Goal: Information Seeking & Learning: Learn about a topic

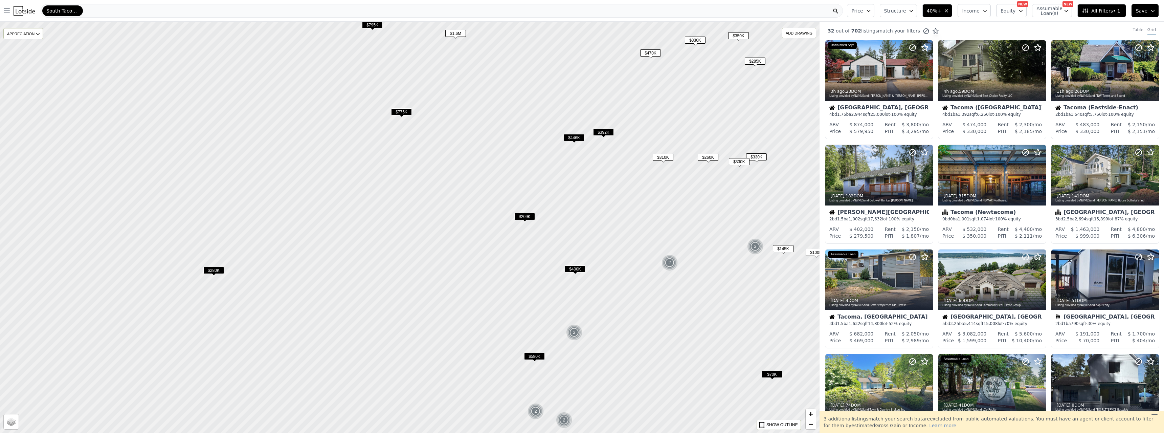
drag, startPoint x: 373, startPoint y: 337, endPoint x: 575, endPoint y: 341, distance: 201.3
click at [575, 341] on div at bounding box center [409, 227] width 983 height 493
drag, startPoint x: 575, startPoint y: 341, endPoint x: 632, endPoint y: 332, distance: 57.6
click at [575, 341] on div at bounding box center [409, 227] width 983 height 493
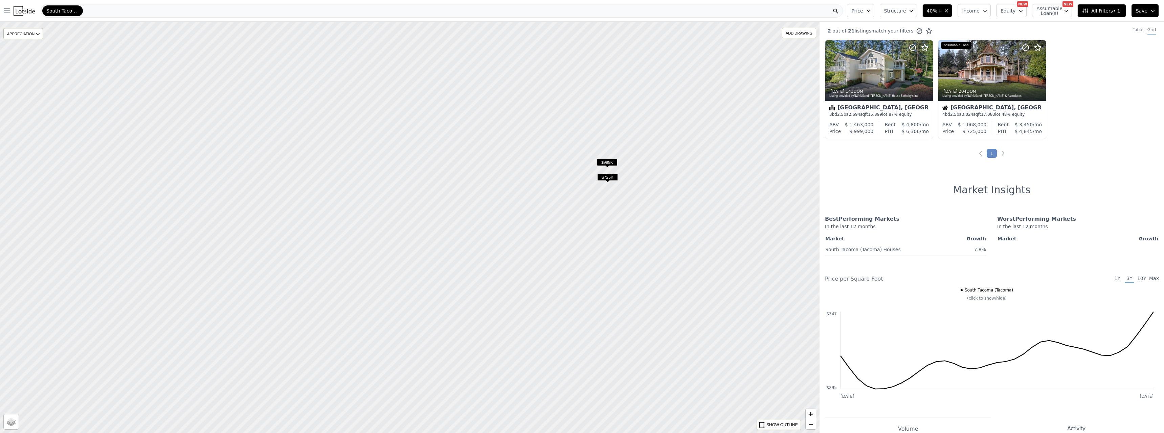
drag, startPoint x: 505, startPoint y: 309, endPoint x: 676, endPoint y: 200, distance: 203.4
click at [676, 200] on div at bounding box center [409, 227] width 983 height 493
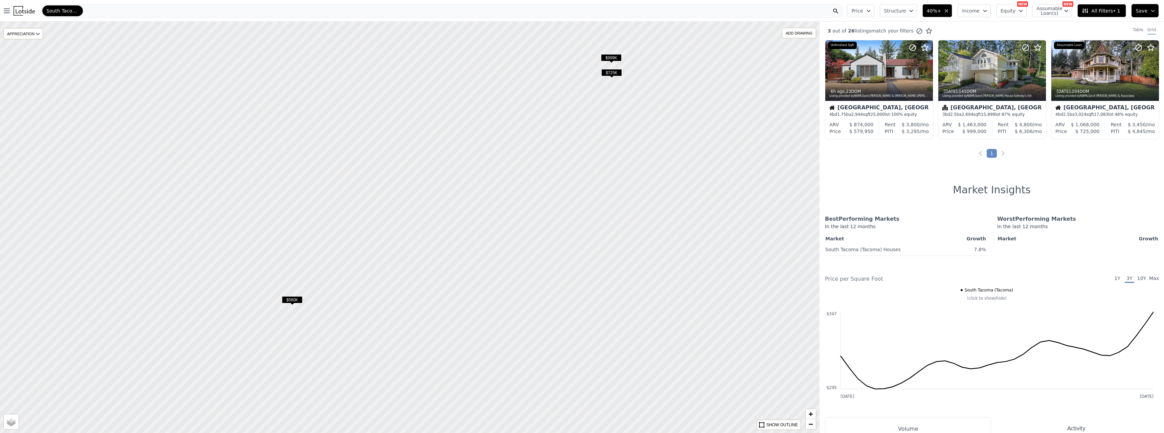
drag, startPoint x: 573, startPoint y: 340, endPoint x: 577, endPoint y: 236, distance: 104.6
click at [577, 236] on div at bounding box center [409, 227] width 983 height 493
click at [294, 301] on span "$580K" at bounding box center [292, 299] width 21 height 7
click at [876, 82] on div at bounding box center [878, 85] width 107 height 12
click at [618, 73] on span "$725K" at bounding box center [611, 72] width 21 height 7
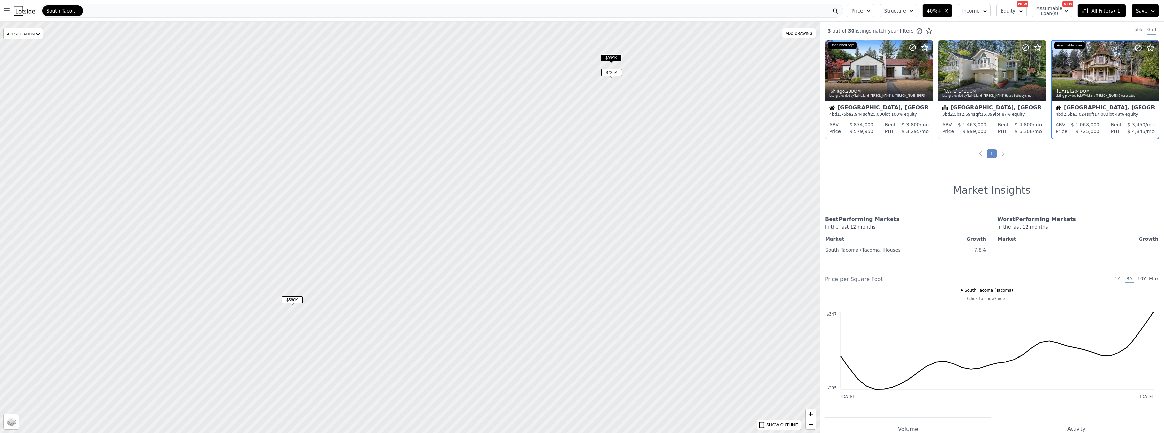
click at [615, 59] on span "$999K" at bounding box center [611, 57] width 21 height 7
click at [297, 300] on span "$580K" at bounding box center [292, 299] width 21 height 7
drag, startPoint x: 297, startPoint y: 300, endPoint x: 299, endPoint y: 258, distance: 42.0
click at [299, 262] on span "$580K" at bounding box center [296, 265] width 21 height 7
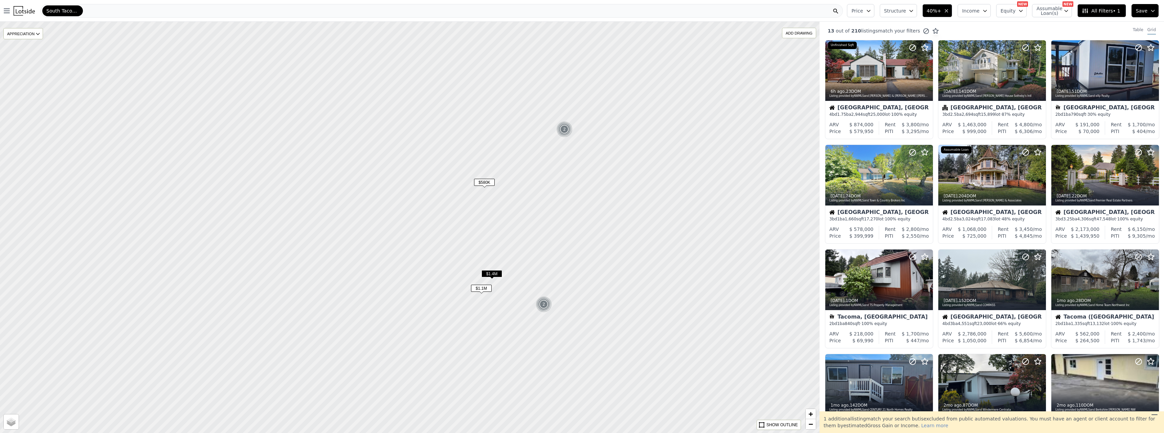
drag, startPoint x: 326, startPoint y: 257, endPoint x: 443, endPoint y: 179, distance: 140.9
click at [443, 179] on div at bounding box center [409, 227] width 983 height 493
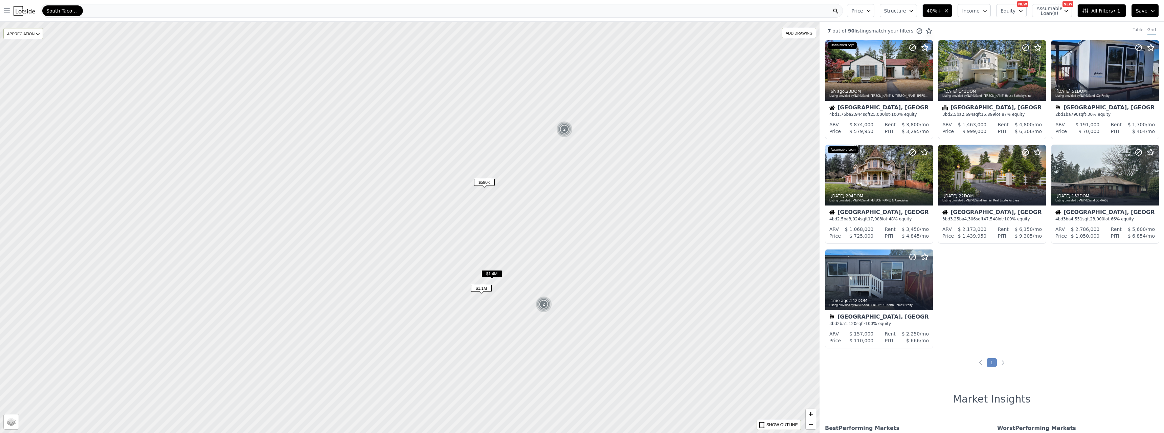
click at [483, 289] on span "$1.1M" at bounding box center [481, 287] width 21 height 7
click at [464, 206] on div at bounding box center [409, 227] width 983 height 493
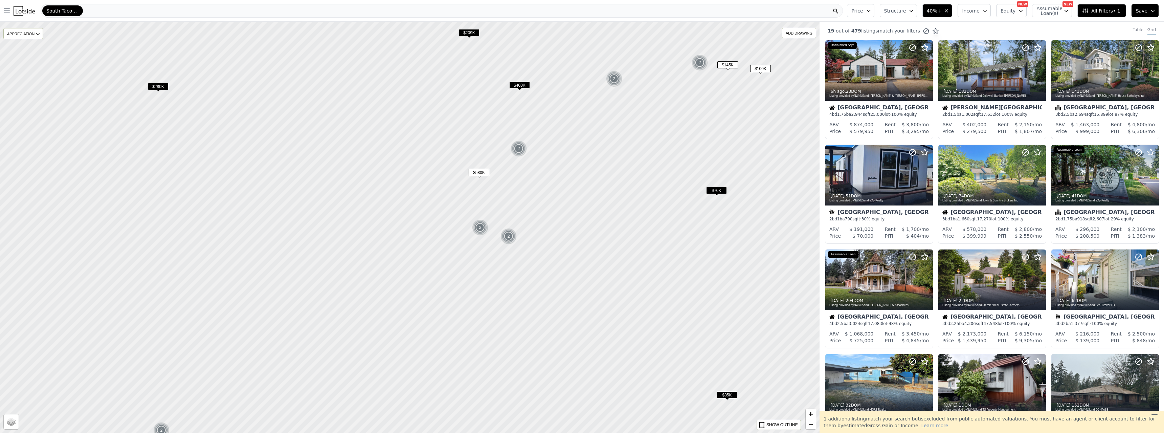
click at [523, 147] on img at bounding box center [518, 148] width 17 height 16
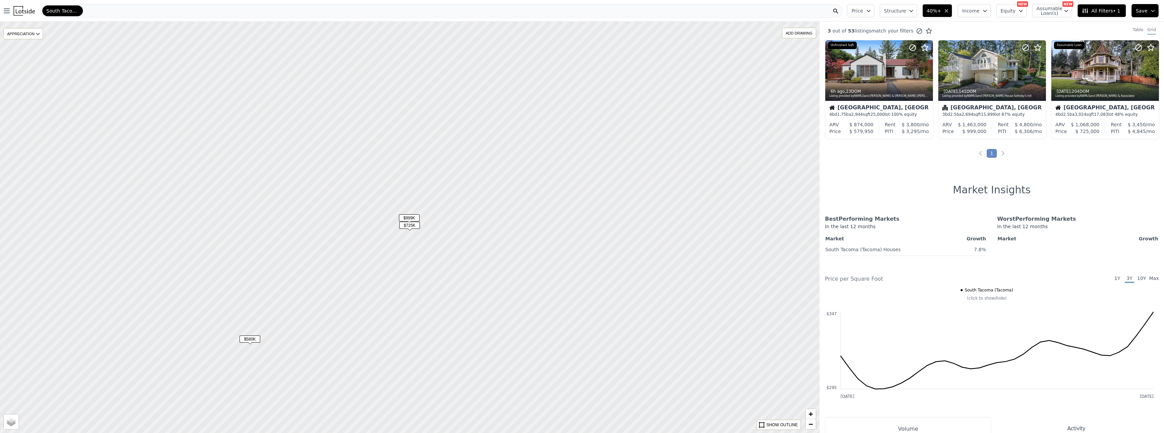
click at [412, 225] on span "$725K" at bounding box center [409, 225] width 21 height 7
click at [413, 213] on div at bounding box center [409, 227] width 983 height 493
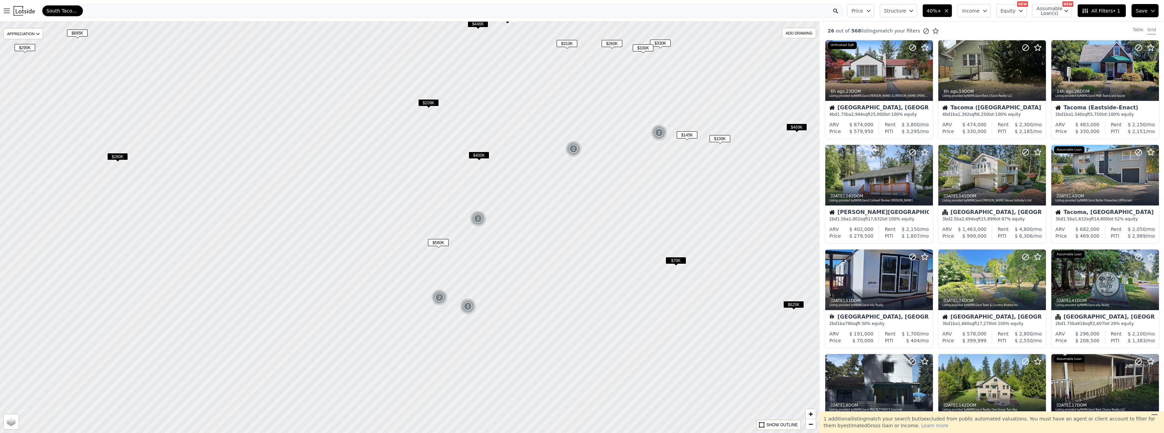
click at [476, 155] on span "$400K" at bounding box center [478, 155] width 21 height 7
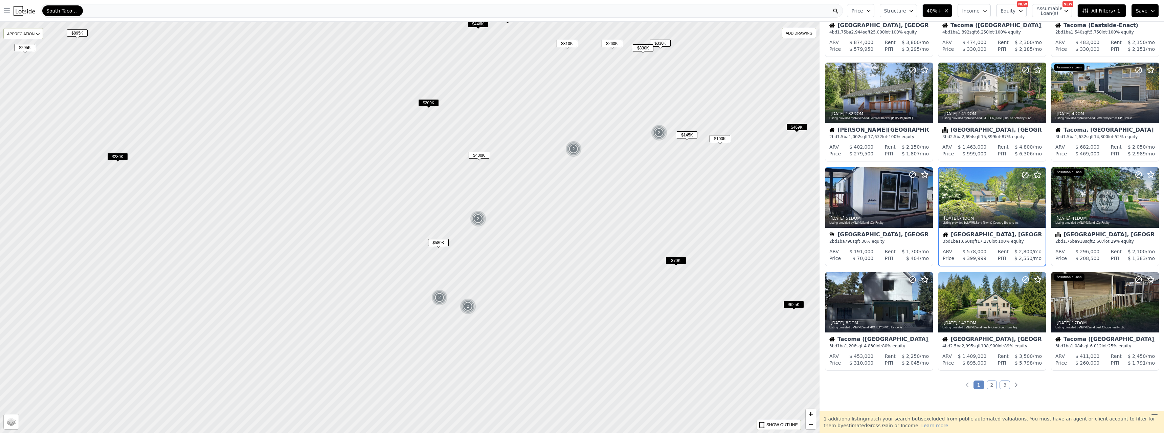
click at [432, 109] on div "$209K" at bounding box center [428, 104] width 21 height 10
click at [432, 104] on span "$209K" at bounding box center [428, 102] width 21 height 7
click at [975, 201] on div at bounding box center [992, 197] width 108 height 61
click at [663, 131] on img at bounding box center [659, 132] width 17 height 16
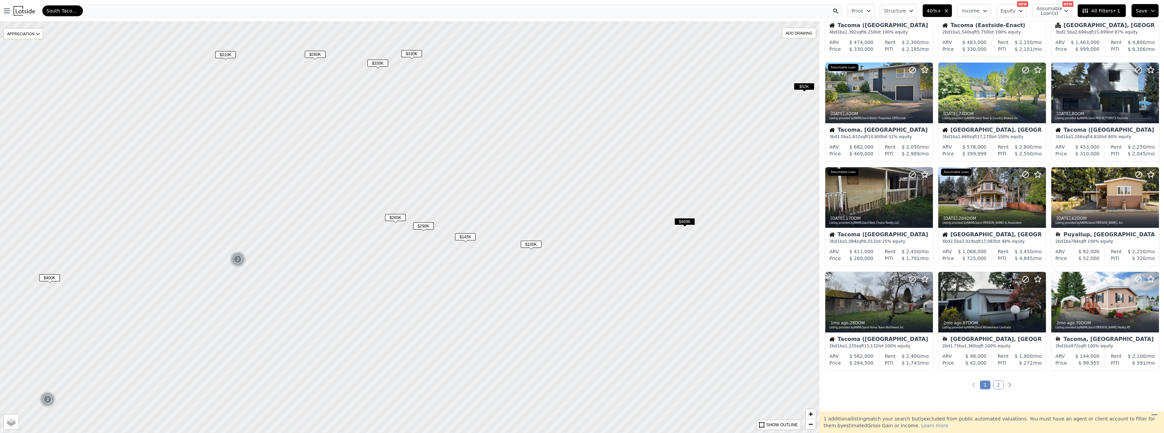
click at [686, 223] on span "$469K" at bounding box center [684, 221] width 21 height 7
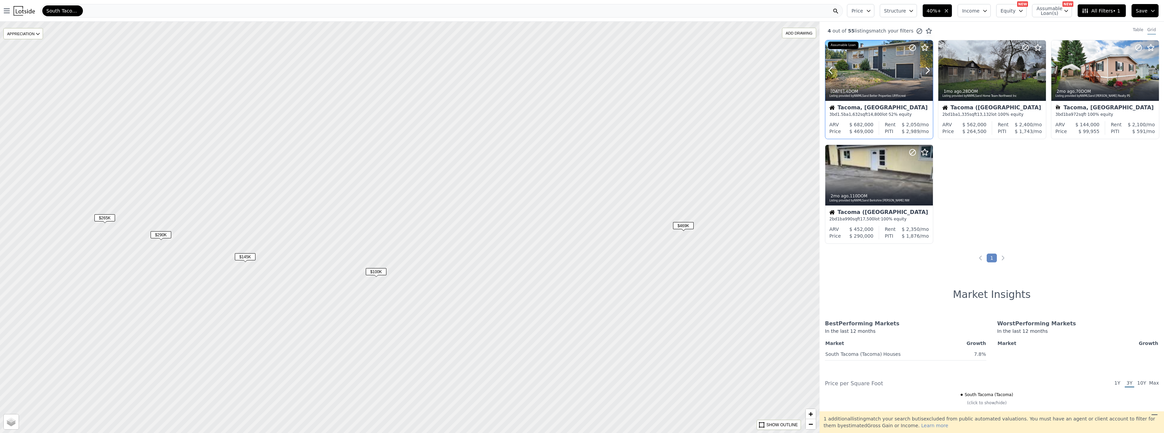
click at [880, 57] on div at bounding box center [879, 70] width 108 height 61
click at [373, 269] on span "$100K" at bounding box center [376, 271] width 21 height 7
click at [243, 259] on span "$145K" at bounding box center [245, 256] width 21 height 7
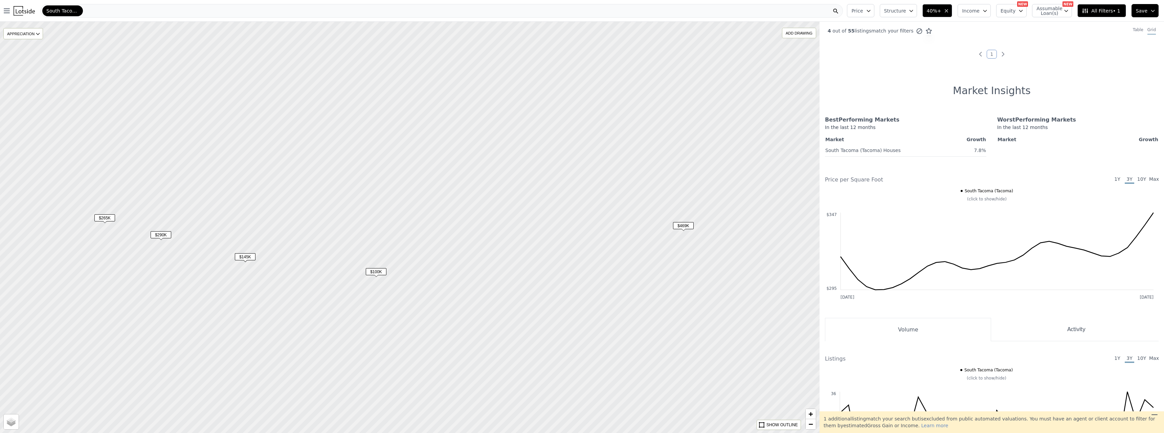
click at [170, 232] on span "$290K" at bounding box center [161, 234] width 21 height 7
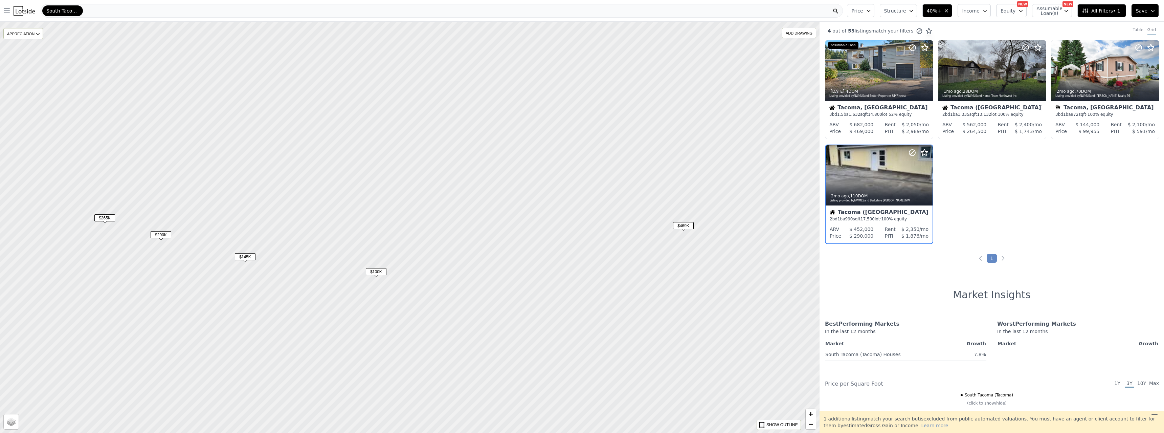
click at [108, 220] on span "$265K" at bounding box center [104, 217] width 21 height 7
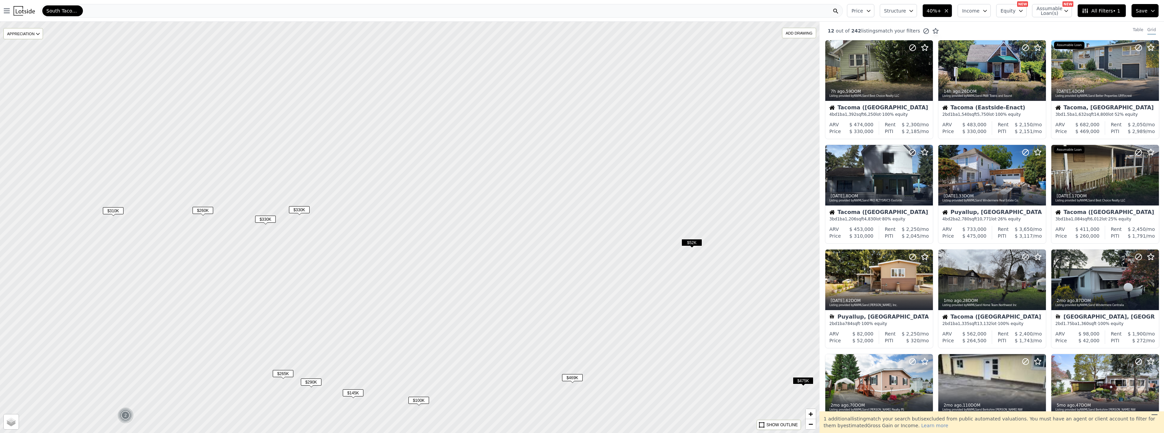
drag, startPoint x: 339, startPoint y: 151, endPoint x: 375, endPoint y: 301, distance: 154.2
click at [375, 301] on div at bounding box center [411, 231] width 983 height 493
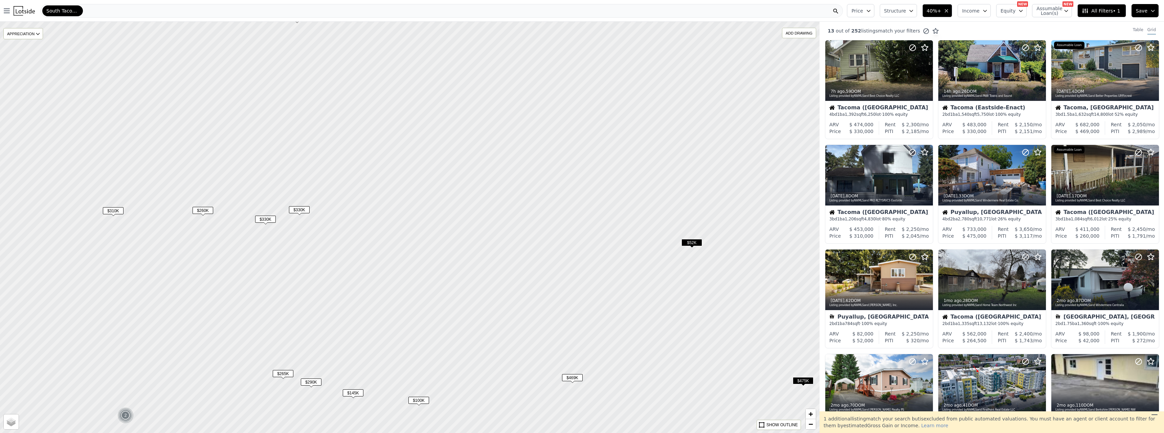
click at [269, 221] on span "$330K" at bounding box center [265, 218] width 21 height 7
click at [268, 219] on span "$330K" at bounding box center [265, 218] width 21 height 7
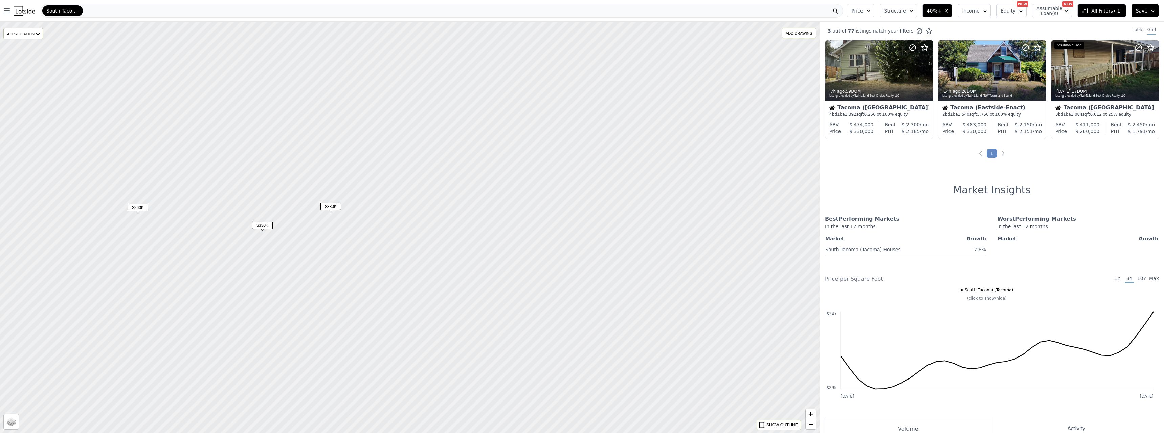
click at [329, 205] on span "$330K" at bounding box center [330, 206] width 21 height 7
click at [993, 90] on div "14h ago , 26 DOM" at bounding box center [991, 91] width 99 height 5
drag, startPoint x: 305, startPoint y: 158, endPoint x: 410, endPoint y: 297, distance: 173.6
click at [410, 297] on div at bounding box center [413, 230] width 983 height 493
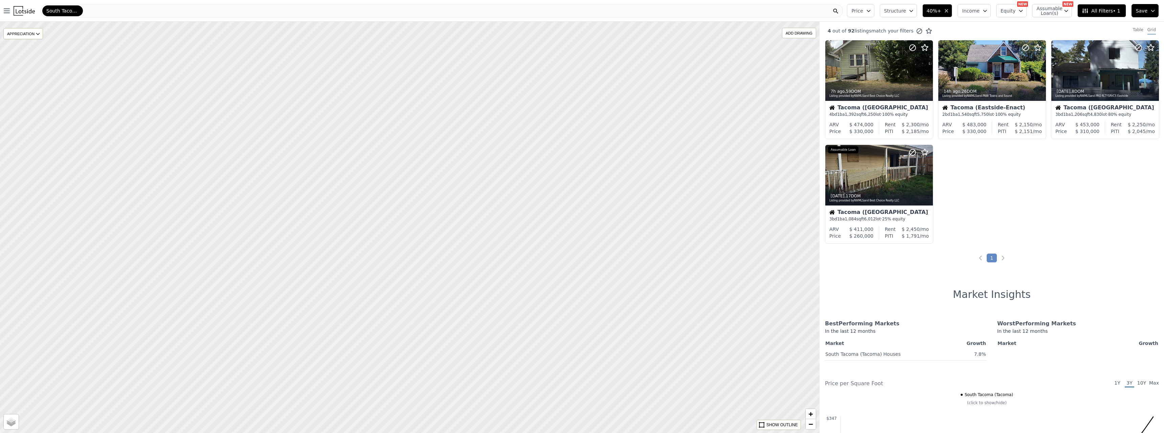
drag, startPoint x: 316, startPoint y: 187, endPoint x: 390, endPoint y: 332, distance: 163.1
click at [390, 332] on div at bounding box center [409, 227] width 983 height 493
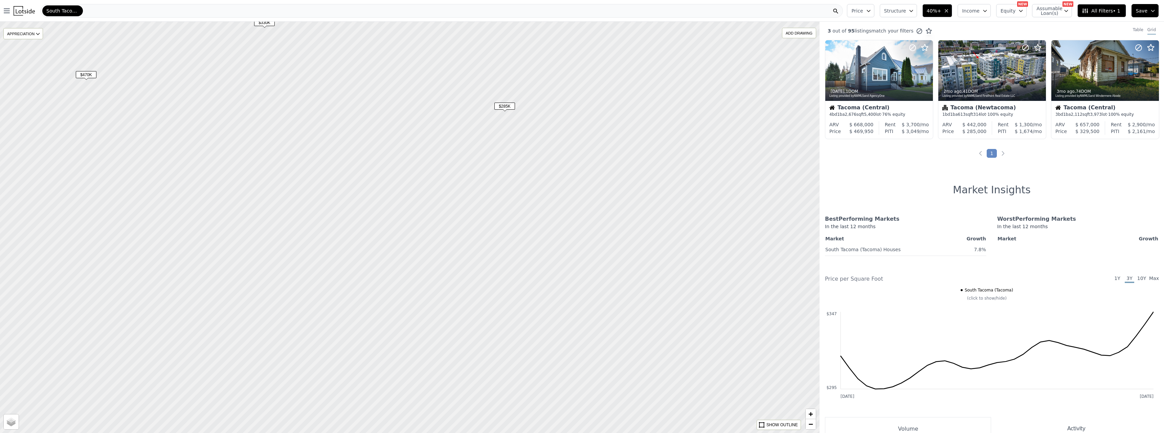
click at [505, 106] on span "$285K" at bounding box center [504, 105] width 21 height 7
drag, startPoint x: 346, startPoint y: 148, endPoint x: 487, endPoint y: 306, distance: 212.0
click at [487, 306] on div at bounding box center [409, 227] width 983 height 493
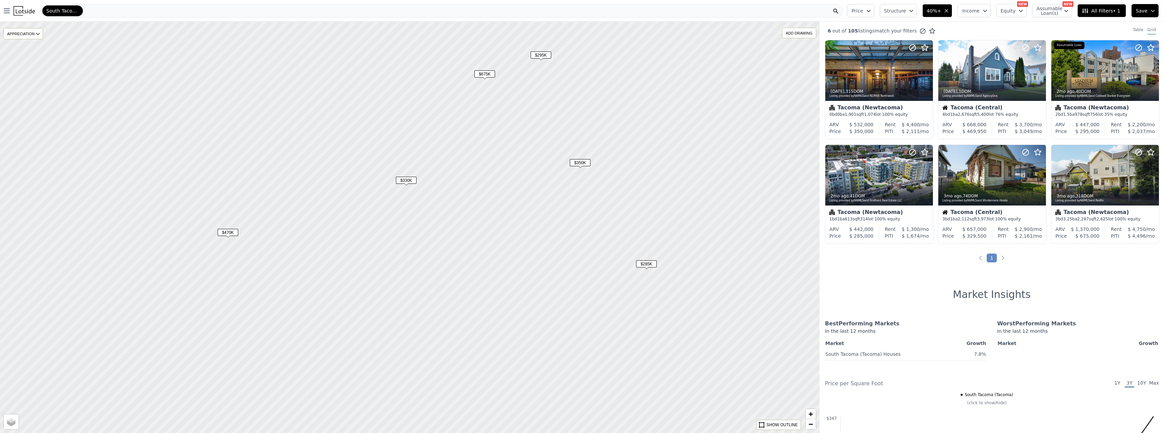
click at [411, 180] on span "$330K" at bounding box center [406, 180] width 21 height 7
click at [405, 180] on span "$330K" at bounding box center [406, 180] width 21 height 7
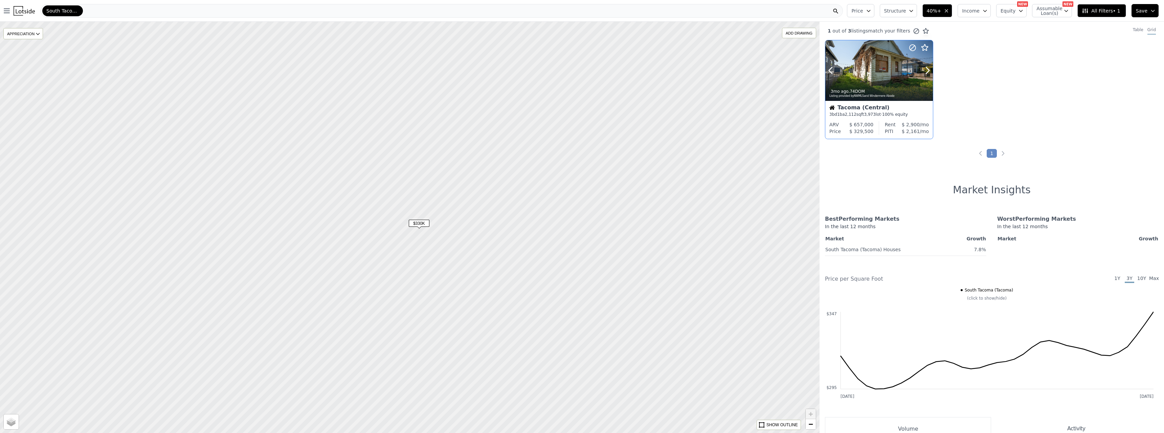
click at [873, 91] on div "3mo ago , 74 DOM" at bounding box center [879, 91] width 100 height 5
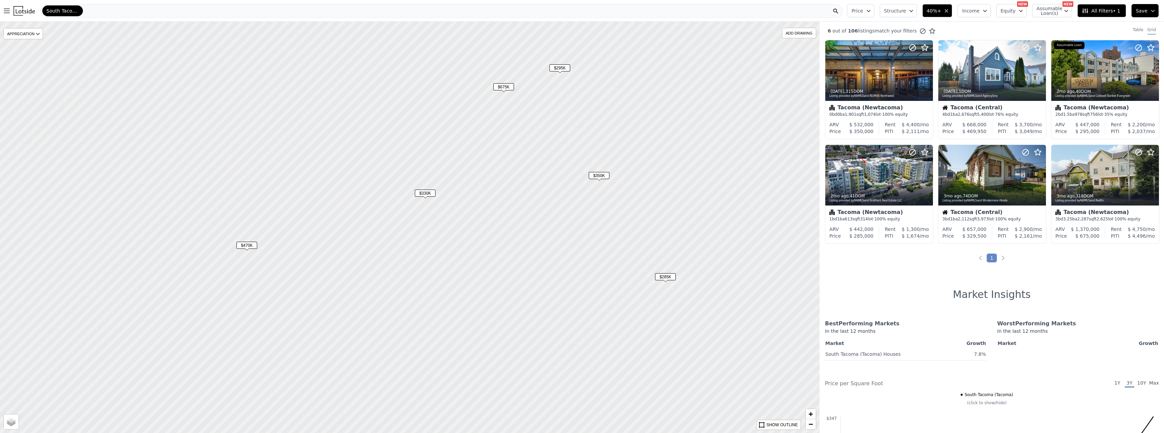
click at [600, 173] on span "$350K" at bounding box center [599, 175] width 21 height 7
click at [501, 85] on span "$675K" at bounding box center [503, 86] width 21 height 7
click at [558, 70] on span "$295K" at bounding box center [559, 67] width 21 height 7
click at [246, 249] on span "$470K" at bounding box center [246, 245] width 21 height 7
drag, startPoint x: 246, startPoint y: 250, endPoint x: 246, endPoint y: 245, distance: 5.4
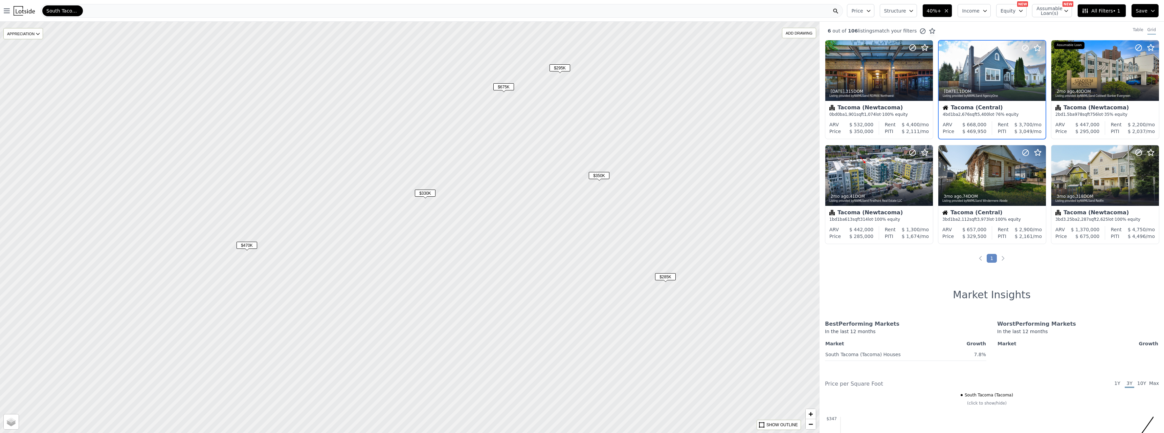
click at [246, 248] on span "$470K" at bounding box center [246, 245] width 21 height 7
click at [246, 245] on span "$470K" at bounding box center [246, 245] width 21 height 7
drag, startPoint x: 240, startPoint y: 196, endPoint x: 387, endPoint y: 337, distance: 203.6
click at [387, 337] on div at bounding box center [409, 227] width 983 height 493
drag, startPoint x: 394, startPoint y: 238, endPoint x: 496, endPoint y: 339, distance: 143.3
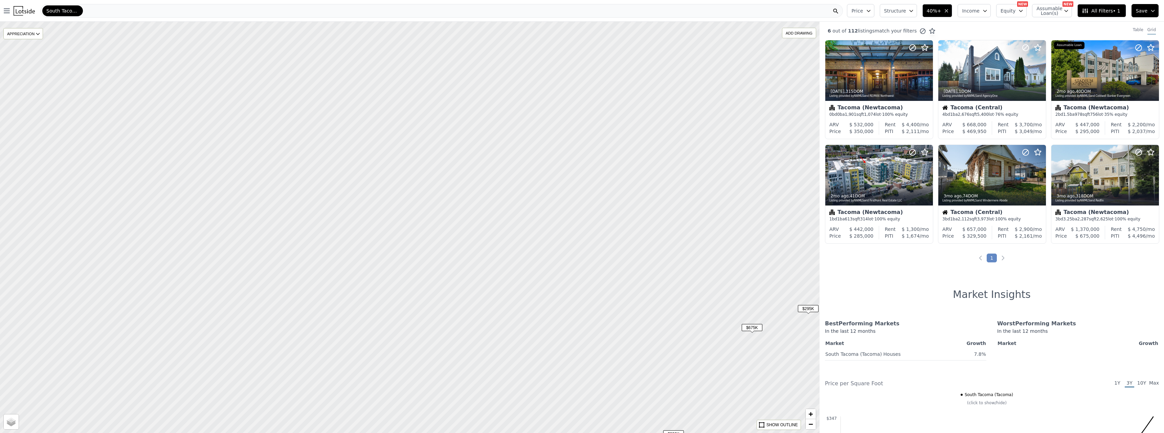
click at [496, 339] on div at bounding box center [409, 227] width 983 height 493
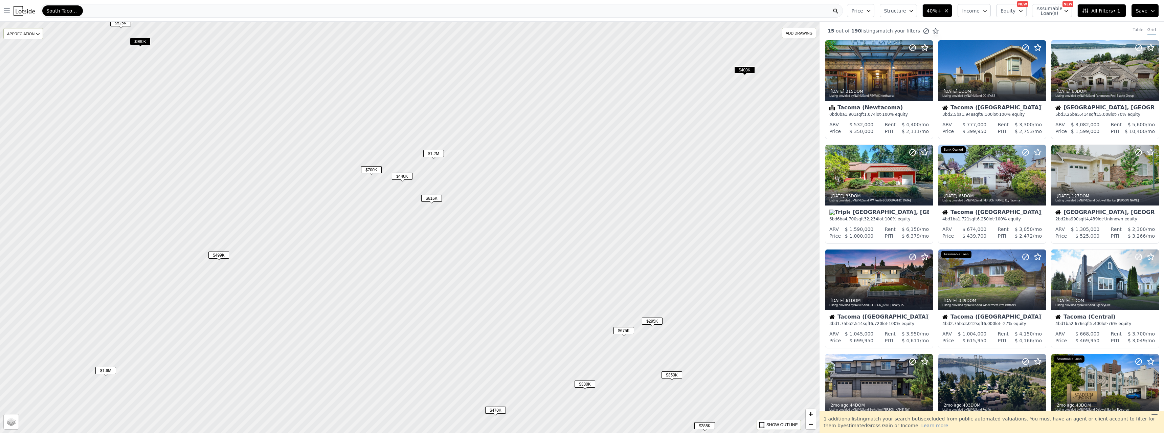
click at [433, 196] on span "$616K" at bounding box center [431, 197] width 21 height 7
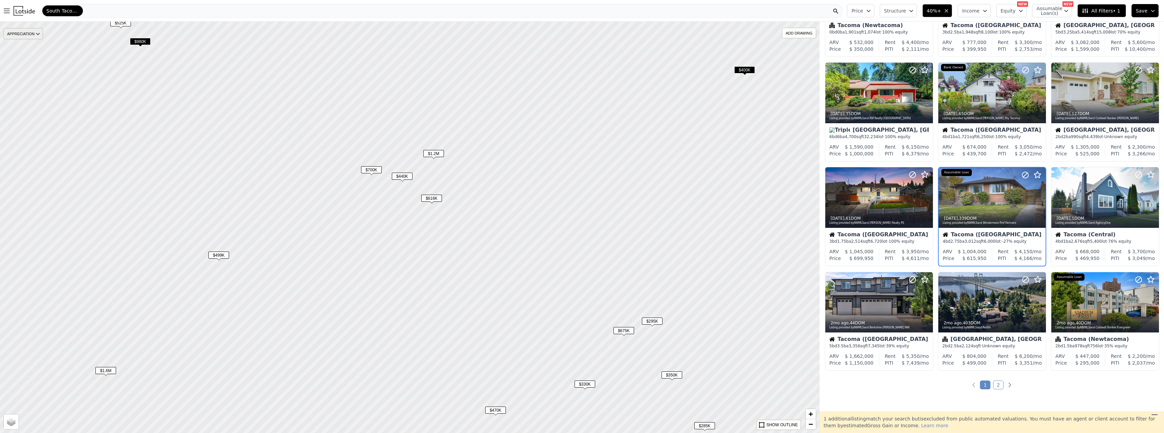
click at [30, 36] on div "APPRECIATION" at bounding box center [23, 33] width 40 height 11
click at [28, 64] on div "1Y" at bounding box center [28, 64] width 20 height 10
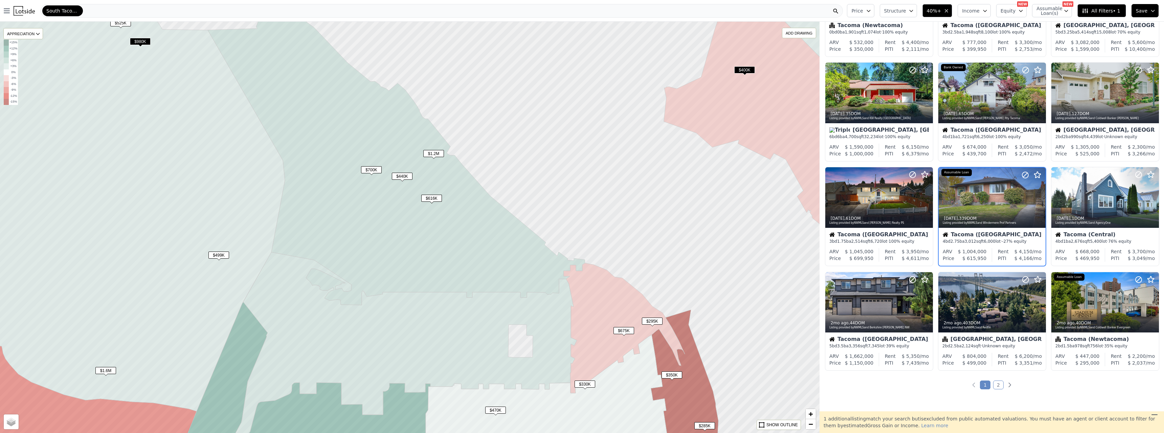
click at [495, 411] on span "$470K" at bounding box center [495, 409] width 21 height 7
click at [400, 177] on span "$440K" at bounding box center [402, 176] width 21 height 7
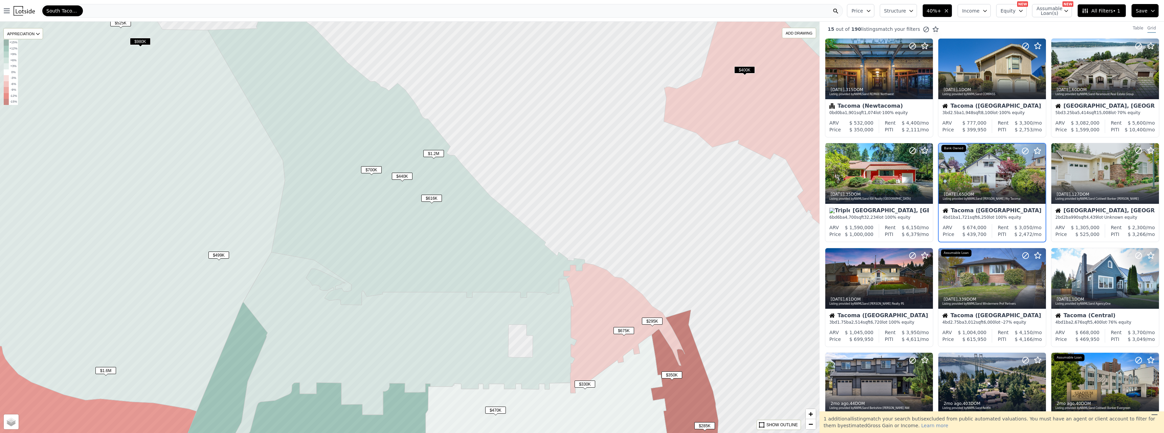
scroll to position [0, 0]
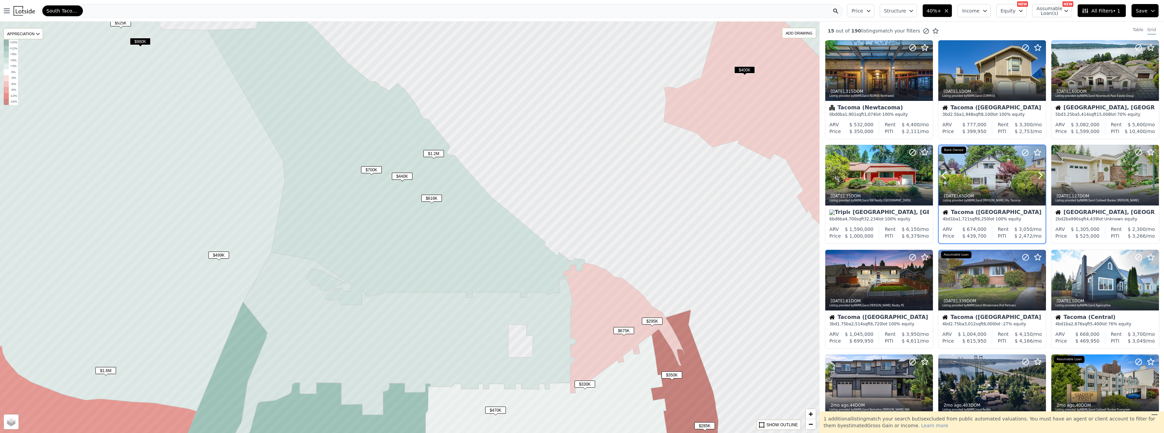
click at [1011, 171] on div at bounding box center [1023, 166] width 43 height 43
click at [429, 152] on span "$1.2M" at bounding box center [433, 153] width 21 height 7
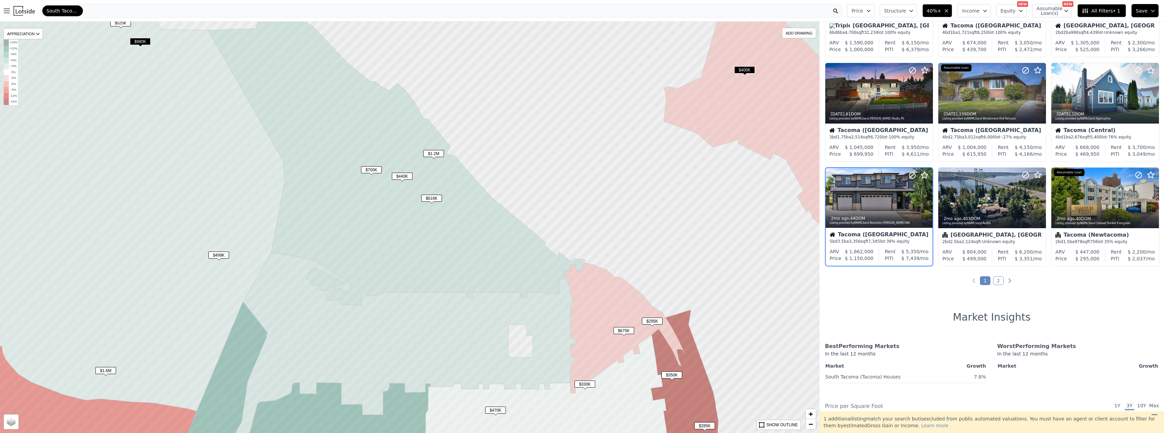
scroll to position [187, 0]
click at [139, 43] on span "$980K" at bounding box center [140, 41] width 21 height 7
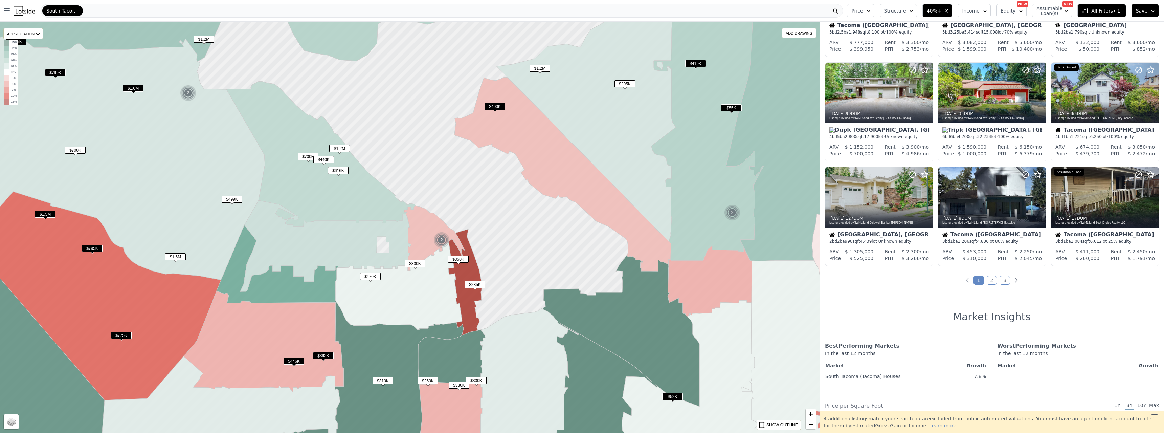
click at [382, 379] on span "$310K" at bounding box center [382, 380] width 21 height 7
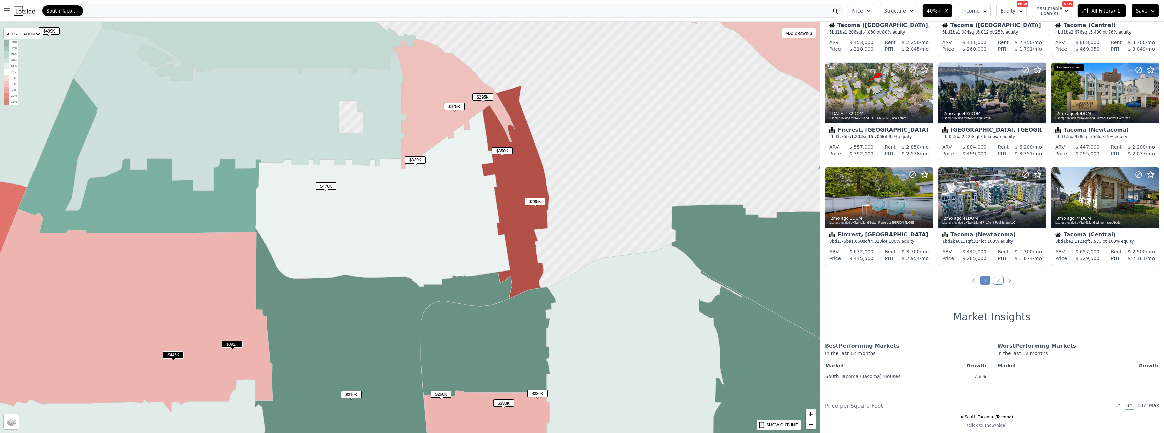
click at [323, 190] on div "$470K" at bounding box center [326, 187] width 21 height 10
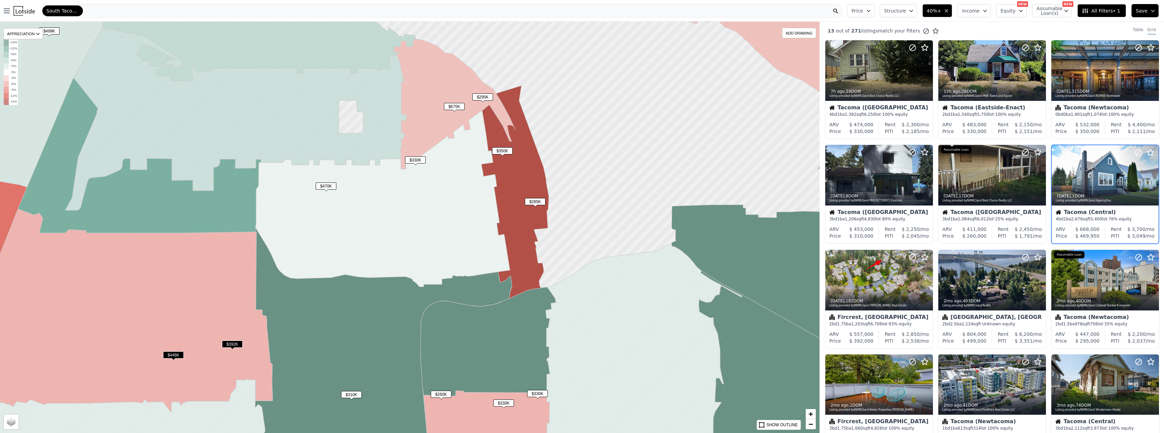
click at [501, 403] on span "$330K" at bounding box center [503, 402] width 21 height 7
click at [881, 272] on div at bounding box center [879, 280] width 108 height 61
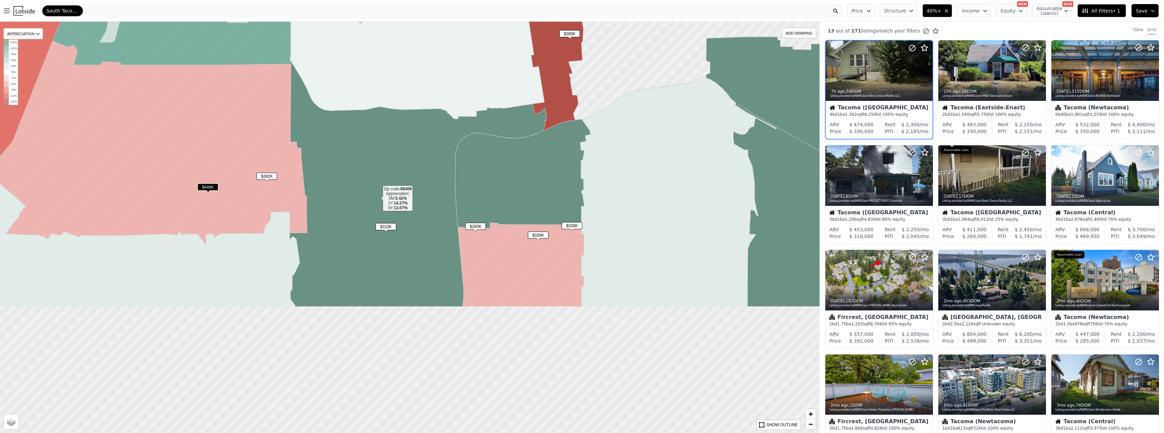
drag, startPoint x: 343, startPoint y: 367, endPoint x: 377, endPoint y: 199, distance: 172.3
click at [377, 199] on icon at bounding box center [418, 183] width 257 height 247
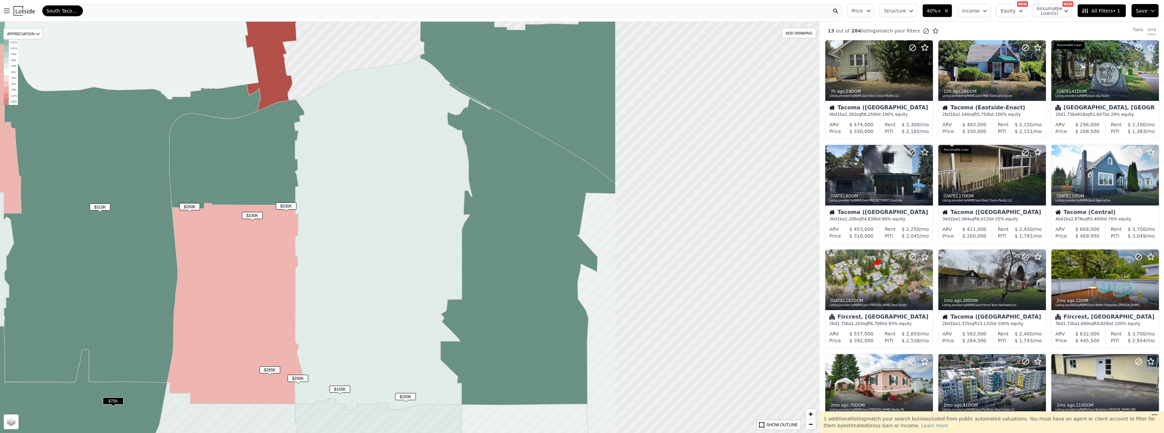
drag, startPoint x: 602, startPoint y: 294, endPoint x: 316, endPoint y: 276, distance: 286.8
click at [316, 276] on icon at bounding box center [392, 232] width 196 height 354
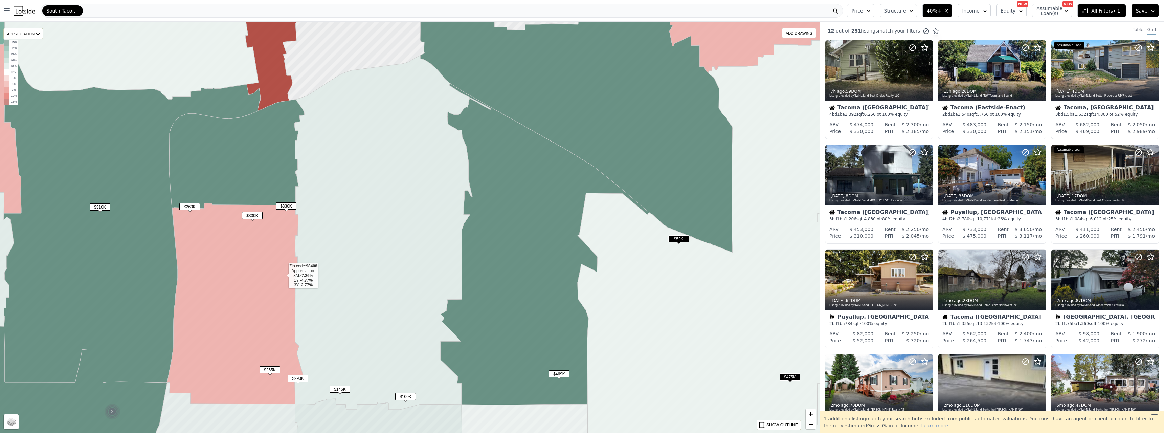
click at [553, 374] on span "$469K" at bounding box center [559, 373] width 21 height 7
click at [797, 377] on span "$475K" at bounding box center [789, 376] width 21 height 7
click at [787, 377] on span "$475K" at bounding box center [789, 376] width 21 height 7
click at [787, 376] on span "$475K" at bounding box center [789, 376] width 21 height 7
click at [954, 196] on time "1w ago" at bounding box center [950, 195] width 14 height 5
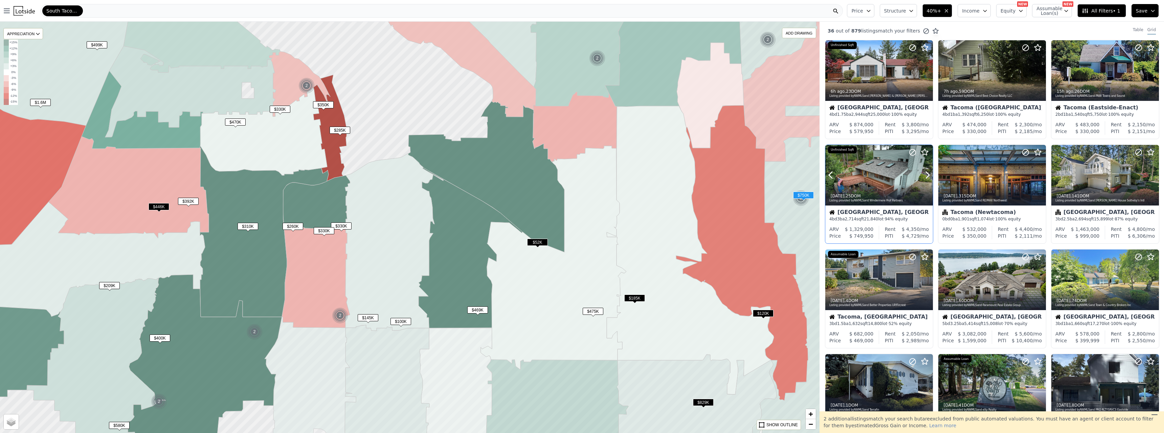
click at [868, 175] on div at bounding box center [879, 175] width 108 height 61
click at [348, 227] on span "$330K" at bounding box center [341, 225] width 21 height 7
click at [342, 228] on span "$330K" at bounding box center [341, 225] width 21 height 7
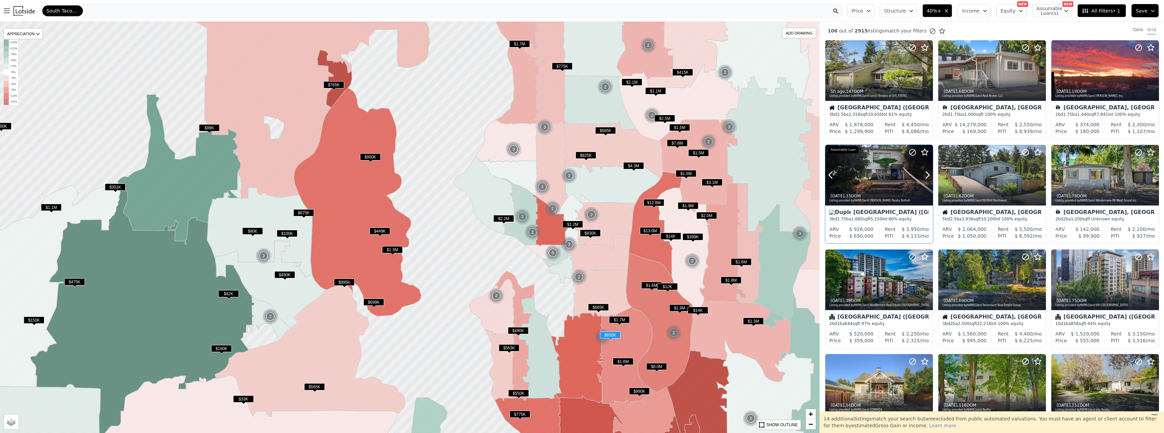
click at [881, 164] on div at bounding box center [879, 175] width 108 height 61
click at [518, 327] on span "$490K" at bounding box center [518, 330] width 21 height 7
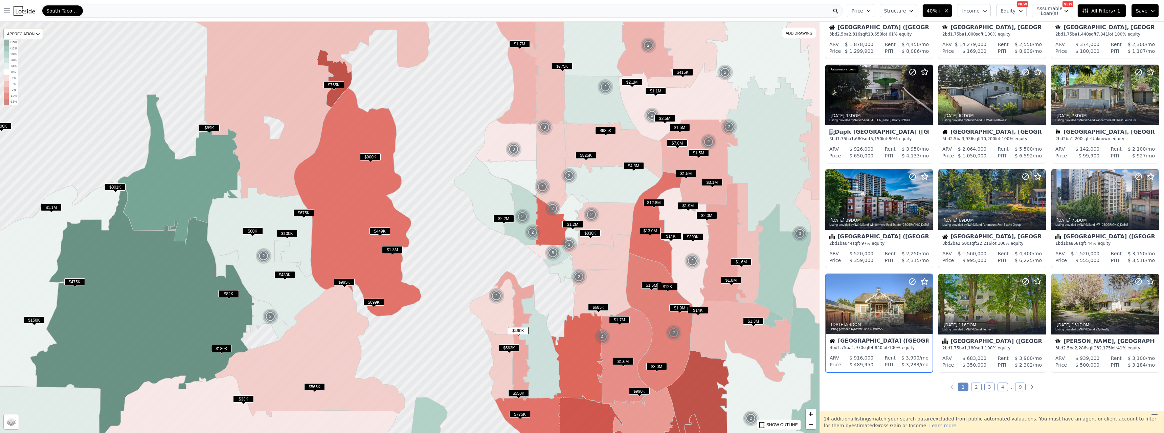
scroll to position [187, 0]
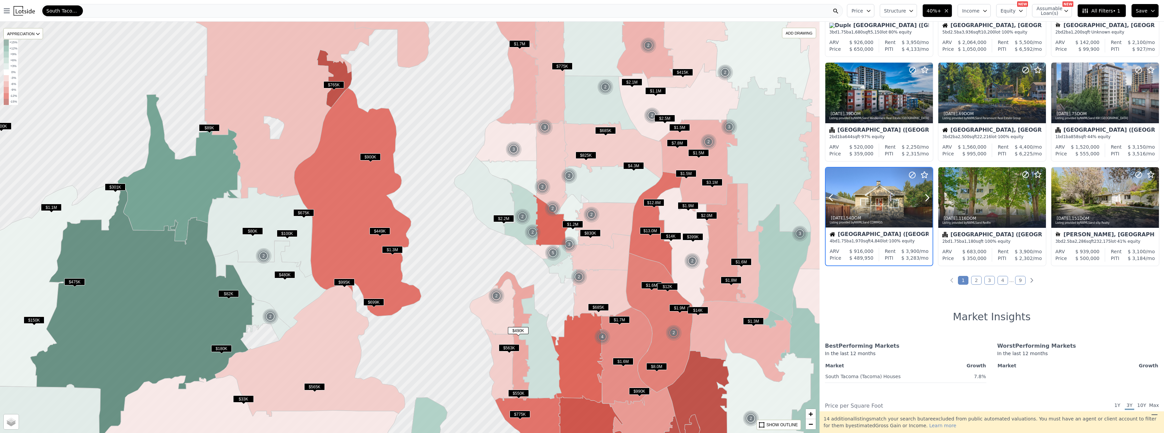
click at [884, 210] on div at bounding box center [878, 212] width 107 height 12
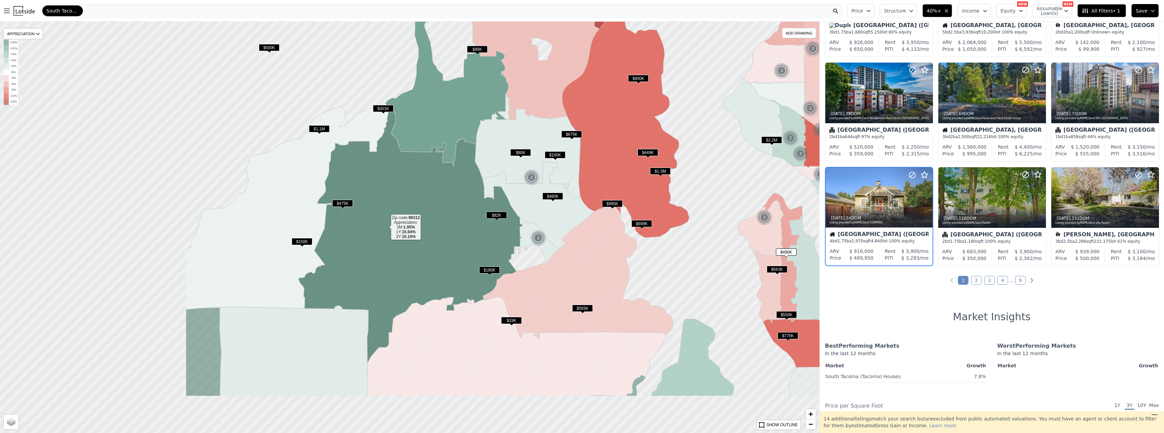
drag, startPoint x: 117, startPoint y: 306, endPoint x: 385, endPoint y: 227, distance: 279.1
click at [385, 227] on icon at bounding box center [410, 235] width 224 height 254
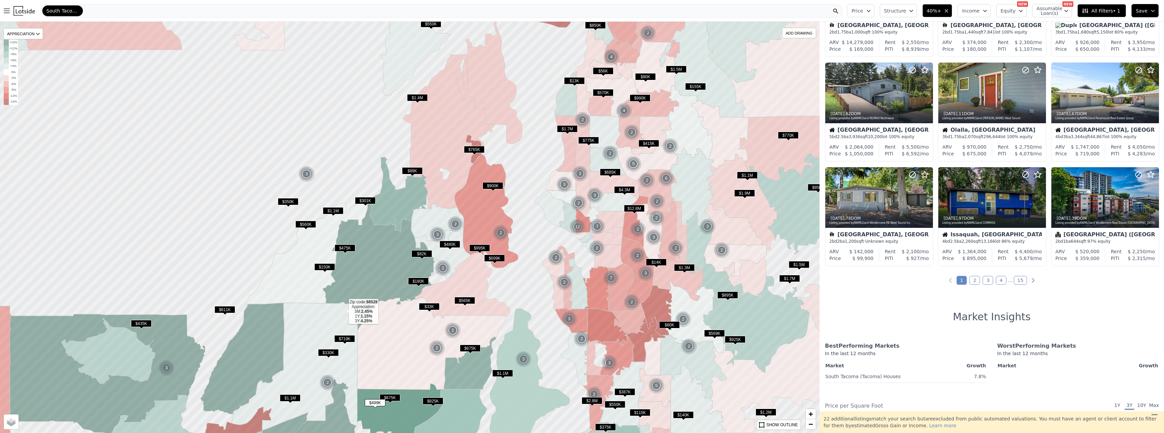
scroll to position [396, 0]
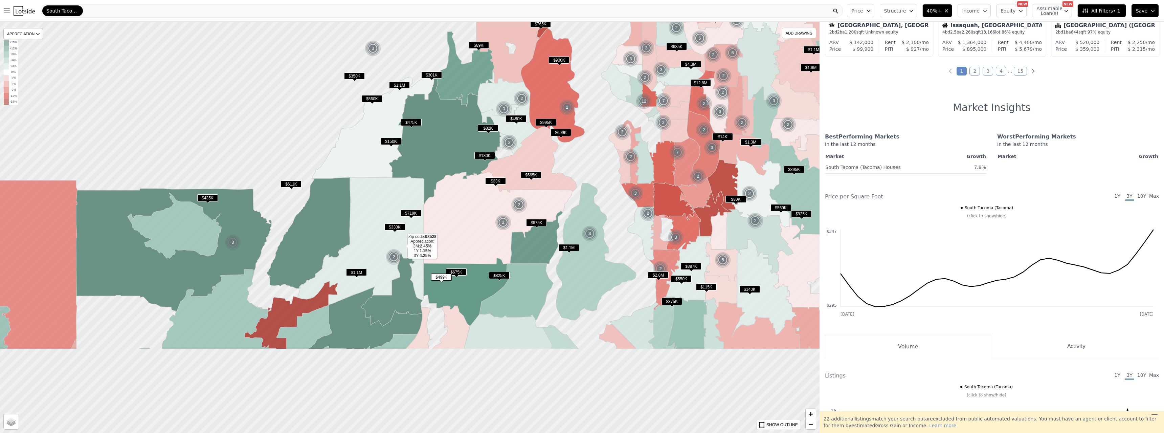
drag, startPoint x: 336, startPoint y: 372, endPoint x: 402, endPoint y: 246, distance: 141.9
click at [402, 246] on icon at bounding box center [361, 240] width 126 height 128
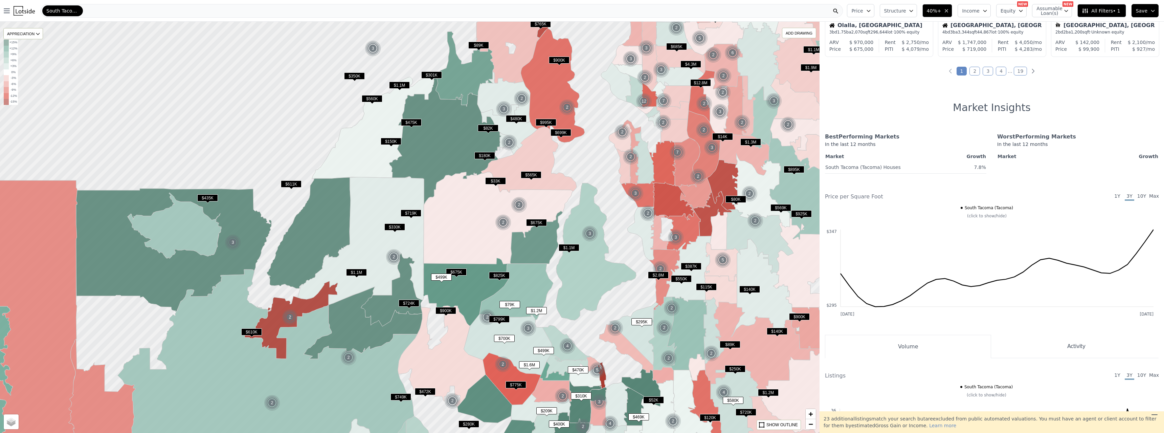
click at [497, 276] on span "$825K" at bounding box center [499, 275] width 21 height 7
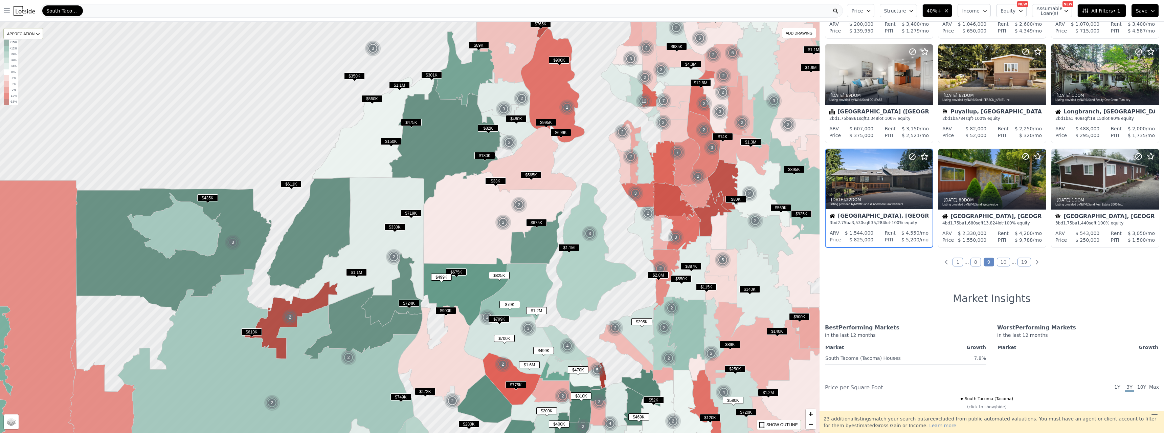
scroll to position [187, 0]
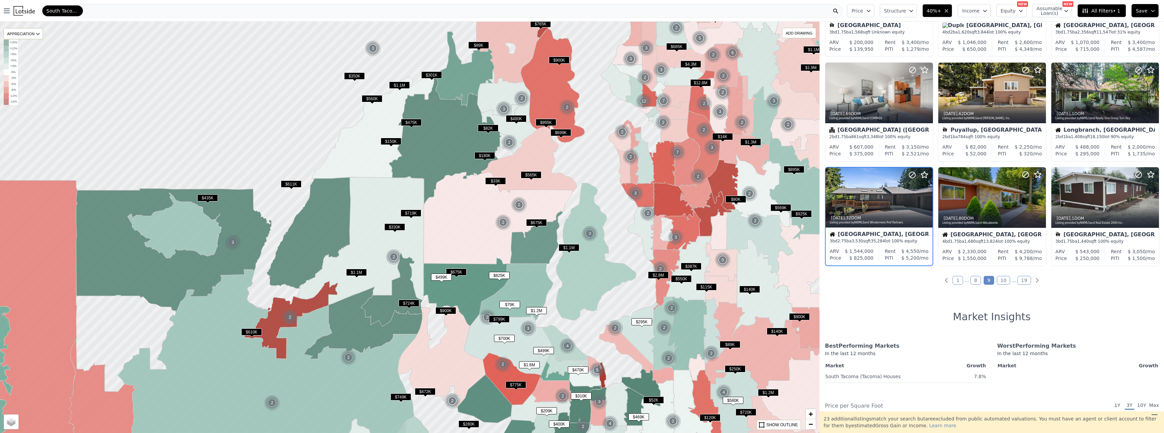
click at [587, 234] on img at bounding box center [589, 233] width 17 height 16
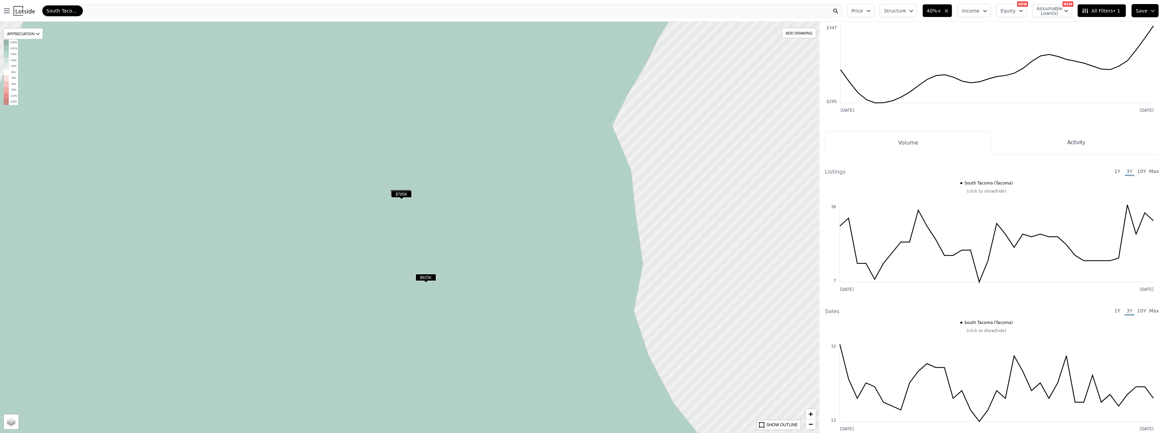
click at [428, 275] on span "$925K" at bounding box center [425, 277] width 21 height 7
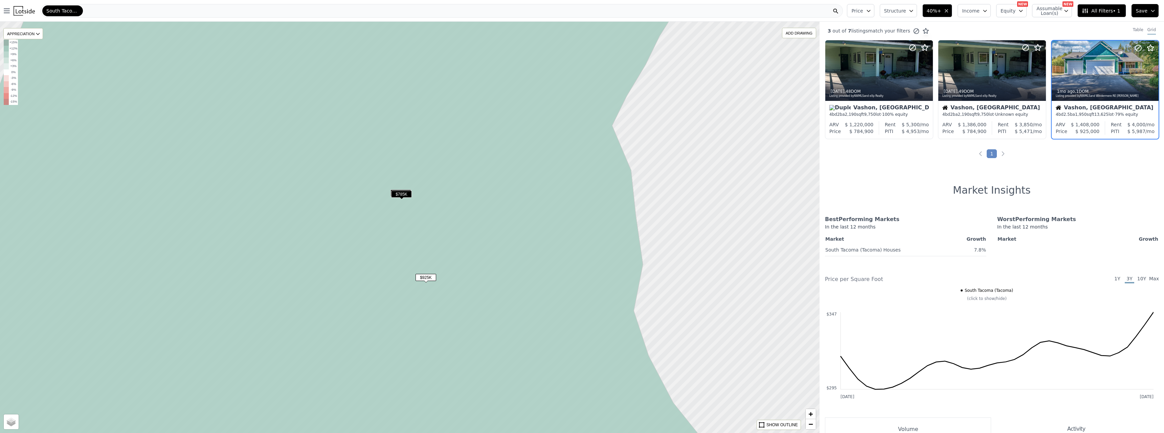
click at [401, 194] on span "$785K" at bounding box center [401, 193] width 21 height 7
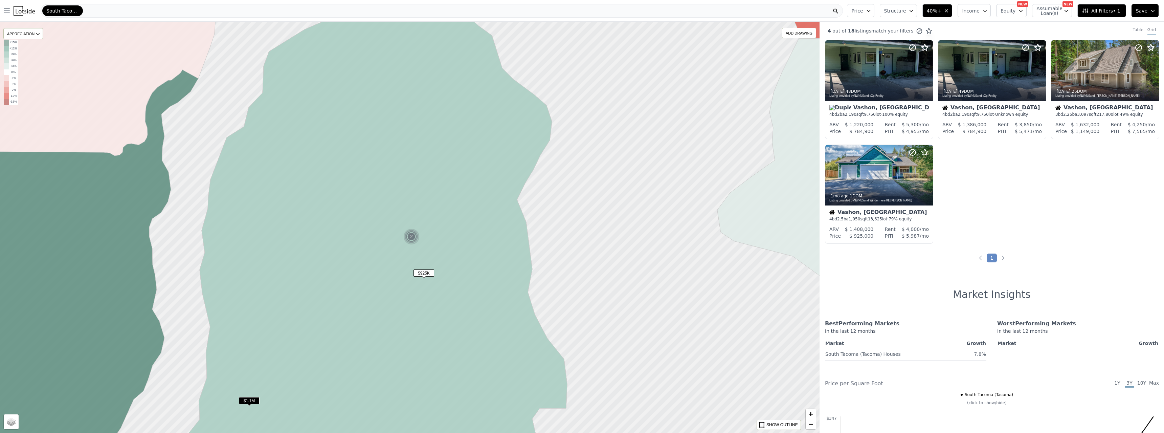
click at [244, 400] on span "$1.1M" at bounding box center [249, 400] width 21 height 7
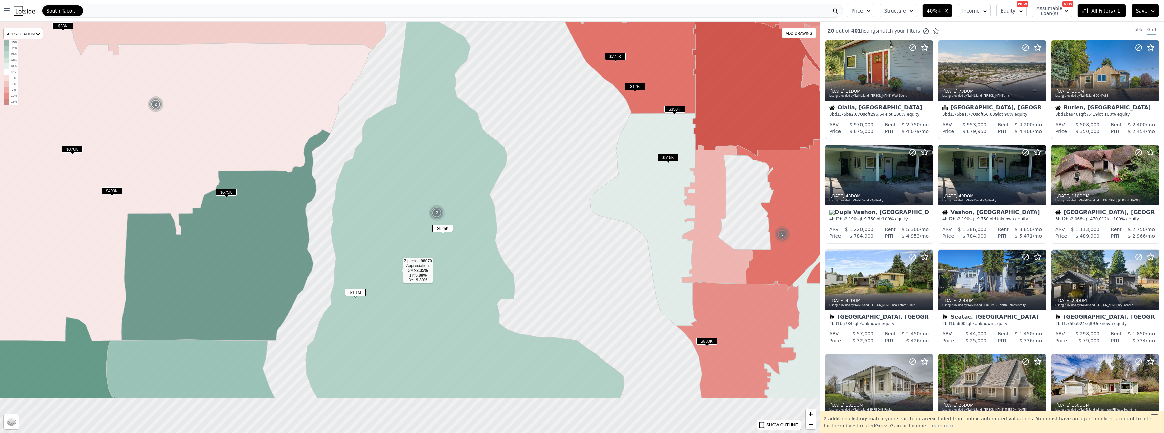
drag, startPoint x: 346, startPoint y: 337, endPoint x: 397, endPoint y: 271, distance: 83.7
click at [397, 271] on icon at bounding box center [464, 207] width 318 height 381
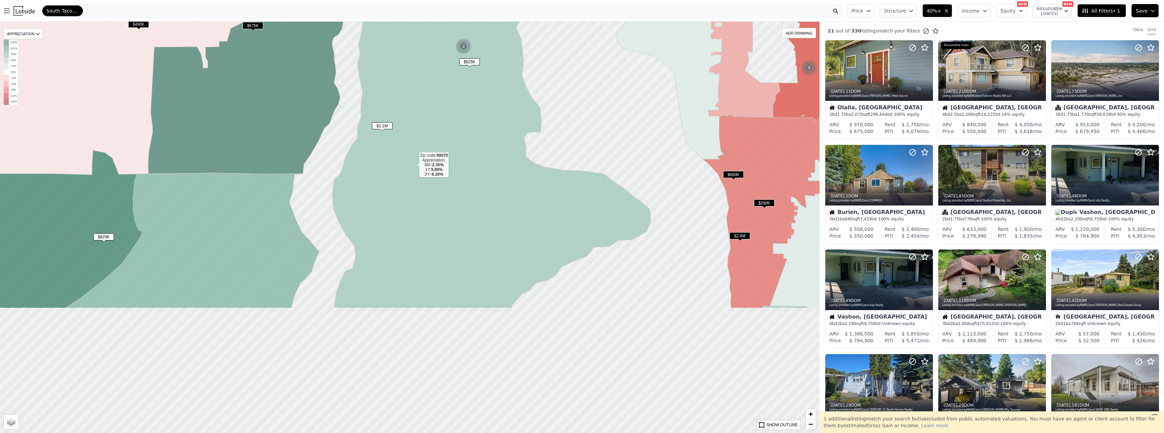
drag, startPoint x: 383, startPoint y: 347, endPoint x: 411, endPoint y: 174, distance: 175.4
click at [411, 174] on icon at bounding box center [491, 79] width 318 height 457
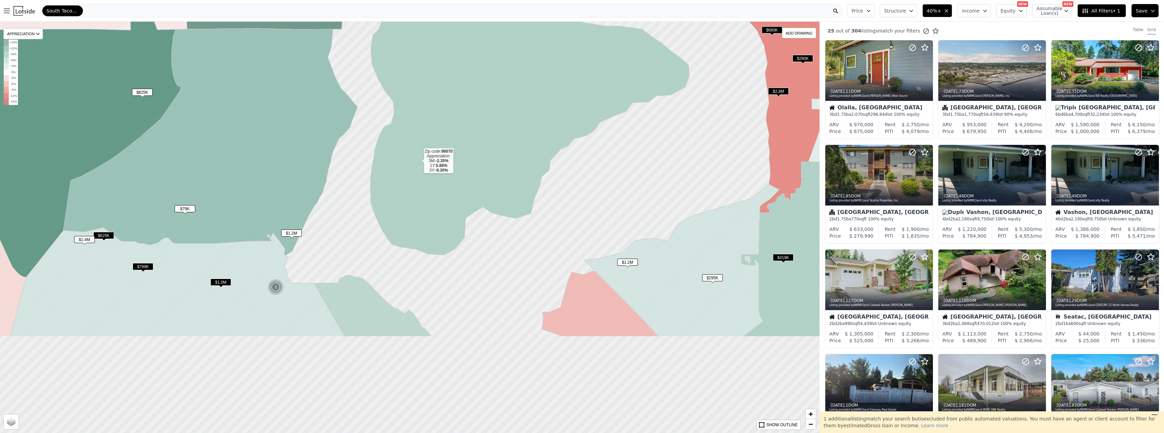
drag, startPoint x: 381, startPoint y: 301, endPoint x: 418, endPoint y: 163, distance: 143.1
click at [418, 163] on icon at bounding box center [529, 48] width 319 height 412
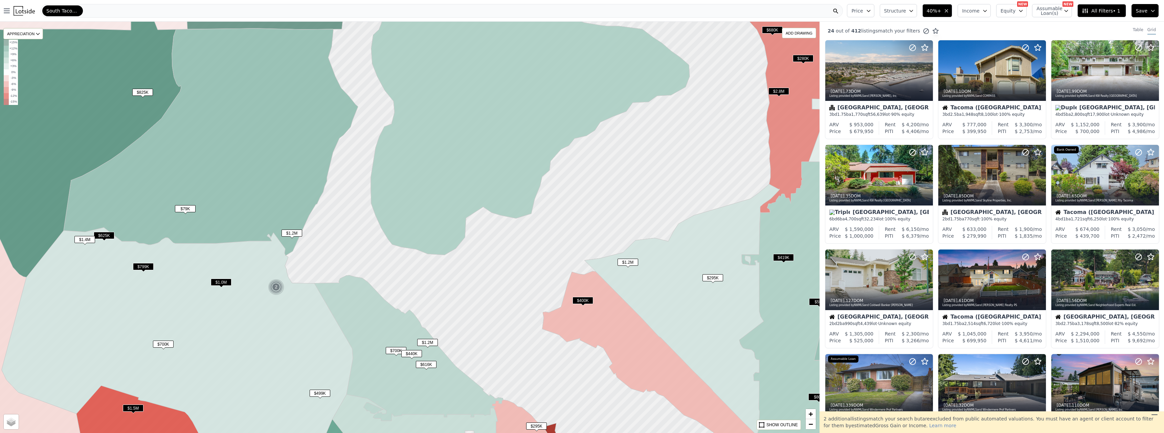
click at [425, 339] on span "$1.2M" at bounding box center [427, 342] width 21 height 7
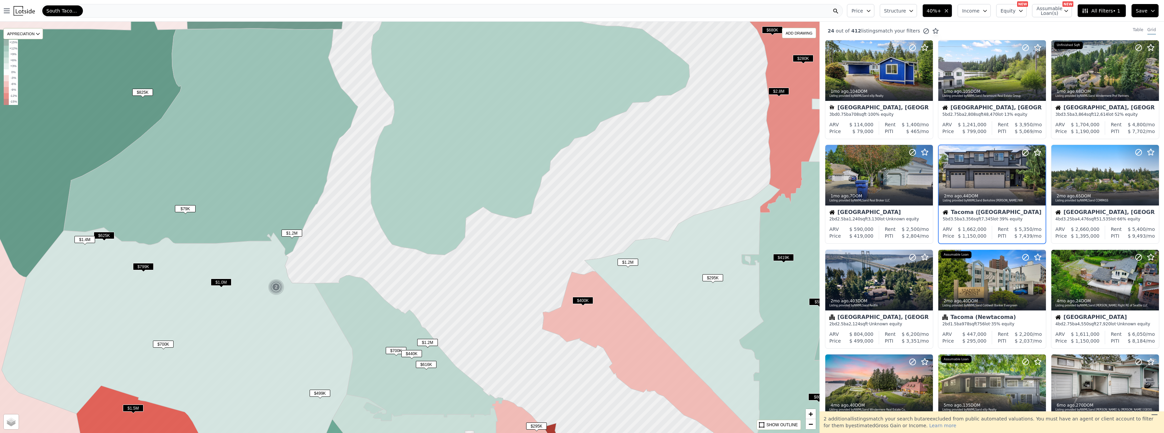
click at [429, 366] on span "$616K" at bounding box center [426, 364] width 21 height 7
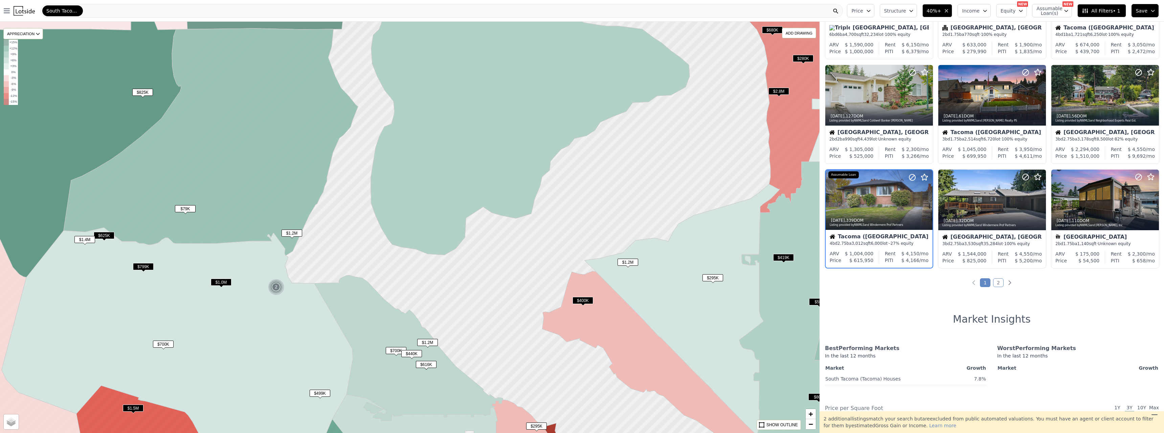
scroll to position [187, 0]
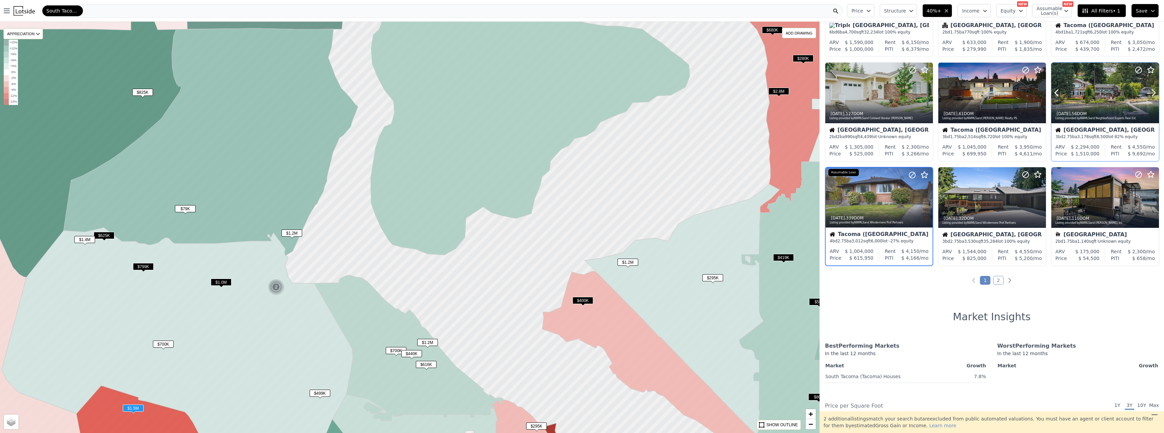
click at [1069, 99] on button at bounding box center [1064, 93] width 27 height 61
drag, startPoint x: 1069, startPoint y: 103, endPoint x: 1069, endPoint y: 99, distance: 4.1
click at [1069, 99] on button at bounding box center [1064, 93] width 27 height 61
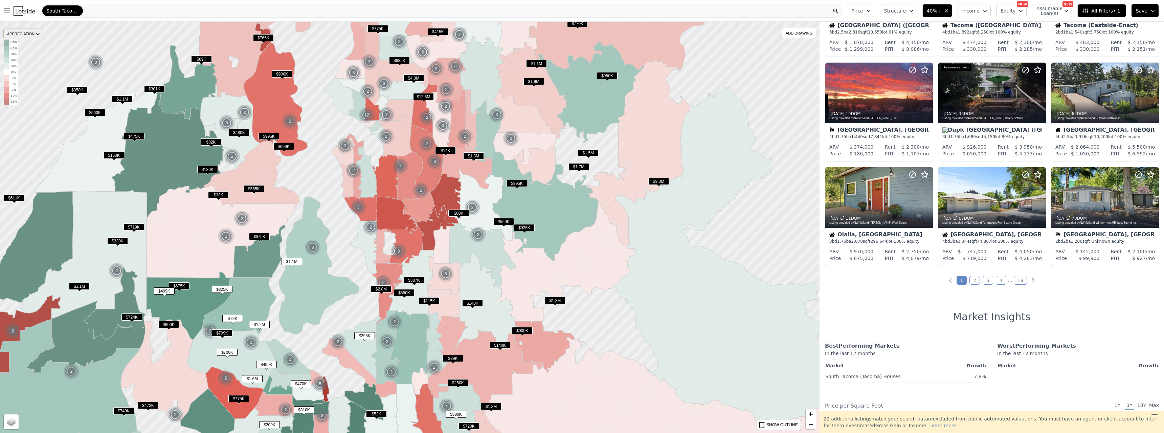
click at [37, 35] on icon at bounding box center [37, 33] width 5 height 5
click at [35, 46] on div "None" at bounding box center [28, 45] width 20 height 10
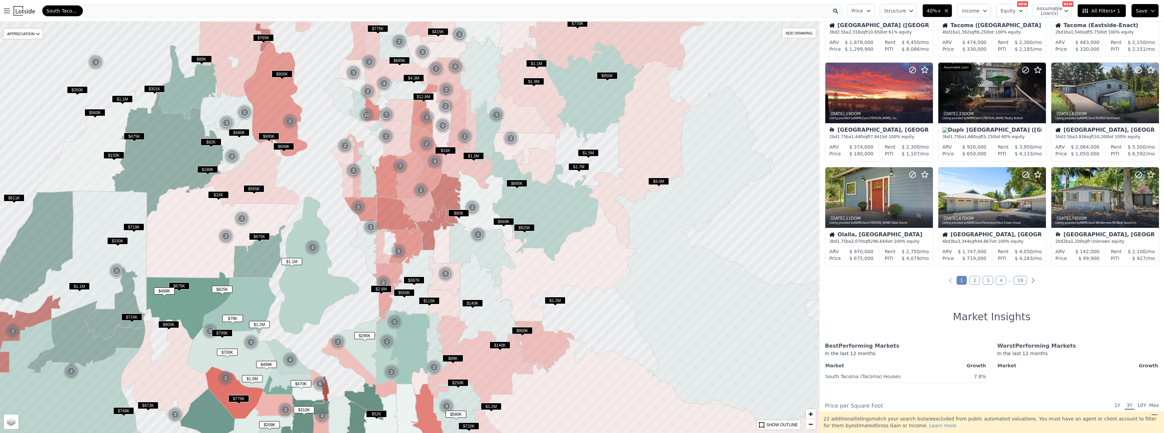
click at [226, 352] on span "$700K" at bounding box center [227, 351] width 21 height 7
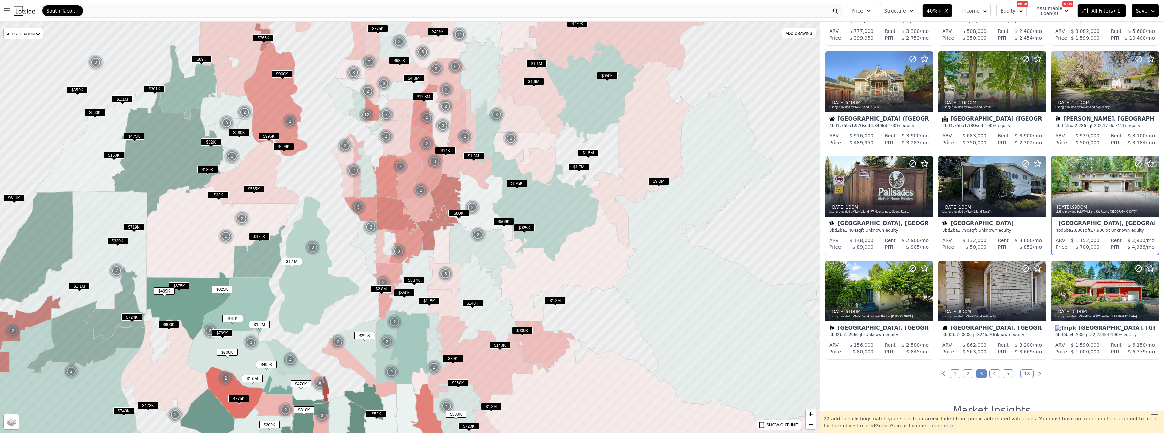
scroll to position [82, 0]
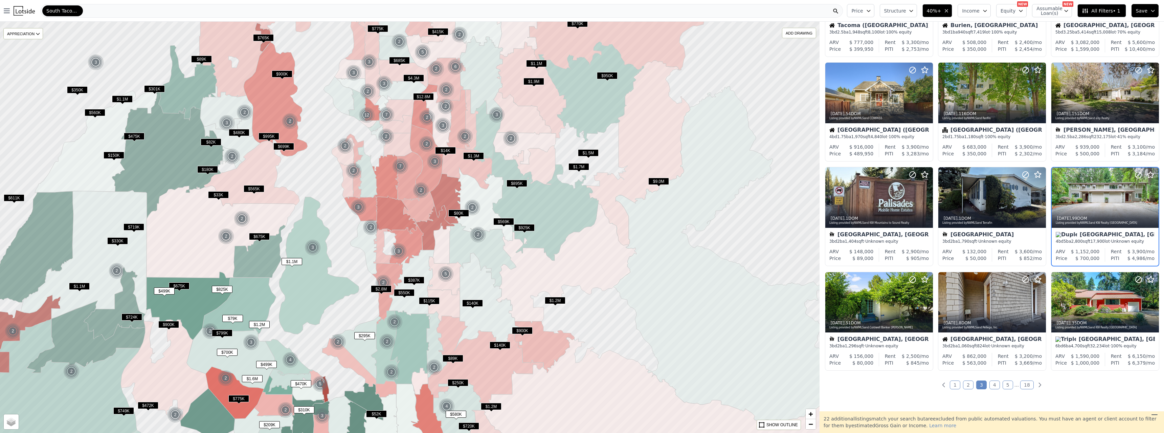
click at [175, 414] on div "2" at bounding box center [175, 414] width 16 height 16
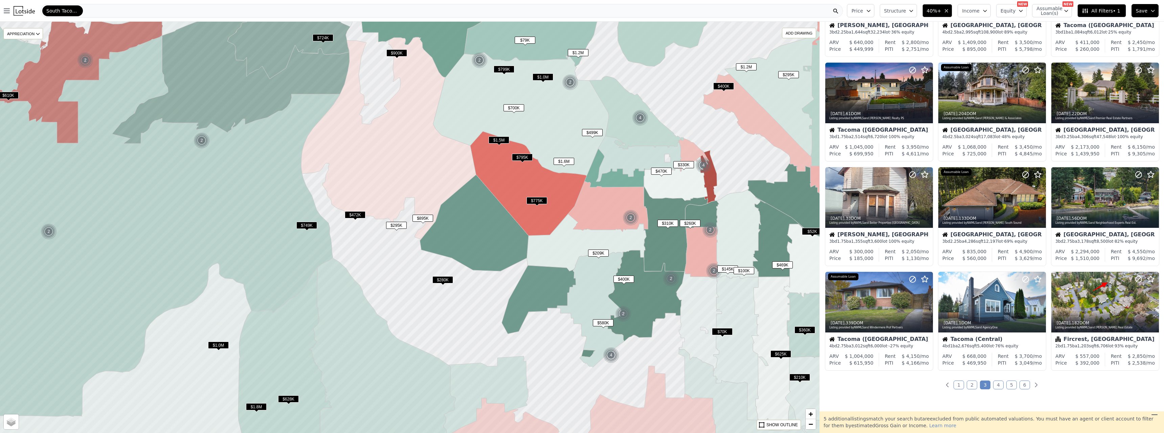
click at [519, 155] on span "$795K" at bounding box center [522, 157] width 21 height 7
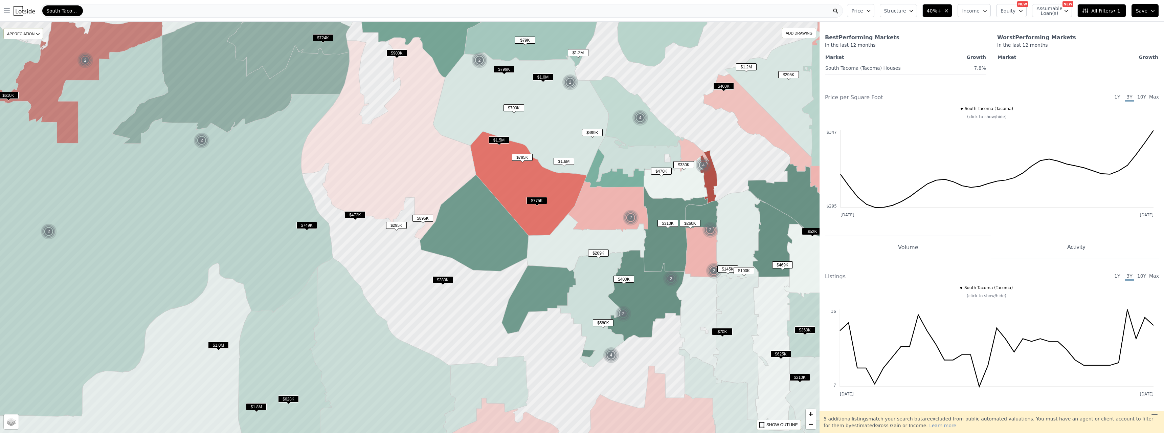
click at [520, 157] on span "$795K" at bounding box center [522, 157] width 21 height 7
click at [534, 199] on span "$775K" at bounding box center [536, 200] width 21 height 7
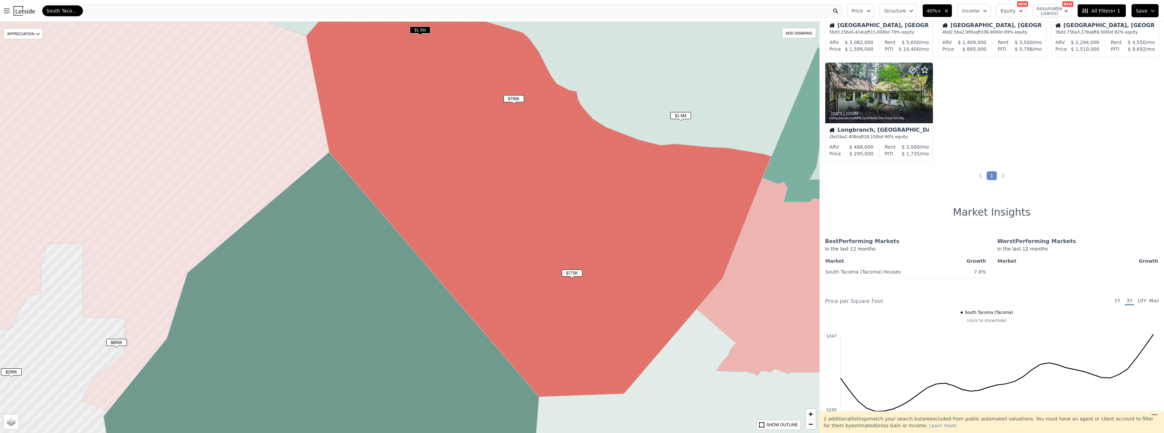
click at [507, 100] on span "$795K" at bounding box center [513, 98] width 21 height 7
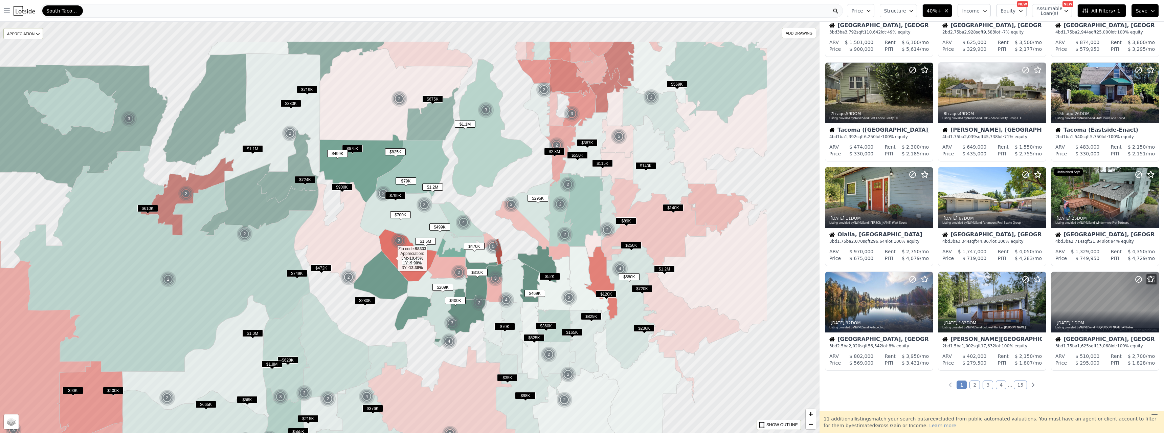
drag, startPoint x: 528, startPoint y: 196, endPoint x: 393, endPoint y: 256, distance: 147.4
click at [393, 256] on icon at bounding box center [408, 255] width 58 height 52
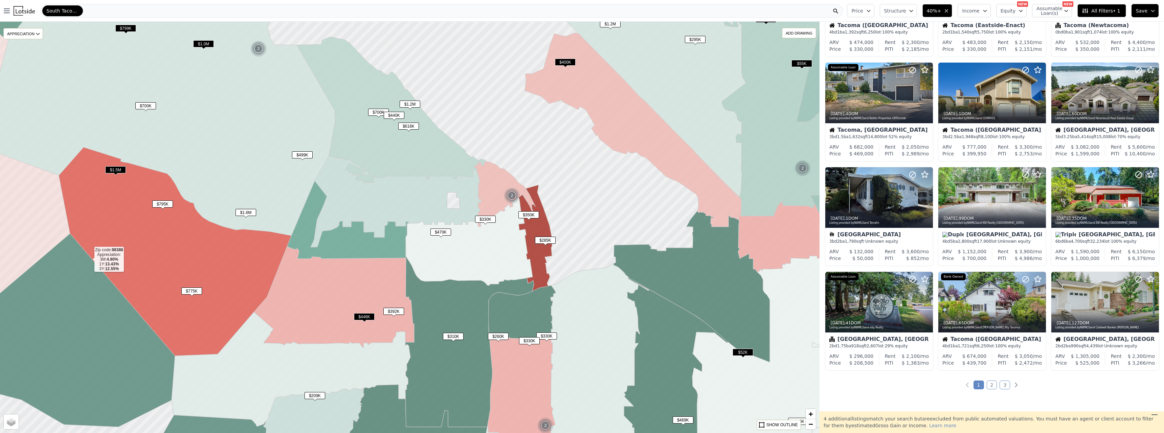
click at [564, 63] on span "$400K" at bounding box center [565, 62] width 21 height 7
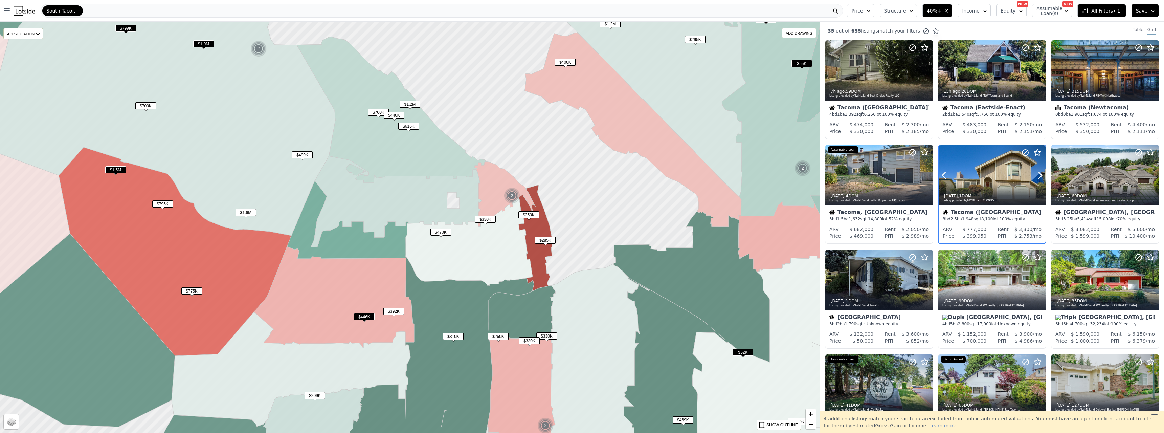
click at [982, 184] on div at bounding box center [991, 190] width 107 height 12
click at [395, 310] on span "$392K" at bounding box center [393, 310] width 21 height 7
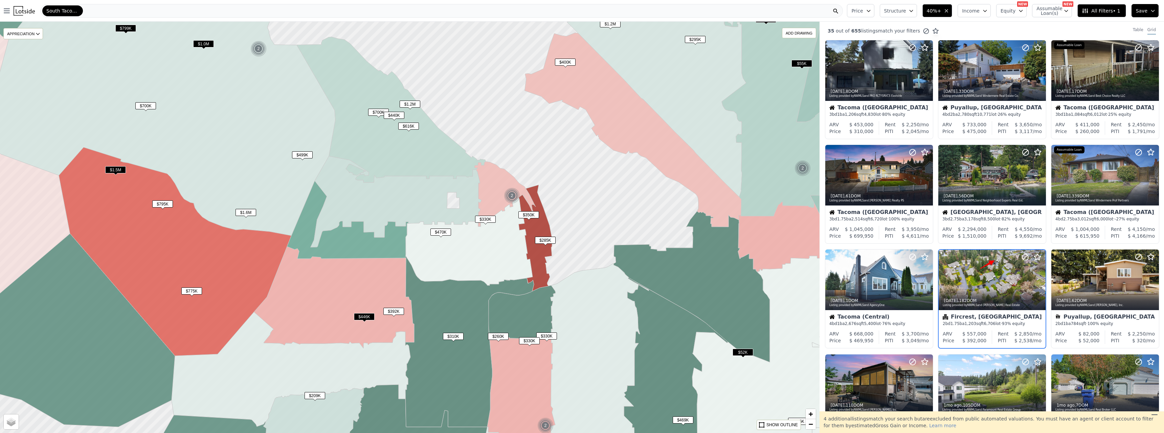
scroll to position [82, 0]
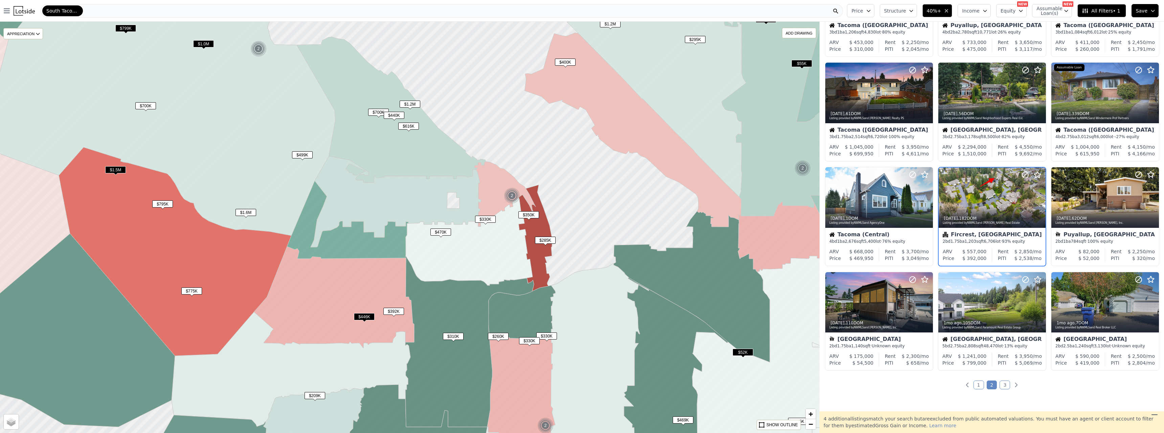
click at [361, 318] on span "$446K" at bounding box center [364, 316] width 21 height 7
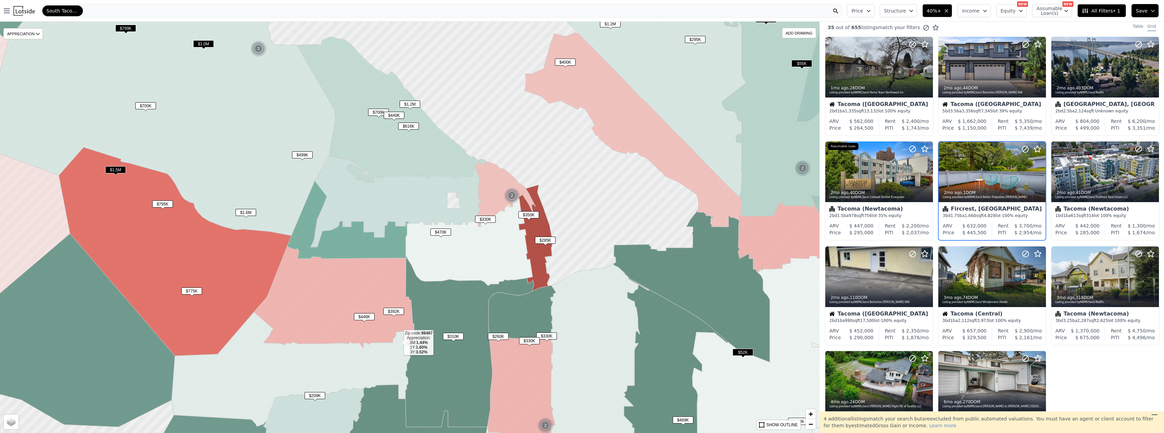
scroll to position [0, 0]
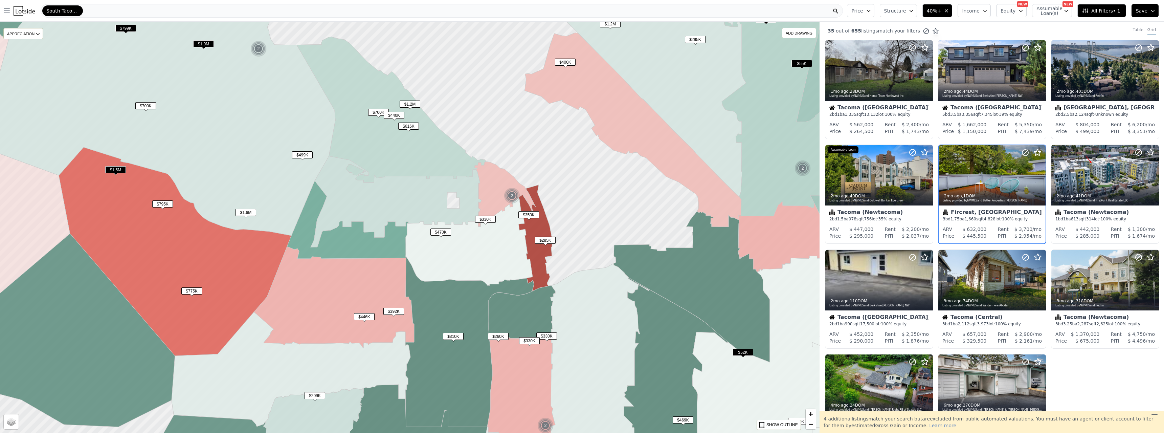
click at [455, 335] on span "$310K" at bounding box center [453, 335] width 21 height 7
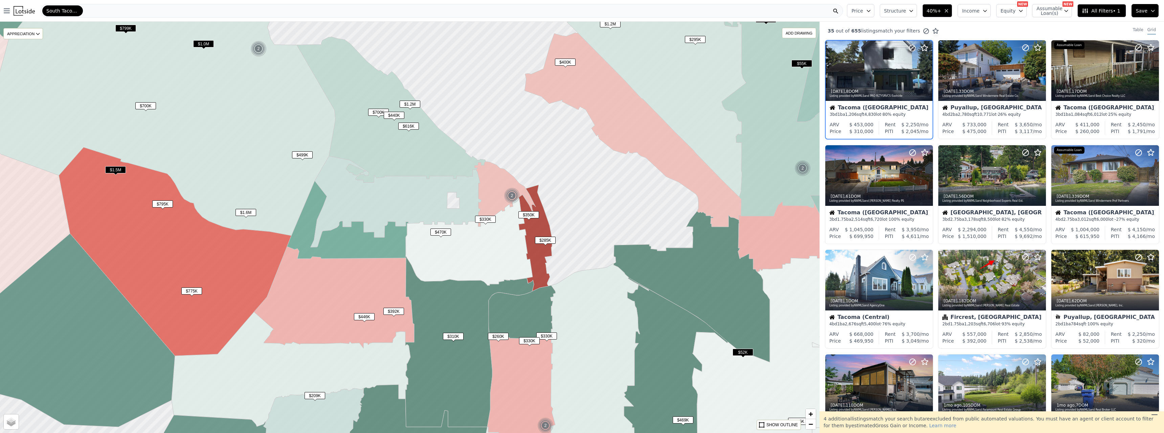
click at [499, 336] on span "$260K" at bounding box center [498, 335] width 21 height 7
click at [445, 233] on span "$470K" at bounding box center [440, 231] width 21 height 7
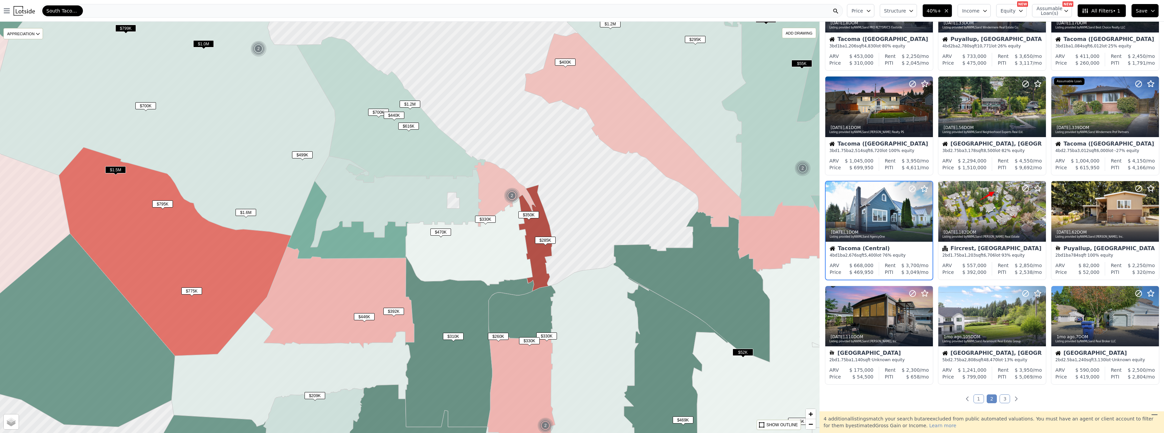
scroll to position [82, 0]
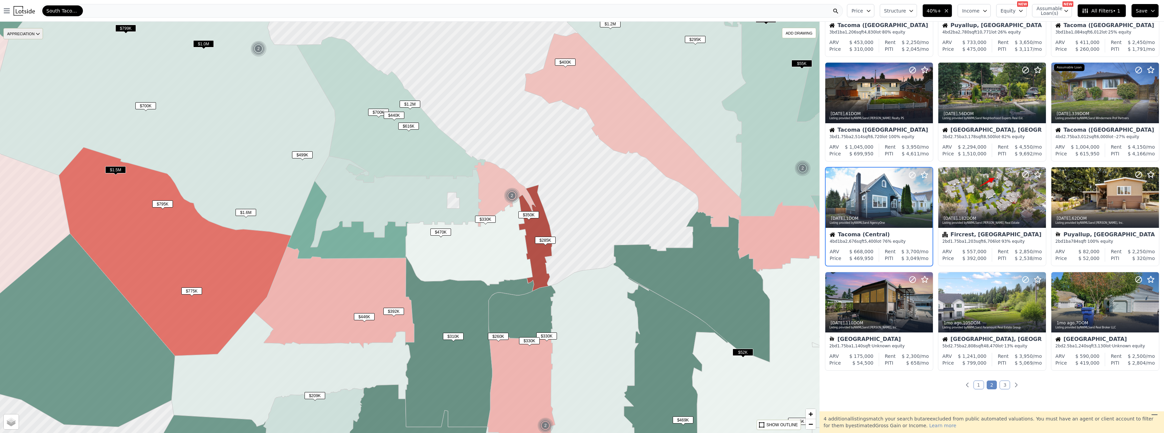
click at [31, 36] on div "APPRECIATION" at bounding box center [23, 33] width 40 height 11
click at [31, 40] on div "None" at bounding box center [28, 45] width 20 height 10
click at [32, 33] on div "APPRECIATION" at bounding box center [23, 33] width 40 height 11
click at [32, 41] on div "None" at bounding box center [28, 45] width 20 height 10
click at [388, 153] on icon at bounding box center [391, 109] width 189 height 145
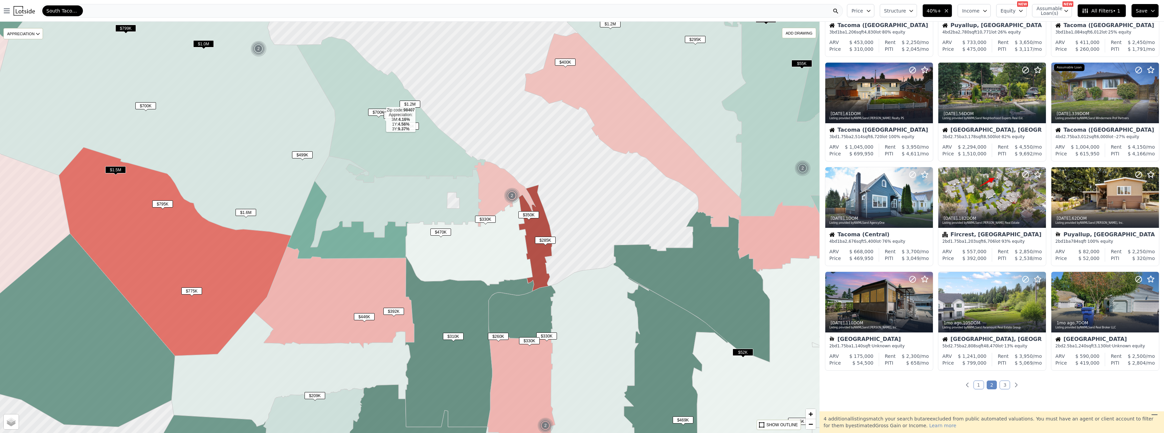
click at [388, 153] on icon at bounding box center [391, 109] width 189 height 145
click at [31, 28] on div "APPRECIATION" at bounding box center [23, 33] width 40 height 11
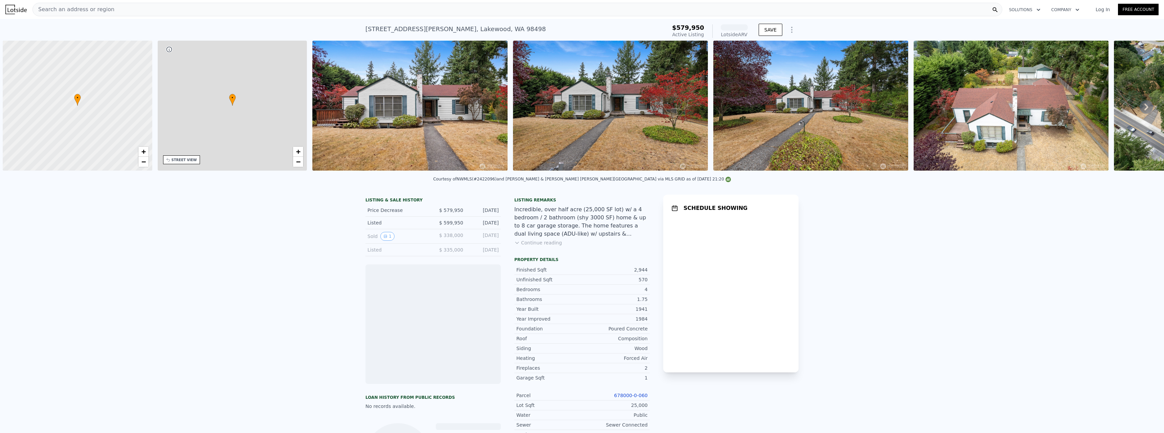
scroll to position [0, 3]
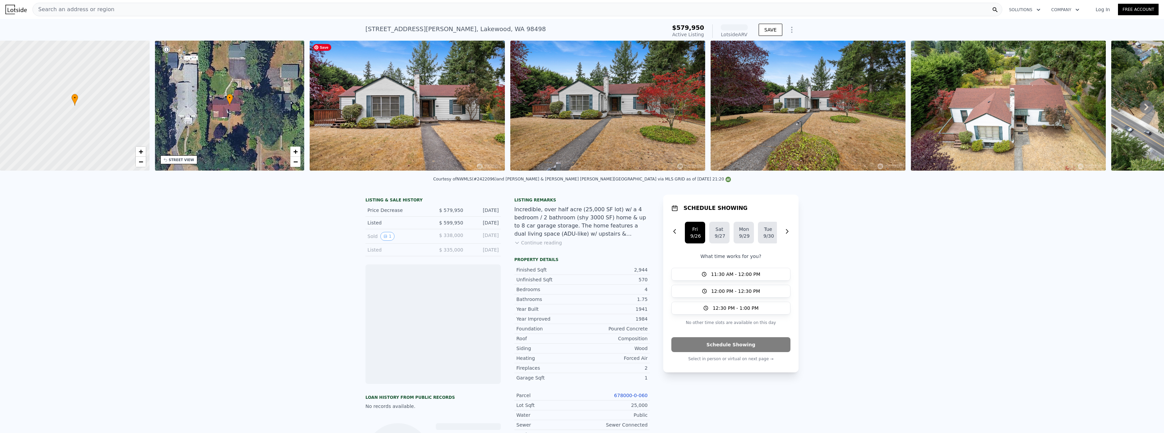
click at [461, 99] on img at bounding box center [406, 106] width 195 height 130
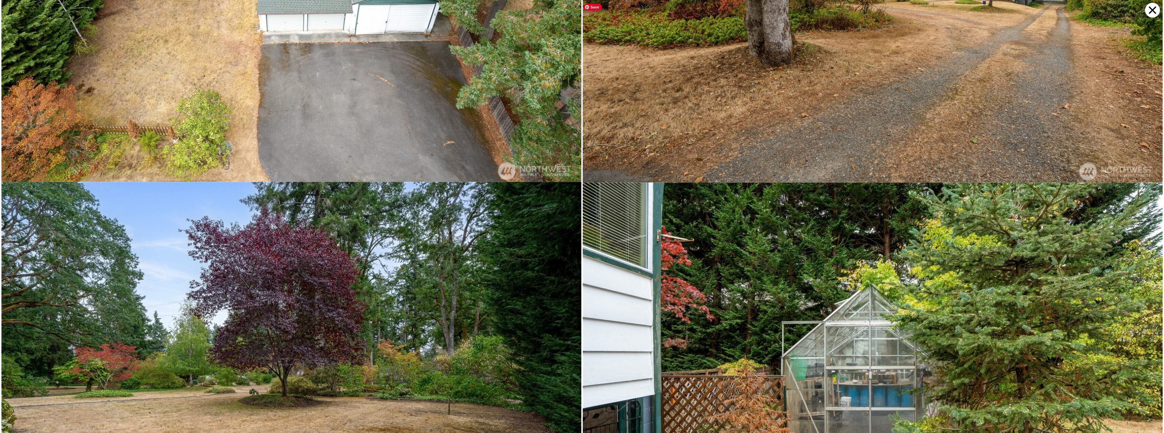
scroll to position [5326, 0]
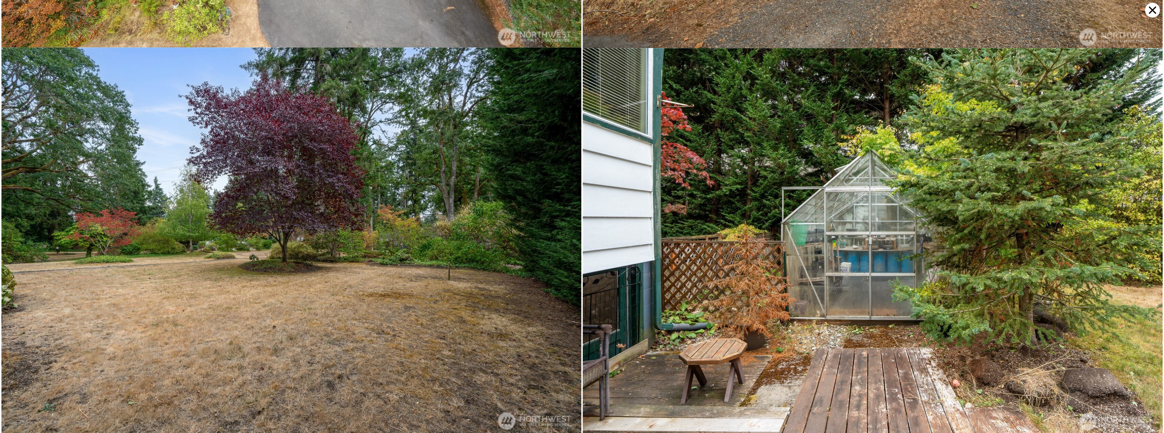
click at [1151, 7] on icon at bounding box center [1152, 10] width 15 height 15
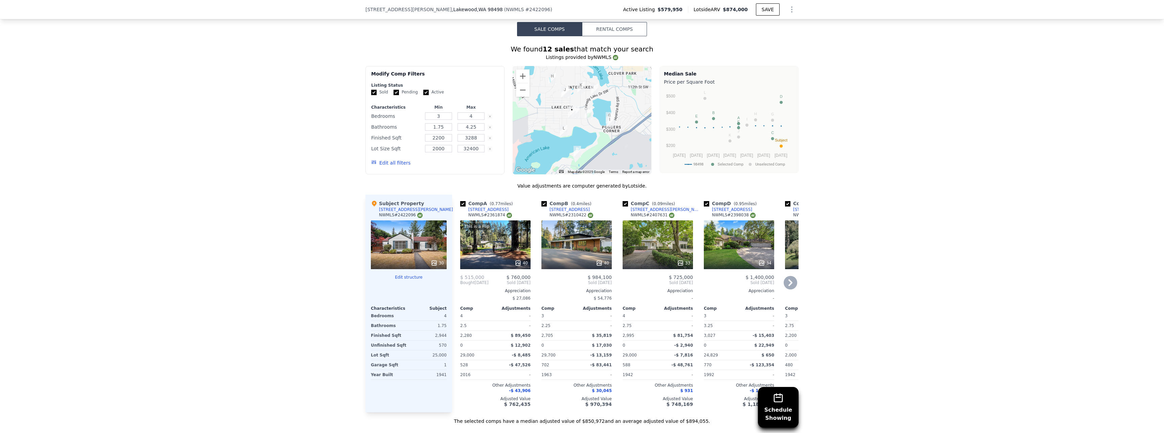
scroll to position [573, 0]
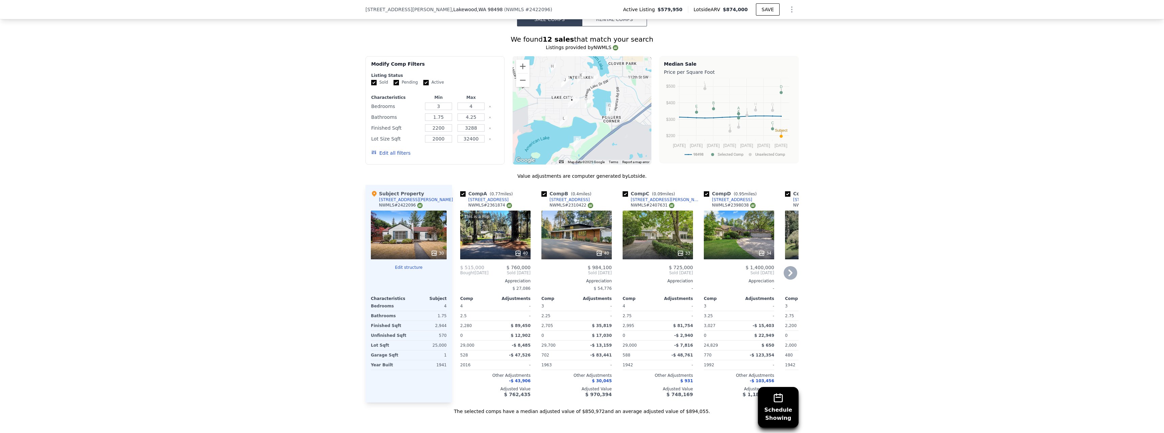
click at [721, 240] on div "34" at bounding box center [739, 234] width 70 height 49
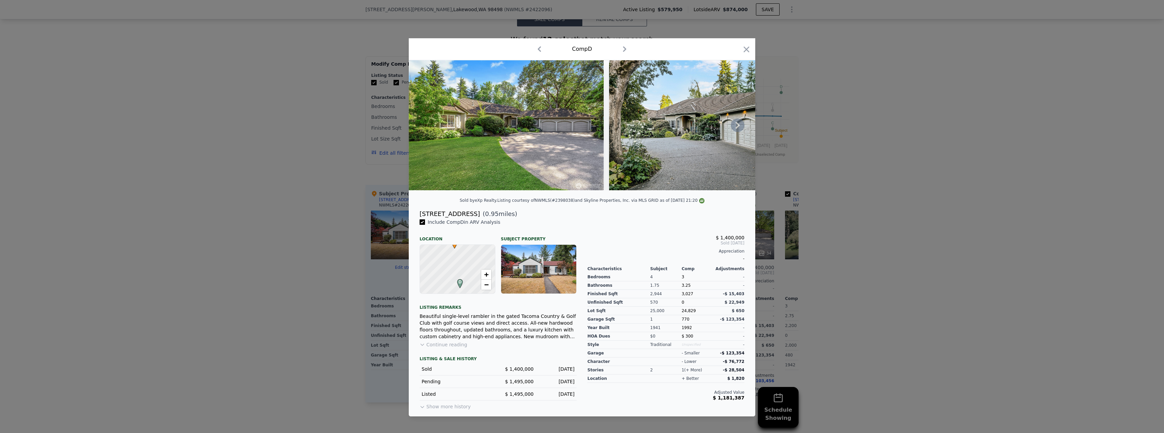
click at [734, 125] on icon at bounding box center [738, 125] width 14 height 14
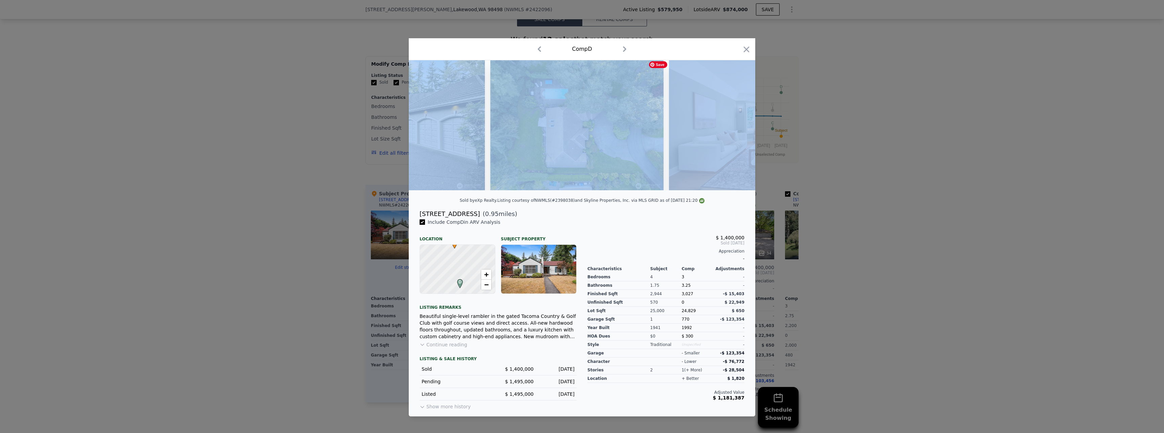
scroll to position [0, 325]
click at [729, 131] on img at bounding box center [760, 125] width 194 height 130
click at [687, 136] on img at bounding box center [760, 125] width 194 height 130
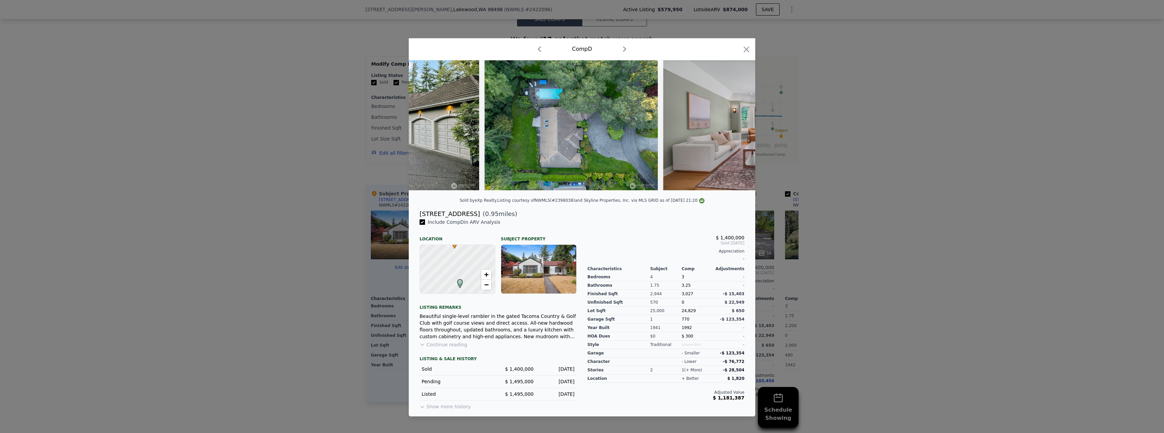
click at [656, 226] on div "$ 1,400,000 Sold Sep 2025 Appreciation - Characteristics Subject Comp Adjustmen…" at bounding box center [666, 315] width 168 height 192
click at [737, 125] on icon at bounding box center [738, 125] width 14 height 14
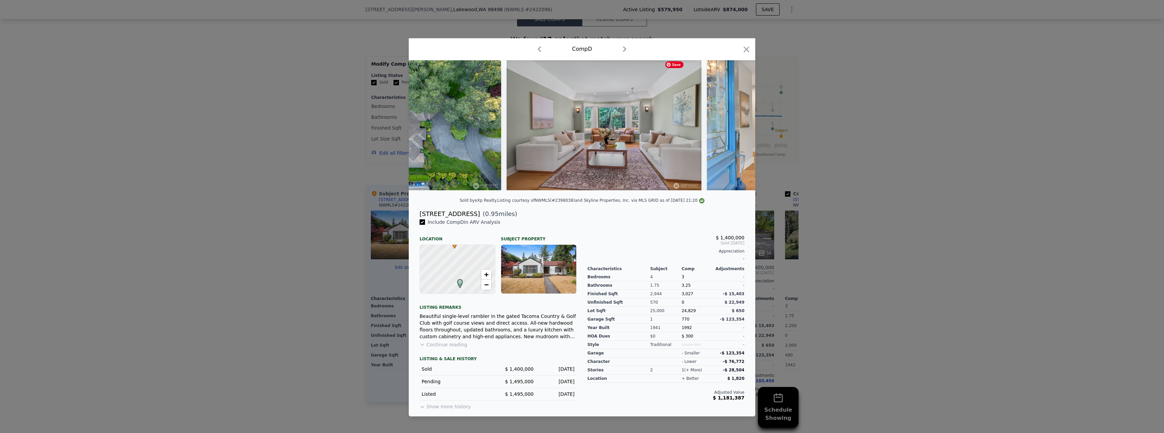
scroll to position [0, 487]
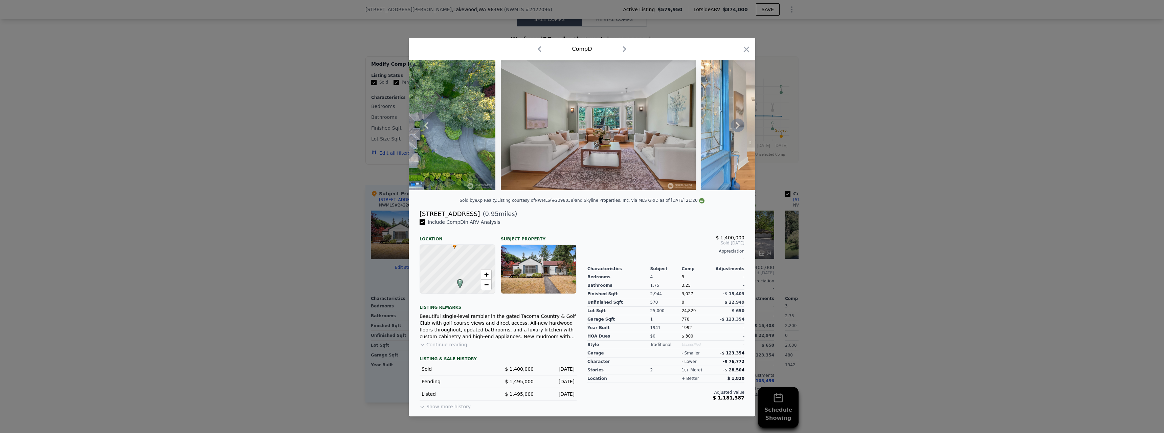
click at [737, 125] on icon at bounding box center [738, 125] width 14 height 14
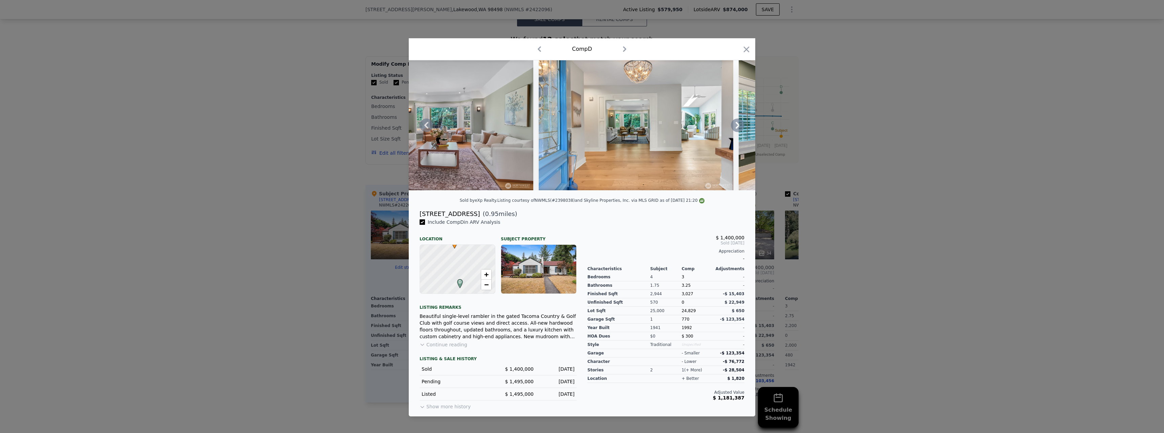
click at [737, 125] on icon at bounding box center [738, 125] width 14 height 14
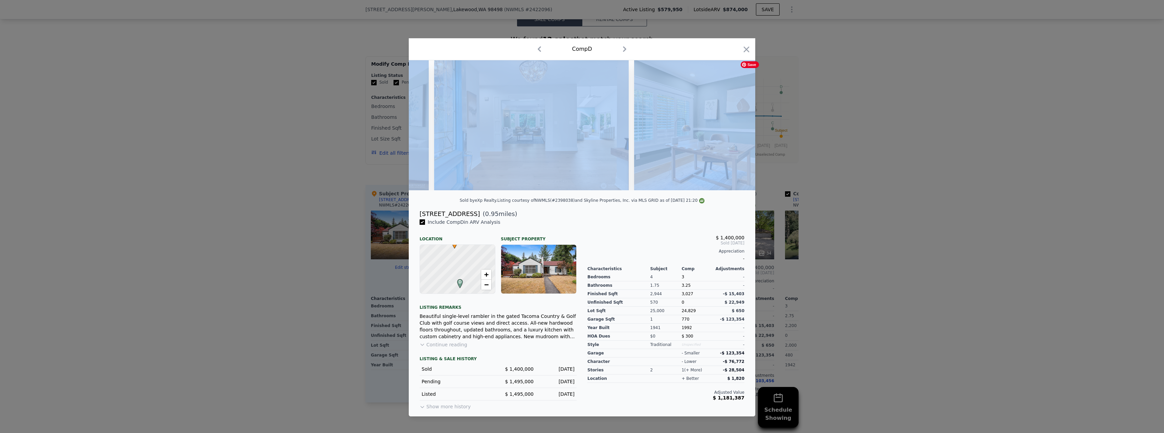
scroll to position [0, 812]
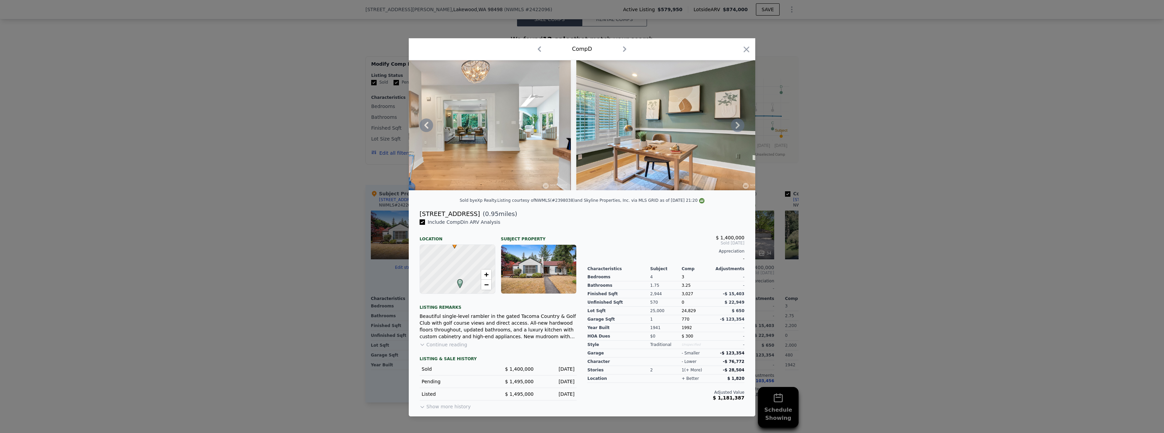
click at [706, 205] on div "Sold by eXp Realty . Listing courtesy of NWMLS (#2398038) and Skyline Propertie…" at bounding box center [582, 203] width 346 height 14
click at [747, 49] on icon "button" at bounding box center [745, 49] width 9 height 9
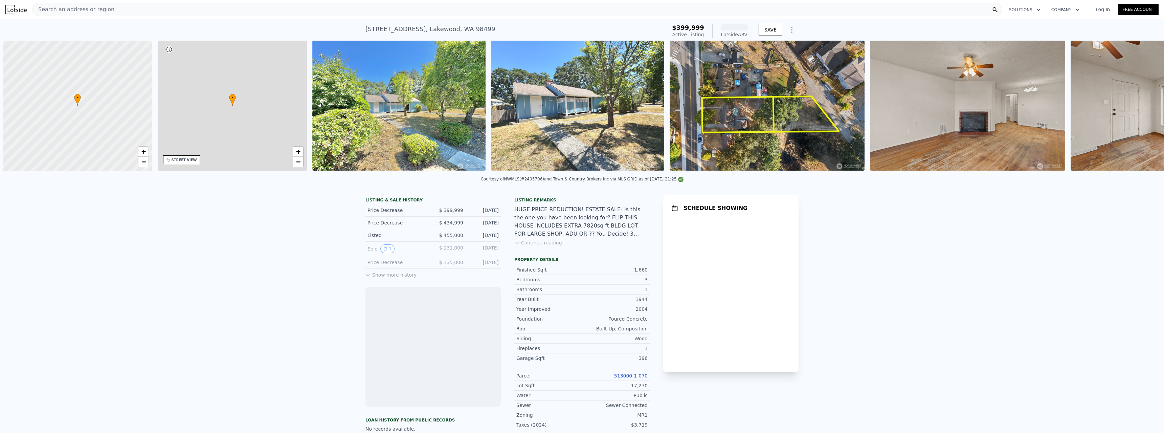
scroll to position [0, 3]
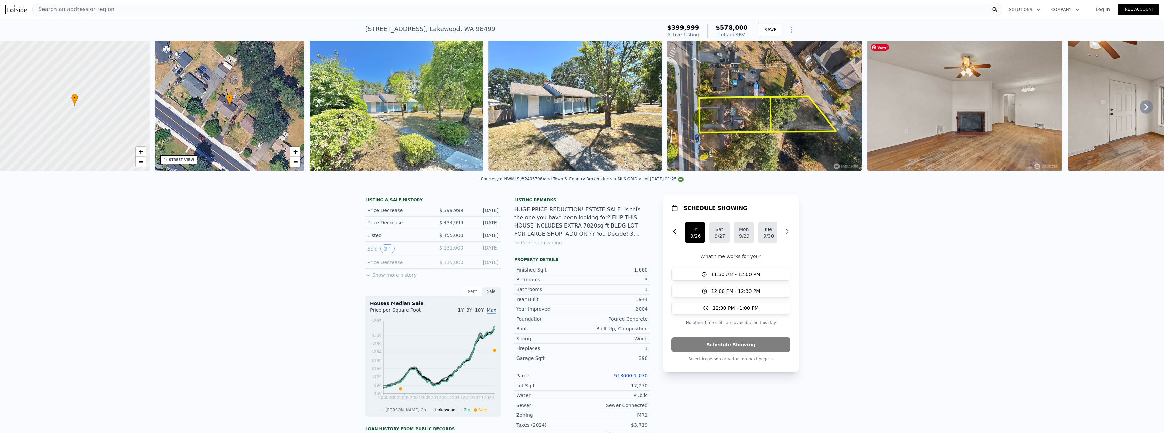
click at [959, 89] on img at bounding box center [964, 106] width 195 height 130
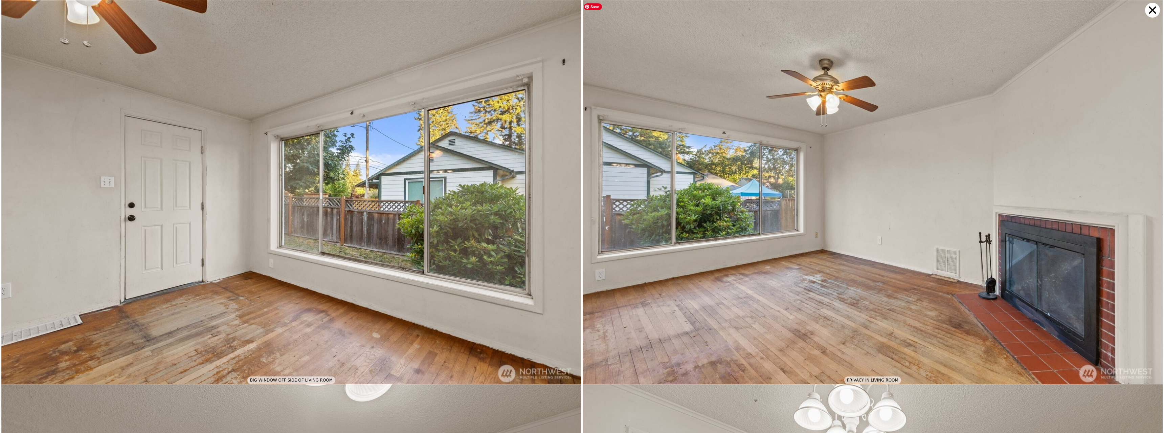
scroll to position [407, 0]
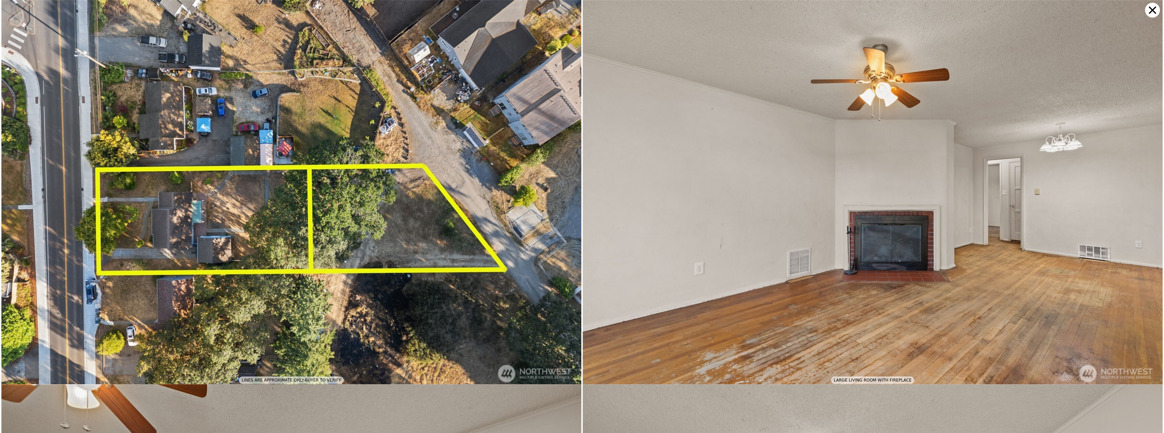
click at [1151, 8] on icon at bounding box center [1151, 9] width 7 height 7
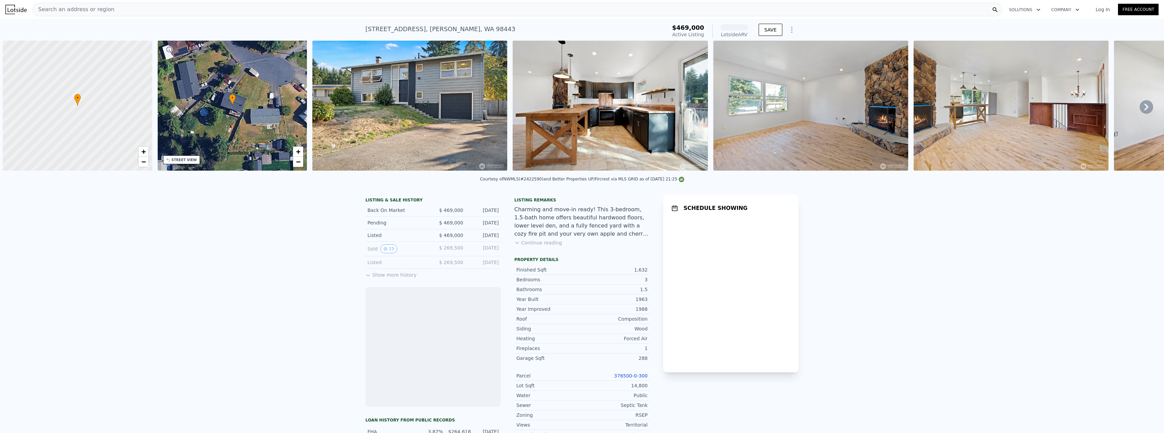
scroll to position [0, 3]
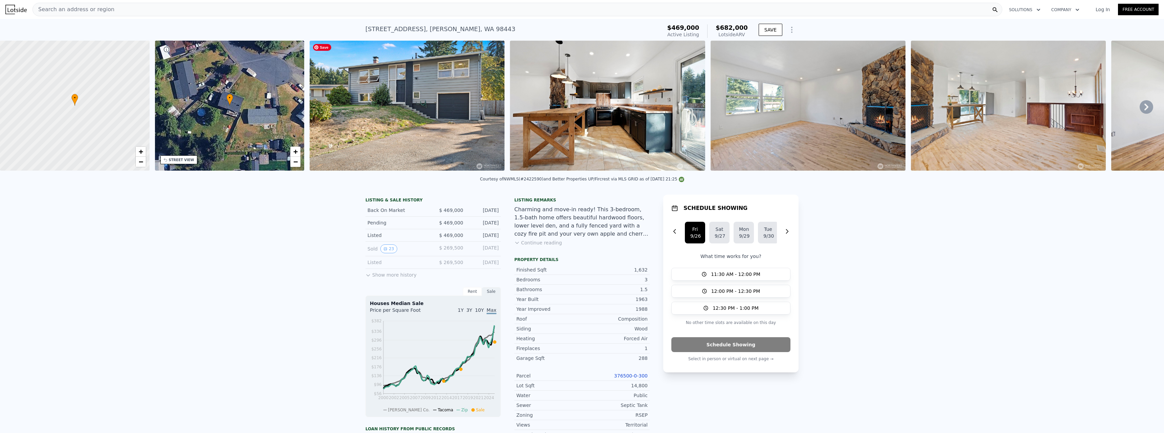
click at [405, 111] on img at bounding box center [406, 106] width 195 height 130
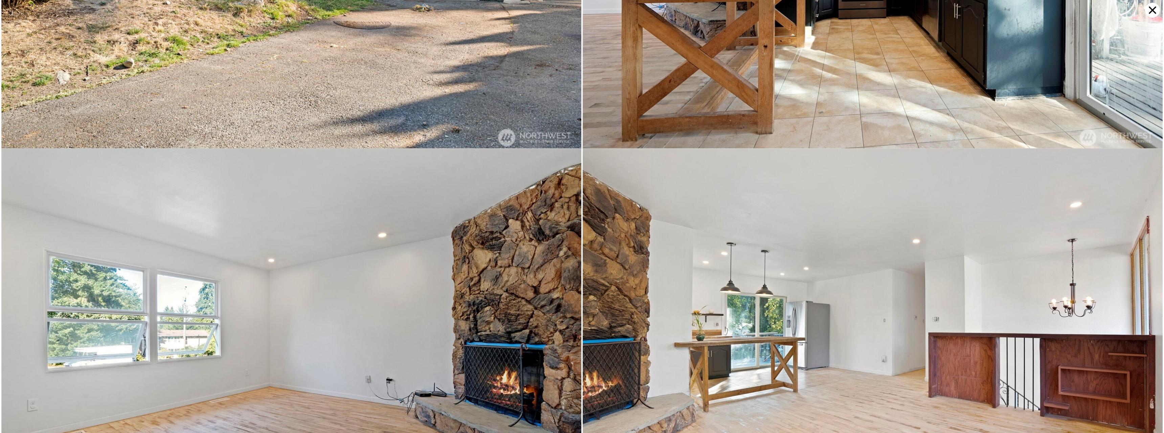
scroll to position [0, 0]
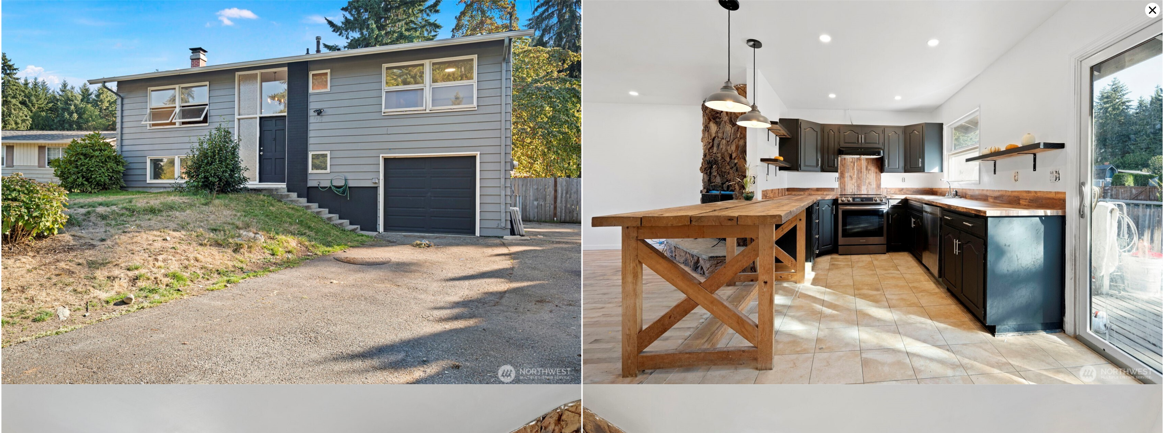
click at [1151, 5] on icon at bounding box center [1152, 10] width 15 height 15
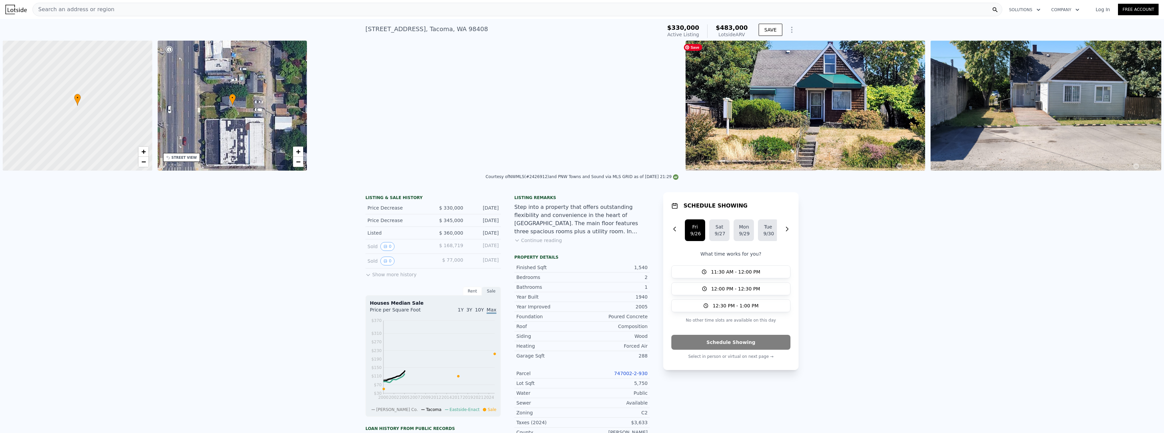
click at [825, 106] on img at bounding box center [804, 106] width 239 height 130
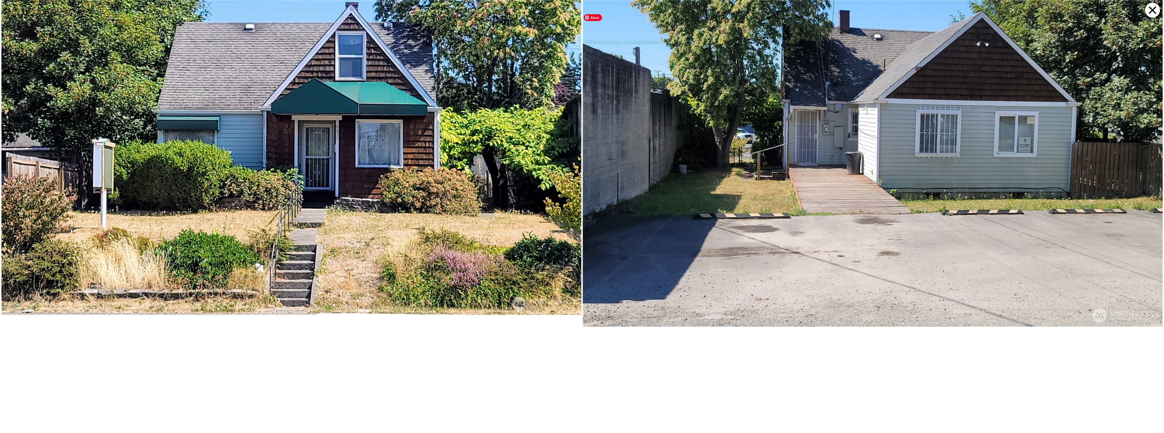
click at [997, 148] on img at bounding box center [872, 163] width 580 height 326
click at [1155, 10] on icon at bounding box center [1152, 10] width 15 height 15
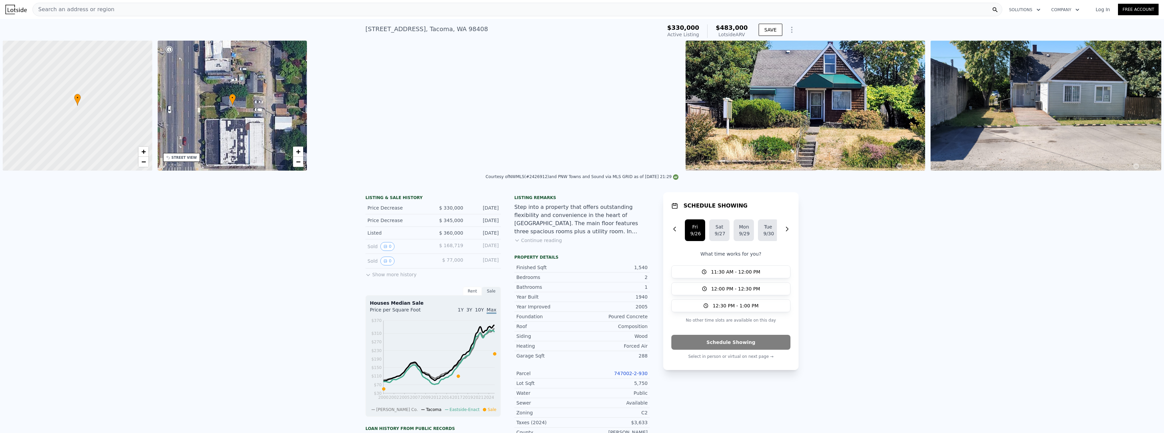
click at [530, 243] on button "Continue reading" at bounding box center [538, 240] width 48 height 7
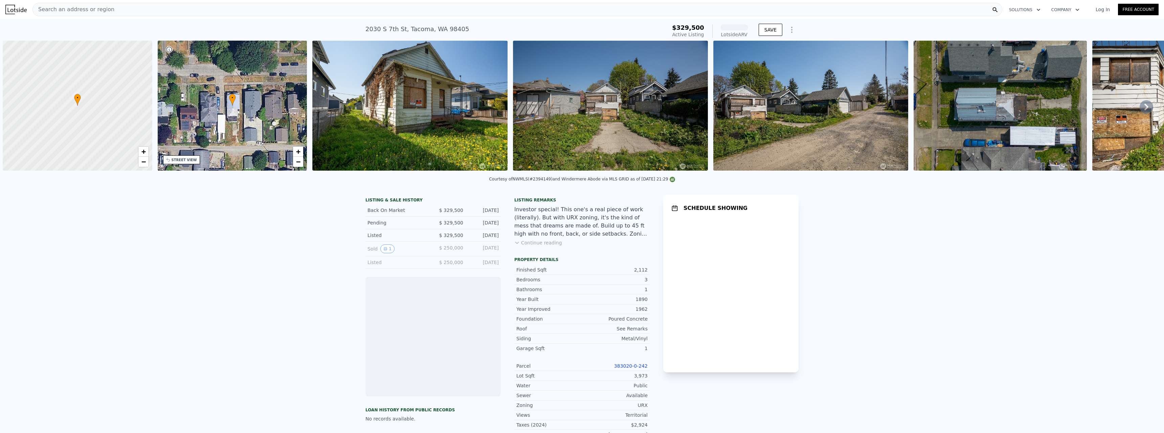
scroll to position [0, 3]
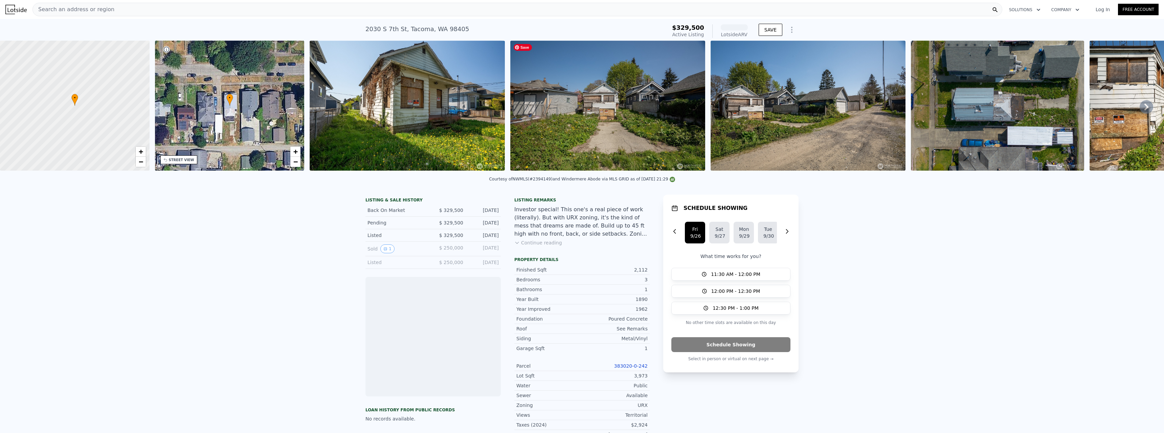
click at [585, 122] on img at bounding box center [607, 106] width 195 height 130
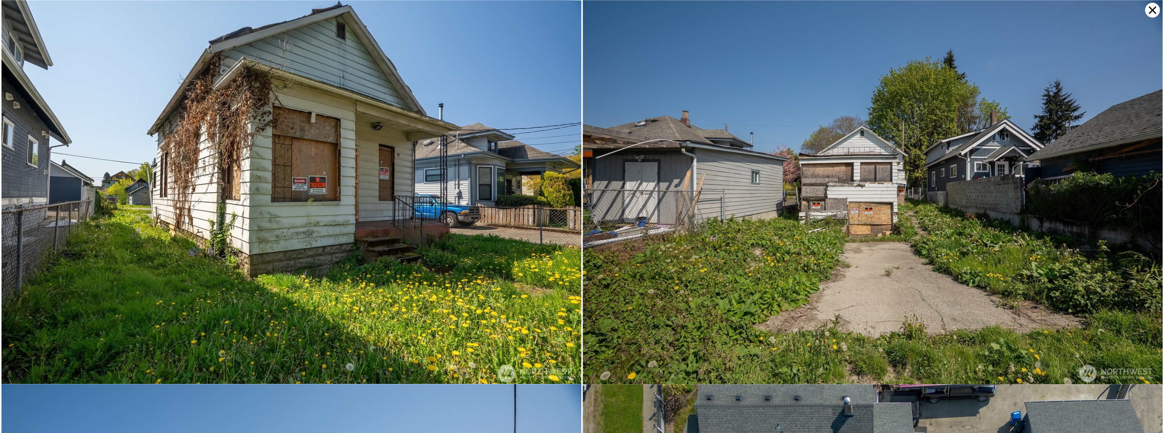
click at [1147, 13] on icon at bounding box center [1152, 10] width 15 height 15
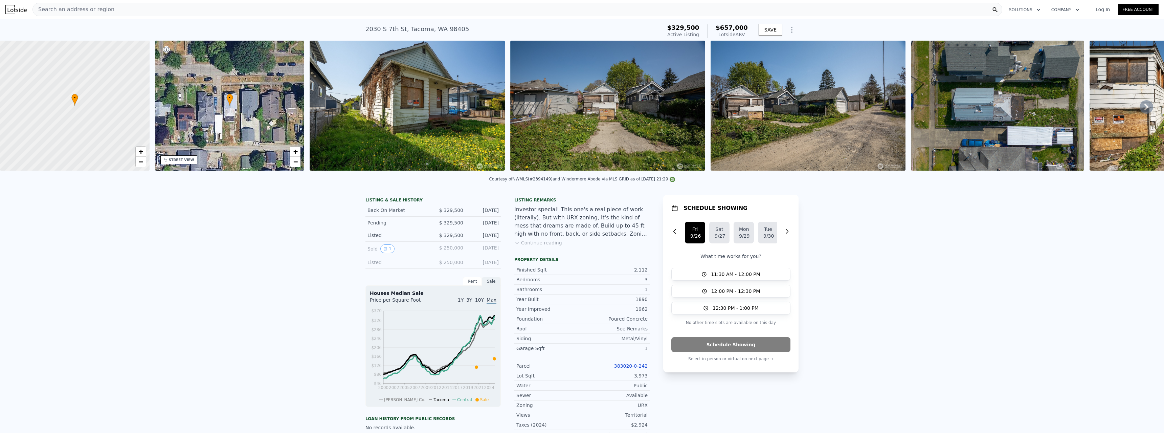
click at [1143, 111] on icon at bounding box center [1146, 107] width 14 height 14
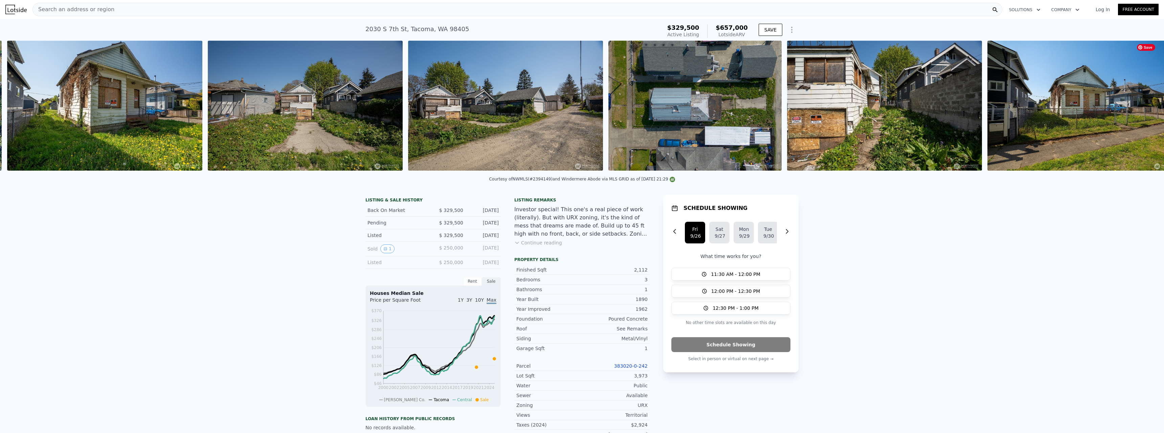
scroll to position [0, 309]
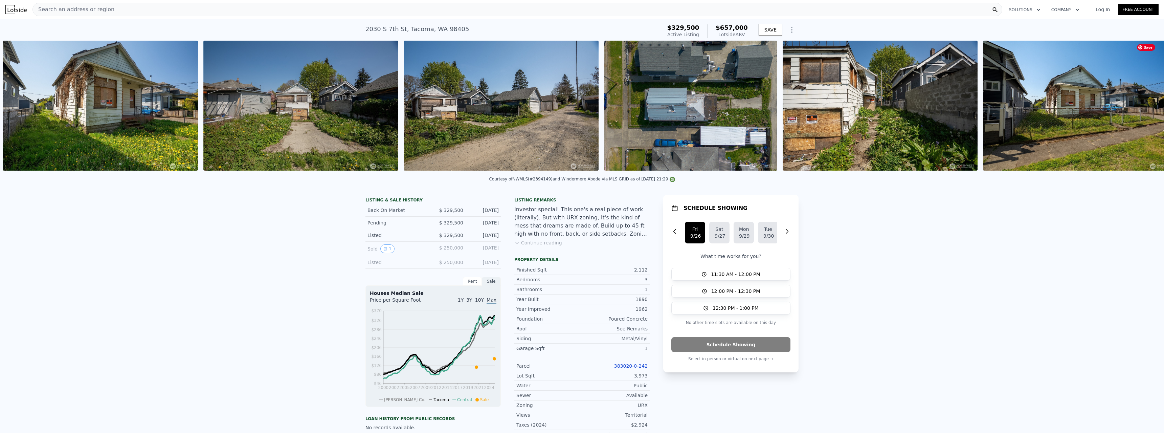
click at [1142, 111] on img at bounding box center [1080, 106] width 195 height 130
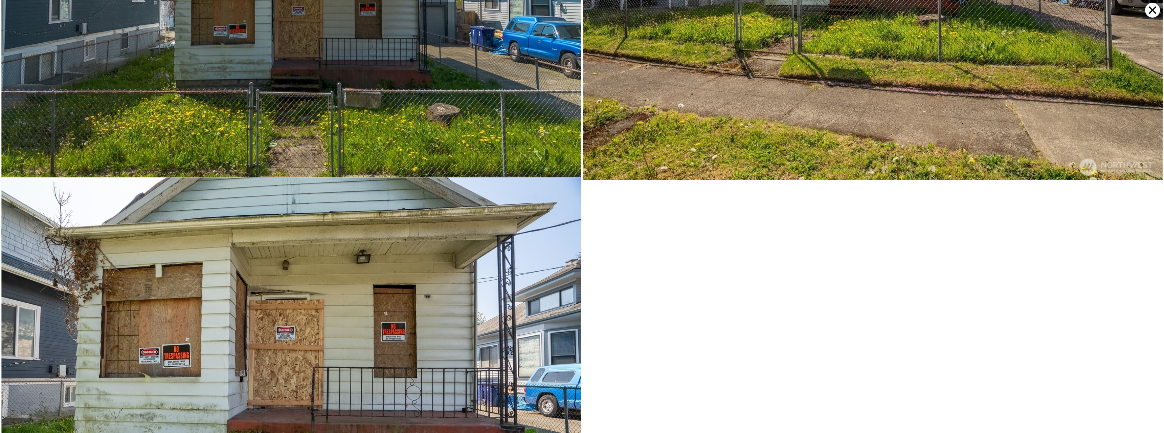
scroll to position [1582, 0]
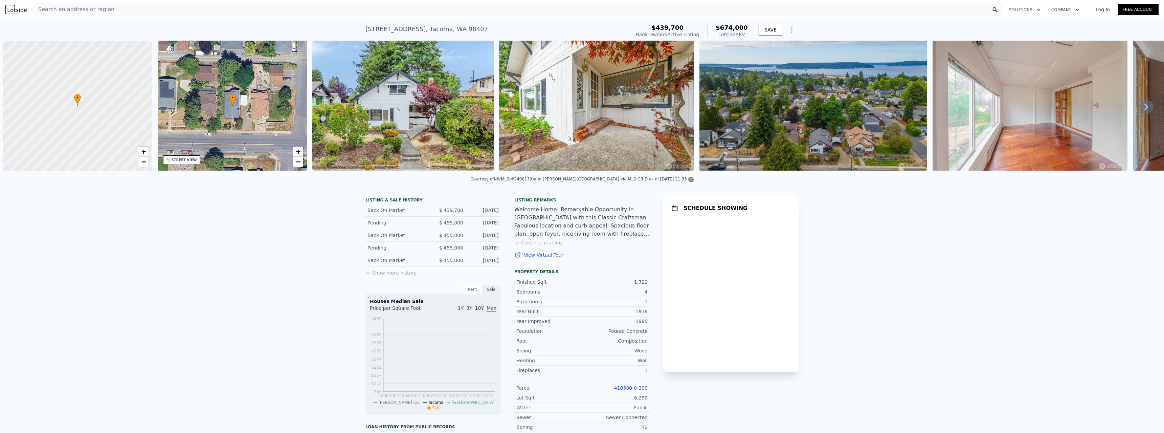
scroll to position [0, 3]
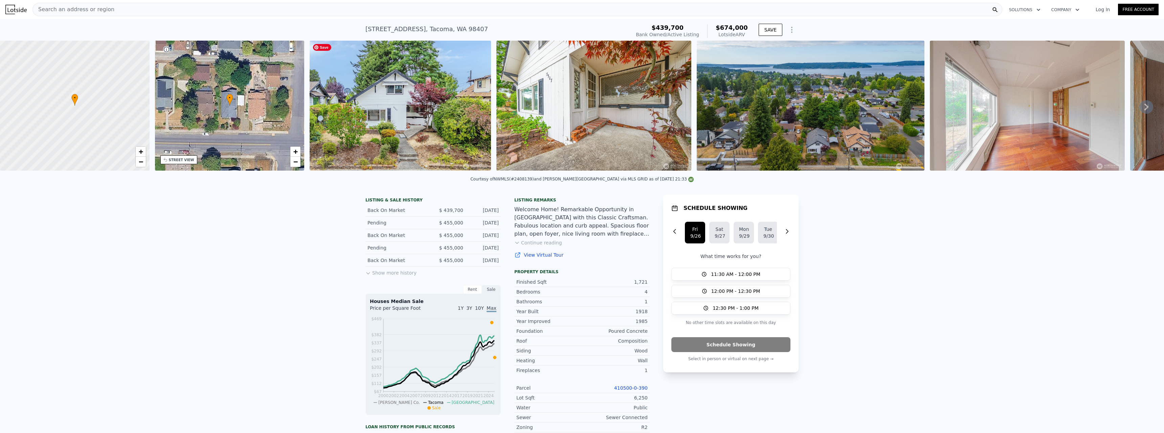
click at [416, 111] on img at bounding box center [399, 106] width 181 height 130
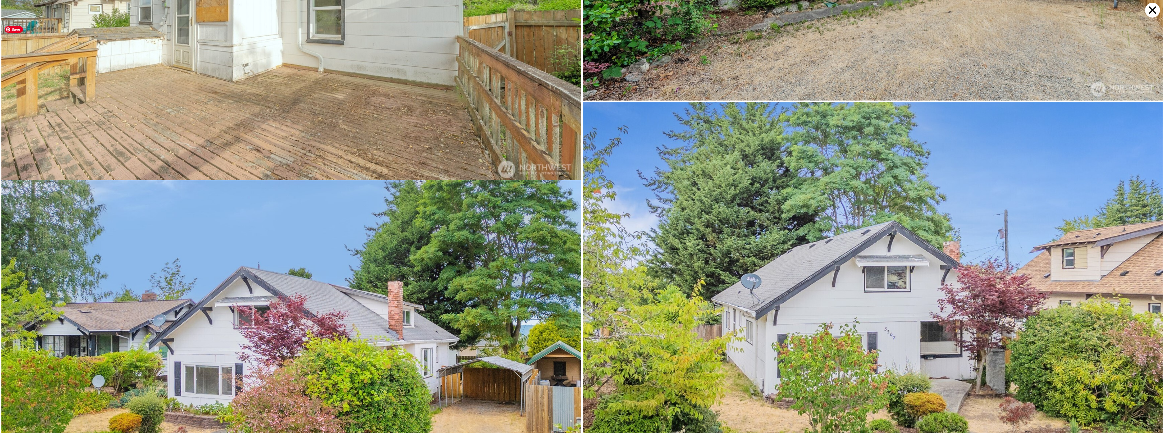
scroll to position [6388, 0]
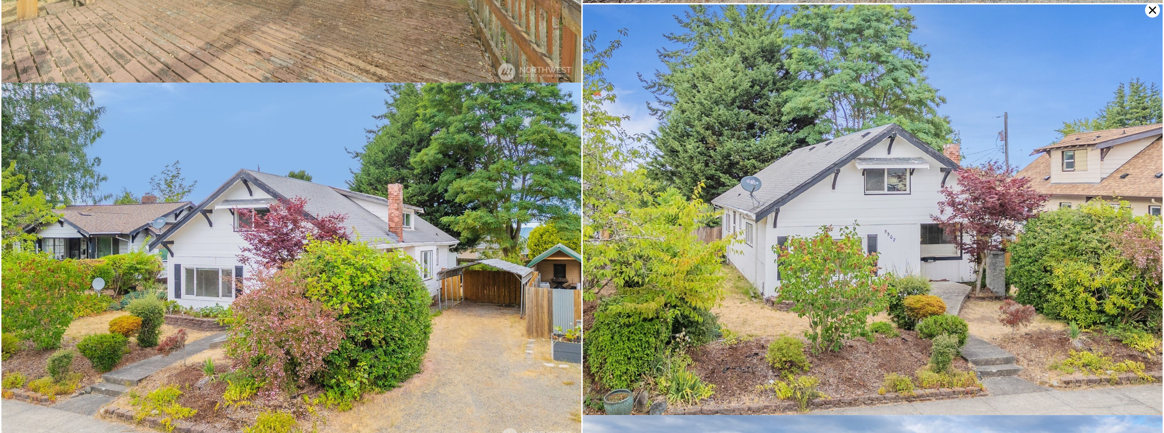
click at [1154, 11] on icon at bounding box center [1152, 10] width 15 height 15
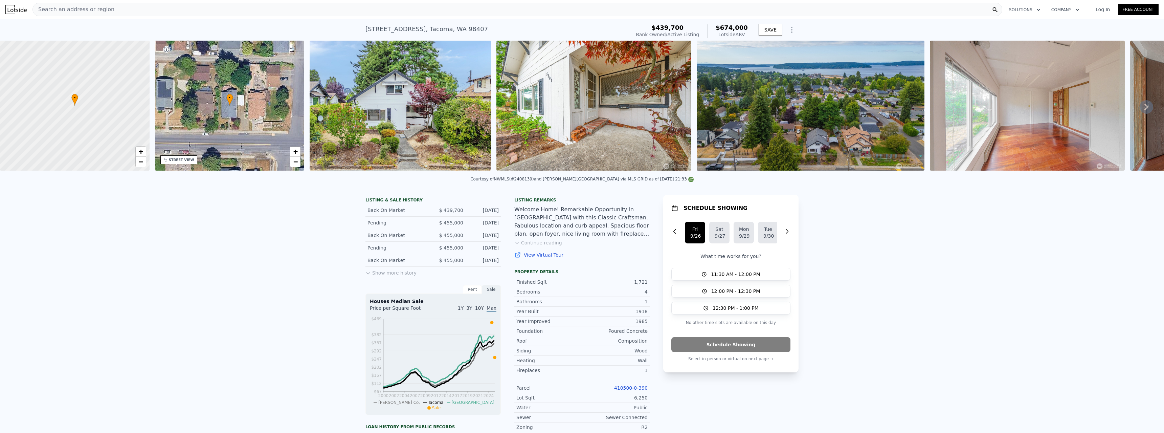
click at [181, 160] on div "STREET VIEW" at bounding box center [181, 159] width 25 height 5
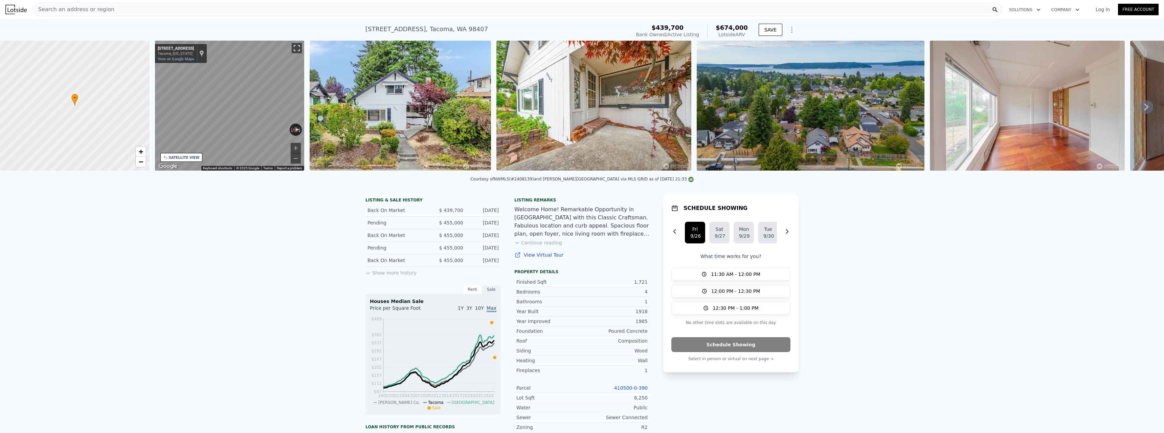
click at [296, 47] on button "Toggle fullscreen view" at bounding box center [297, 48] width 10 height 10
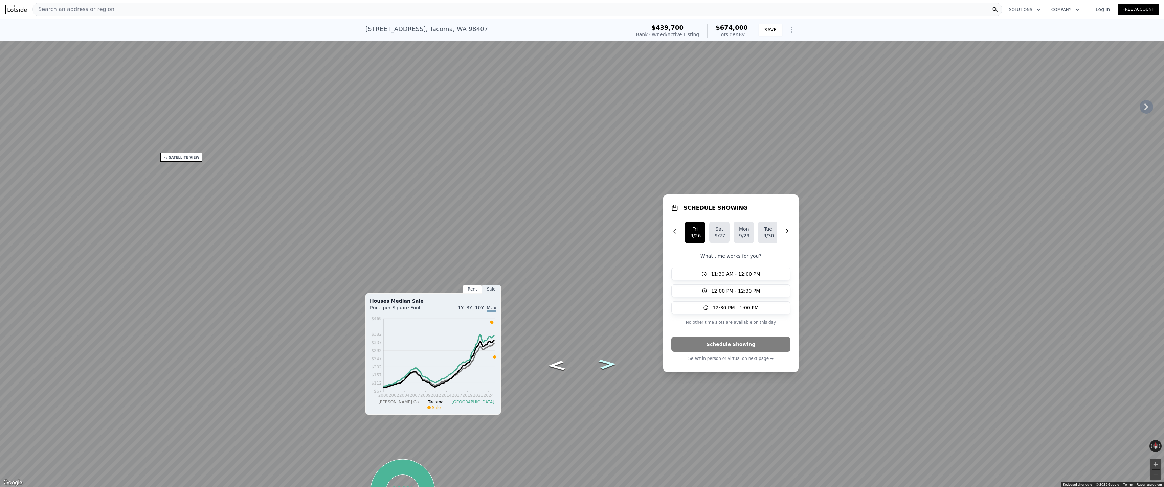
click at [609, 366] on icon "Go East, N 46th St" at bounding box center [607, 364] width 34 height 14
click at [1152, 5] on button "Toggle fullscreen view" at bounding box center [1156, 7] width 10 height 10
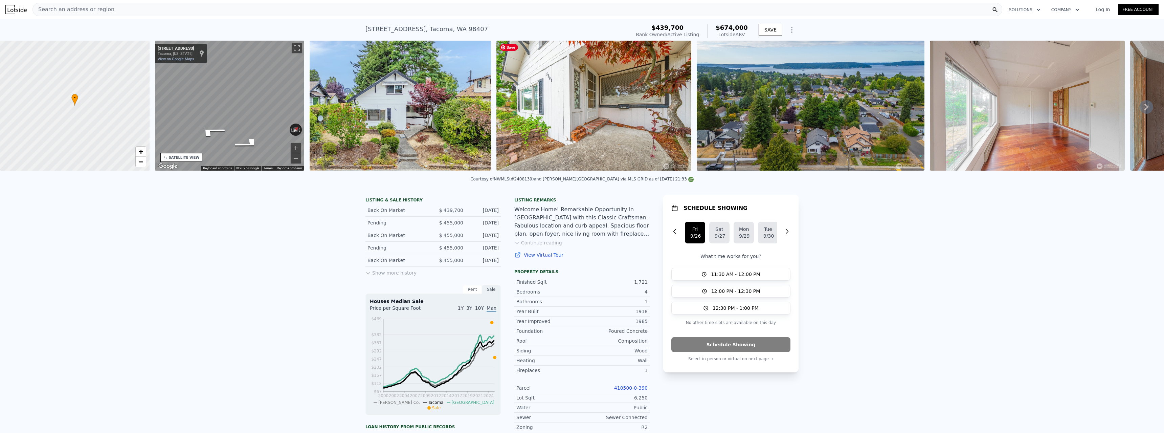
click at [608, 99] on img at bounding box center [593, 106] width 195 height 130
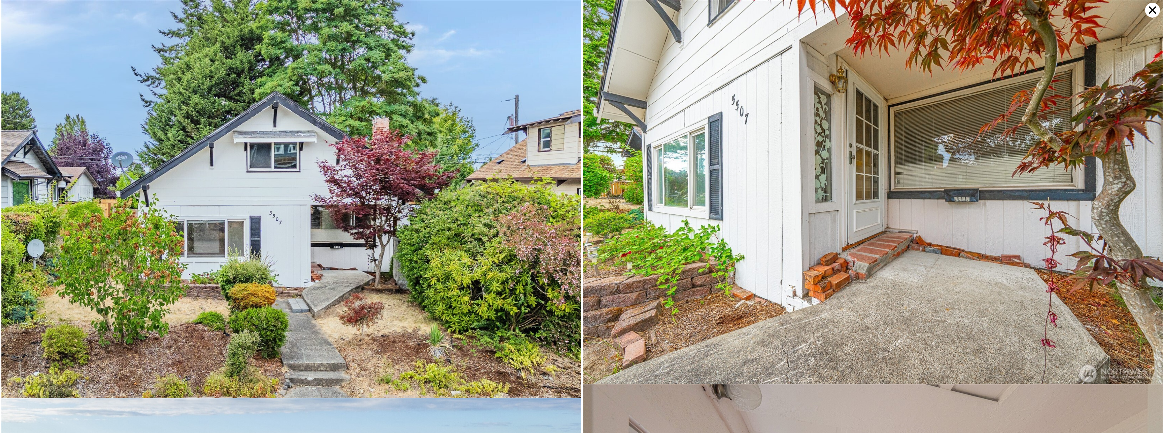
click at [1150, 10] on icon at bounding box center [1152, 10] width 15 height 15
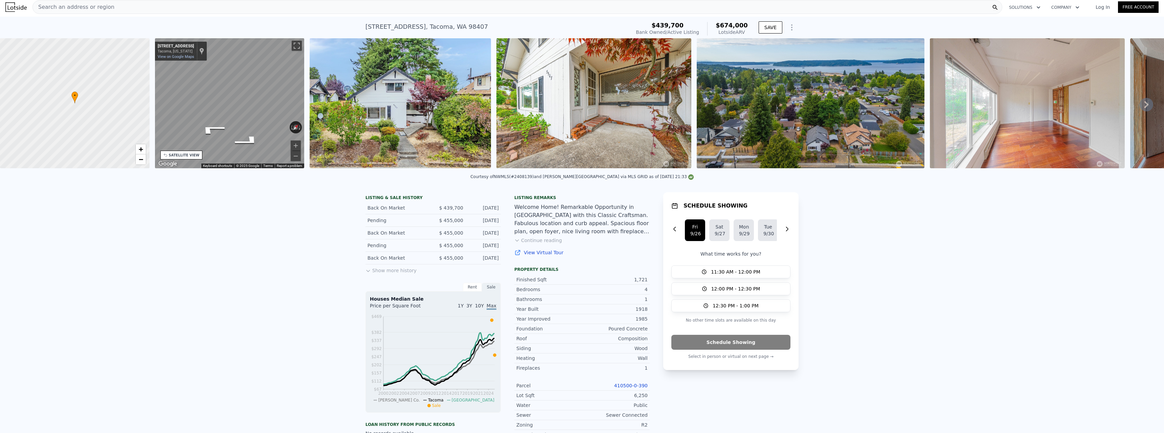
scroll to position [0, 0]
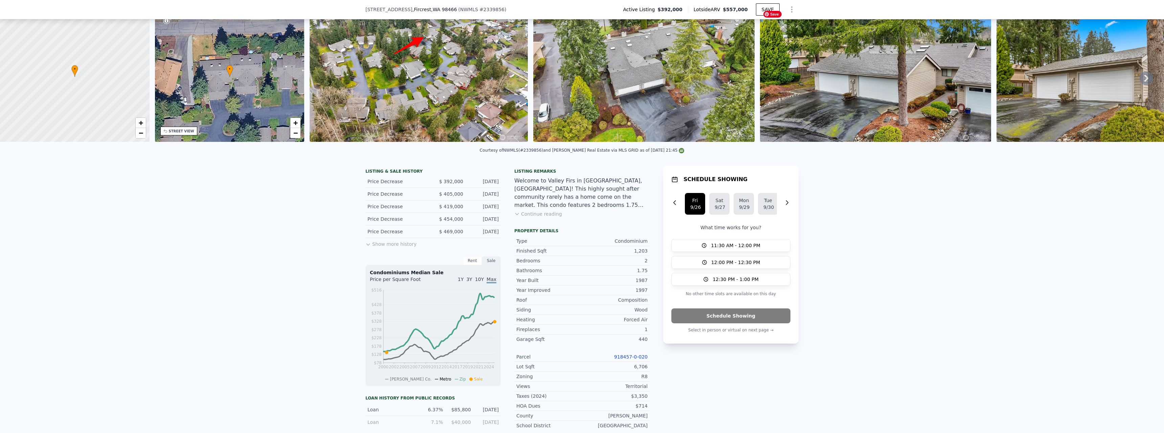
scroll to position [31, 0]
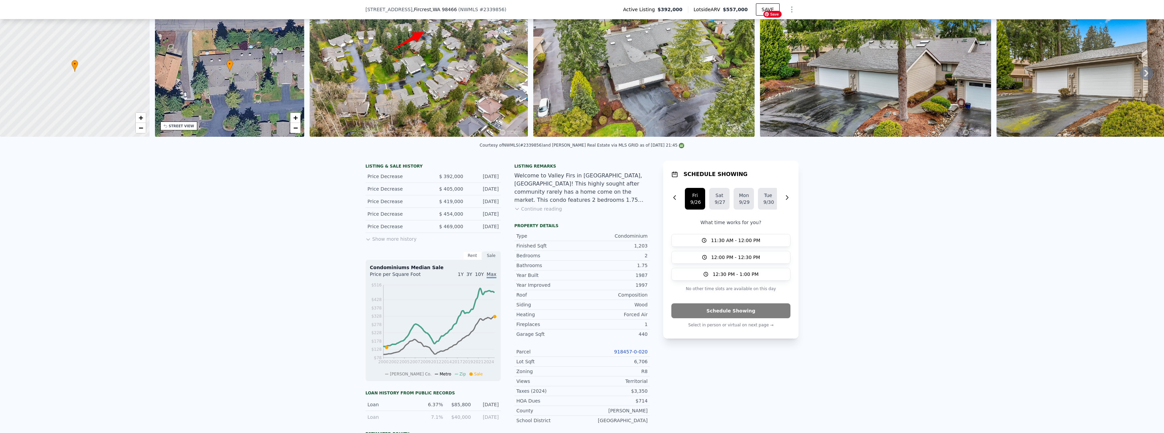
click at [856, 110] on img at bounding box center [875, 72] width 231 height 130
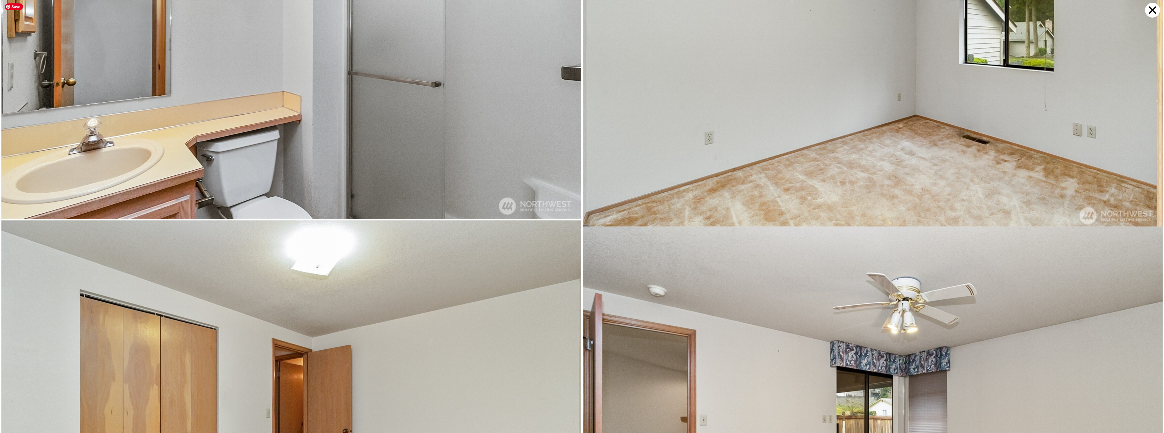
scroll to position [4423, 0]
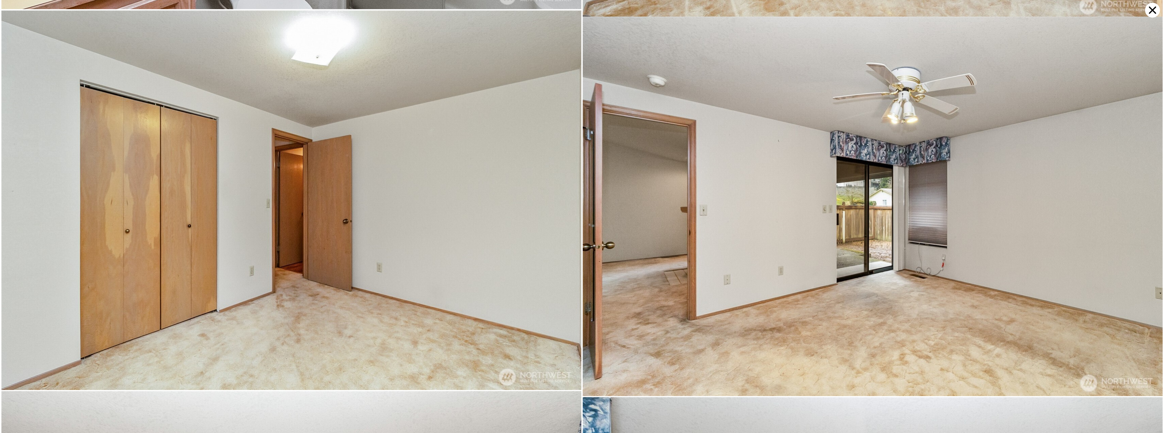
click at [1152, 8] on icon at bounding box center [1152, 10] width 15 height 15
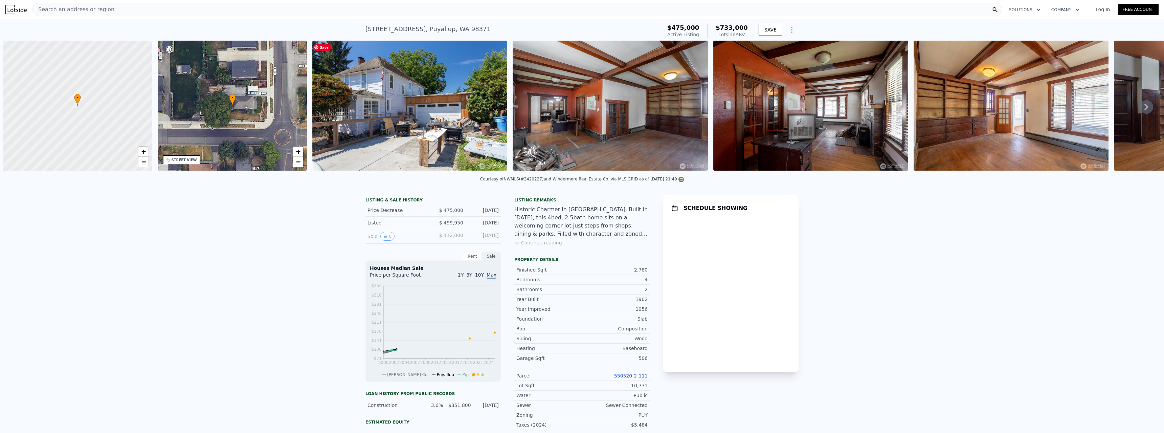
scroll to position [0, 3]
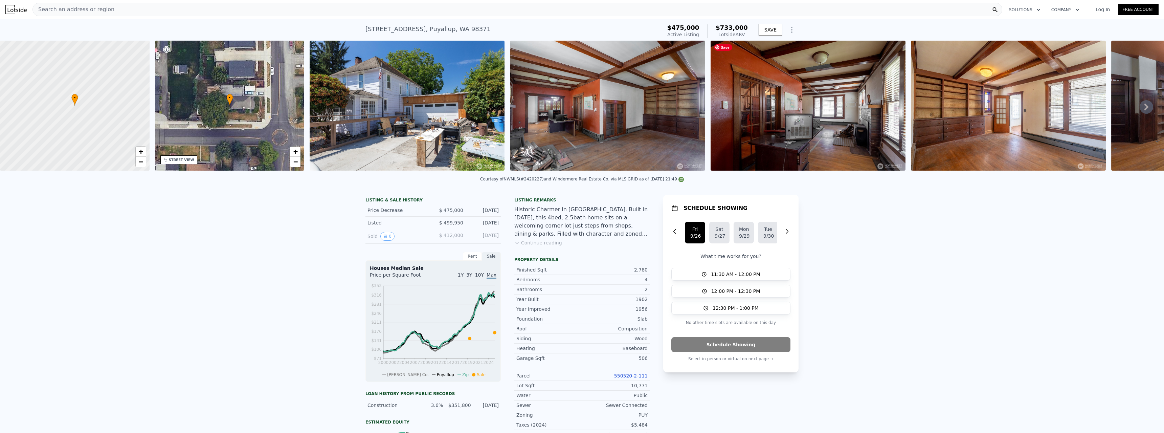
click at [774, 104] on img at bounding box center [807, 106] width 195 height 130
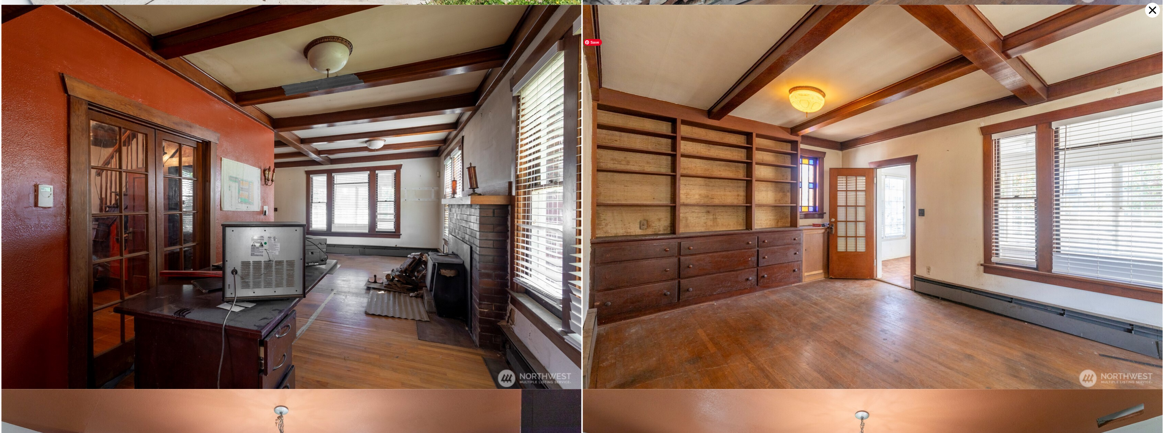
scroll to position [384, 0]
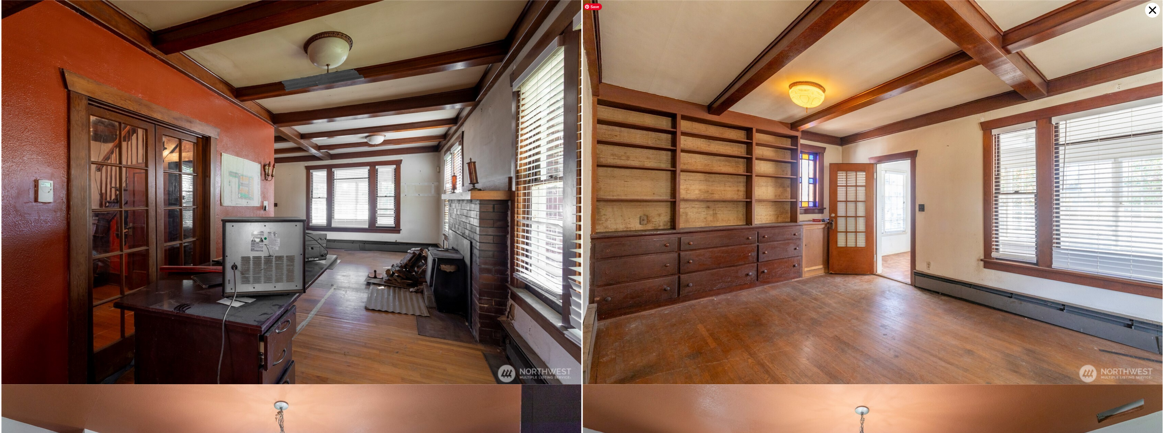
click at [633, 197] on img at bounding box center [872, 193] width 580 height 386
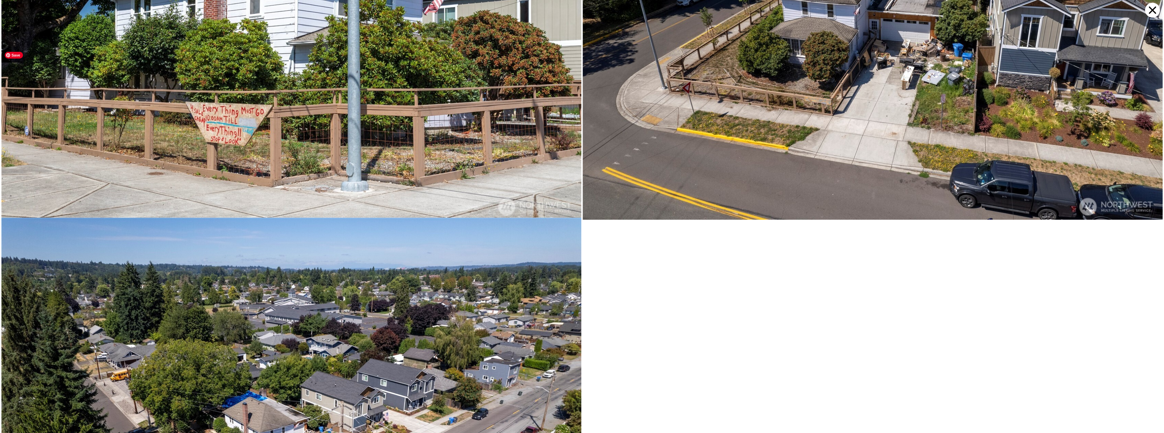
scroll to position [3839, 0]
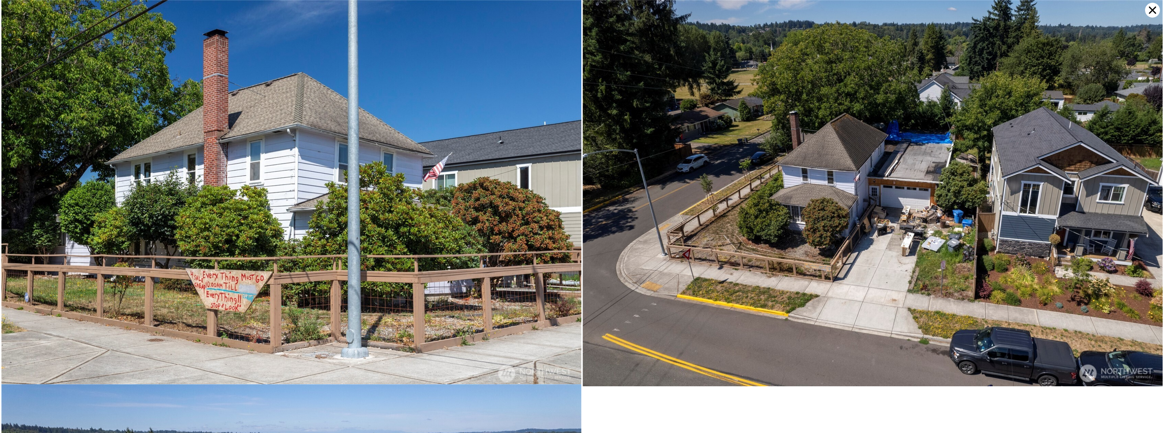
click at [1151, 7] on icon at bounding box center [1152, 10] width 15 height 15
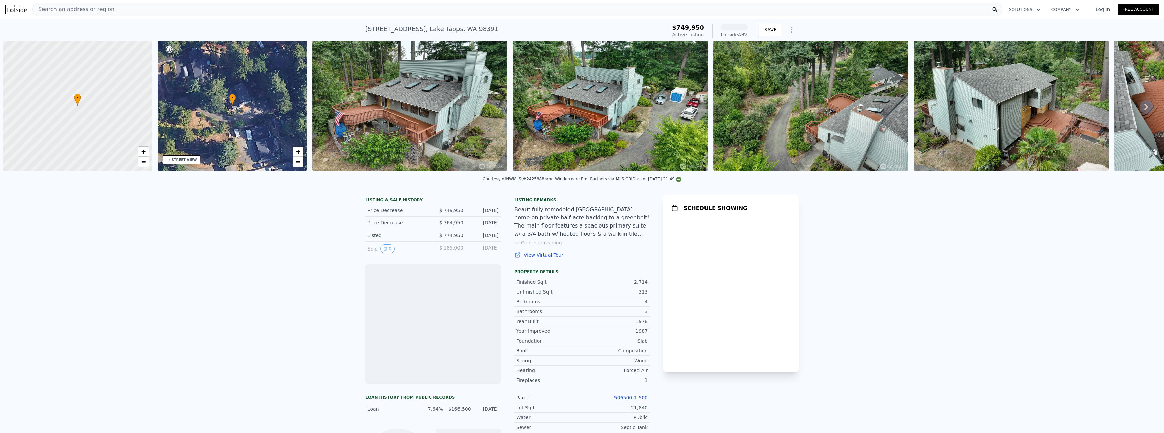
scroll to position [0, 3]
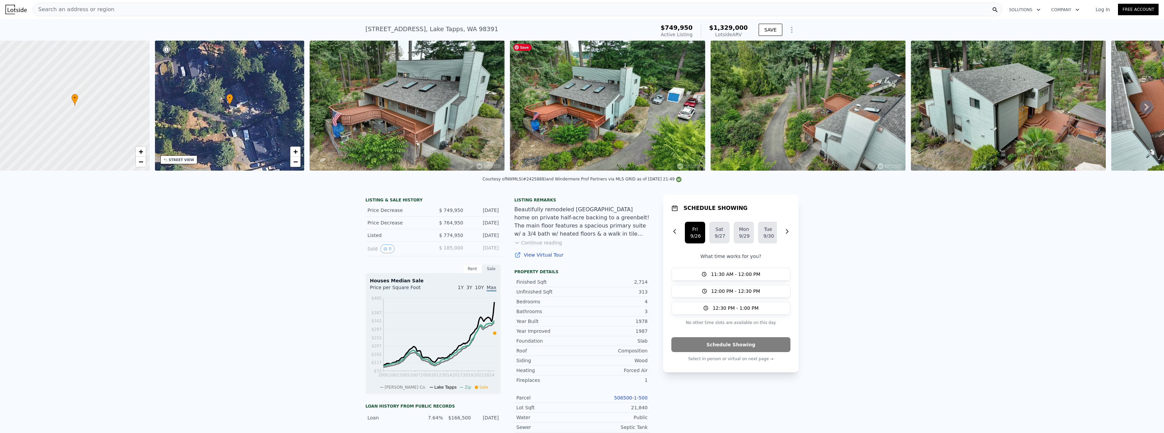
click at [587, 109] on img at bounding box center [607, 106] width 195 height 130
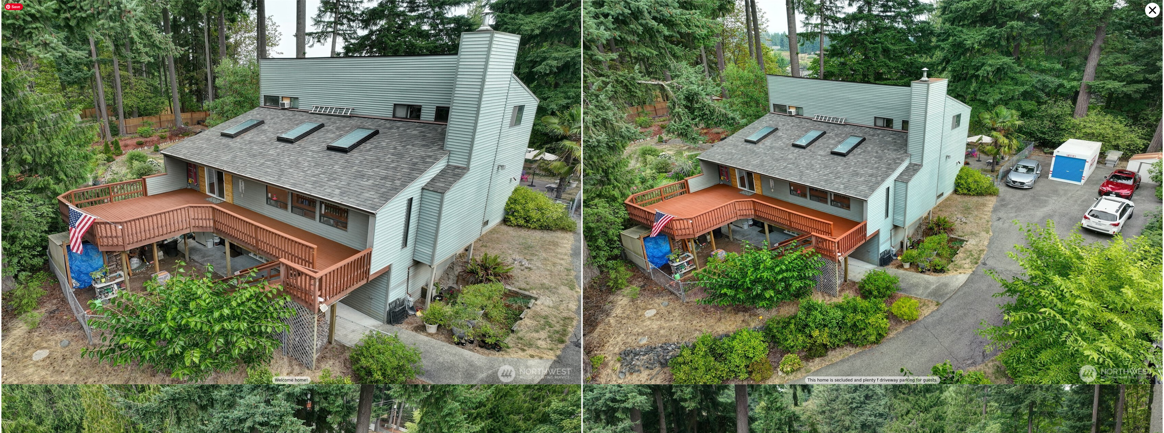
click at [466, 164] on img at bounding box center [291, 193] width 580 height 386
click at [685, 167] on img at bounding box center [872, 193] width 580 height 386
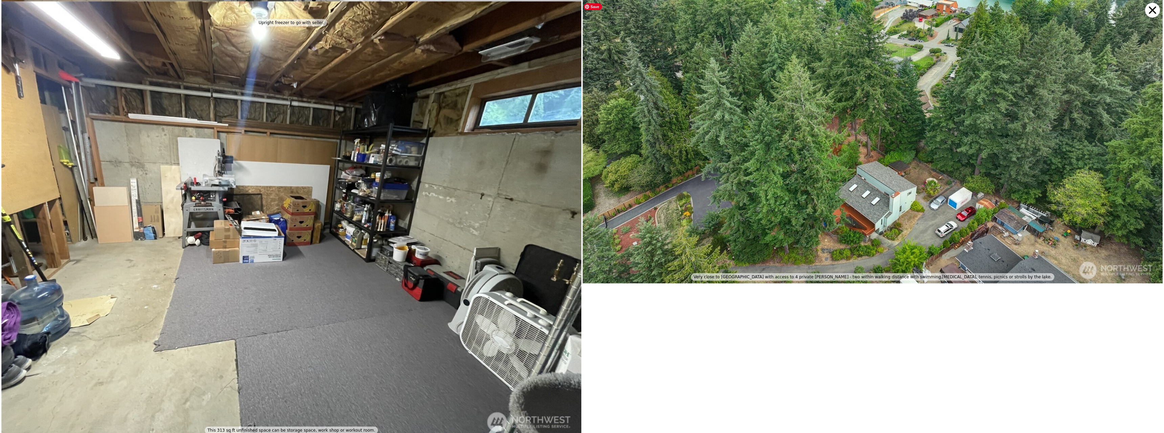
scroll to position [7422, 0]
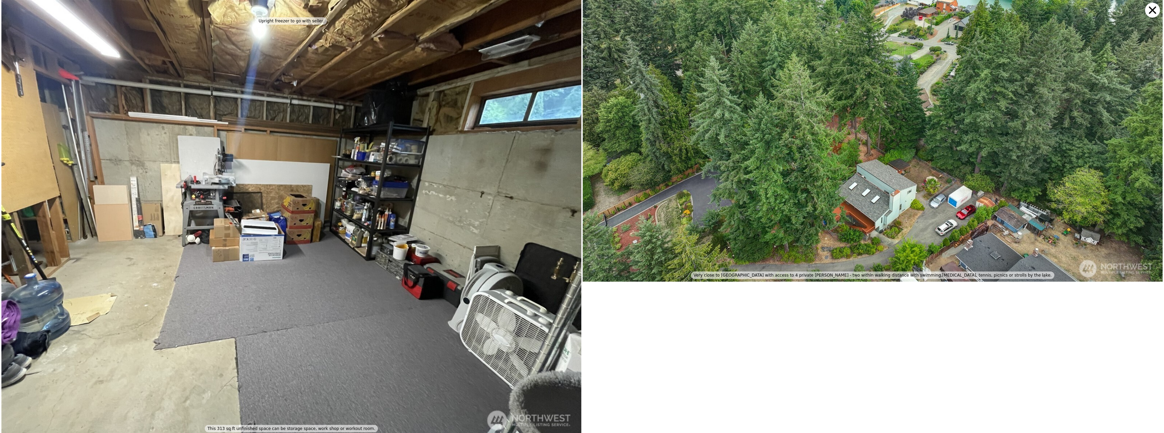
click at [1149, 7] on icon at bounding box center [1151, 9] width 7 height 7
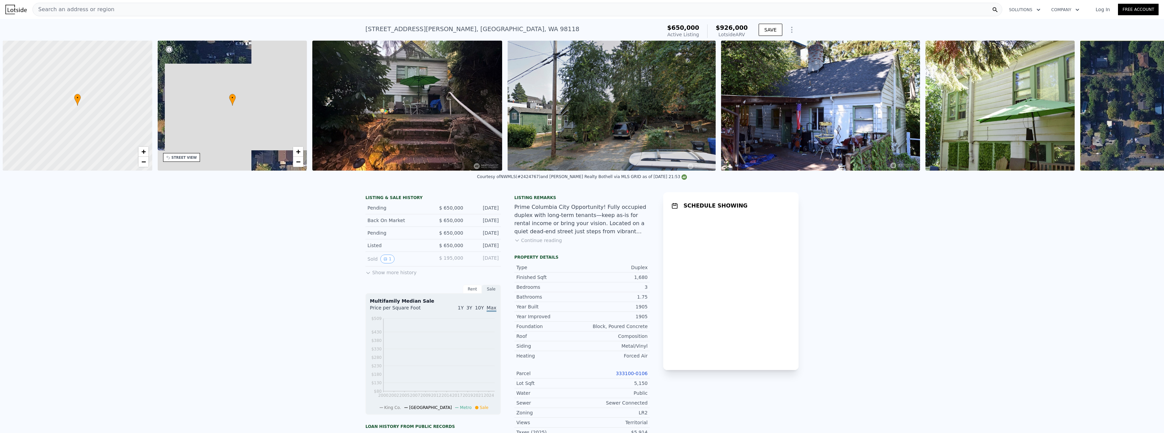
scroll to position [0, 3]
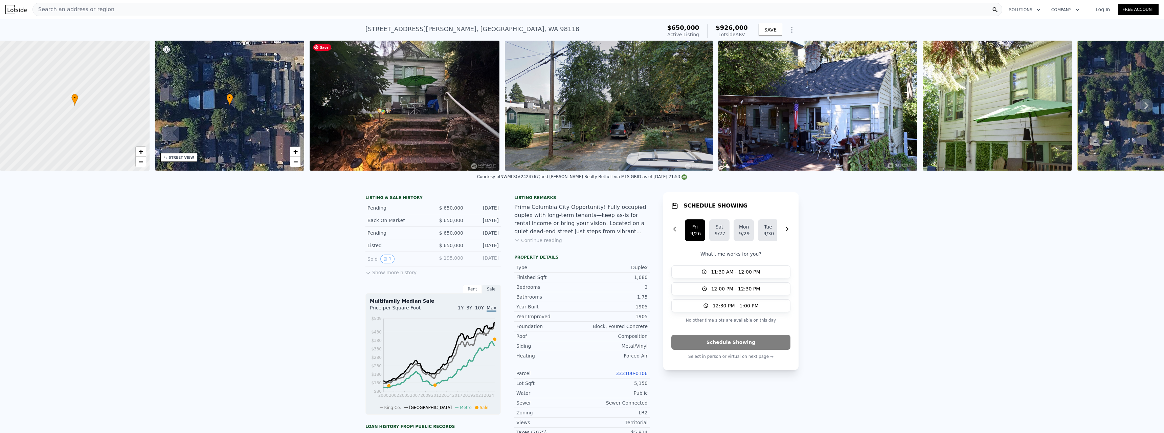
click at [436, 122] on img at bounding box center [404, 106] width 190 height 130
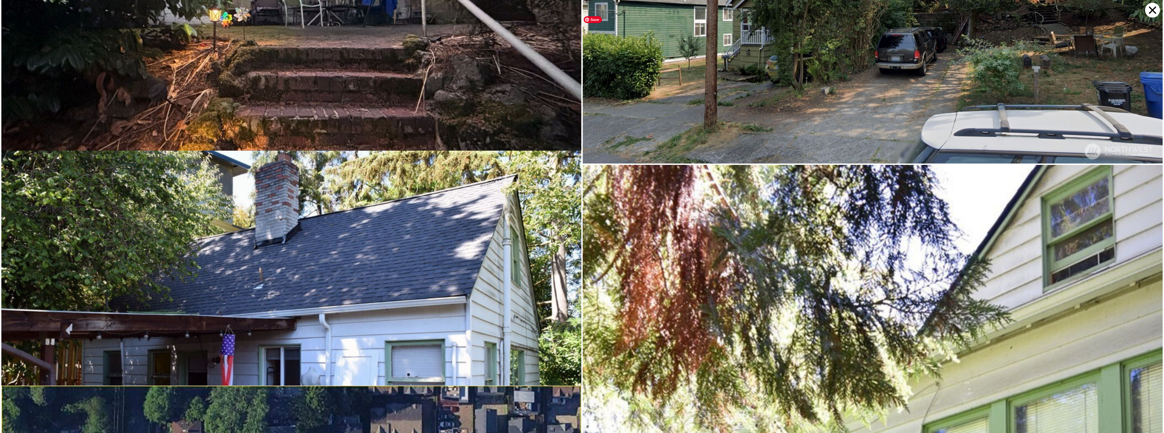
scroll to position [0, 0]
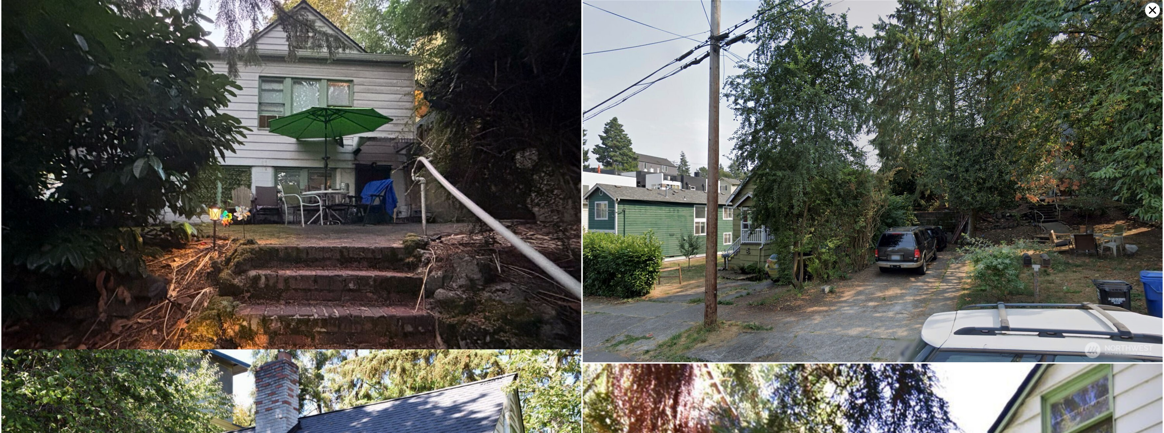
click at [1148, 12] on icon at bounding box center [1152, 10] width 15 height 15
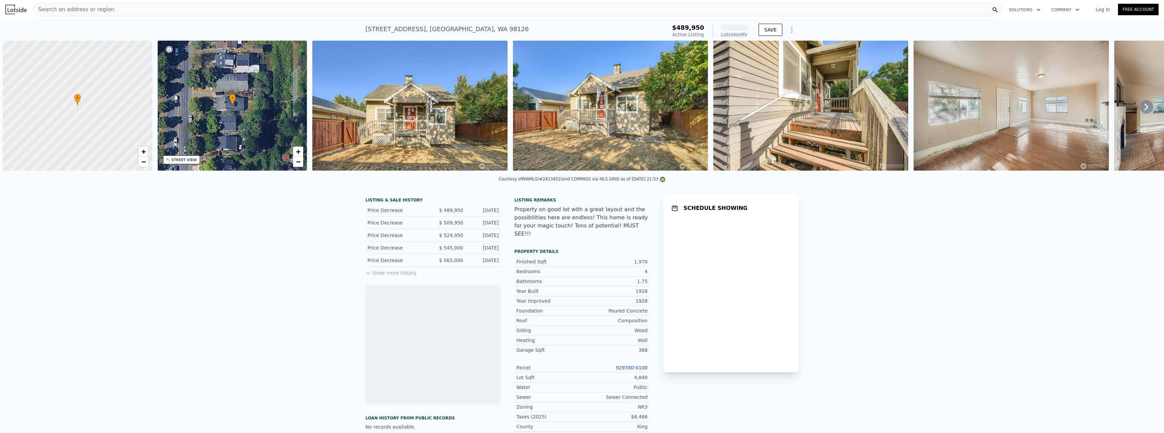
scroll to position [0, 3]
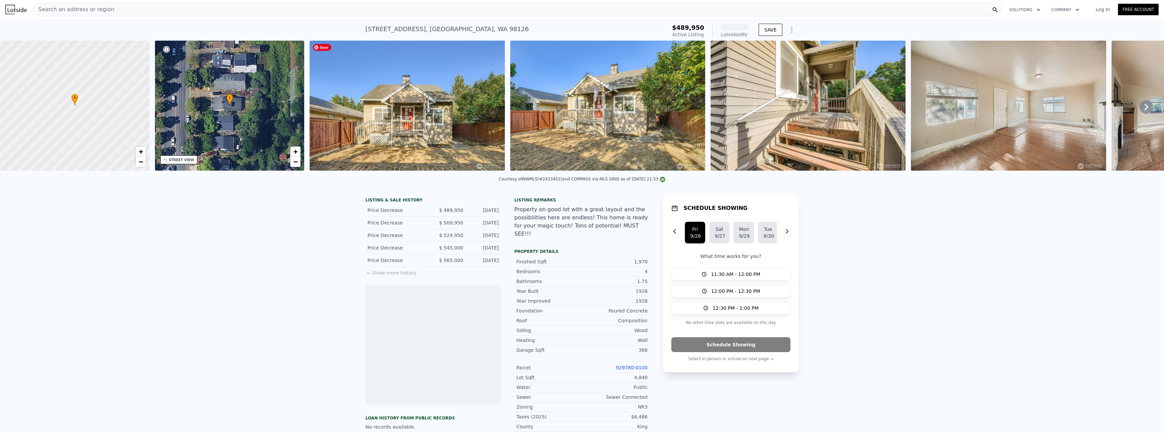
click at [403, 120] on img at bounding box center [406, 106] width 195 height 130
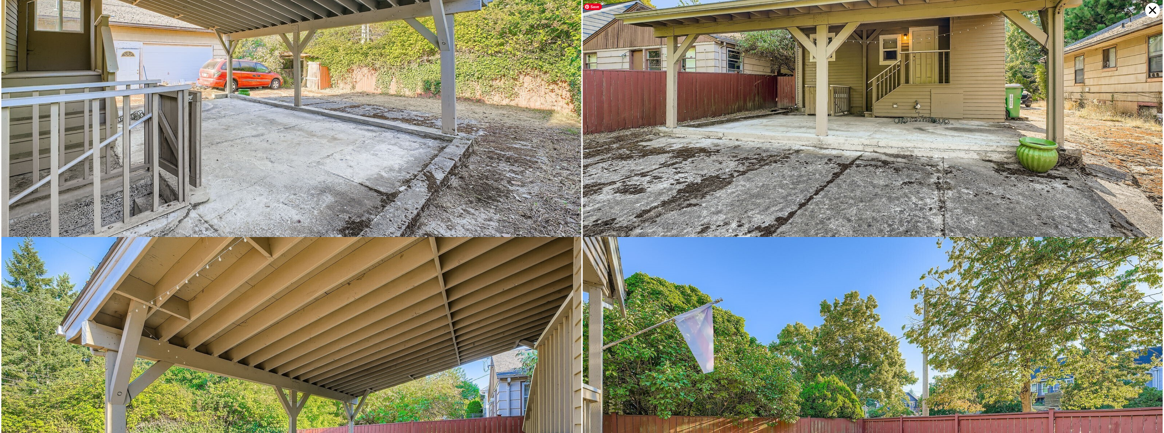
scroll to position [3571, 0]
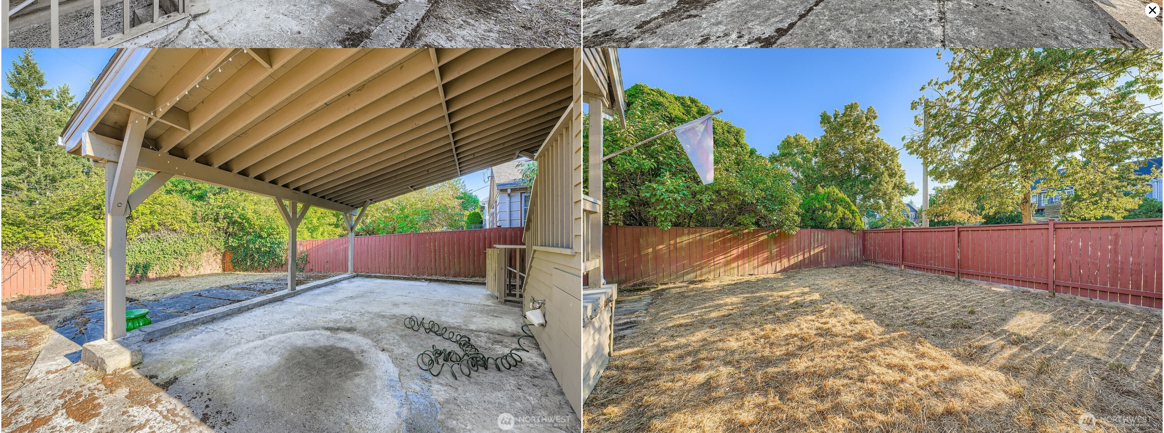
click at [1151, 7] on icon at bounding box center [1152, 10] width 15 height 15
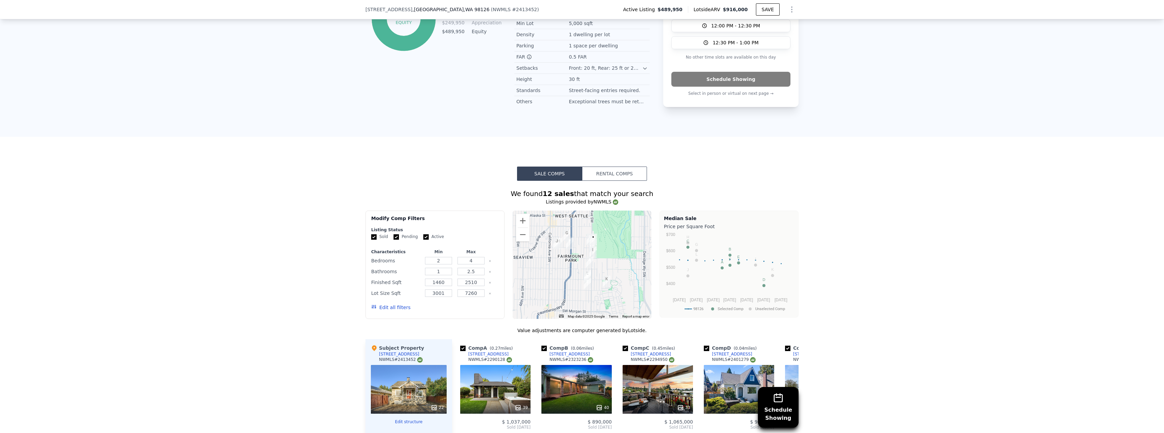
scroll to position [606, 0]
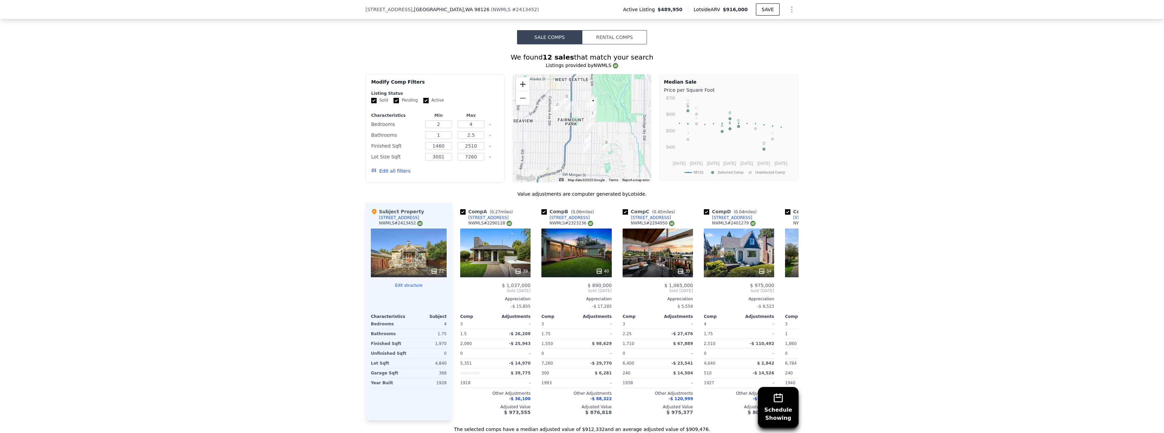
click at [521, 81] on button "Zoom in" at bounding box center [523, 84] width 14 height 14
click at [570, 244] on div "40" at bounding box center [576, 252] width 70 height 49
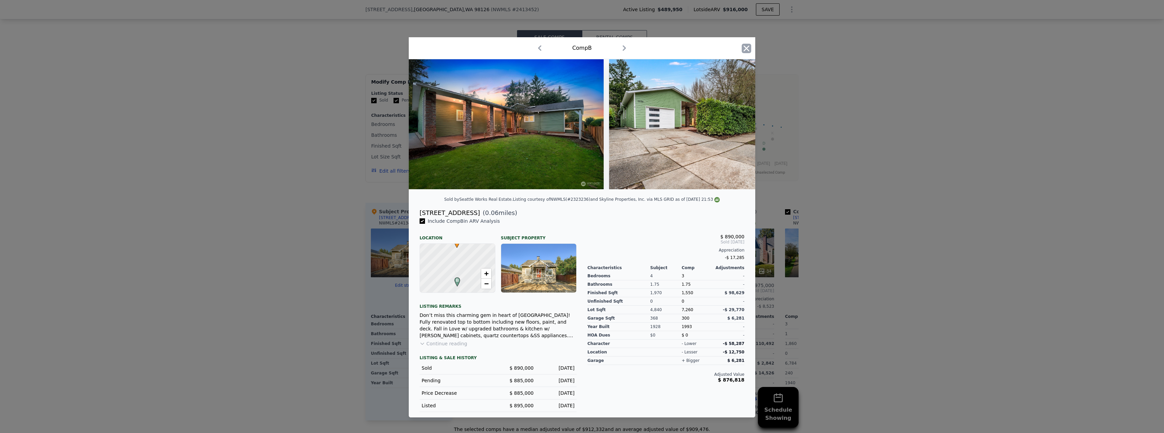
click at [749, 46] on icon "button" at bounding box center [745, 48] width 9 height 9
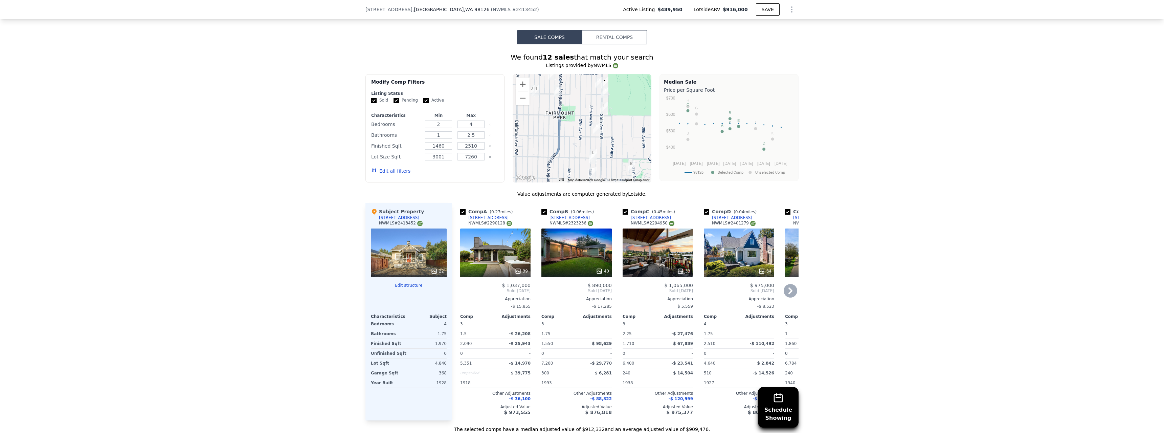
click at [491, 251] on div "39" at bounding box center [495, 252] width 70 height 49
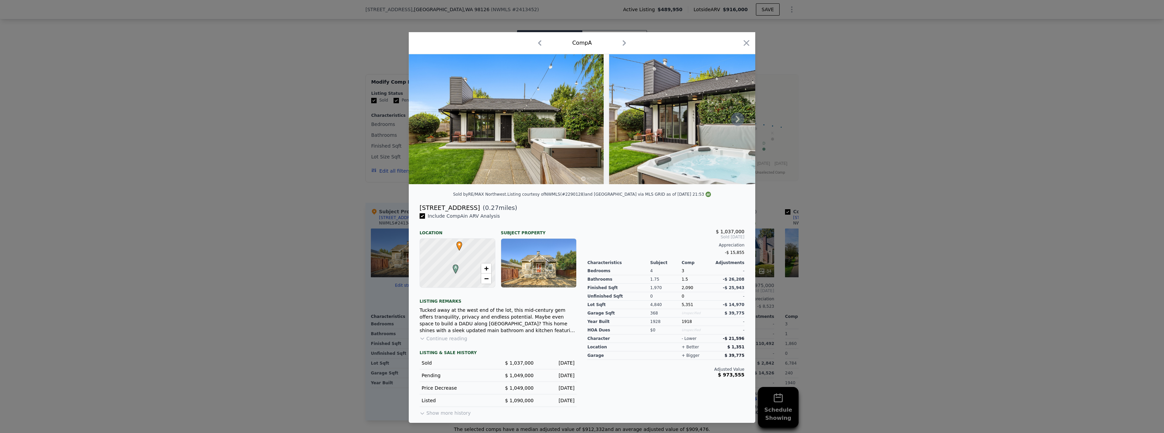
click at [737, 119] on icon at bounding box center [738, 119] width 14 height 14
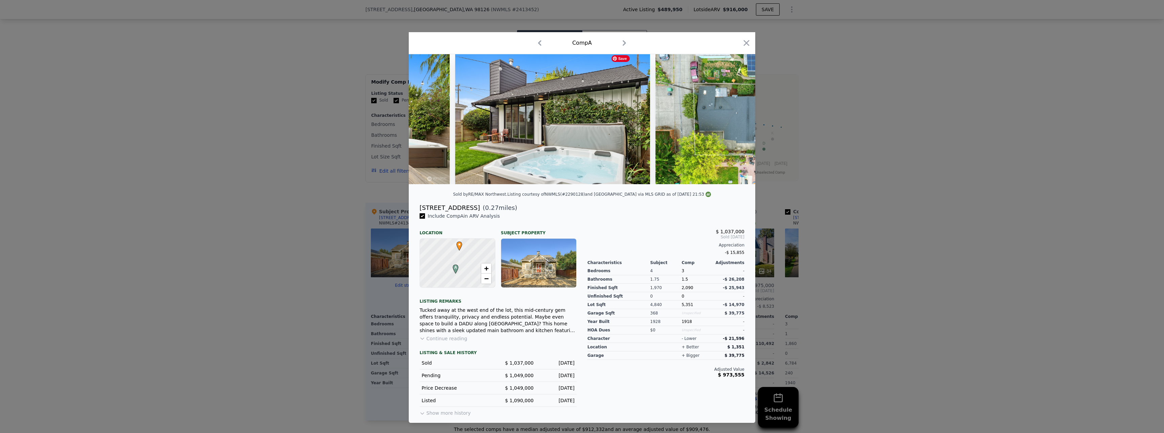
scroll to position [0, 162]
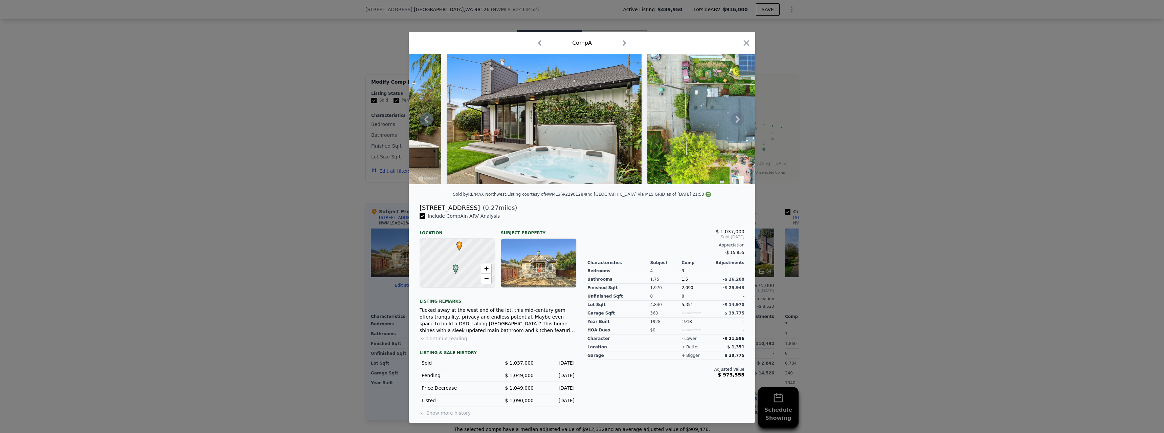
click at [737, 119] on icon at bounding box center [738, 119] width 14 height 14
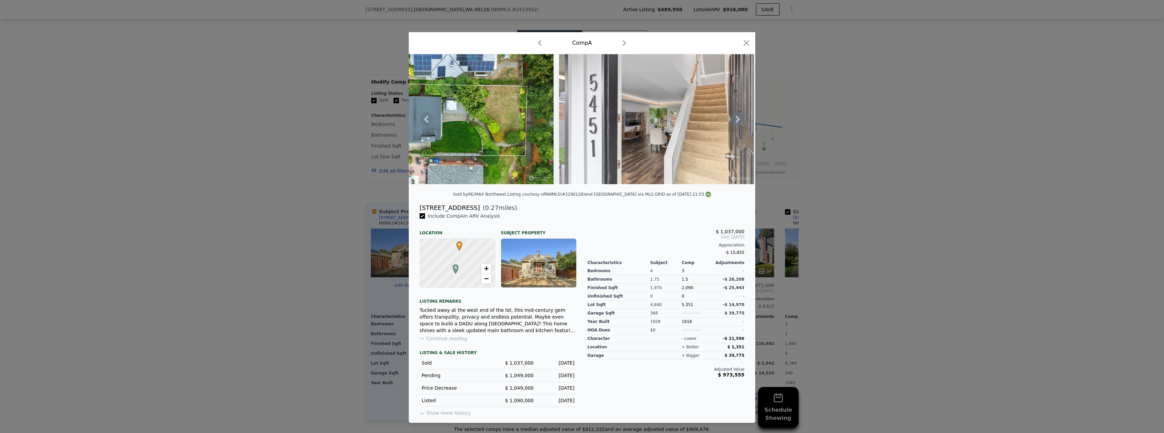
click at [737, 119] on icon at bounding box center [738, 119] width 14 height 14
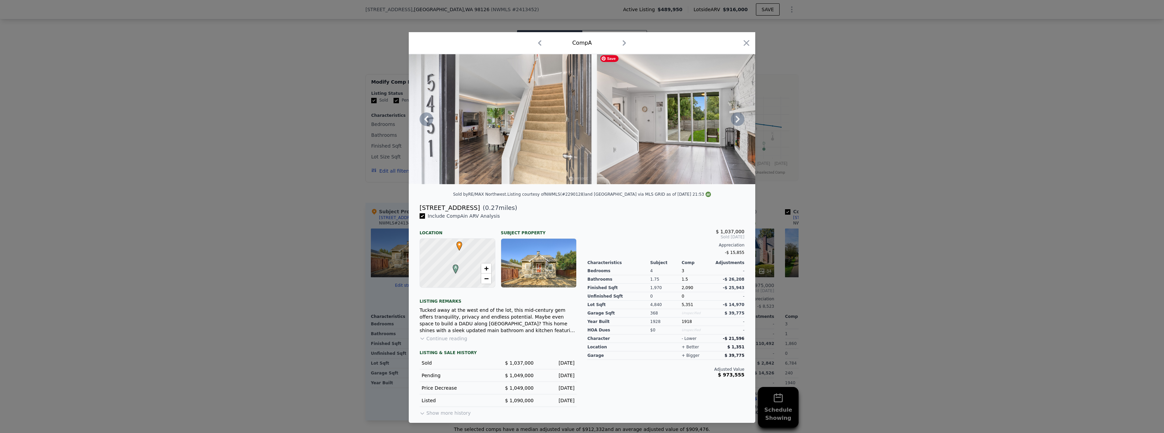
click at [737, 119] on icon at bounding box center [738, 119] width 14 height 14
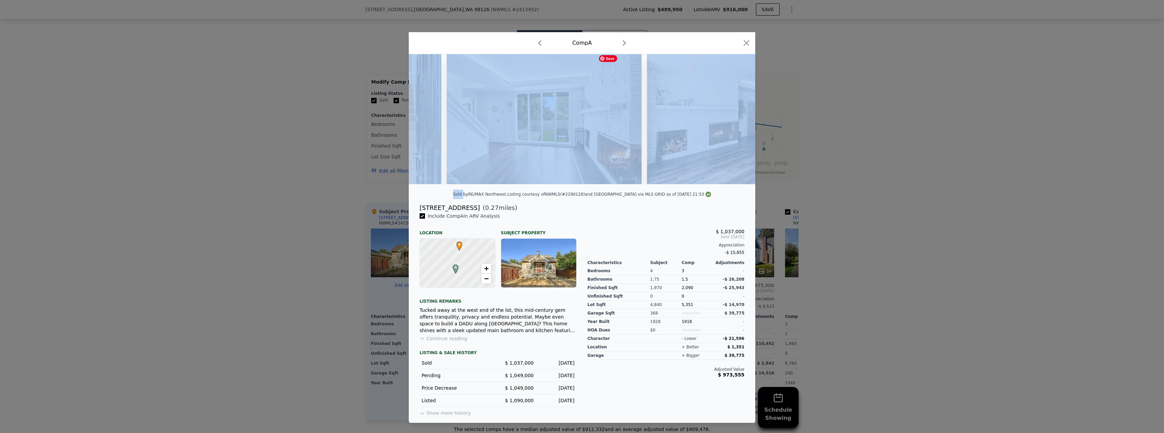
scroll to position [0, 812]
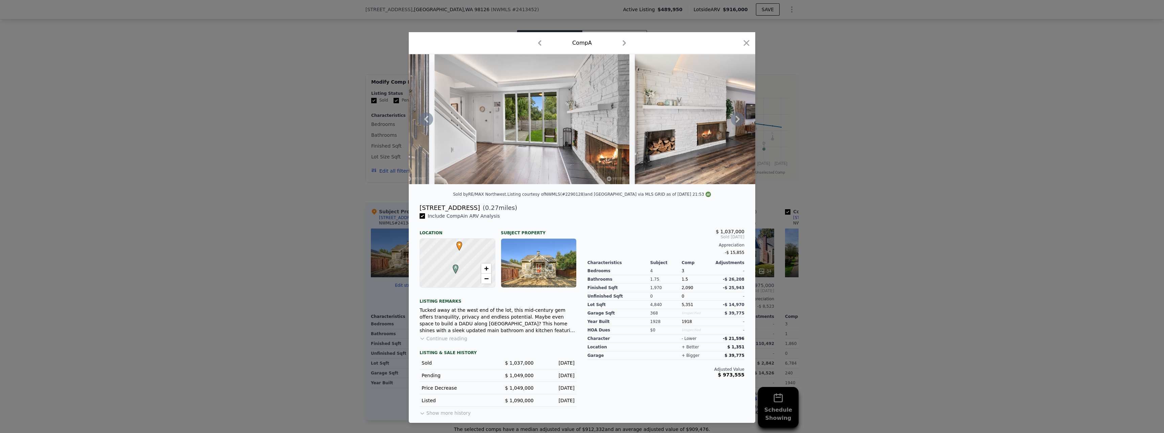
click at [651, 209] on div "5451 35th Ave SW ( 0.27 miles)" at bounding box center [582, 207] width 336 height 9
click at [530, 257] on div at bounding box center [538, 262] width 75 height 49
click at [700, 109] on img at bounding box center [739, 119] width 208 height 130
click at [739, 122] on icon at bounding box center [738, 119] width 14 height 14
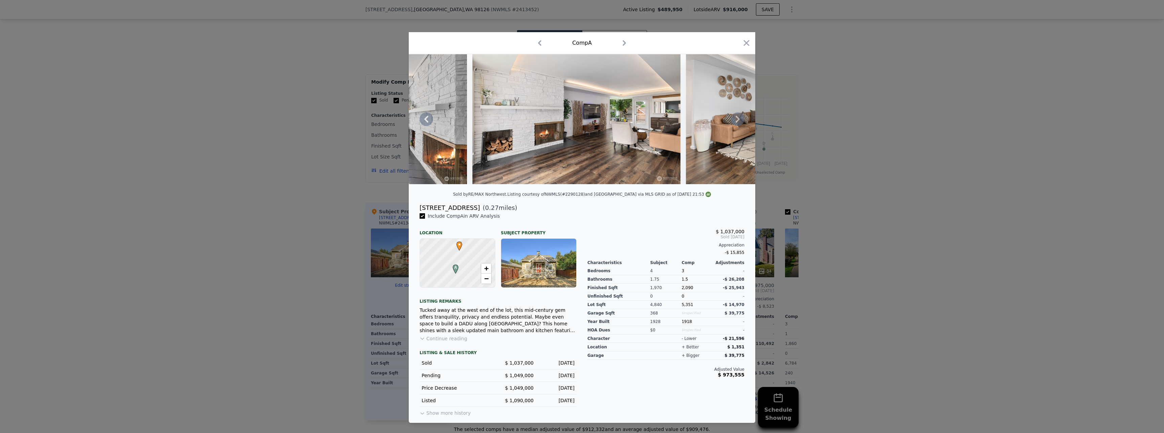
click at [739, 122] on icon at bounding box center [738, 119] width 14 height 14
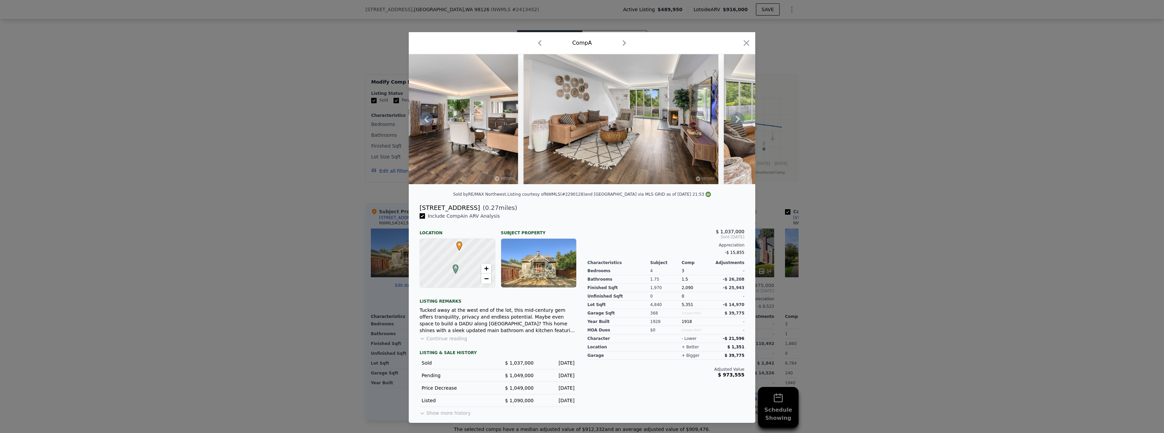
click at [739, 122] on icon at bounding box center [738, 119] width 14 height 14
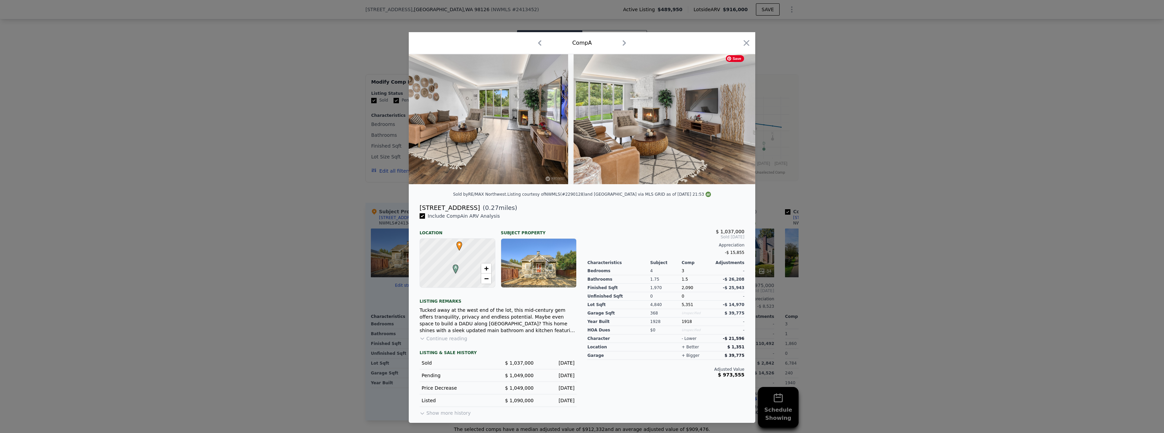
scroll to position [0, 1299]
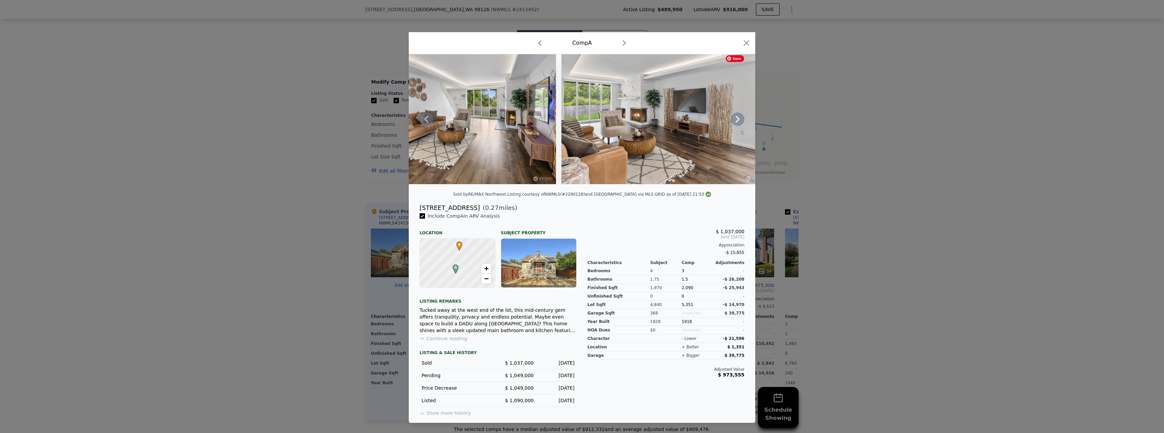
click at [739, 122] on div at bounding box center [582, 119] width 346 height 130
click at [739, 122] on icon at bounding box center [738, 119] width 14 height 14
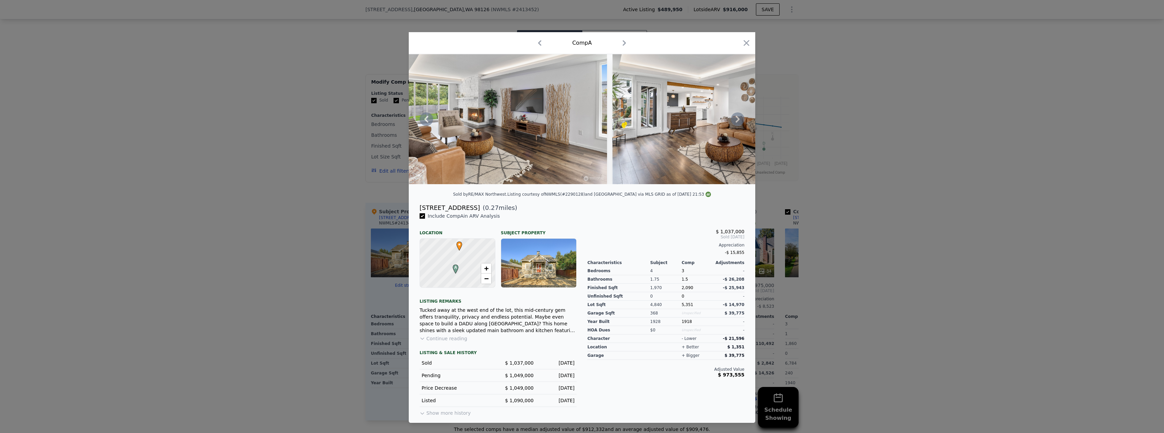
click at [736, 121] on icon at bounding box center [737, 119] width 4 height 7
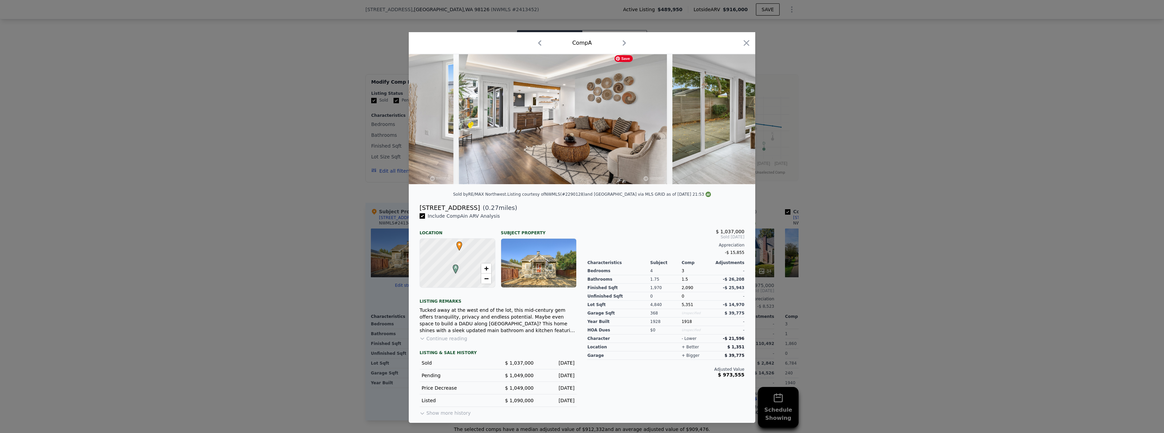
scroll to position [0, 1624]
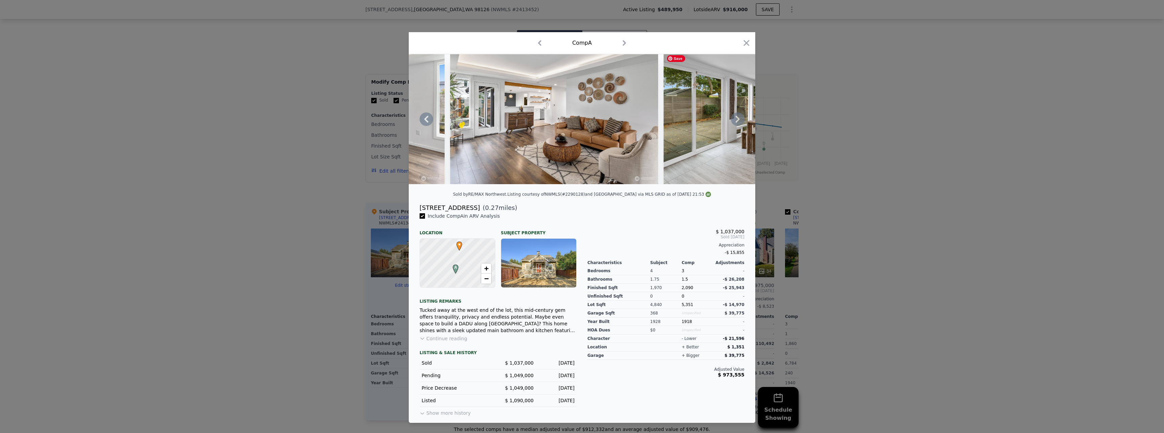
click at [736, 121] on div at bounding box center [582, 119] width 346 height 130
click at [736, 119] on icon at bounding box center [738, 119] width 14 height 14
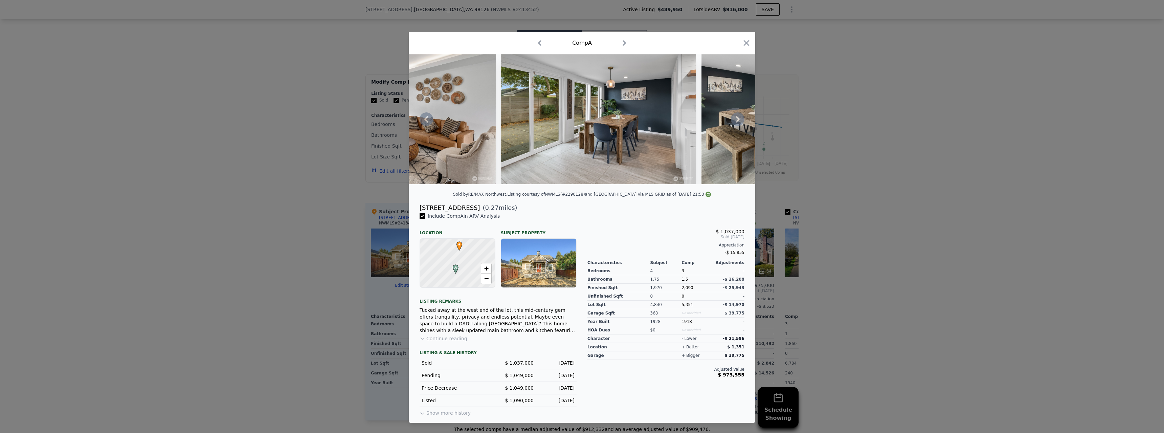
click at [736, 119] on icon at bounding box center [738, 119] width 14 height 14
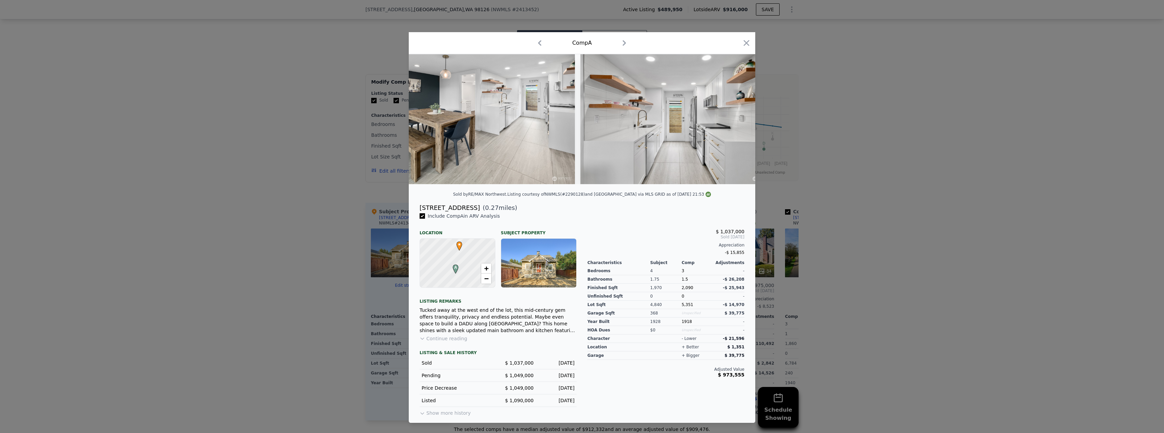
scroll to position [0, 2111]
click at [736, 118] on icon at bounding box center [738, 119] width 14 height 14
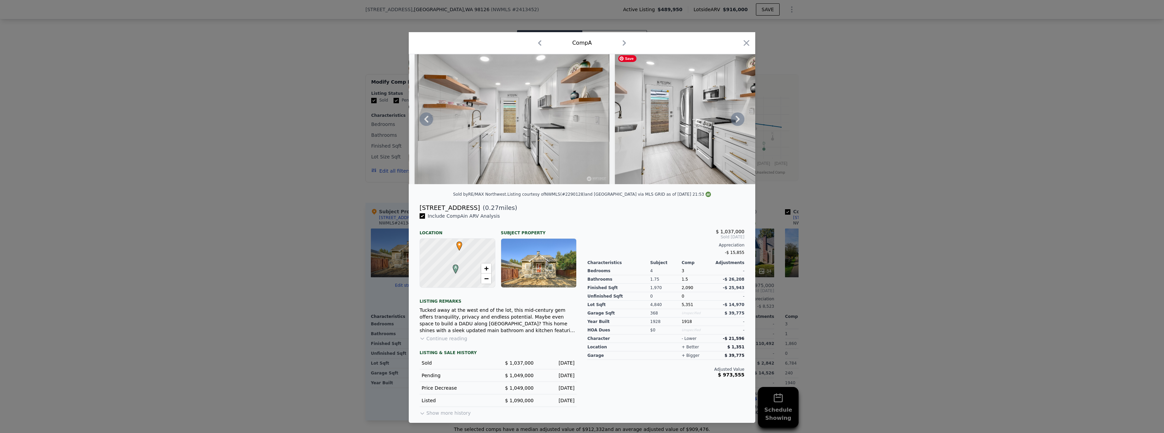
click at [736, 118] on icon at bounding box center [738, 119] width 14 height 14
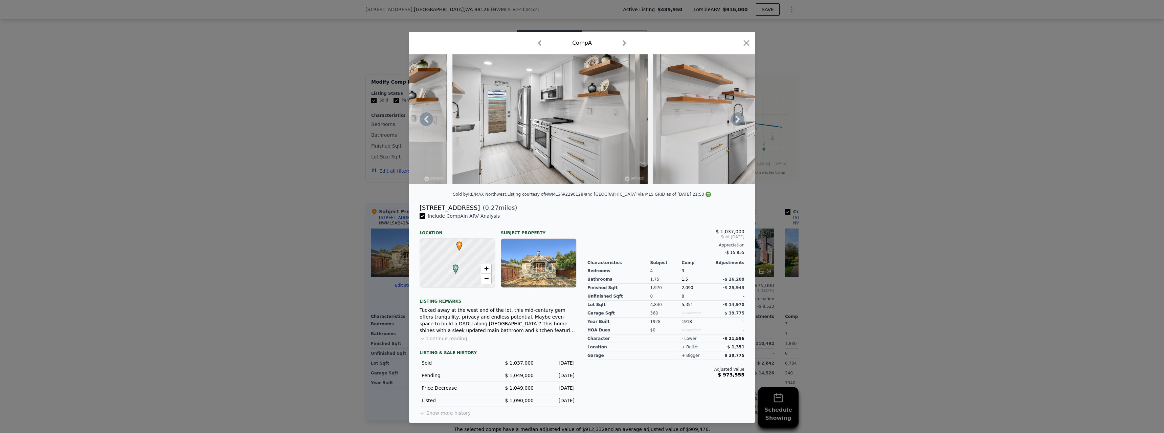
click at [736, 118] on icon at bounding box center [738, 119] width 14 height 14
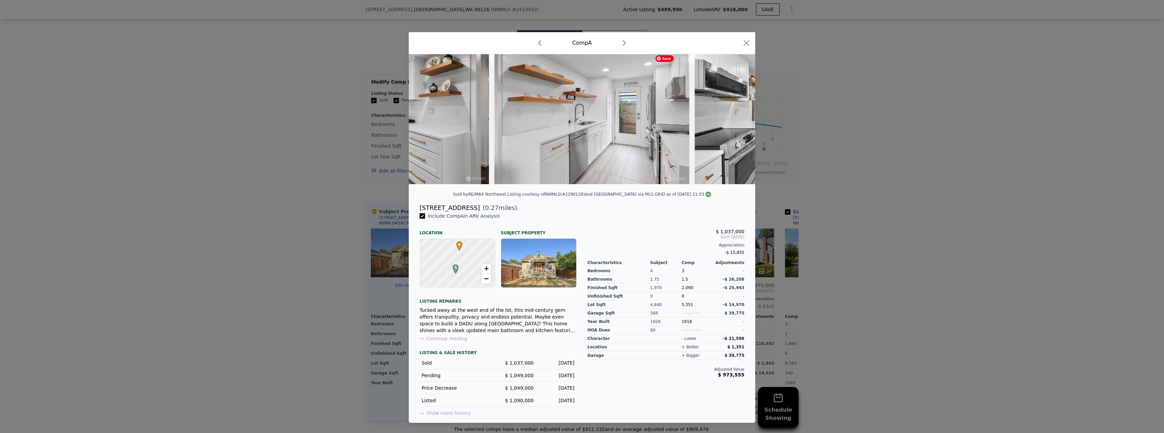
scroll to position [0, 2598]
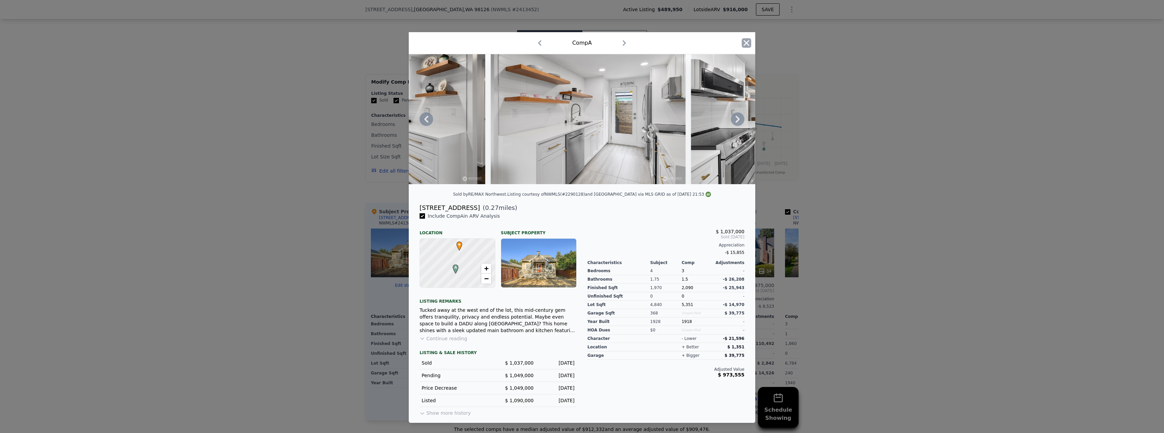
click at [746, 40] on icon "button" at bounding box center [745, 42] width 9 height 9
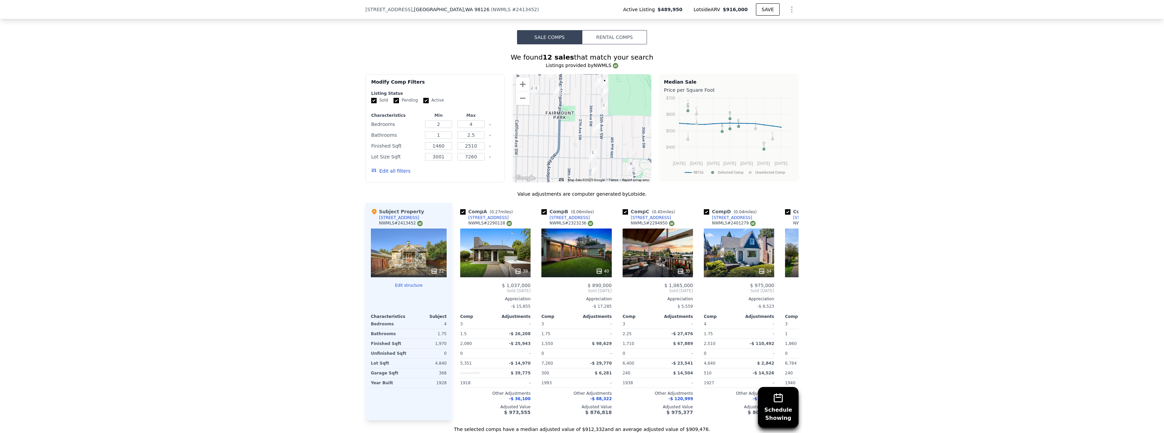
click at [424, 245] on div "22" at bounding box center [409, 252] width 76 height 49
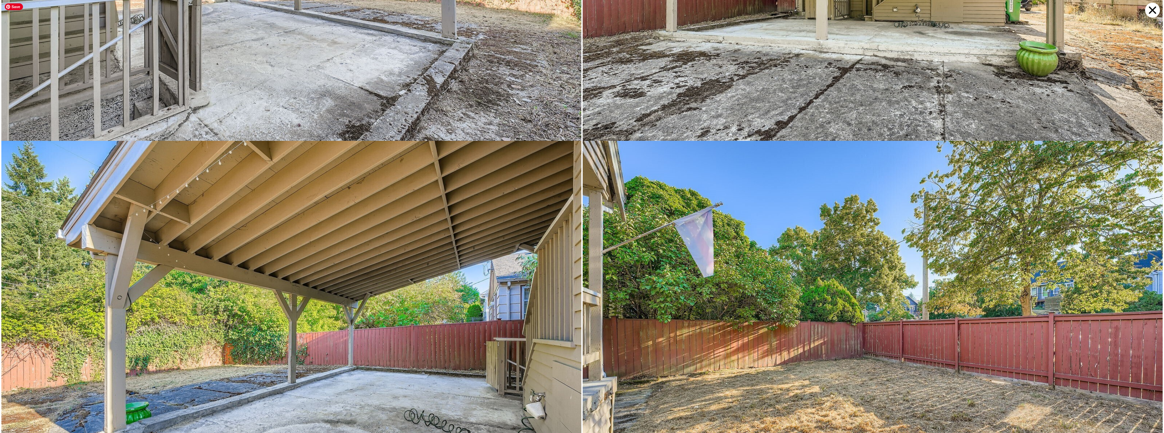
scroll to position [3571, 0]
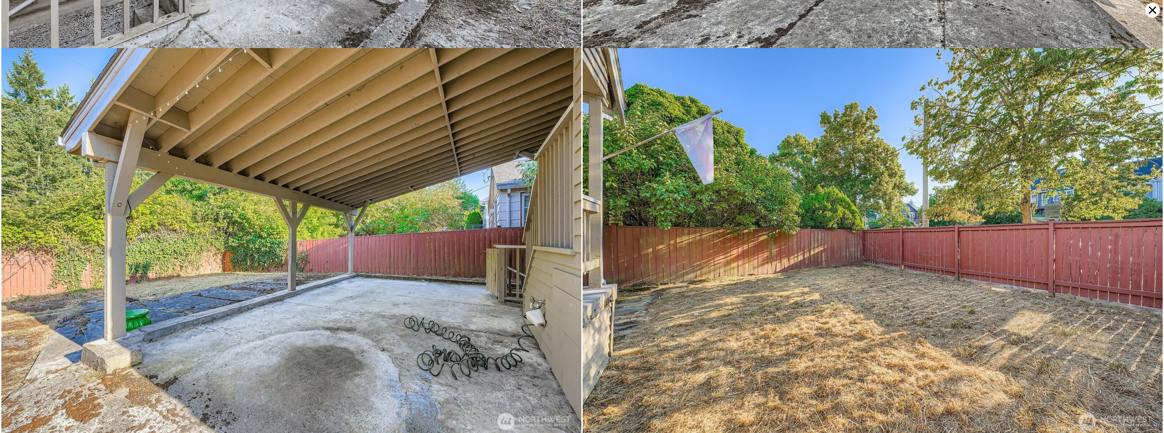
click at [1152, 10] on icon at bounding box center [1151, 9] width 7 height 7
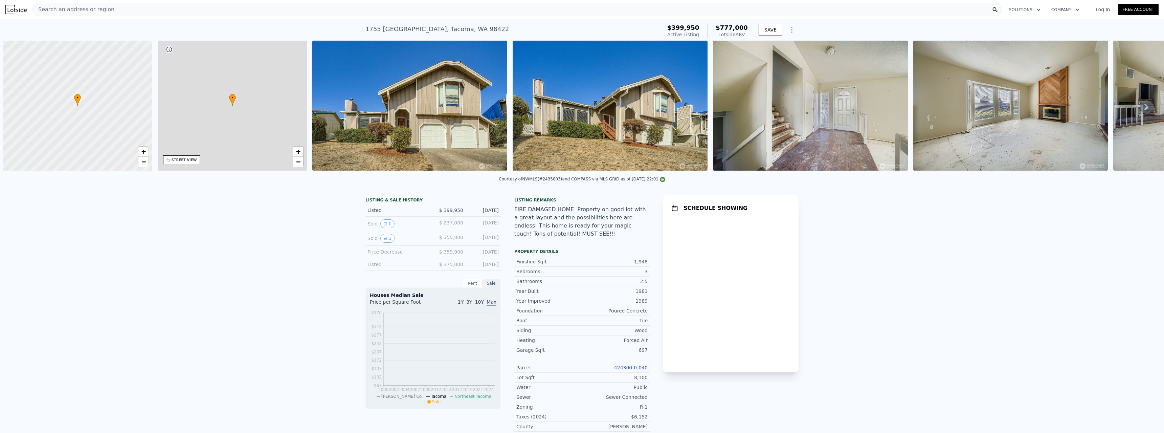
scroll to position [0, 3]
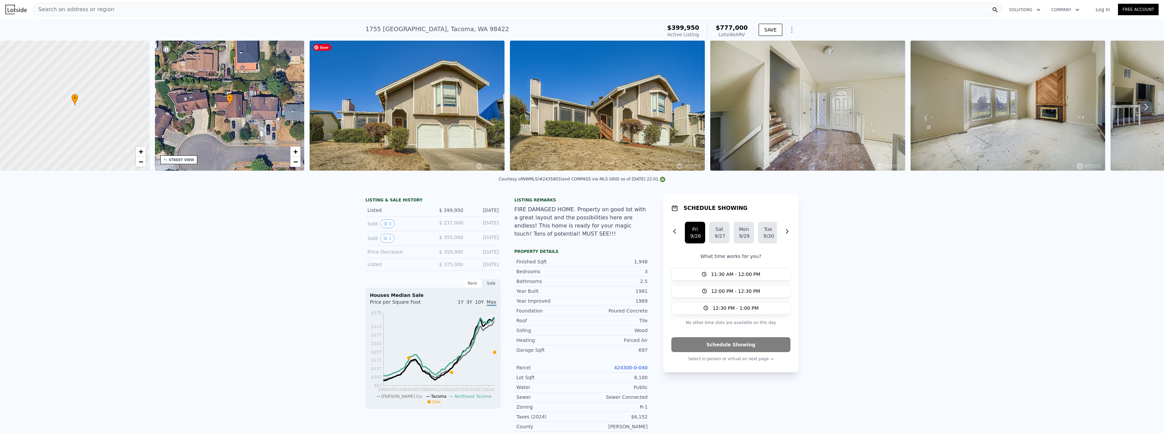
click at [438, 104] on img at bounding box center [406, 106] width 195 height 130
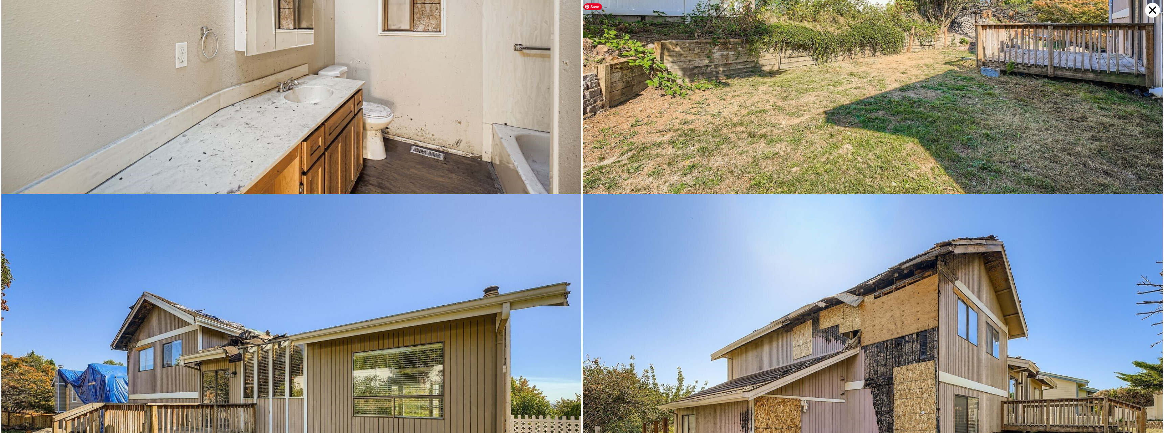
scroll to position [3575, 0]
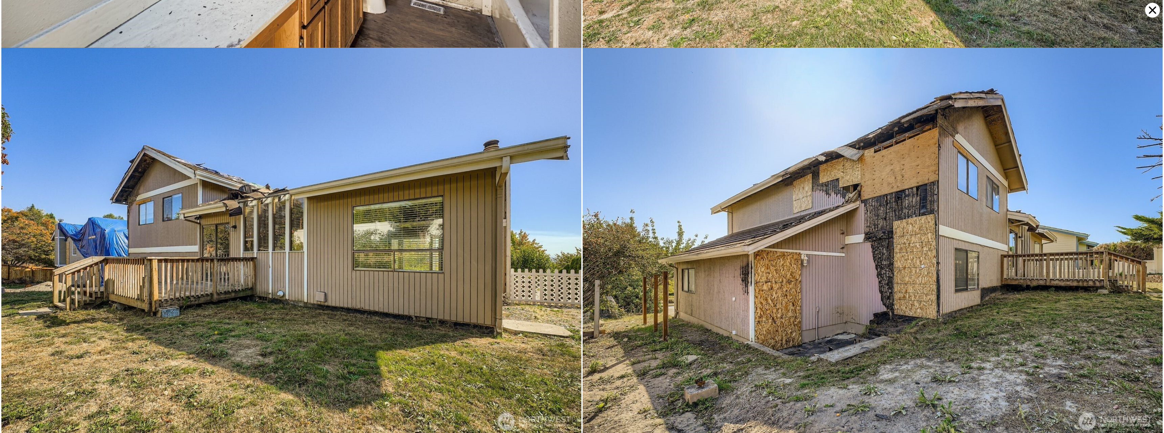
click at [1156, 8] on icon at bounding box center [1152, 10] width 15 height 15
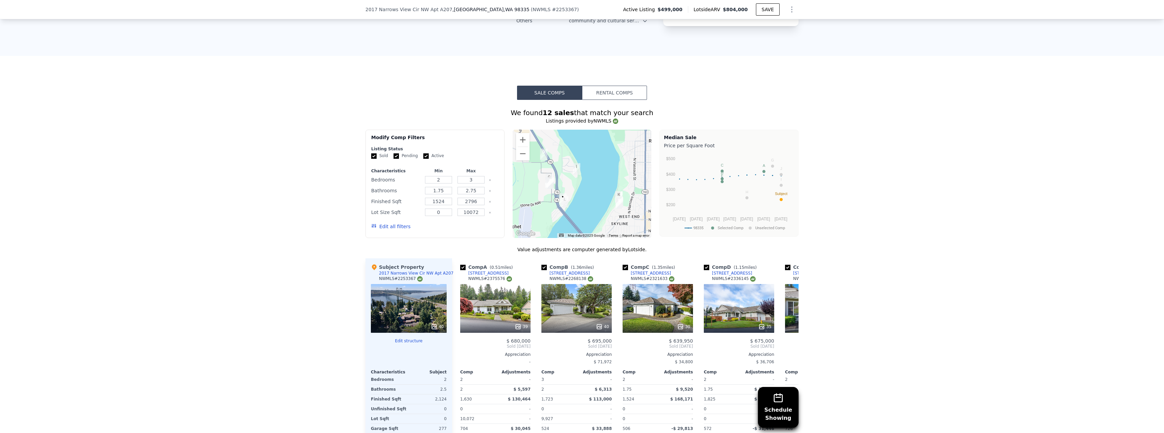
scroll to position [539, 0]
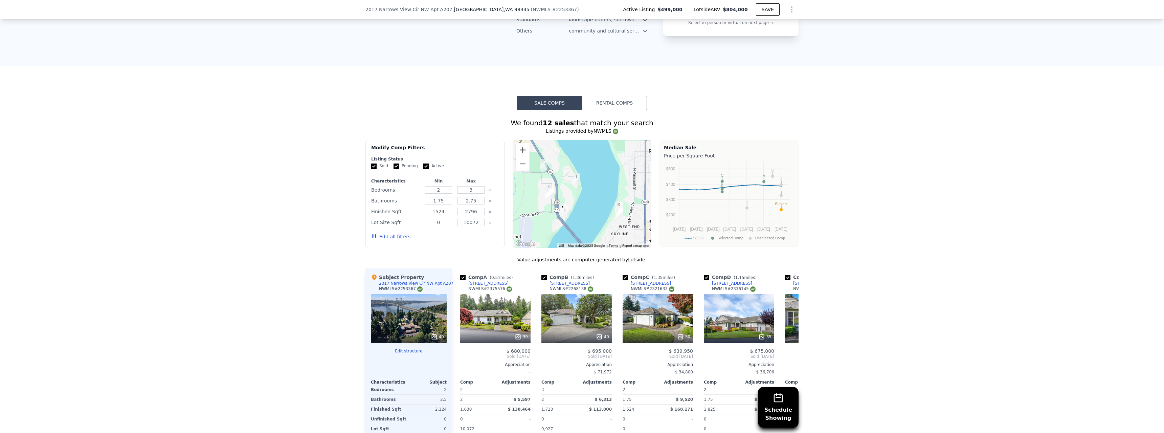
click at [523, 151] on button "Zoom in" at bounding box center [523, 150] width 14 height 14
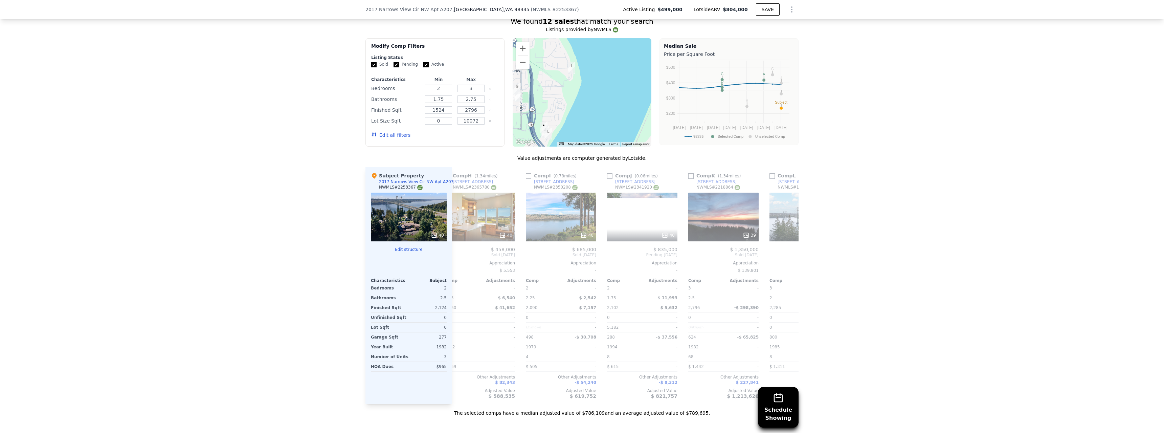
scroll to position [0, 644]
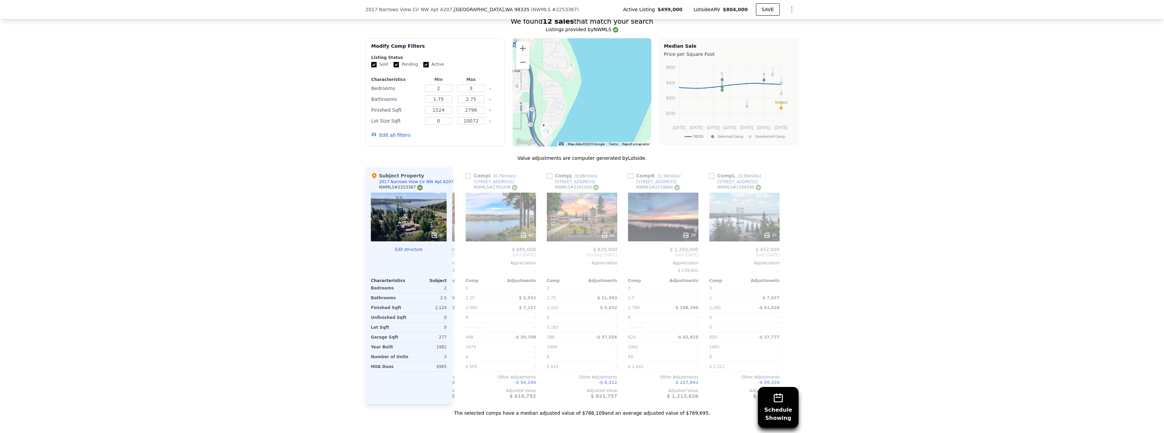
drag, startPoint x: 569, startPoint y: 412, endPoint x: 807, endPoint y: 405, distance: 237.9
click at [807, 405] on div "Schedule Showing We found 12 sales that match your search Listings provided by …" at bounding box center [582, 212] width 1164 height 408
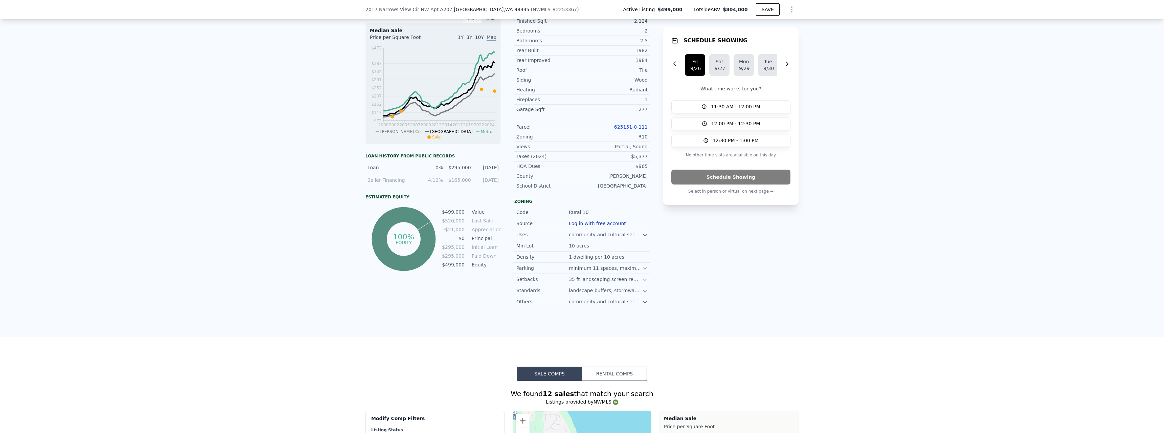
scroll to position [99, 0]
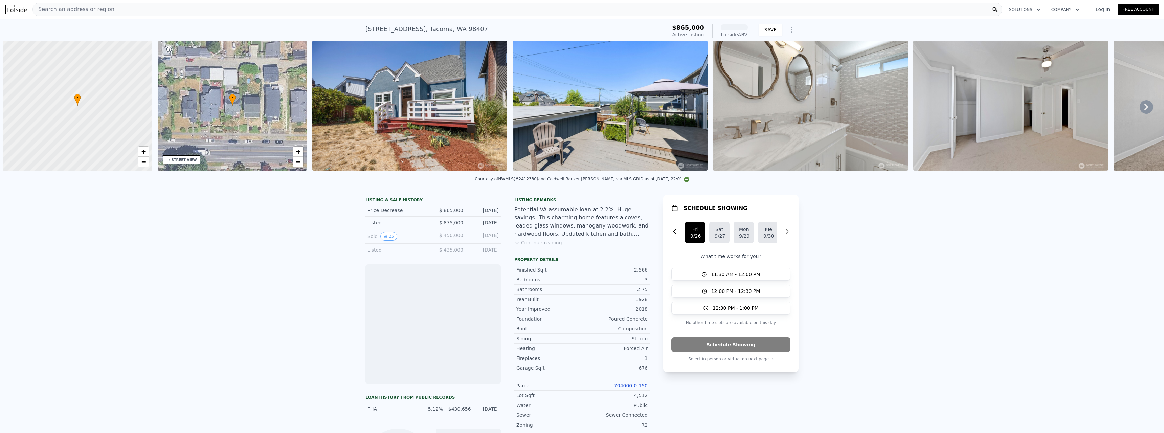
scroll to position [0, 3]
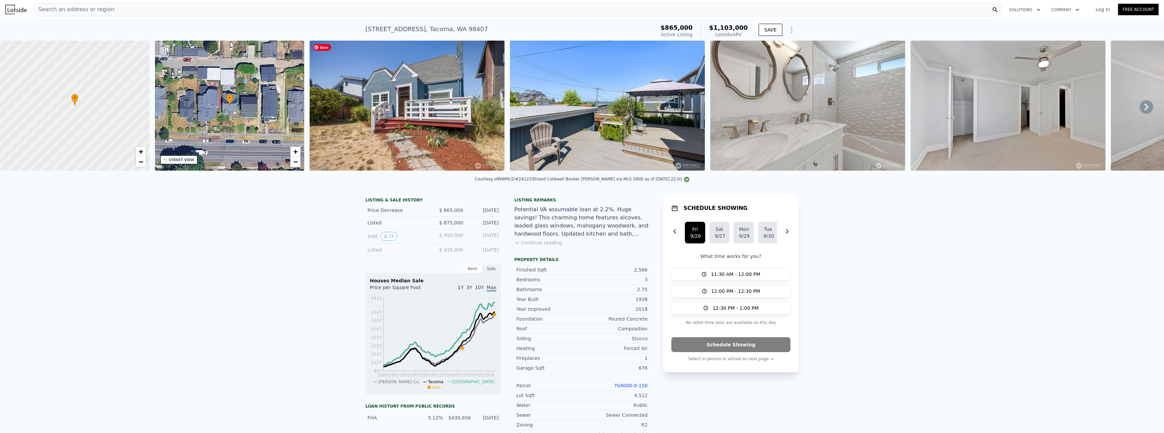
click at [355, 85] on img at bounding box center [406, 106] width 195 height 130
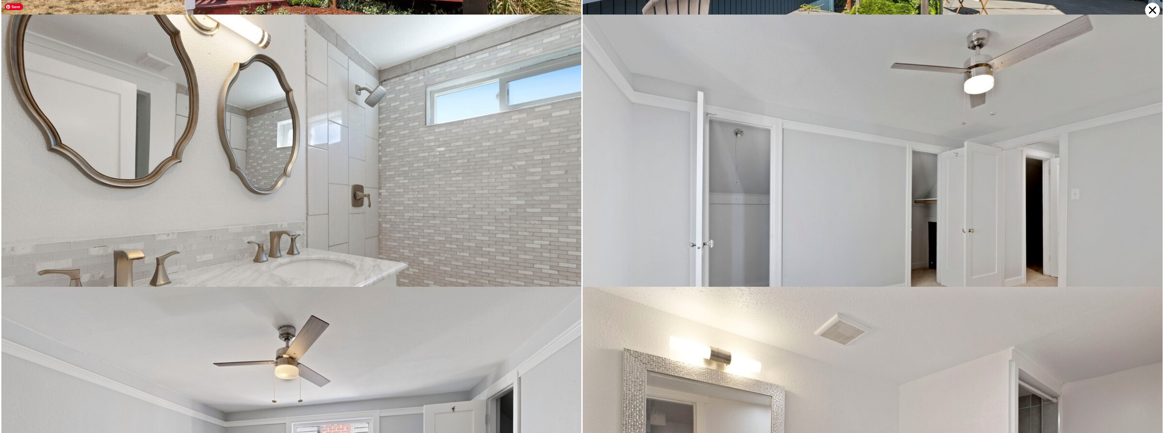
scroll to position [272, 0]
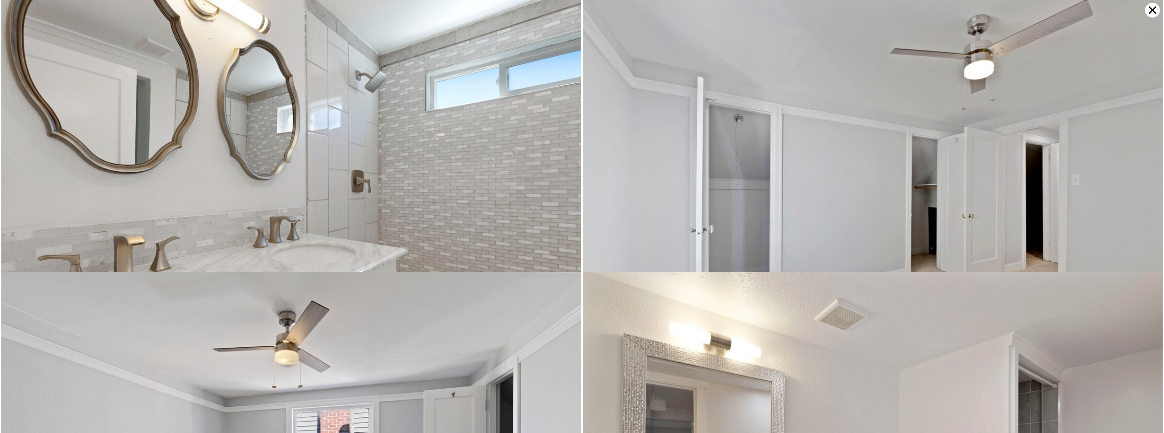
click at [1149, 7] on icon at bounding box center [1151, 9] width 7 height 7
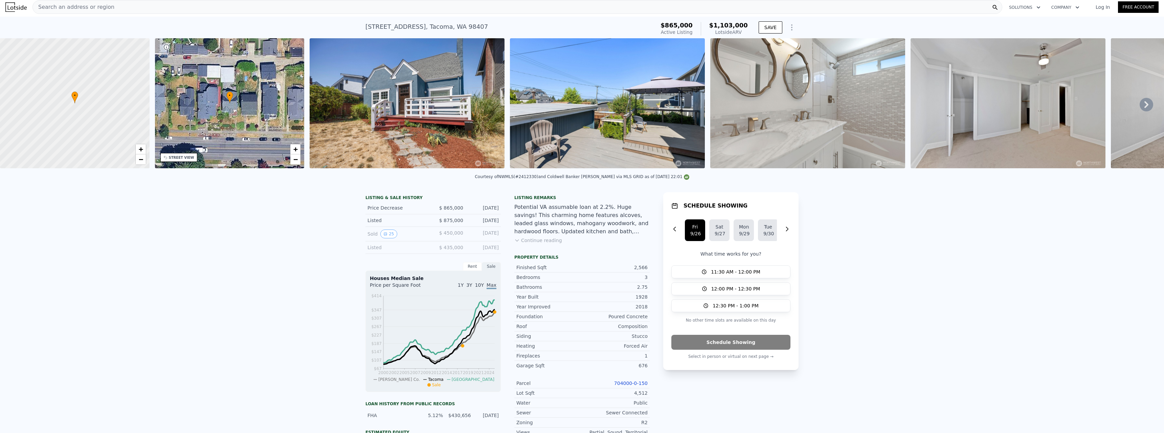
scroll to position [0, 0]
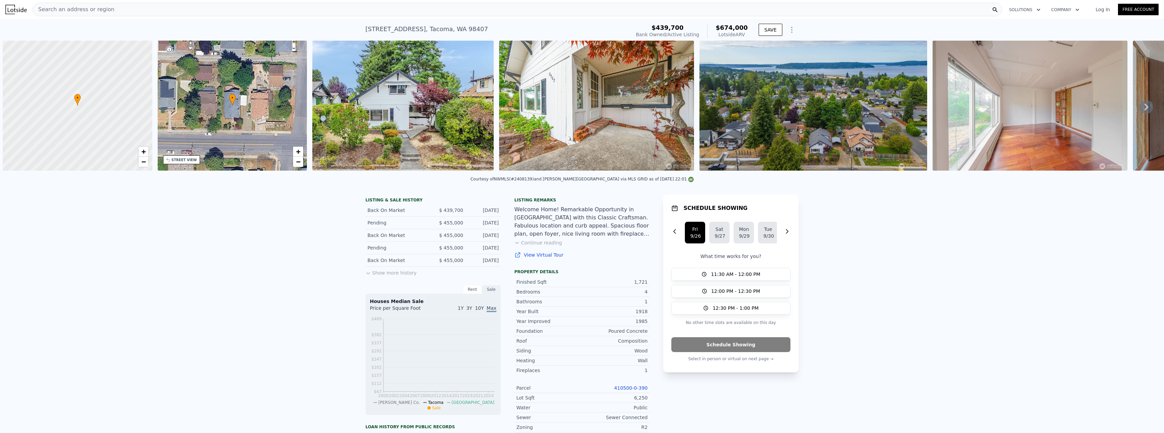
scroll to position [0, 3]
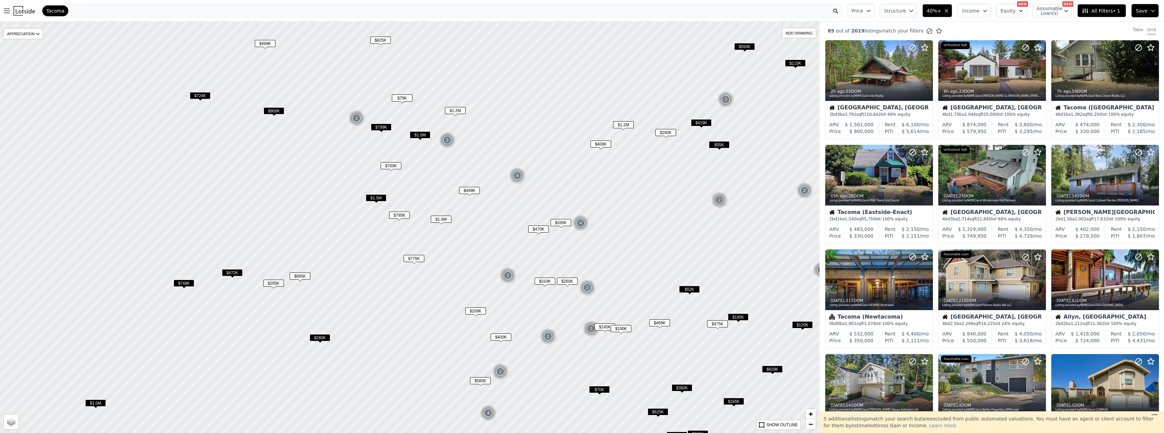
drag, startPoint x: 495, startPoint y: 226, endPoint x: 579, endPoint y: 249, distance: 87.1
click at [579, 249] on div at bounding box center [409, 227] width 983 height 493
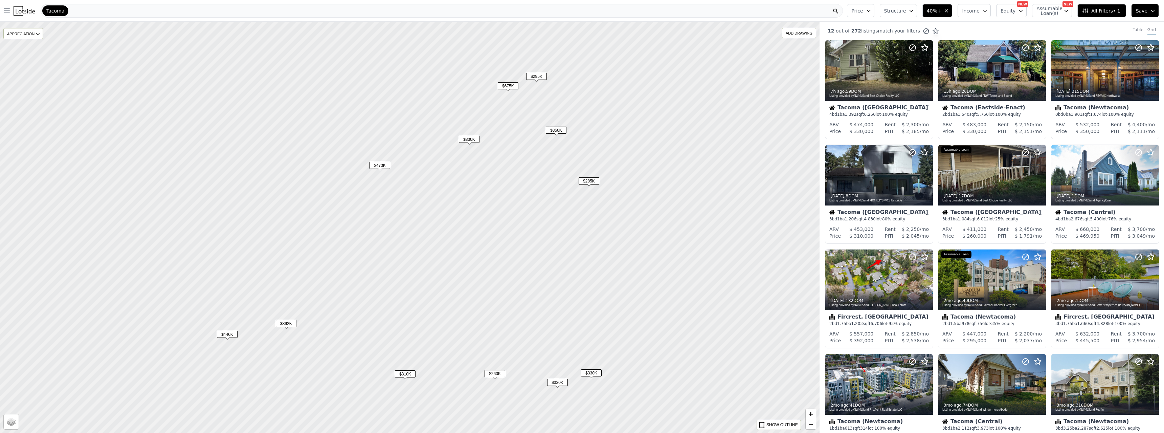
click at [555, 132] on span "$350K" at bounding box center [556, 130] width 21 height 7
click at [468, 138] on span "$330K" at bounding box center [469, 139] width 21 height 7
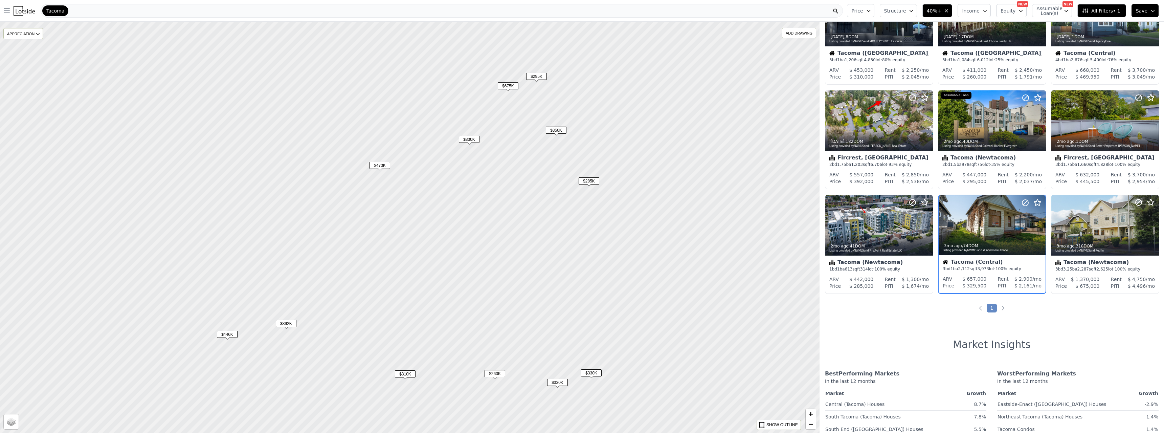
scroll to position [165, 0]
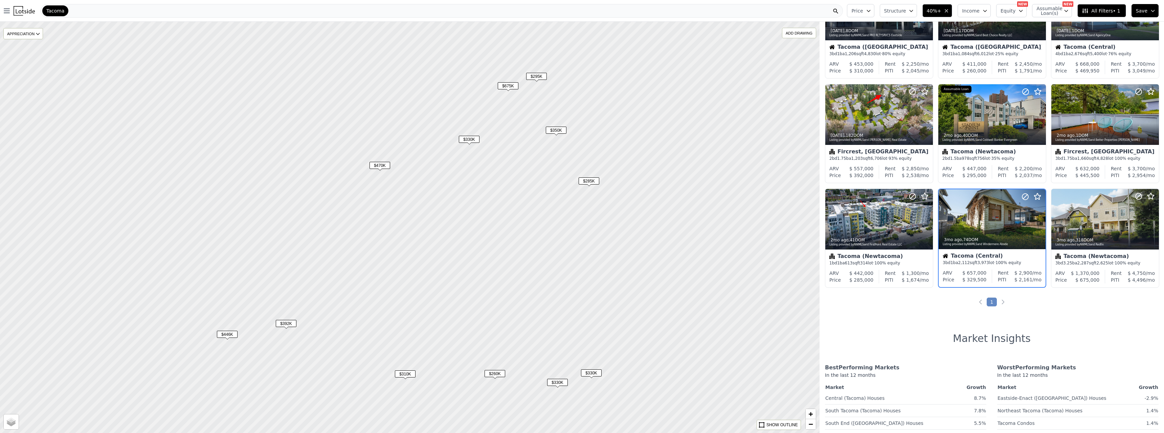
click at [386, 165] on span "$470K" at bounding box center [379, 165] width 21 height 7
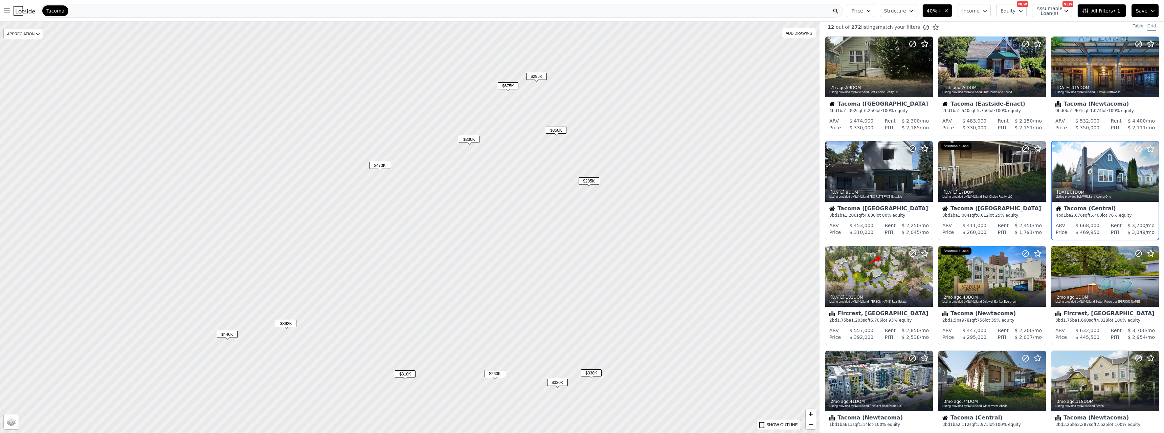
scroll to position [0, 0]
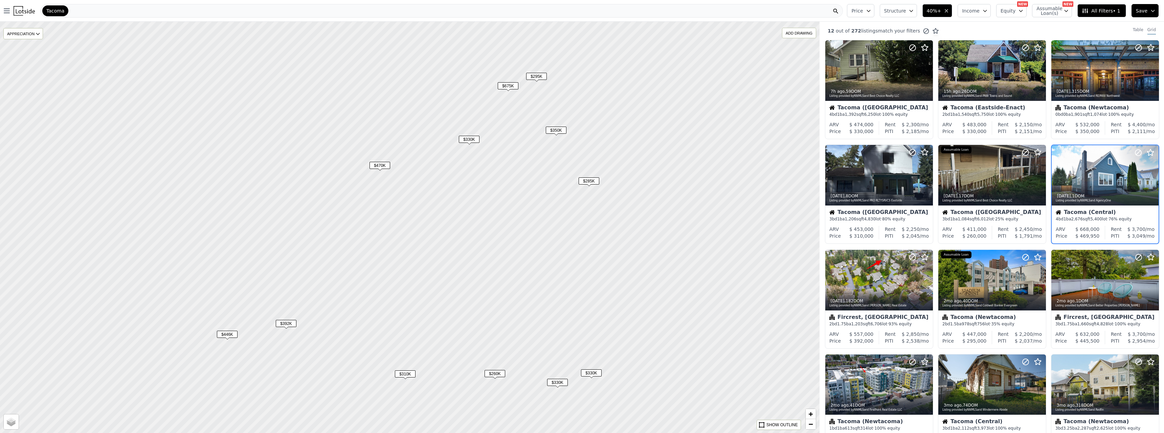
click at [949, 10] on icon "button" at bounding box center [945, 10] width 5 height 5
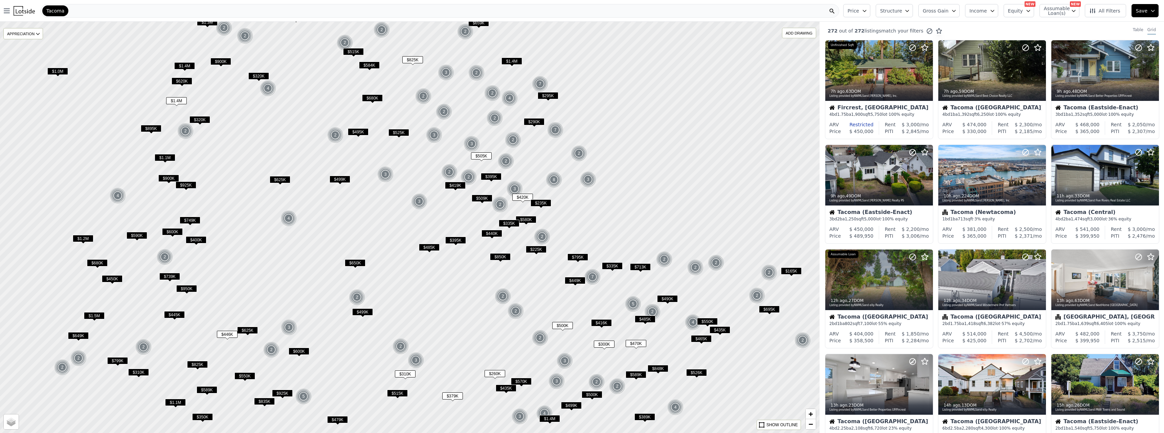
click at [948, 10] on span "Gross Gain" at bounding box center [935, 10] width 26 height 7
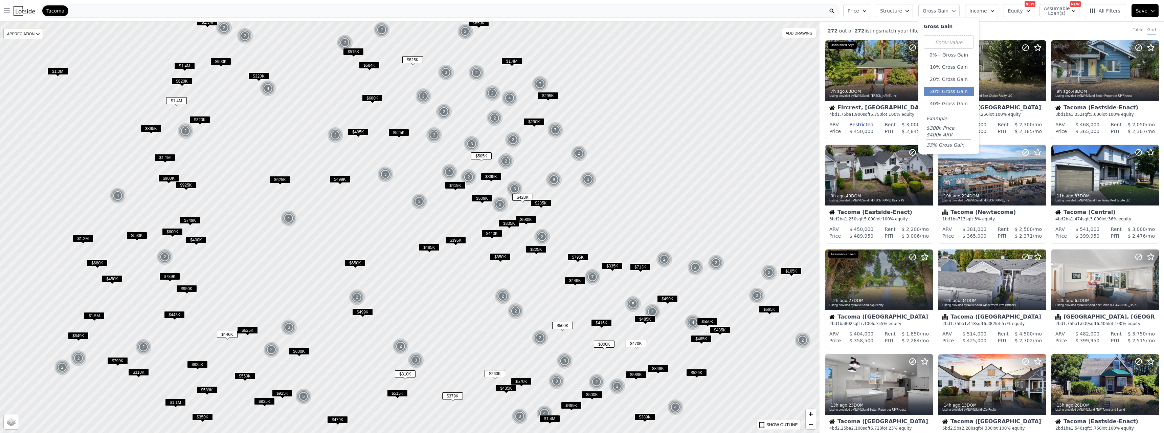
click at [950, 87] on button "30% Gross Gain" at bounding box center [948, 91] width 50 height 9
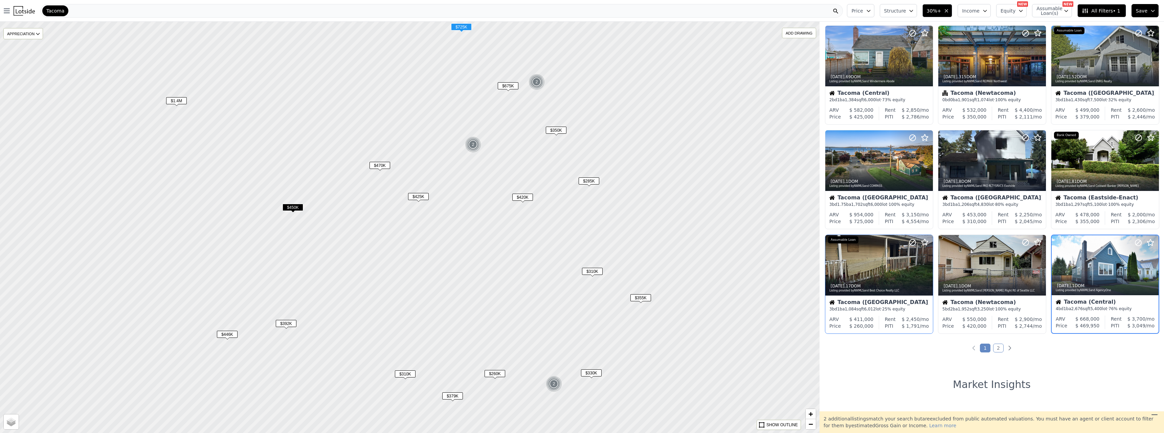
scroll to position [85, 0]
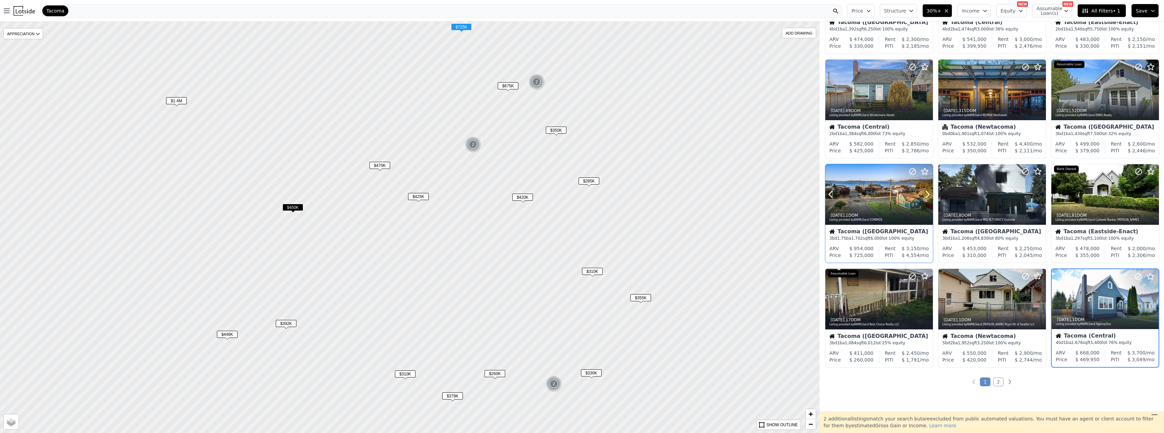
click at [881, 191] on div at bounding box center [879, 194] width 108 height 61
click at [523, 198] on span "$420K" at bounding box center [522, 196] width 21 height 7
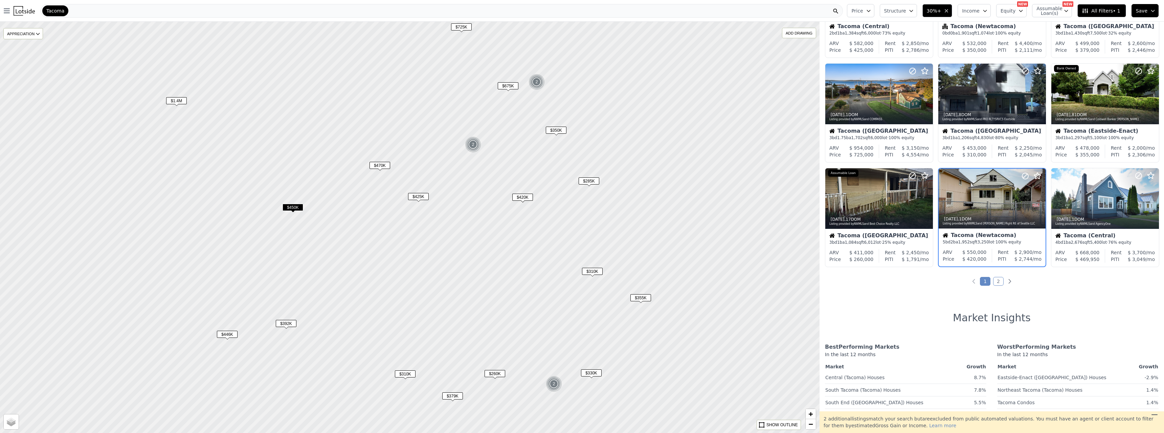
scroll to position [187, 0]
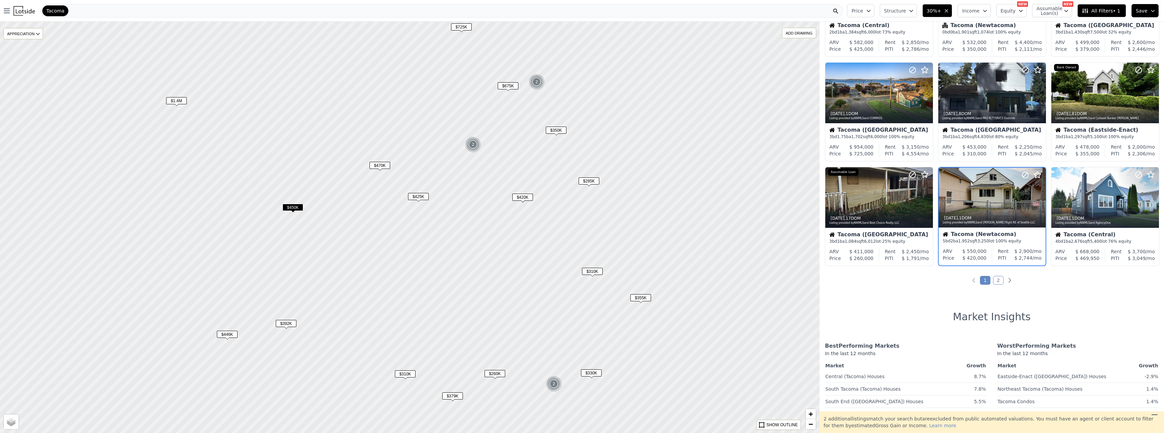
click at [423, 197] on span "$425K" at bounding box center [418, 196] width 21 height 7
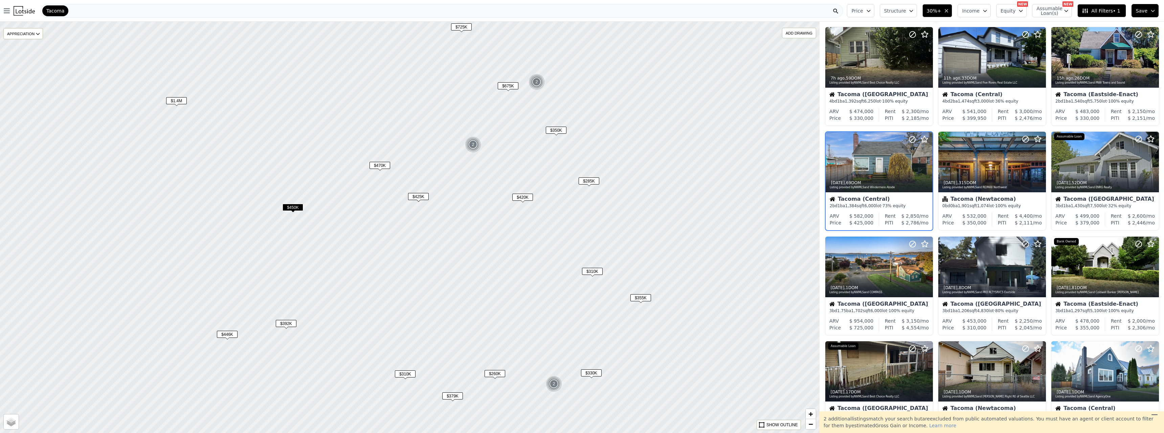
scroll to position [0, 0]
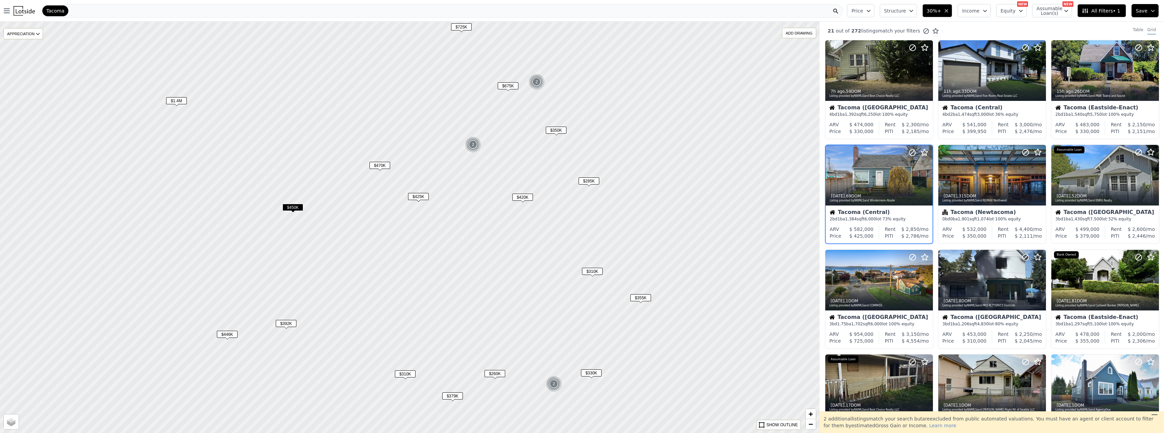
click at [643, 299] on span "$355K" at bounding box center [640, 297] width 21 height 7
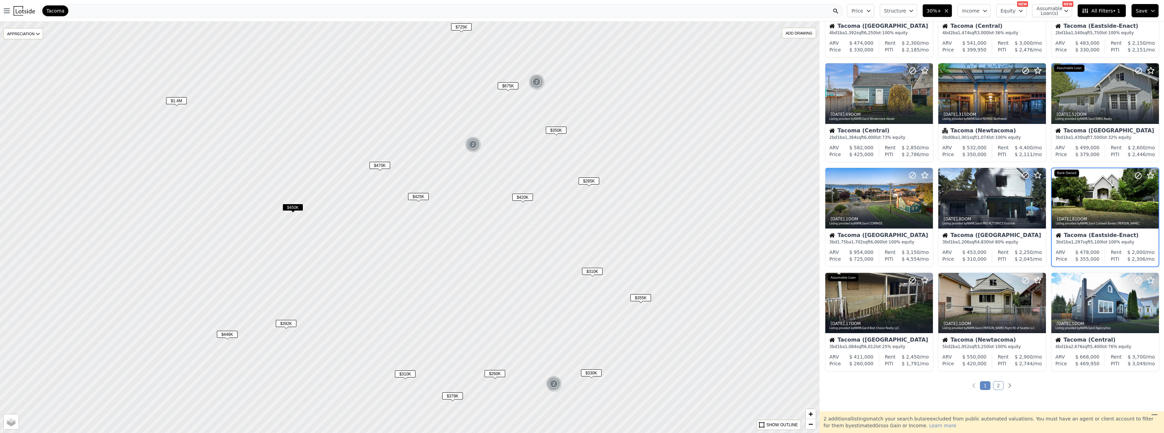
scroll to position [82, 0]
click at [593, 372] on span "$330K" at bounding box center [591, 372] width 21 height 7
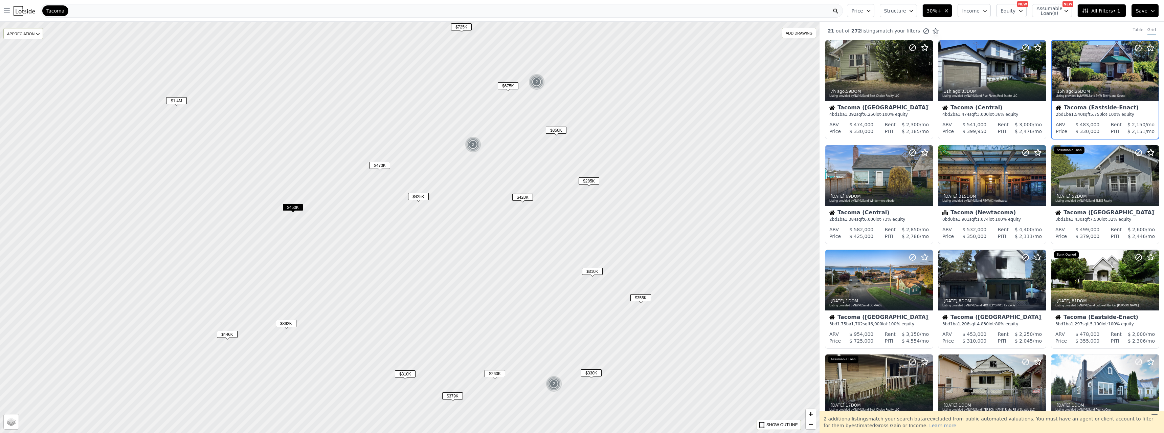
click at [495, 373] on span "$260K" at bounding box center [494, 373] width 21 height 7
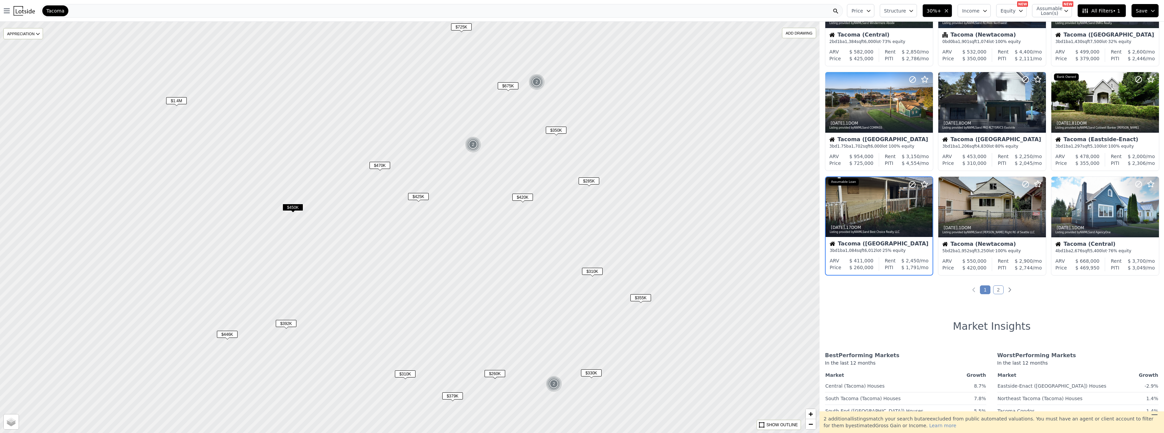
scroll to position [187, 0]
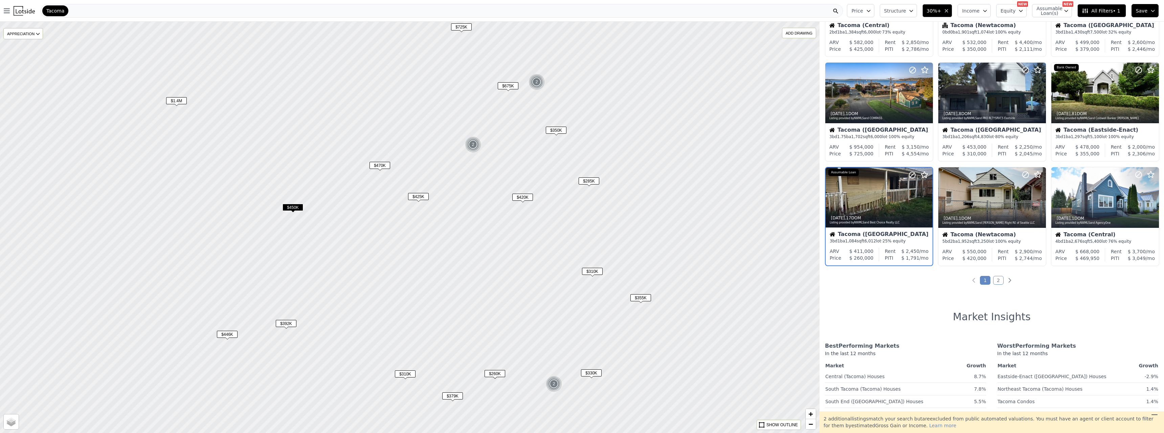
click at [558, 379] on img at bounding box center [554, 383] width 17 height 16
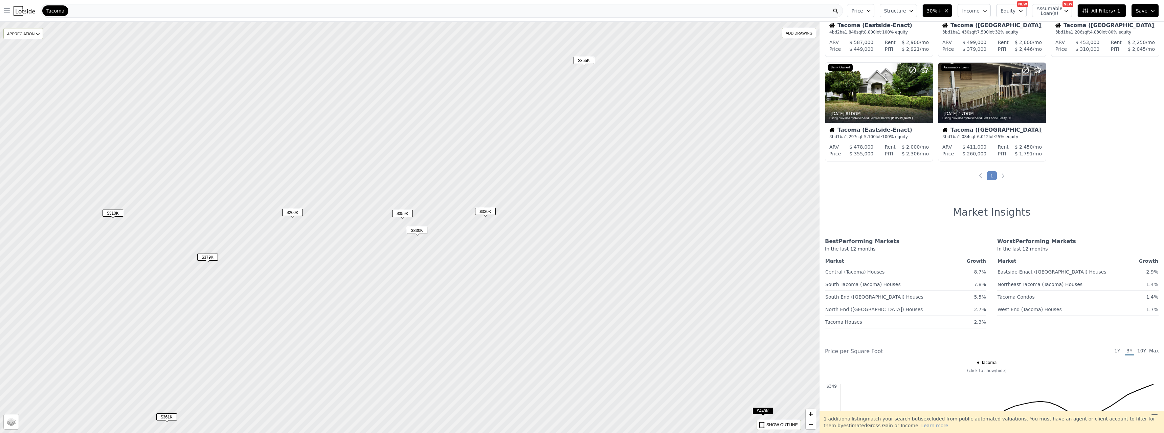
click at [423, 234] on div "$330K" at bounding box center [417, 232] width 21 height 10
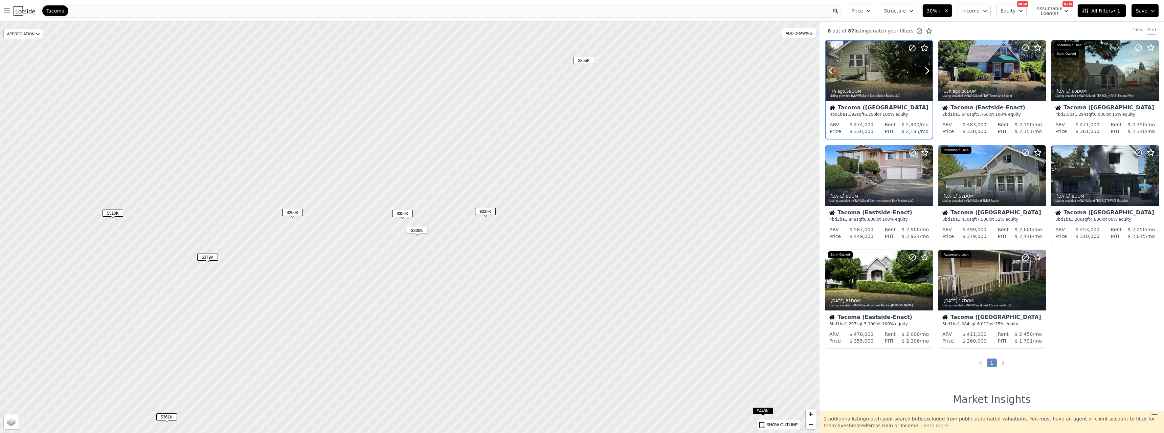
click at [875, 78] on div at bounding box center [878, 71] width 107 height 60
click at [765, 411] on span "$449K" at bounding box center [762, 410] width 21 height 7
click at [1110, 13] on span "All Filters • 1" at bounding box center [1100, 10] width 38 height 7
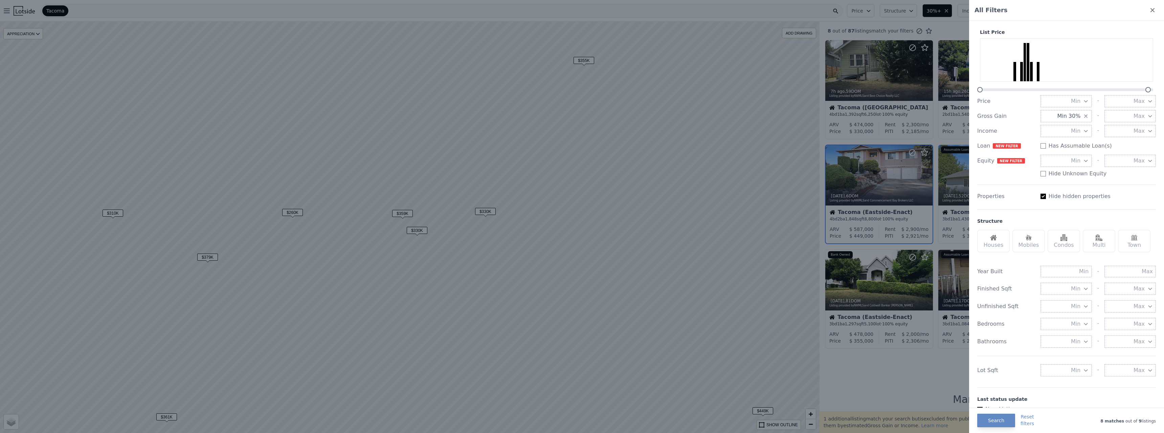
click at [1083, 103] on icon "button" at bounding box center [1085, 100] width 5 height 5
click at [1061, 171] on button "$500K" at bounding box center [1065, 174] width 51 height 12
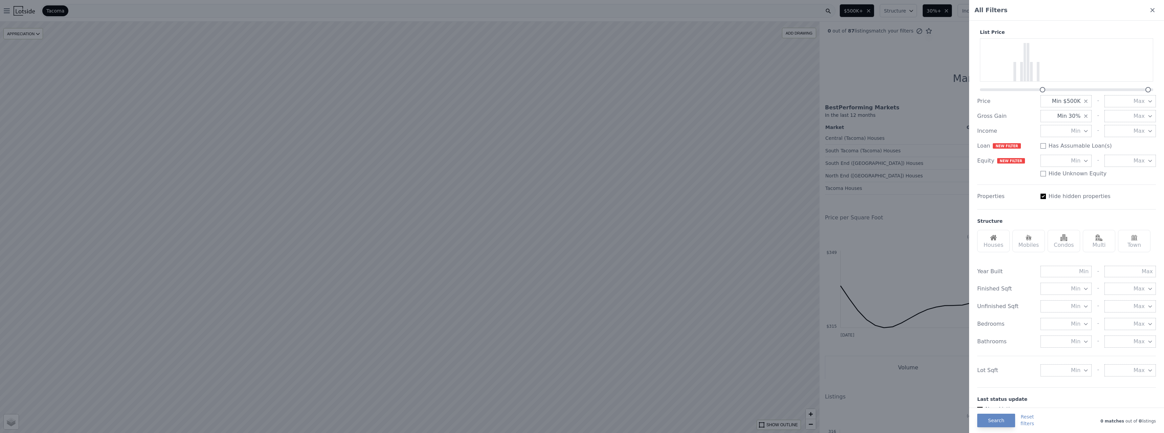
click at [1138, 100] on span "Max" at bounding box center [1138, 101] width 11 height 8
click at [1134, 116] on button "$600K" at bounding box center [1129, 113] width 51 height 12
click at [1001, 416] on button "Search" at bounding box center [996, 420] width 38 height 14
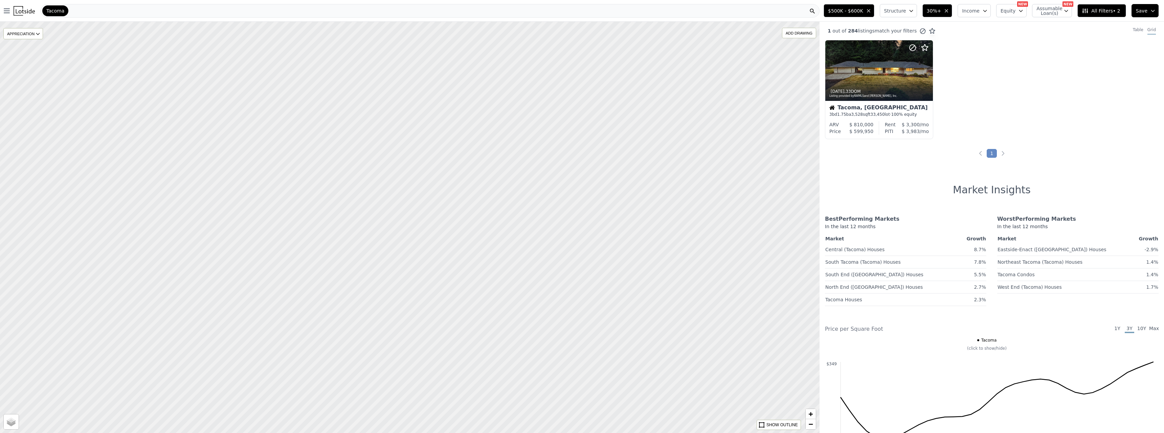
drag, startPoint x: 581, startPoint y: 160, endPoint x: 599, endPoint y: 349, distance: 189.5
click at [599, 349] on div at bounding box center [409, 227] width 983 height 493
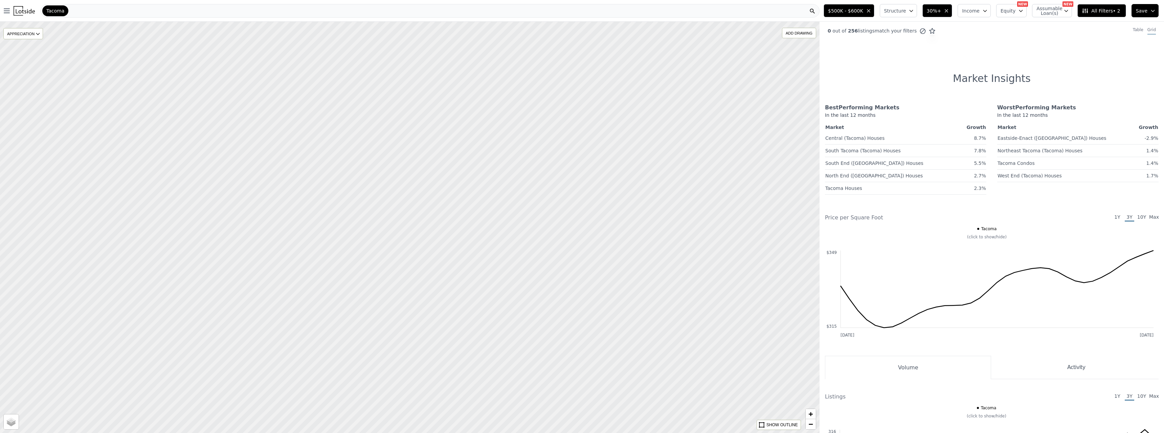
click at [949, 12] on icon "button" at bounding box center [945, 10] width 5 height 5
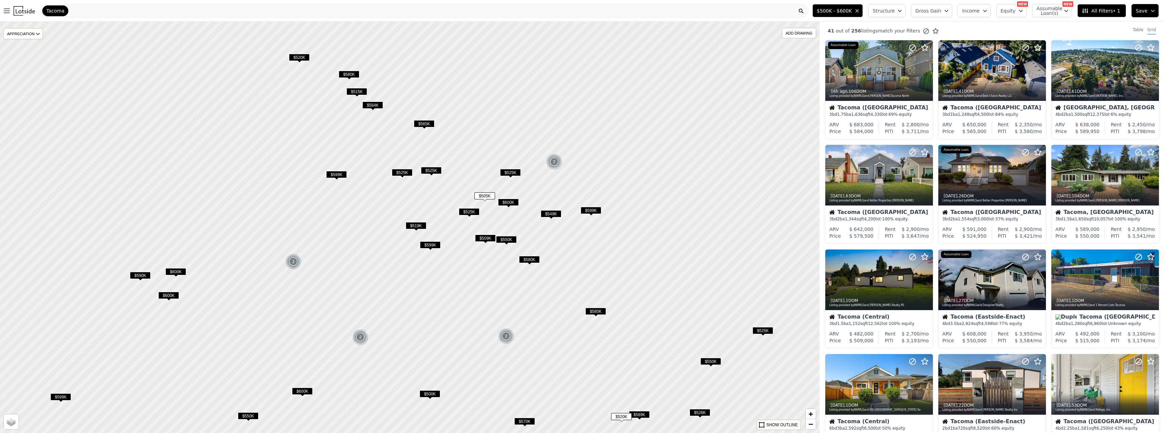
click at [430, 125] on span "$565K" at bounding box center [424, 123] width 21 height 7
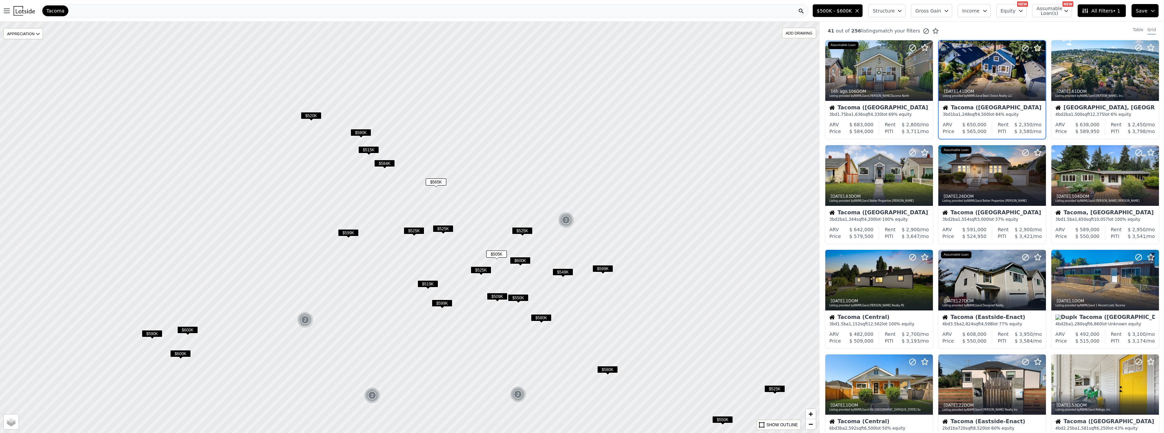
drag, startPoint x: 424, startPoint y: 140, endPoint x: 436, endPoint y: 199, distance: 59.4
click at [436, 199] on div at bounding box center [409, 227] width 983 height 493
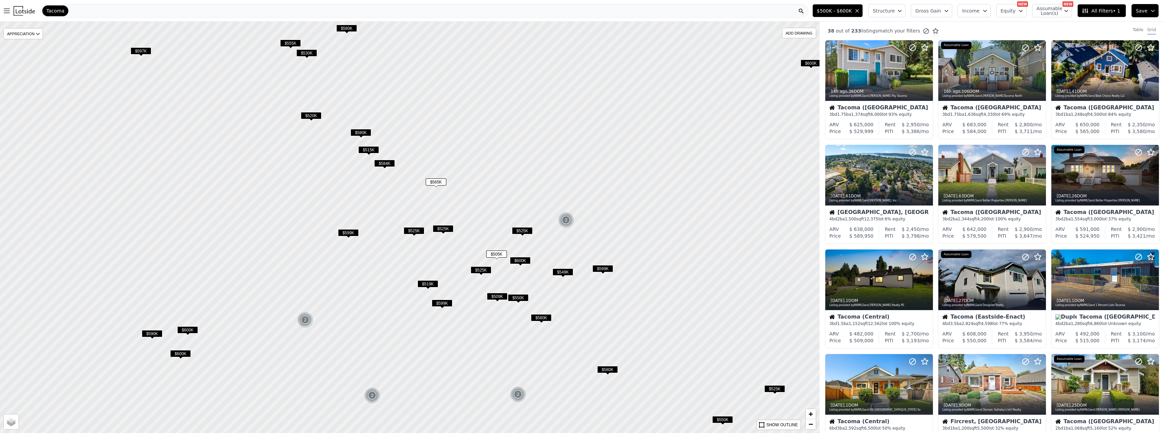
click at [362, 134] on span "$580K" at bounding box center [360, 132] width 21 height 7
click at [1099, 171] on div at bounding box center [1105, 175] width 108 height 61
click at [441, 184] on span "$565K" at bounding box center [436, 181] width 21 height 7
click at [1109, 76] on div at bounding box center [1104, 71] width 107 height 60
click at [370, 148] on span "$515K" at bounding box center [368, 149] width 21 height 7
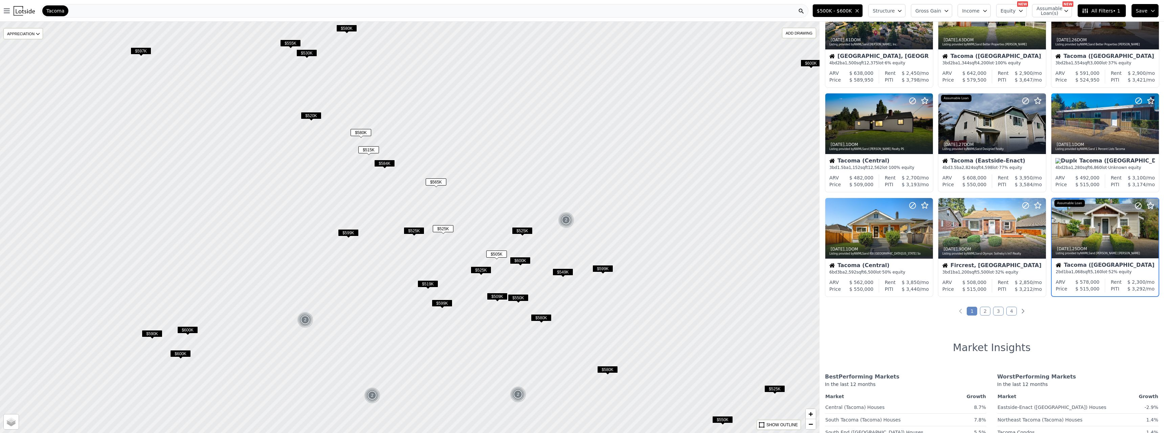
scroll to position [165, 0]
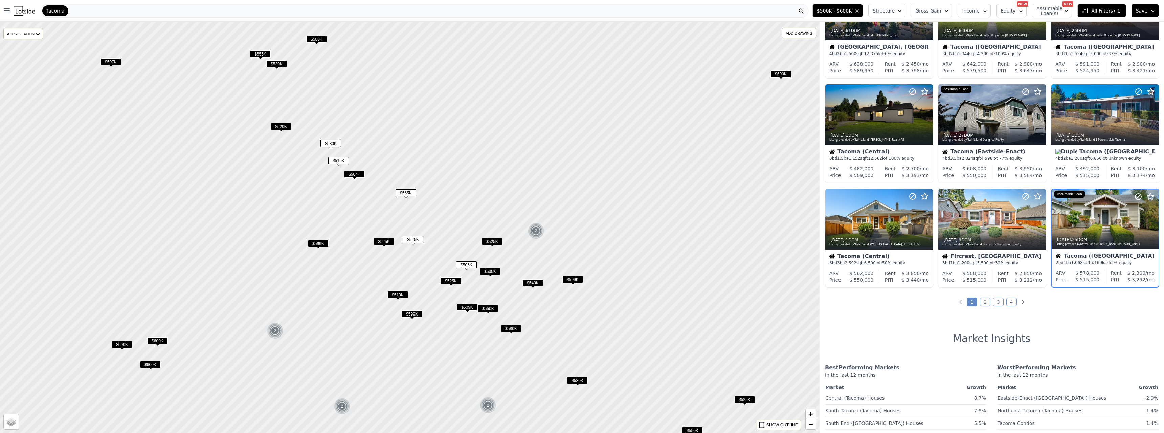
drag, startPoint x: 528, startPoint y: 288, endPoint x: 498, endPoint y: 299, distance: 32.0
click at [498, 299] on div at bounding box center [409, 227] width 983 height 493
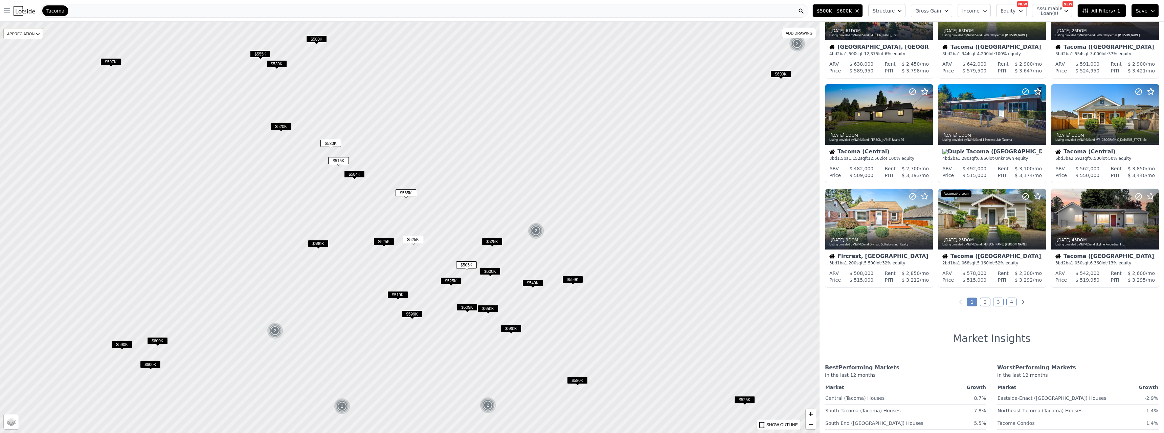
click at [498, 272] on span "$600K" at bounding box center [490, 271] width 21 height 7
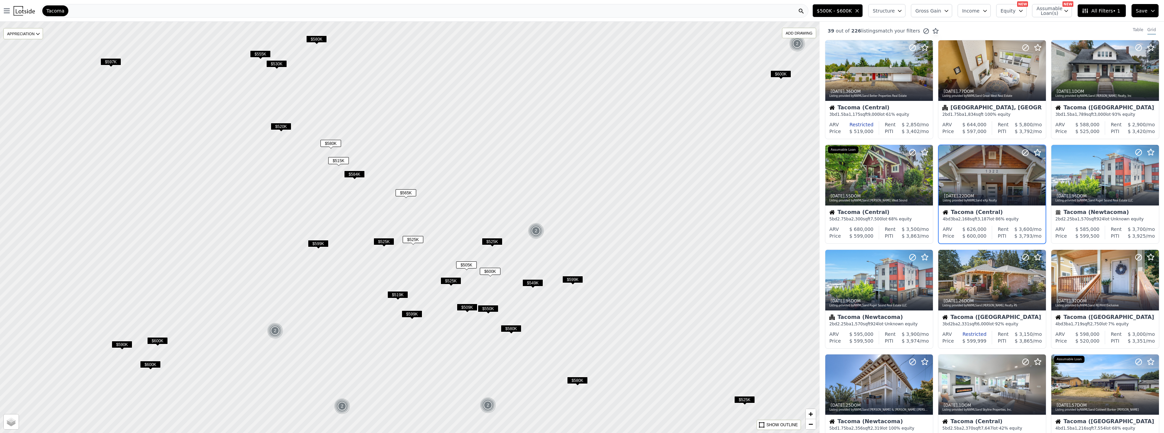
click at [532, 282] on span "$549K" at bounding box center [532, 282] width 21 height 7
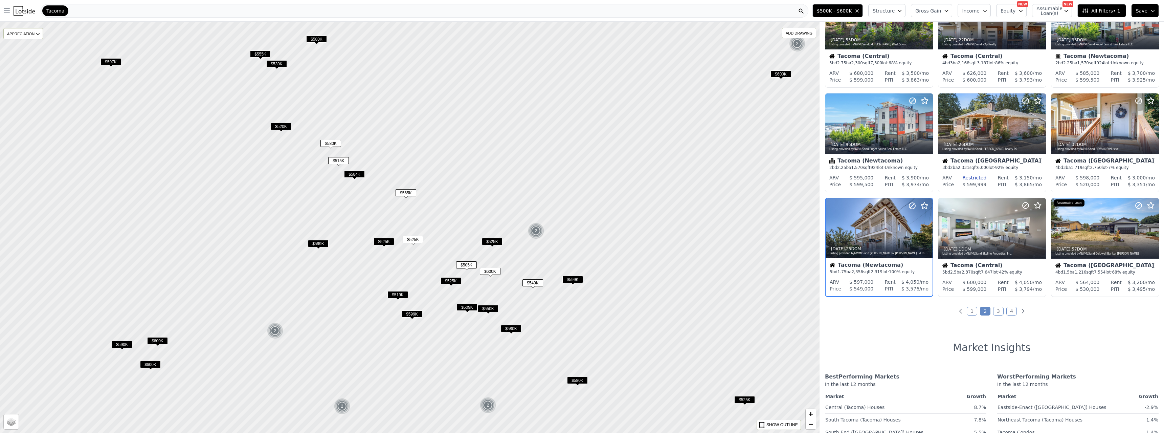
scroll to position [165, 0]
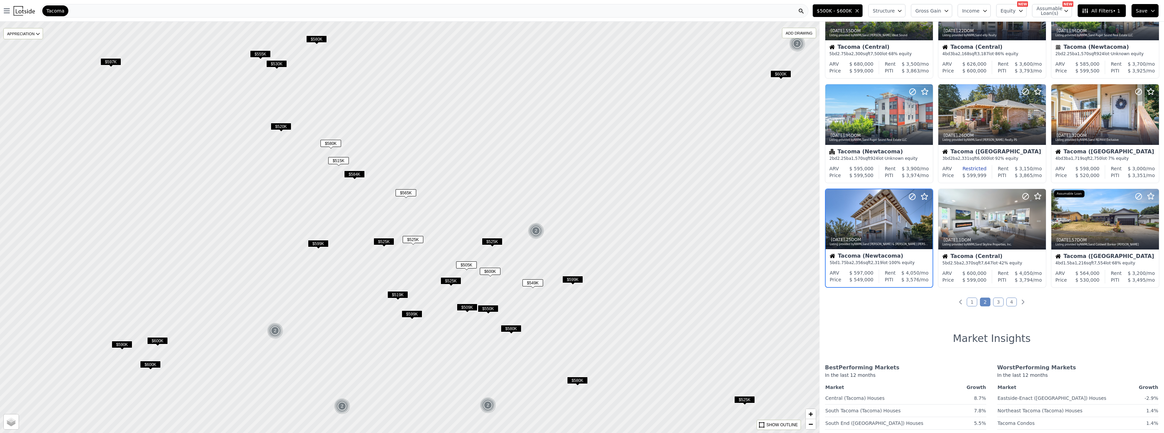
click at [515, 330] on span "$580K" at bounding box center [511, 328] width 21 height 7
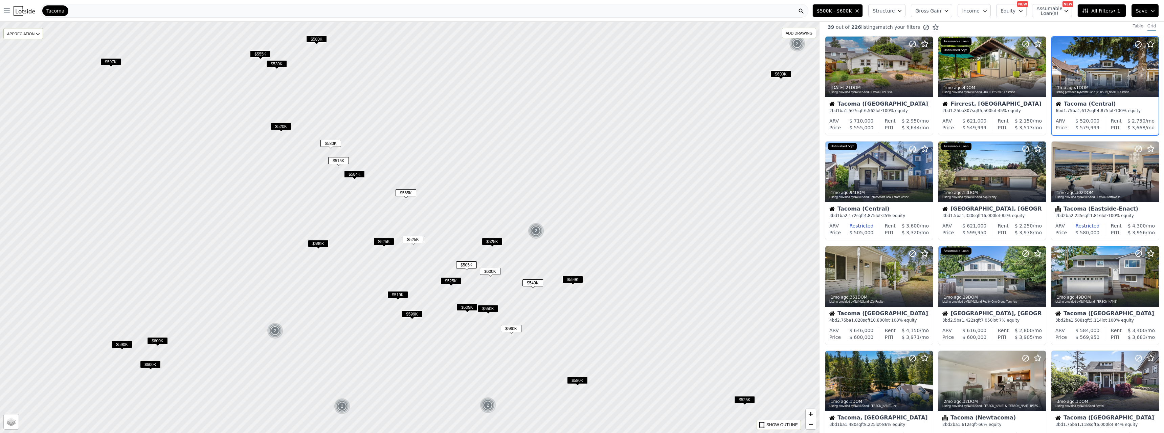
scroll to position [0, 0]
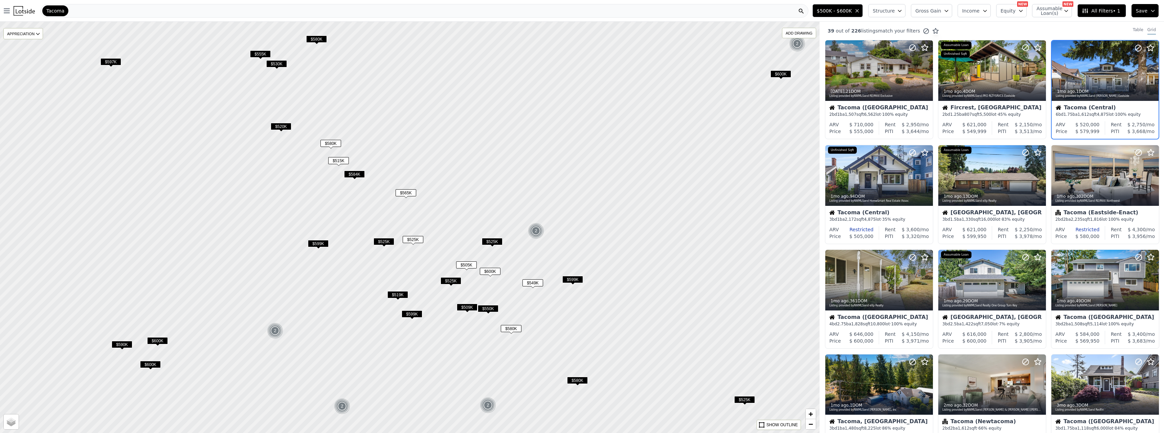
click at [385, 242] on span "$525K" at bounding box center [383, 241] width 21 height 7
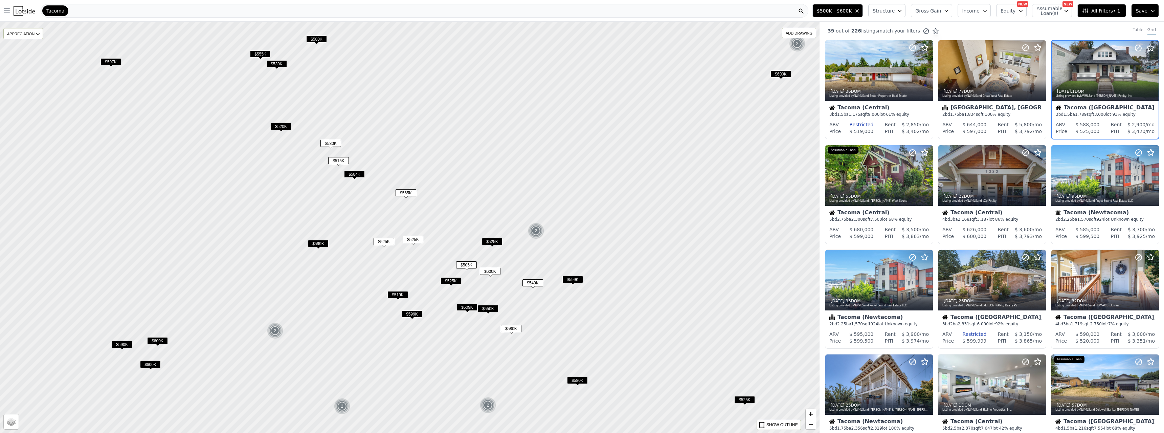
click at [949, 9] on icon "button" at bounding box center [945, 10] width 5 height 5
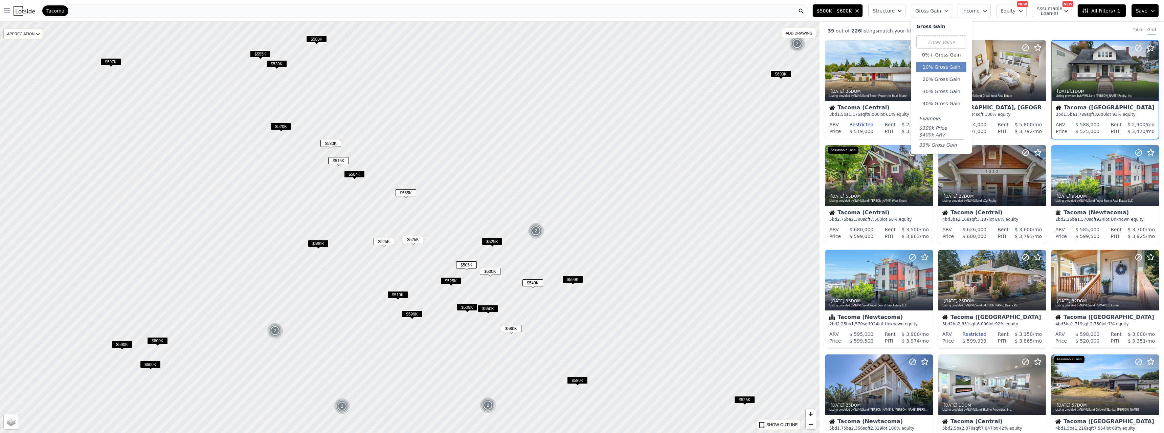
click at [943, 64] on button "10% Gross Gain" at bounding box center [941, 66] width 50 height 9
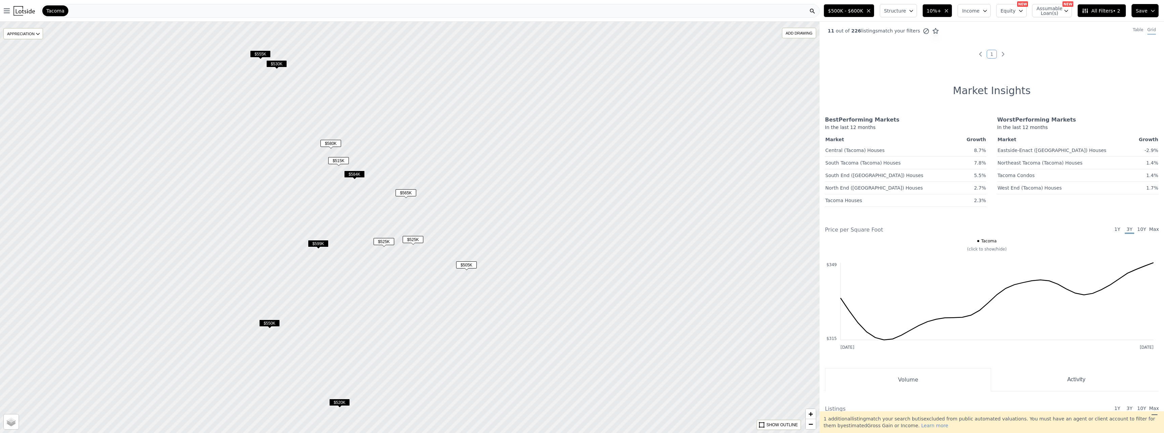
click at [949, 13] on icon "button" at bounding box center [945, 10] width 5 height 5
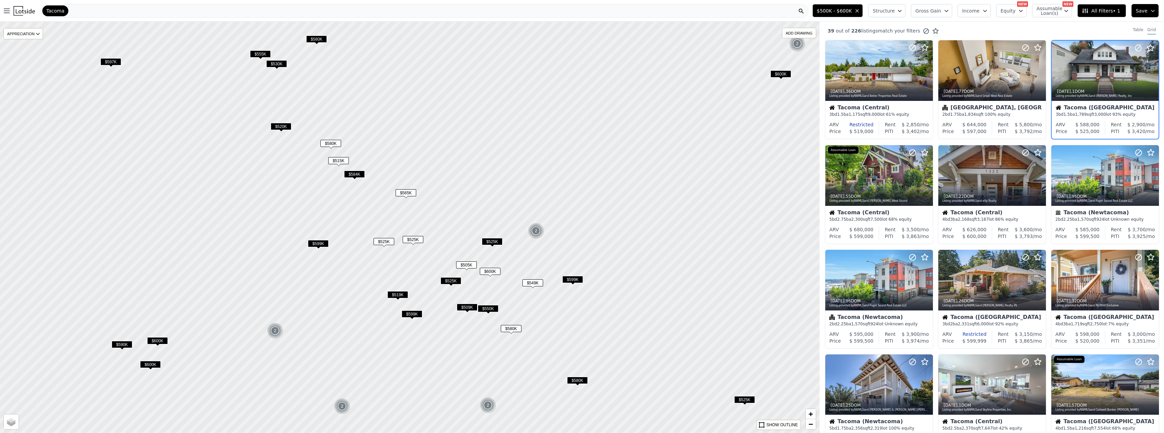
click at [952, 14] on button "Gross Gain" at bounding box center [931, 10] width 41 height 13
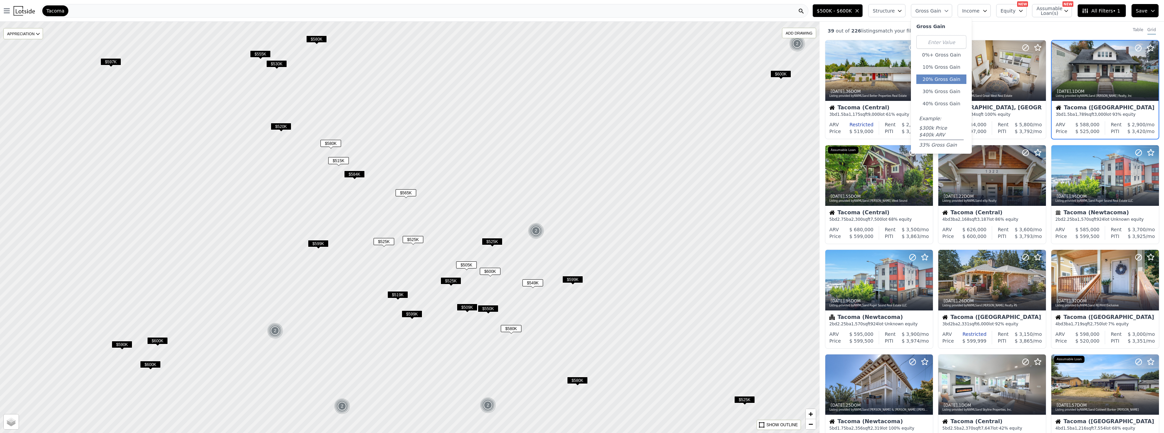
click at [950, 82] on button "20% Gross Gain" at bounding box center [941, 78] width 50 height 9
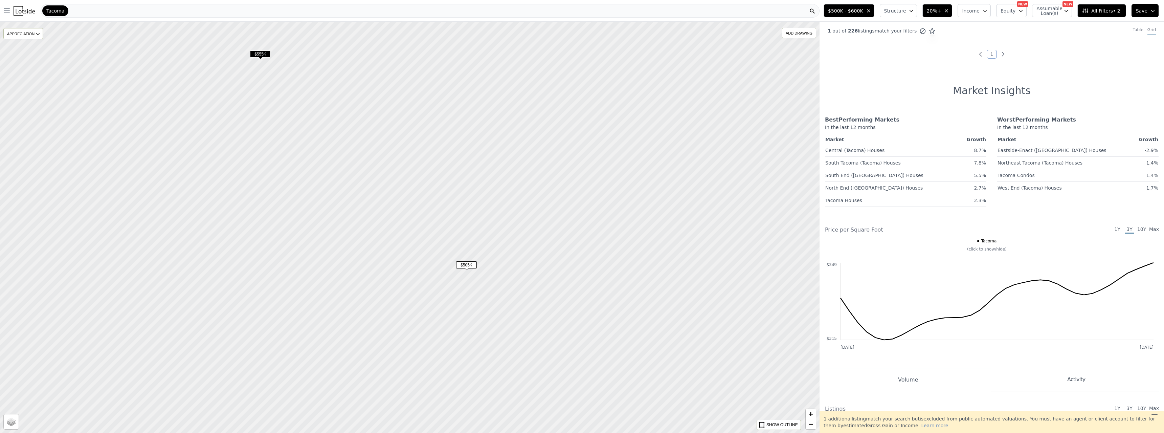
click at [265, 56] on span "$555K" at bounding box center [260, 53] width 21 height 7
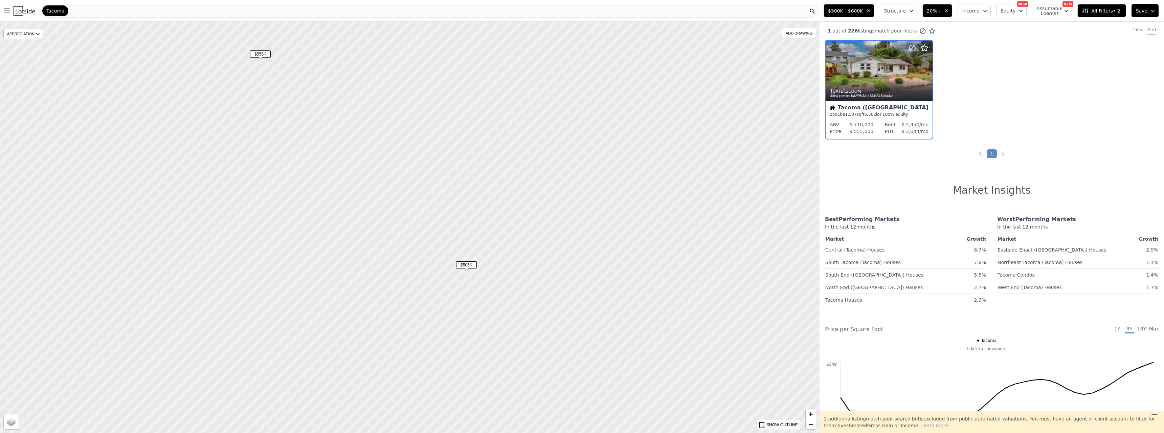
click at [469, 264] on span "$505K" at bounding box center [466, 264] width 21 height 7
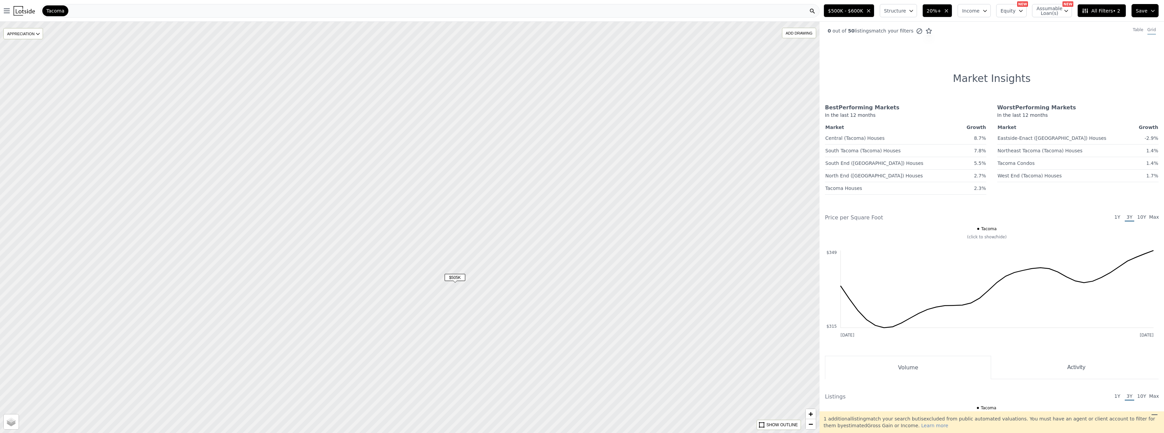
click at [870, 12] on icon "button" at bounding box center [868, 10] width 3 height 3
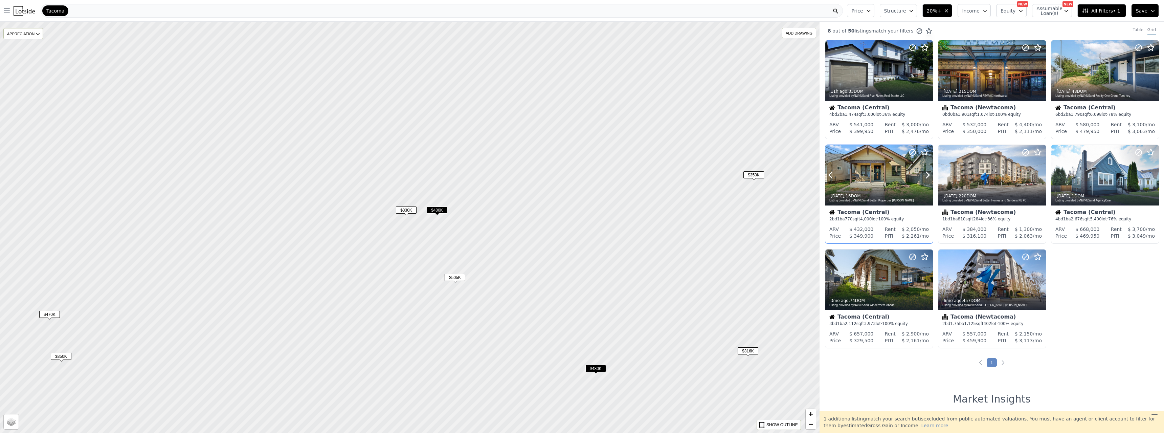
click at [869, 184] on div at bounding box center [879, 190] width 108 height 12
click at [439, 212] on span "$400K" at bounding box center [437, 209] width 21 height 7
click at [599, 369] on span "$480K" at bounding box center [595, 368] width 21 height 7
click at [1100, 80] on div at bounding box center [1104, 85] width 107 height 12
click at [400, 212] on span "$330K" at bounding box center [406, 209] width 21 height 7
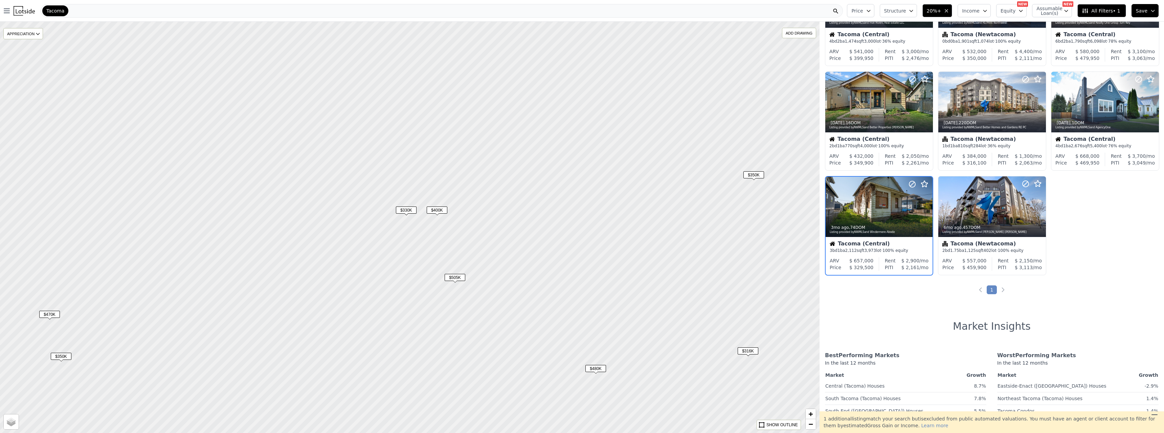
scroll to position [82, 0]
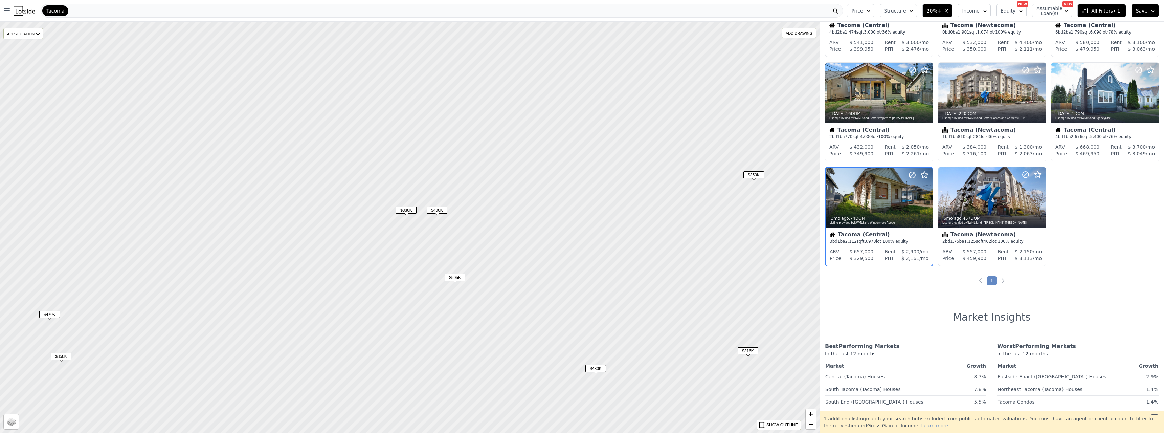
click at [441, 209] on span "$400K" at bounding box center [437, 209] width 21 height 7
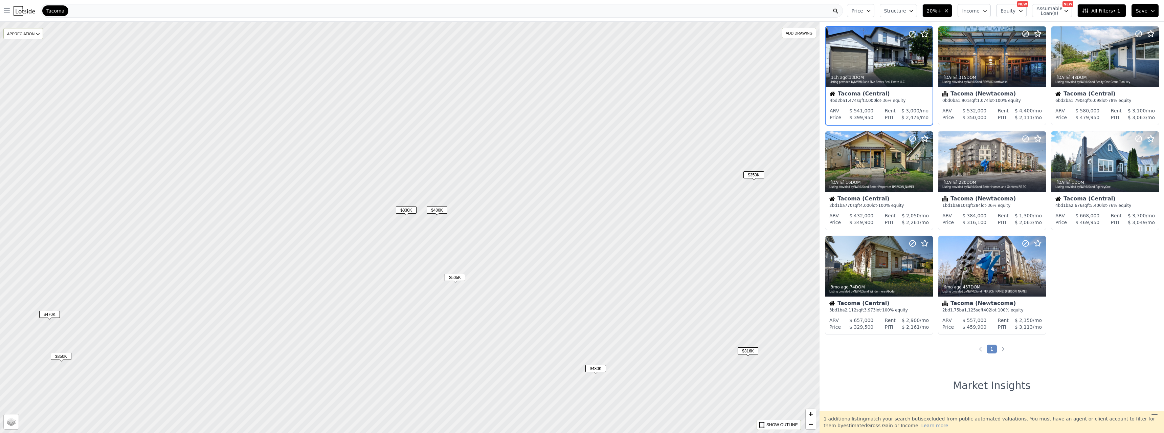
scroll to position [0, 0]
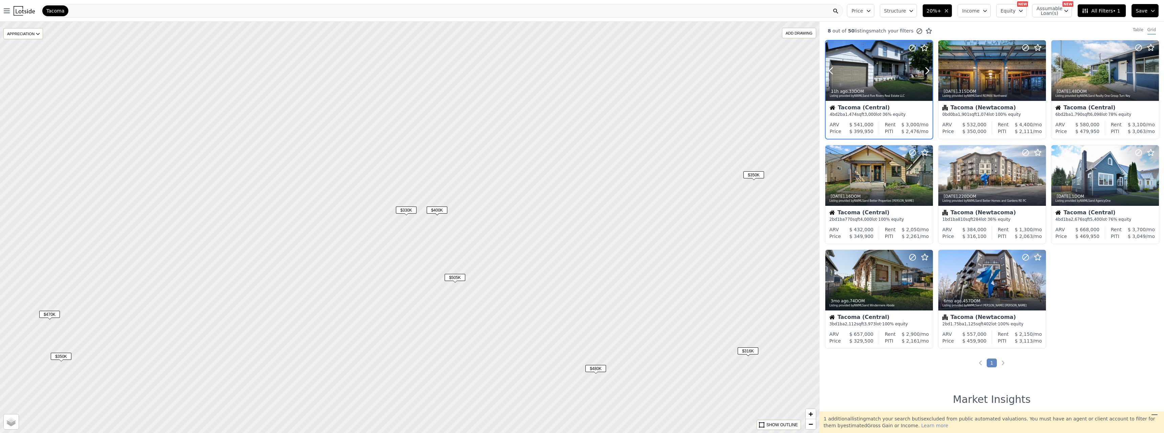
click at [864, 74] on div at bounding box center [878, 71] width 107 height 60
drag, startPoint x: 493, startPoint y: 105, endPoint x: 544, endPoint y: 256, distance: 159.5
click at [541, 258] on div at bounding box center [409, 227] width 983 height 493
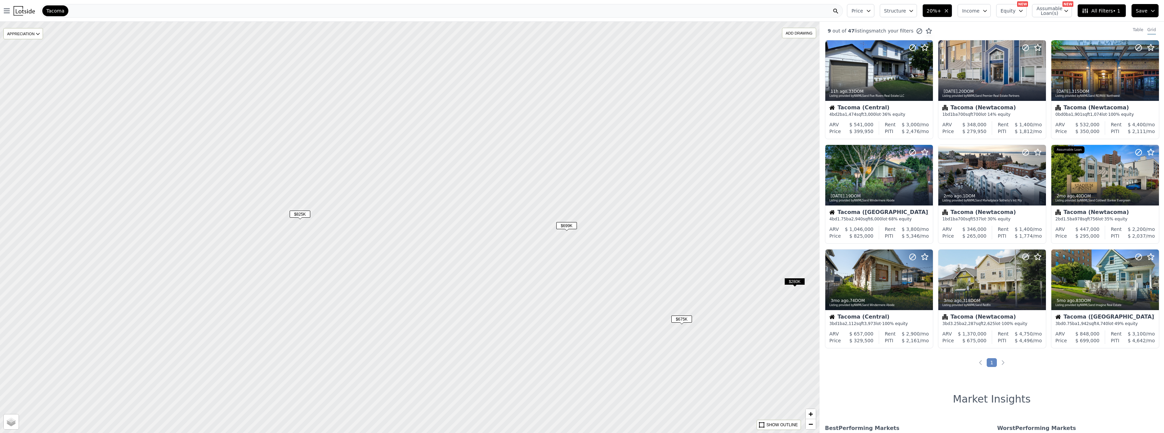
drag, startPoint x: 420, startPoint y: 95, endPoint x: 498, endPoint y: 254, distance: 177.1
click at [492, 265] on div at bounding box center [409, 227] width 983 height 493
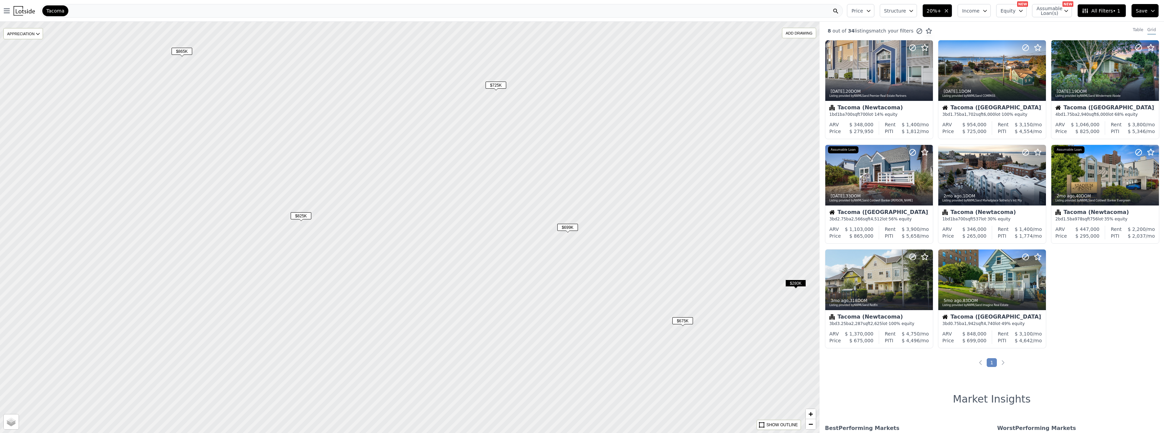
click at [567, 227] on span "$699K" at bounding box center [567, 227] width 21 height 7
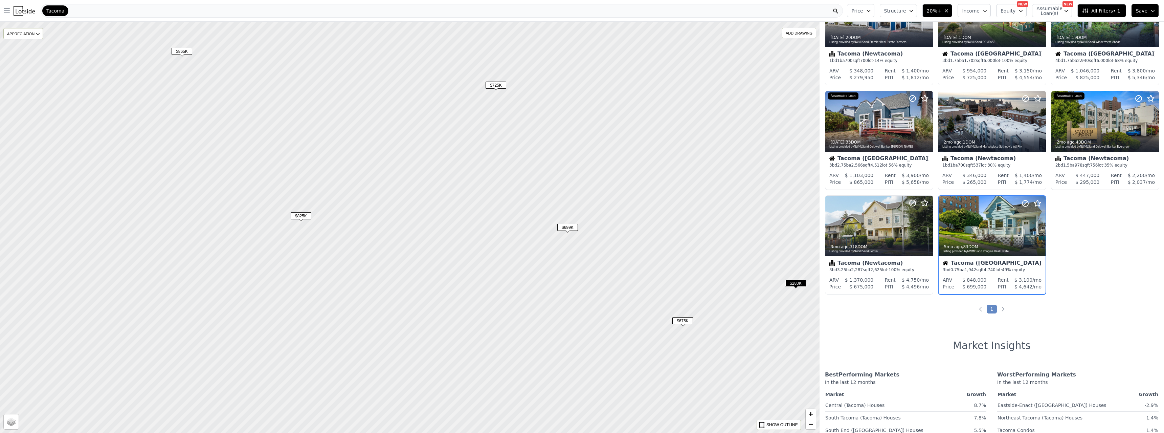
scroll to position [61, 0]
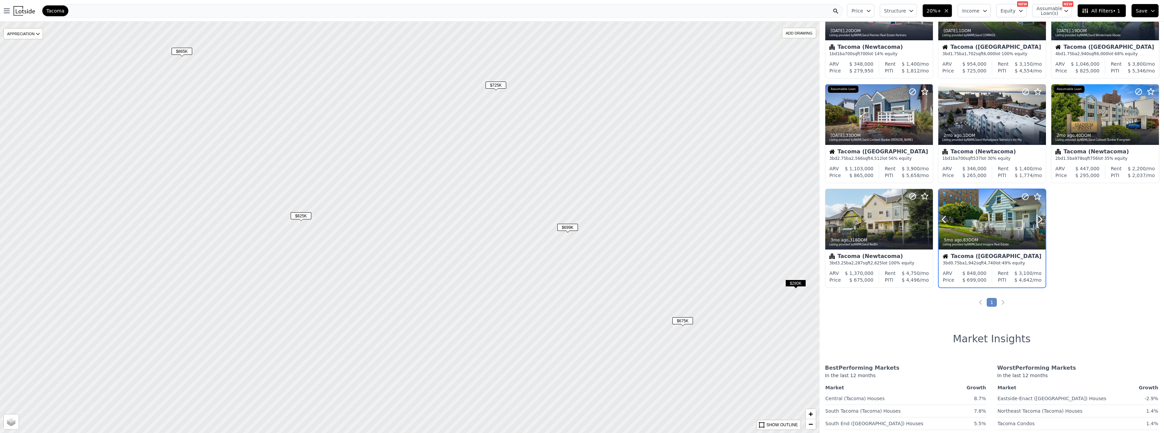
click at [992, 233] on div "5mo ago , 83 DOM Listing provided by NWMLS and Imagine Real Estate" at bounding box center [991, 241] width 107 height 16
click at [949, 12] on icon "button" at bounding box center [945, 10] width 5 height 5
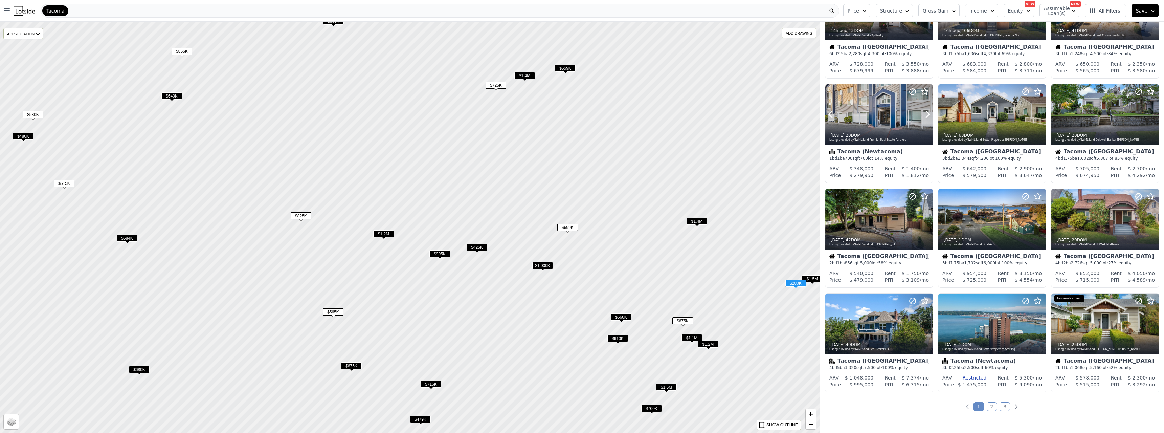
scroll to position [165, 0]
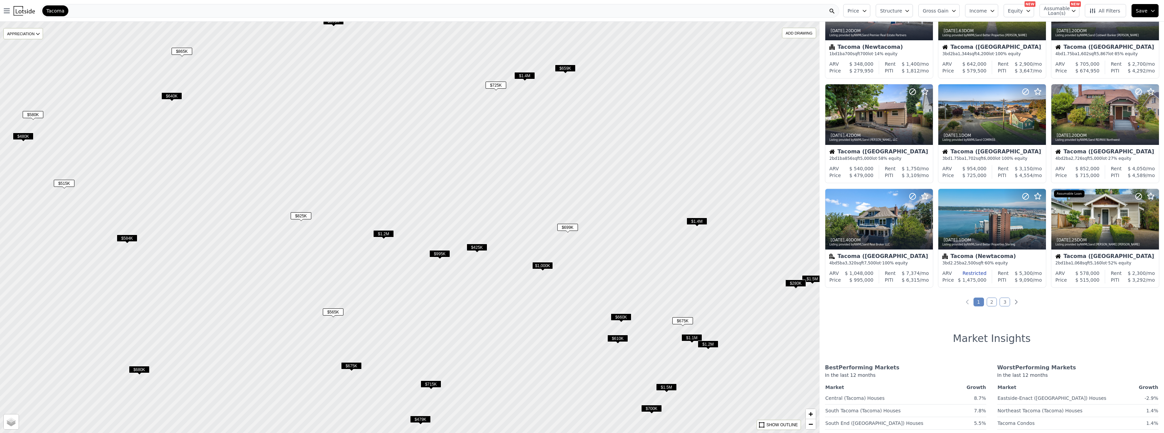
click at [443, 254] on span "$995K" at bounding box center [439, 253] width 21 height 7
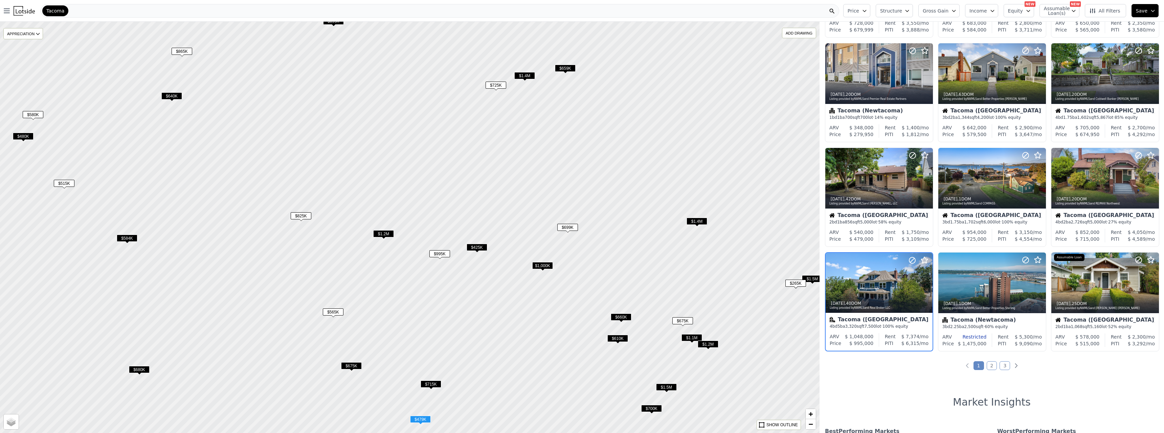
scroll to position [97, 0]
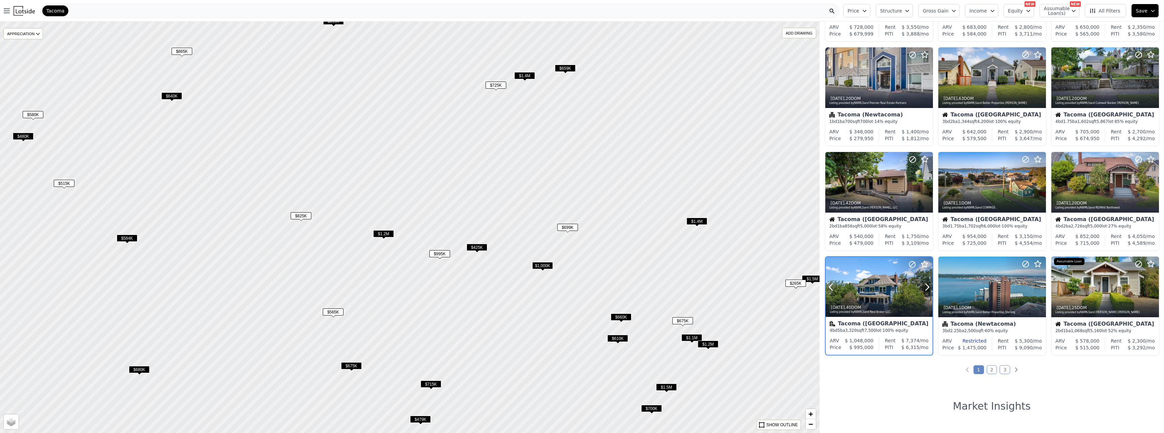
click at [868, 264] on div at bounding box center [878, 287] width 107 height 60
click at [562, 72] on div "$659K" at bounding box center [565, 70] width 21 height 10
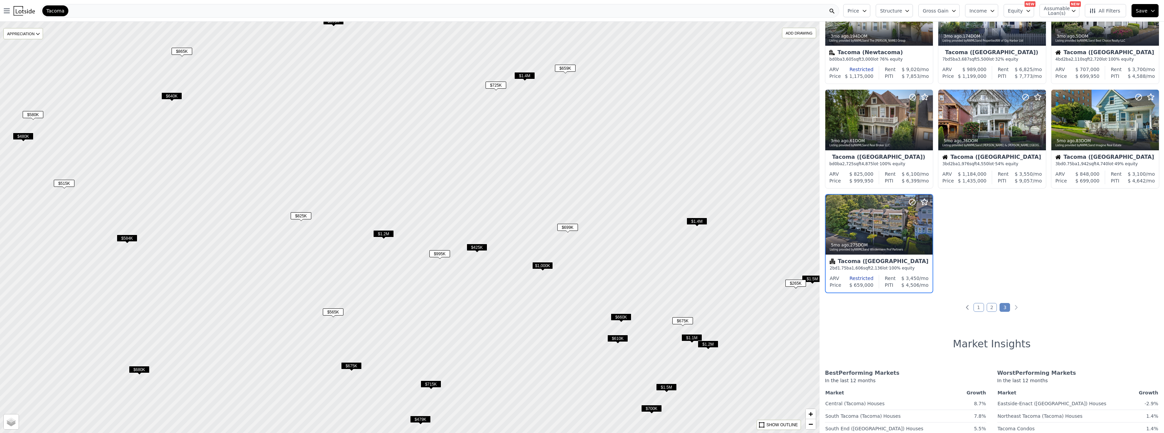
scroll to position [165, 0]
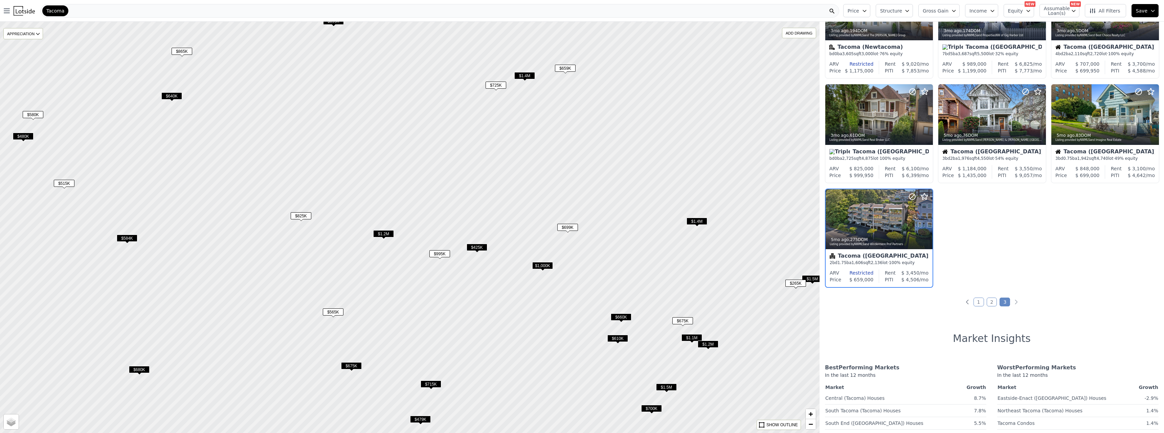
click at [522, 78] on span "$1.4M" at bounding box center [524, 75] width 21 height 7
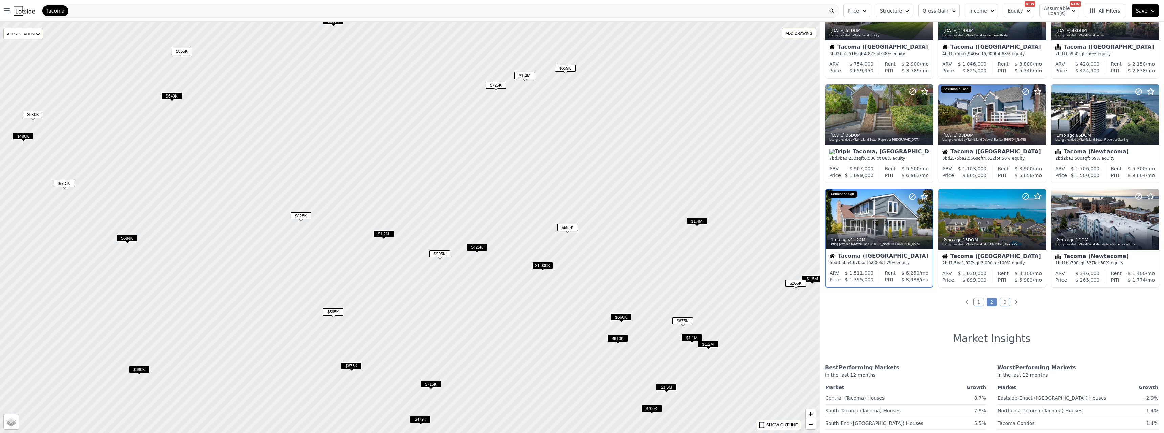
click at [496, 83] on span "$725K" at bounding box center [495, 85] width 21 height 7
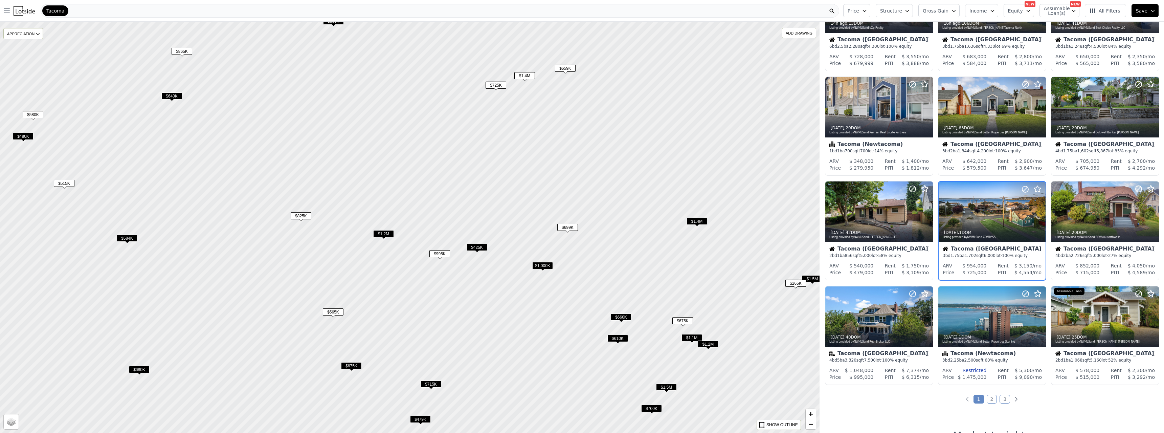
scroll to position [61, 0]
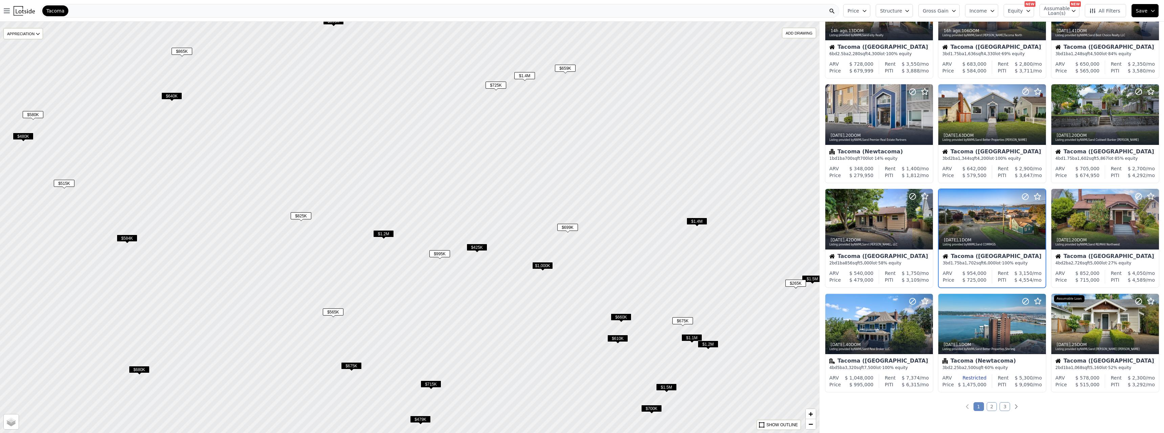
click at [387, 232] on span "$1.2M" at bounding box center [383, 233] width 21 height 7
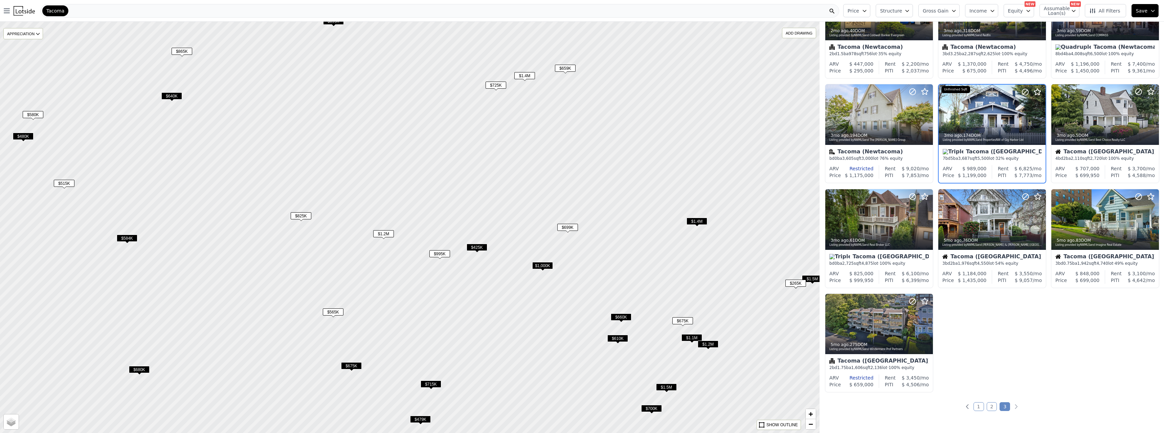
scroll to position [0, 0]
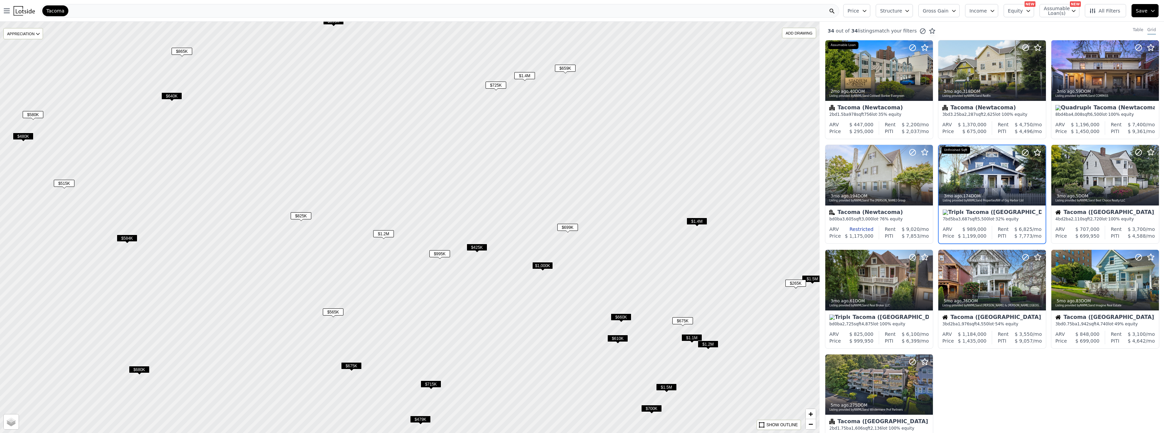
click at [689, 321] on span "$675K" at bounding box center [682, 320] width 21 height 7
click at [621, 317] on span "$660K" at bounding box center [621, 316] width 21 height 7
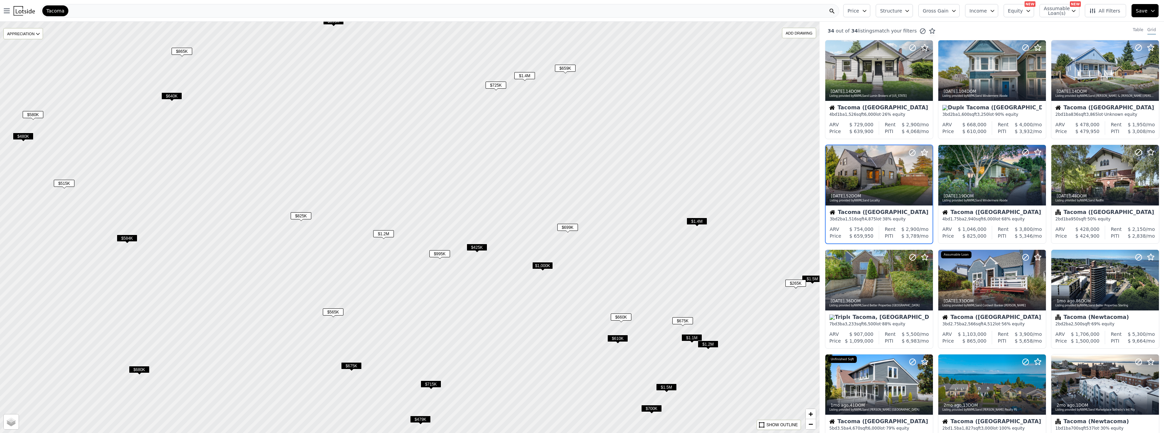
click at [622, 337] on span "$610K" at bounding box center [617, 338] width 21 height 7
click at [622, 316] on span "$660K" at bounding box center [621, 316] width 21 height 7
click at [878, 191] on div "2w ago , 52 DOM Listing provided by NWMLS and Locality" at bounding box center [878, 197] width 107 height 16
click at [686, 322] on span "$675K" at bounding box center [682, 320] width 21 height 7
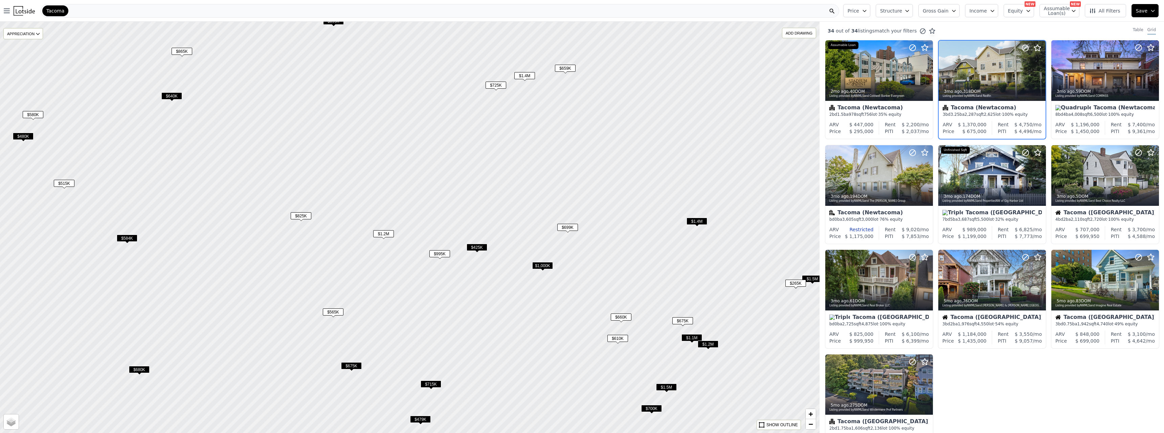
click at [626, 341] on span "$610K" at bounding box center [617, 338] width 21 height 7
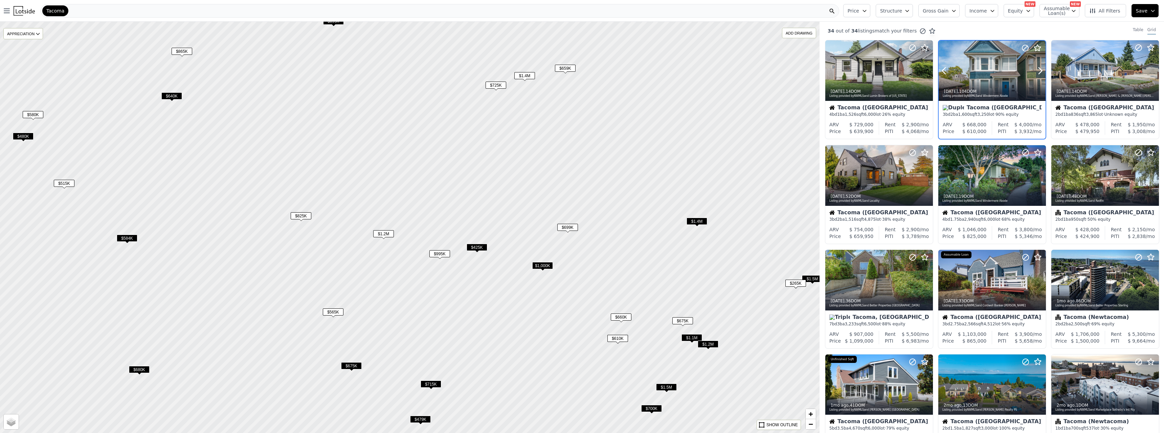
click at [964, 63] on div at bounding box center [991, 71] width 107 height 60
click at [476, 251] on span "$425K" at bounding box center [476, 247] width 21 height 7
click at [476, 246] on span "$425K" at bounding box center [476, 247] width 21 height 7
click at [491, 84] on span "$725K" at bounding box center [495, 85] width 21 height 7
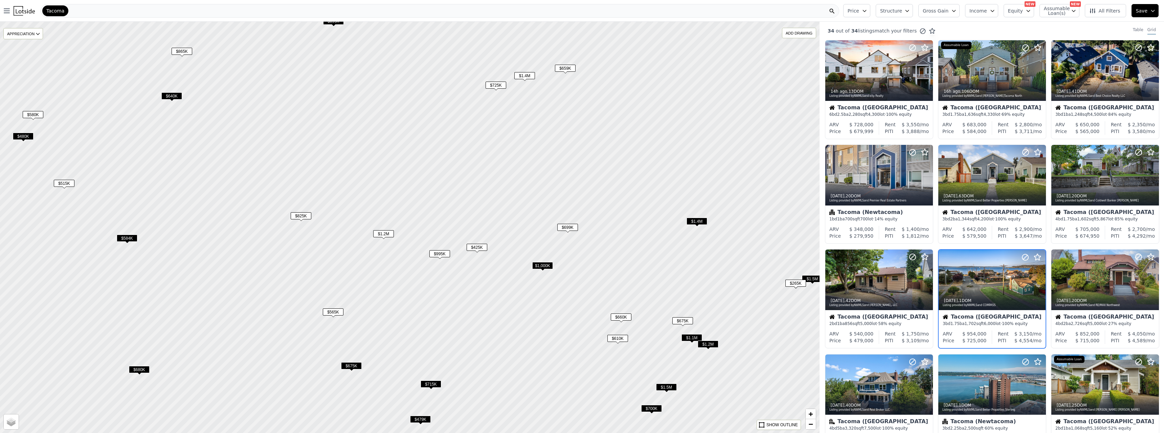
scroll to position [61, 0]
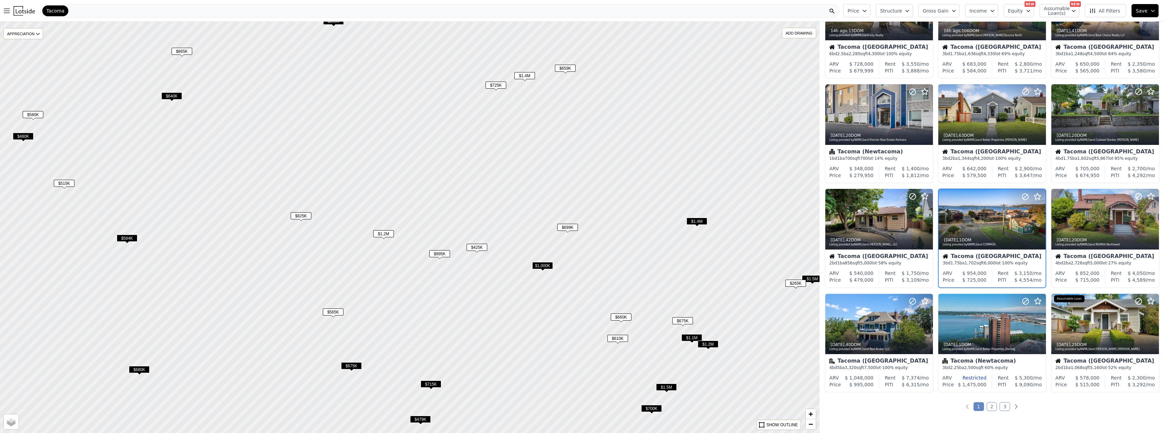
click at [391, 236] on span "$1.2M" at bounding box center [383, 233] width 21 height 7
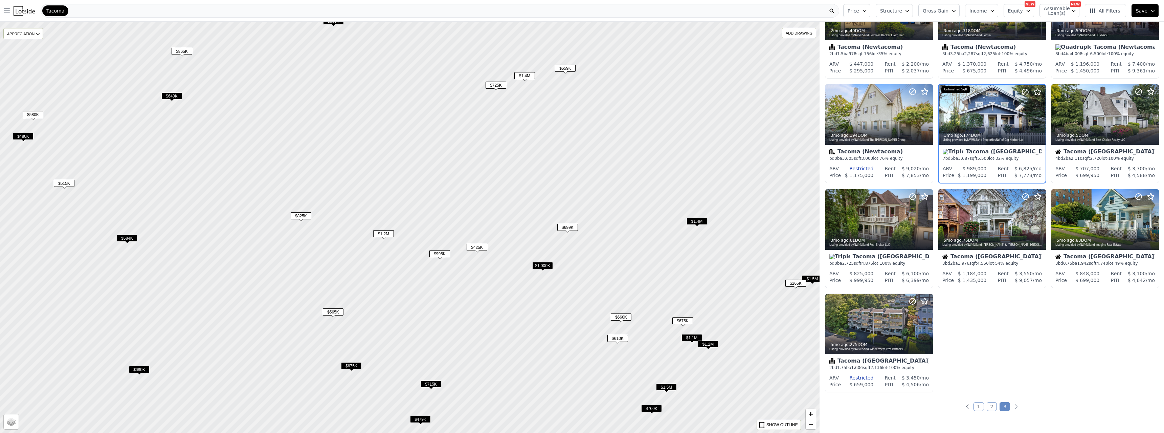
scroll to position [0, 0]
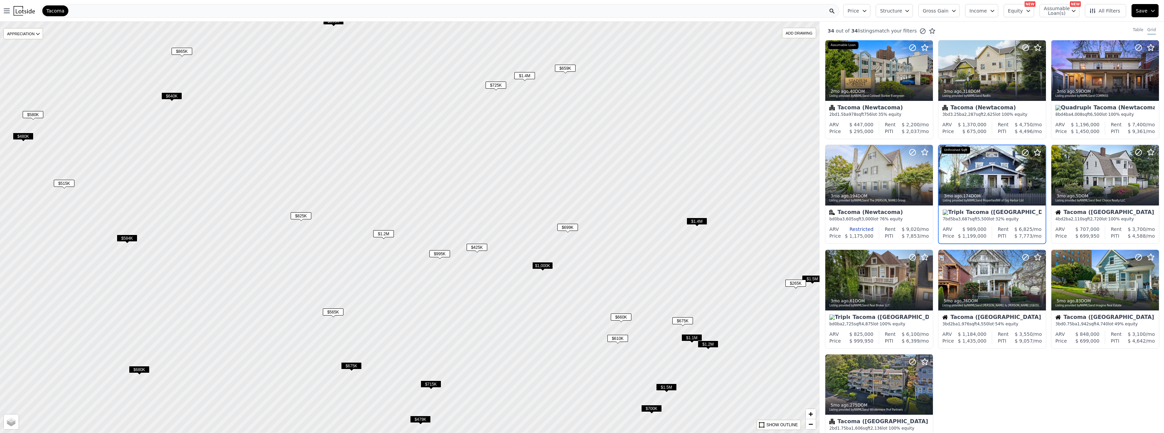
click at [300, 215] on span "$825K" at bounding box center [301, 215] width 21 height 7
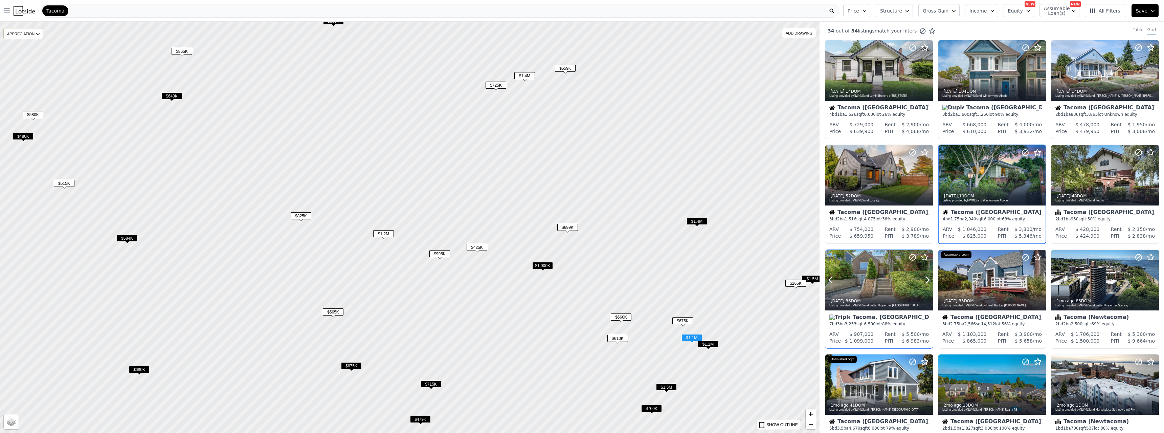
click at [888, 272] on div at bounding box center [879, 280] width 108 height 61
click at [176, 95] on span "$640K" at bounding box center [171, 95] width 21 height 7
click at [868, 74] on div at bounding box center [878, 71] width 107 height 60
click at [479, 249] on span "$425K" at bounding box center [476, 247] width 21 height 7
click at [1110, 176] on div at bounding box center [1104, 175] width 107 height 60
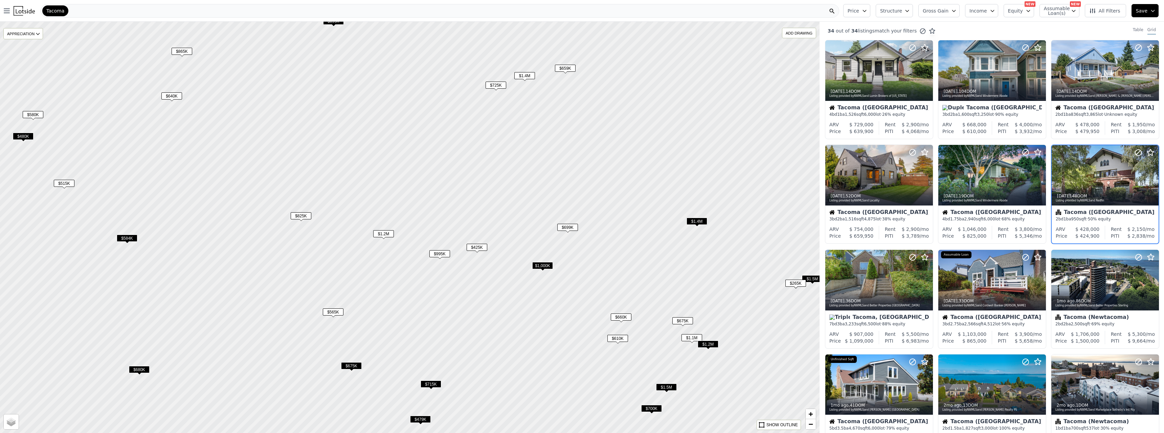
click at [334, 310] on span "$565K" at bounding box center [333, 311] width 21 height 7
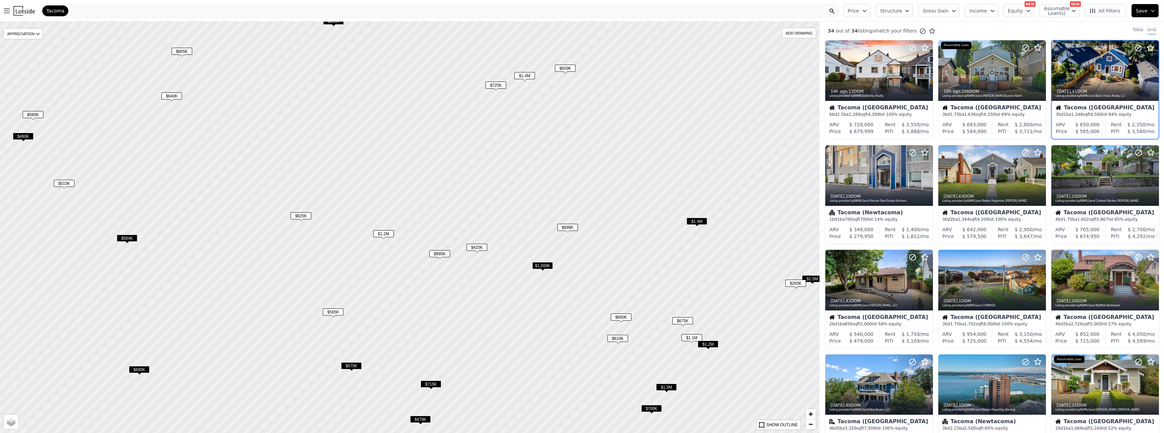
click at [529, 77] on span "$1.4M" at bounding box center [524, 75] width 21 height 7
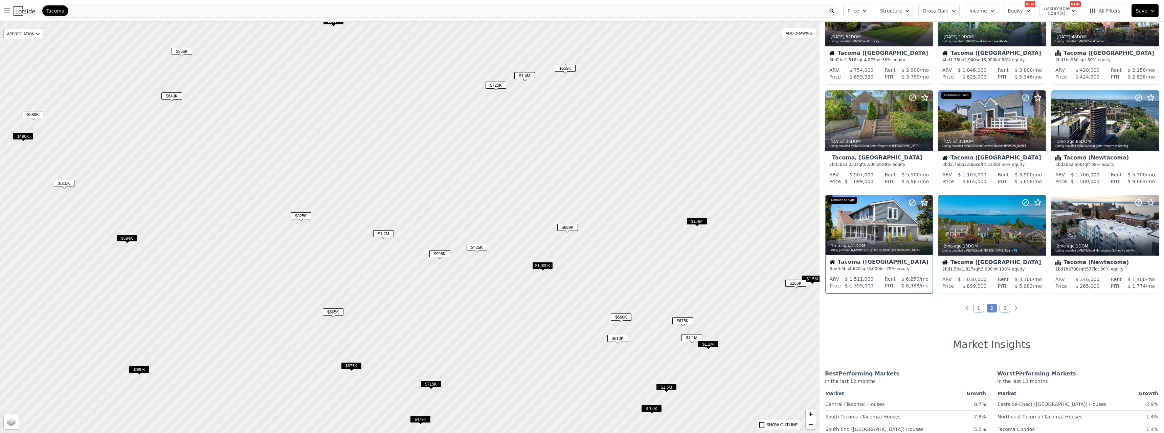
scroll to position [165, 0]
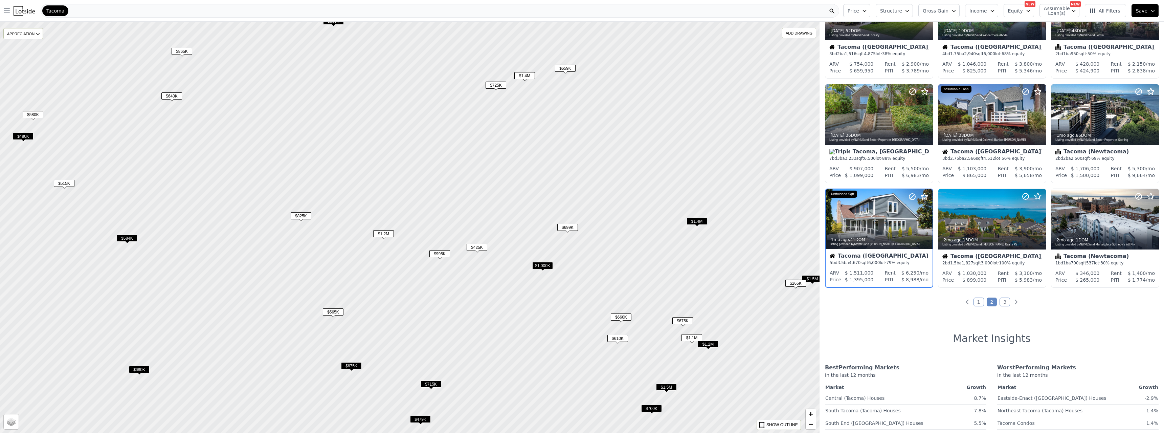
click at [560, 73] on div "$659K" at bounding box center [565, 70] width 21 height 10
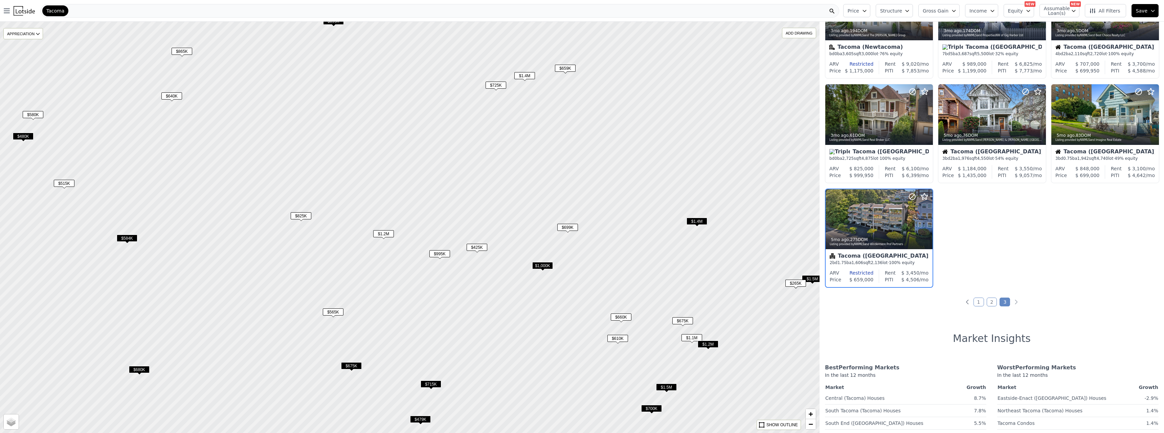
click at [182, 53] on span "$865K" at bounding box center [181, 51] width 21 height 7
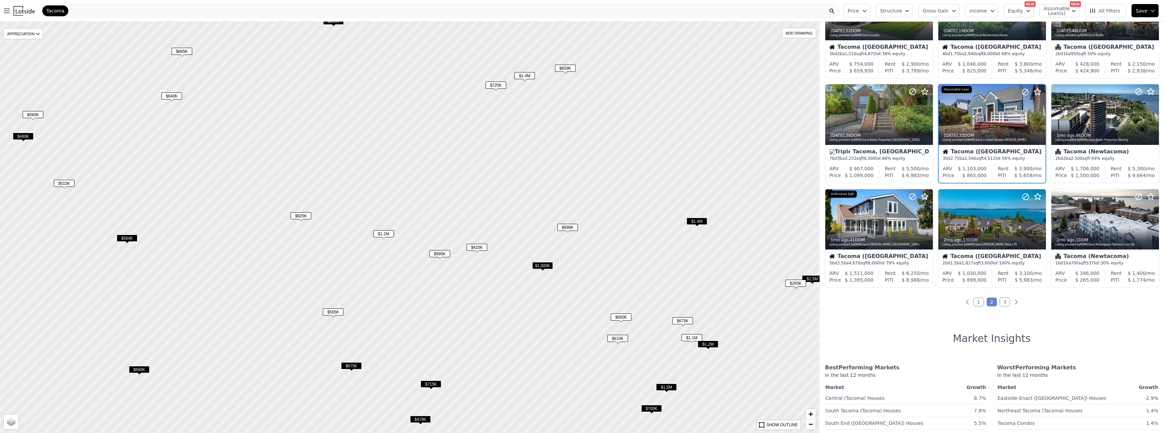
scroll to position [61, 0]
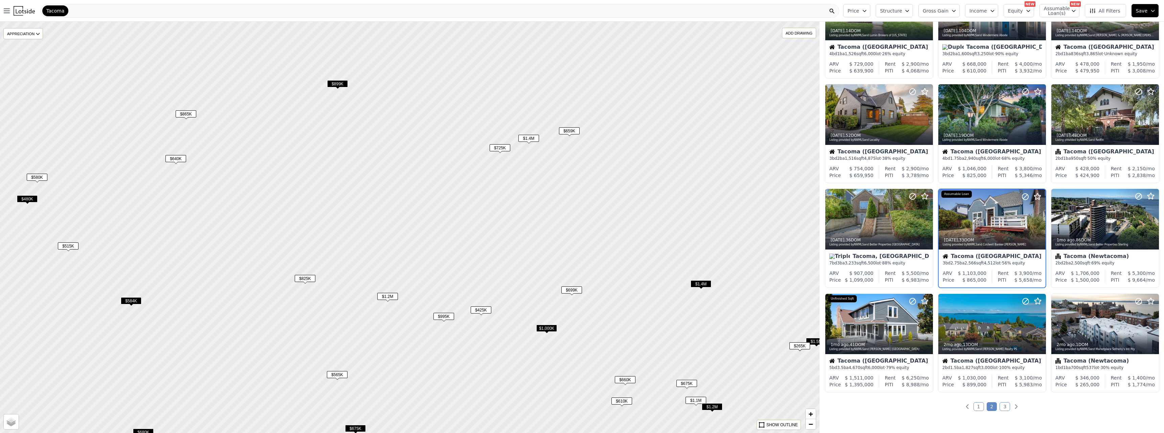
drag, startPoint x: 409, startPoint y: 112, endPoint x: 413, endPoint y: 175, distance: 62.7
click at [413, 175] on div at bounding box center [409, 227] width 983 height 493
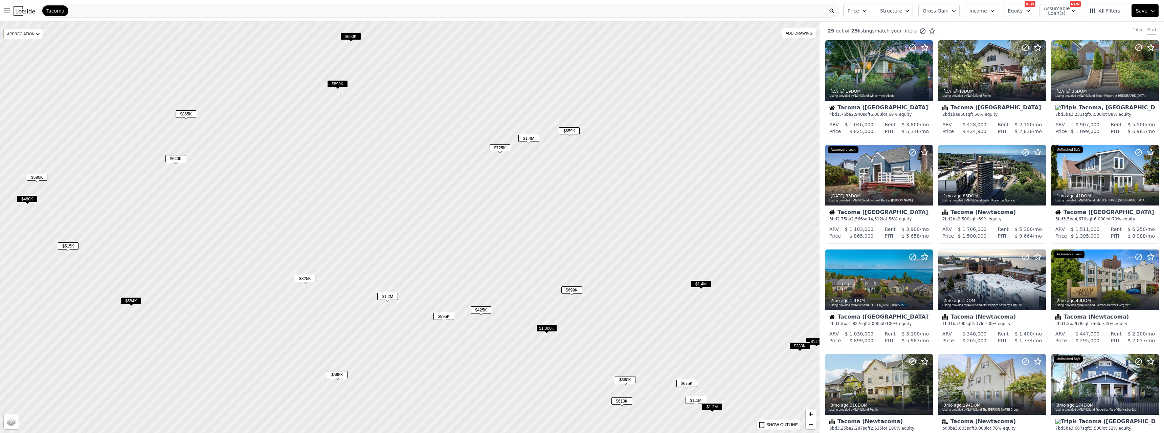
click at [338, 84] on span "$899K" at bounding box center [337, 83] width 21 height 7
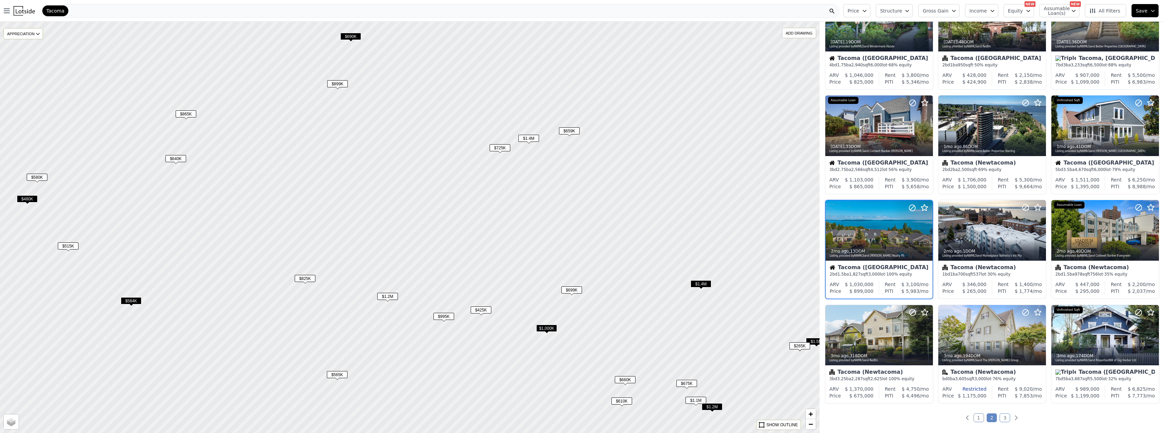
scroll to position [61, 0]
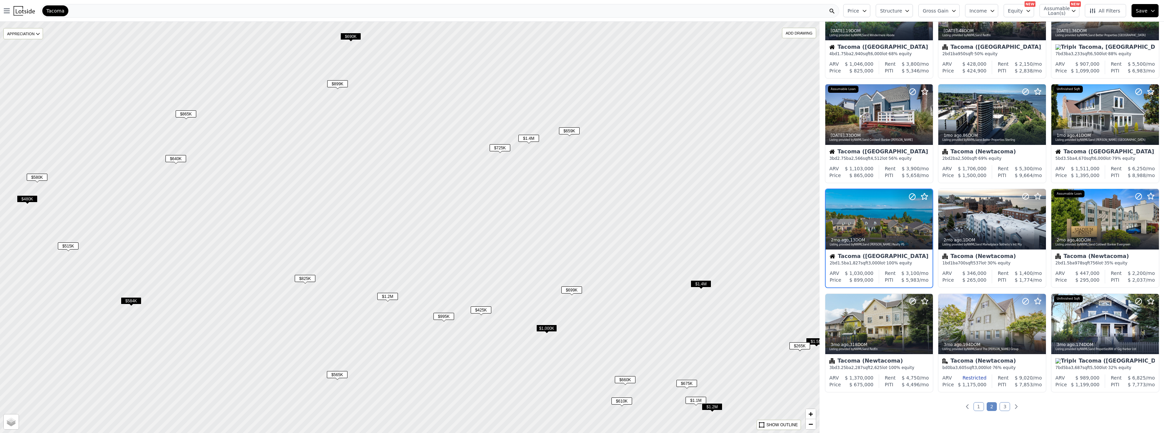
click at [349, 36] on span "$690K" at bounding box center [350, 36] width 21 height 7
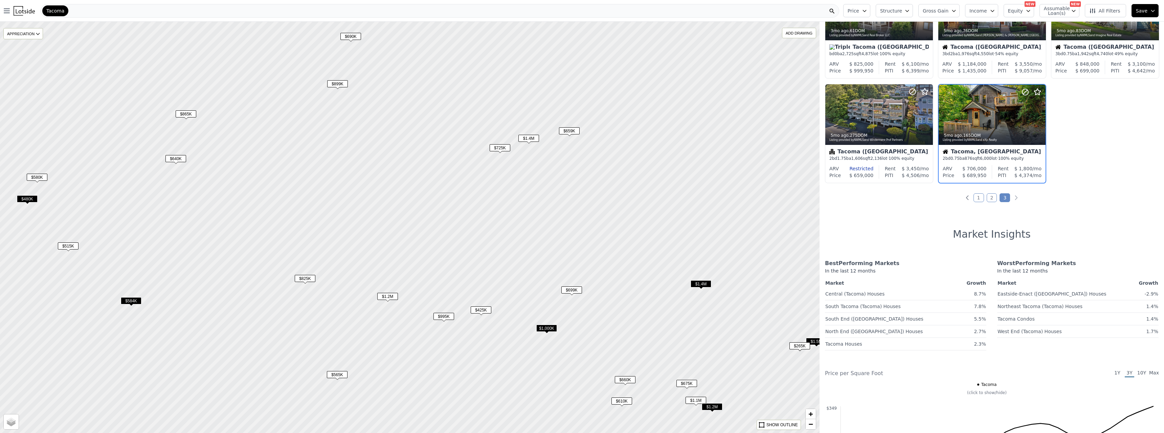
scroll to position [0, 0]
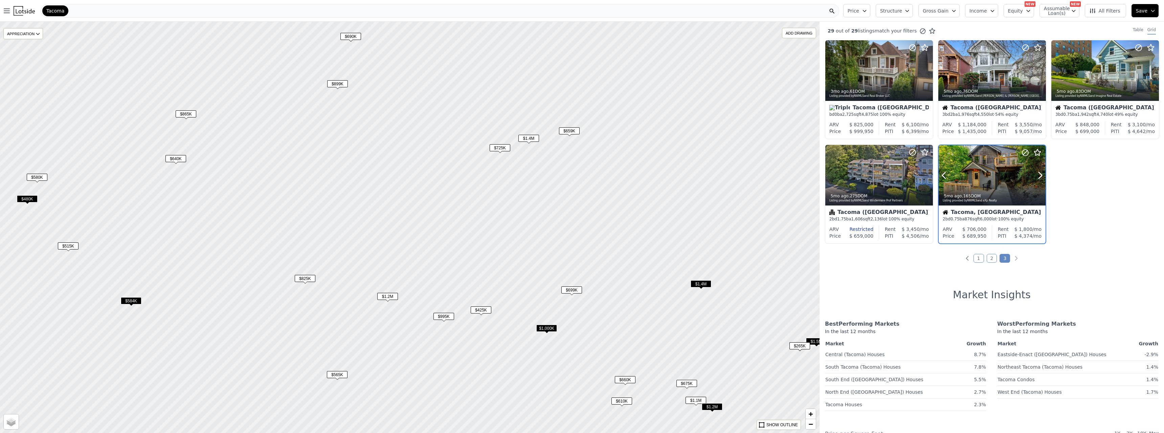
click at [982, 175] on div at bounding box center [991, 175] width 107 height 60
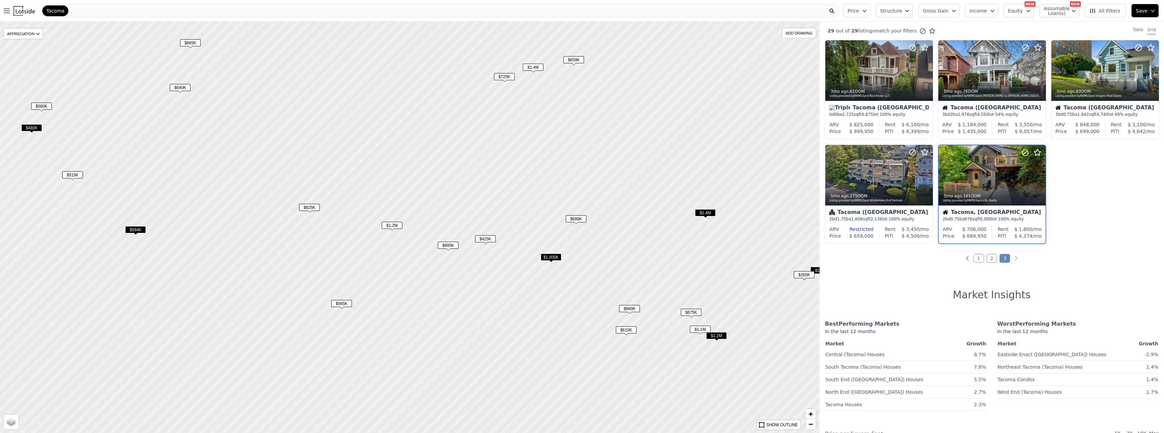
drag, startPoint x: 505, startPoint y: 281, endPoint x: 509, endPoint y: 210, distance: 71.2
click at [509, 210] on div at bounding box center [409, 227] width 983 height 493
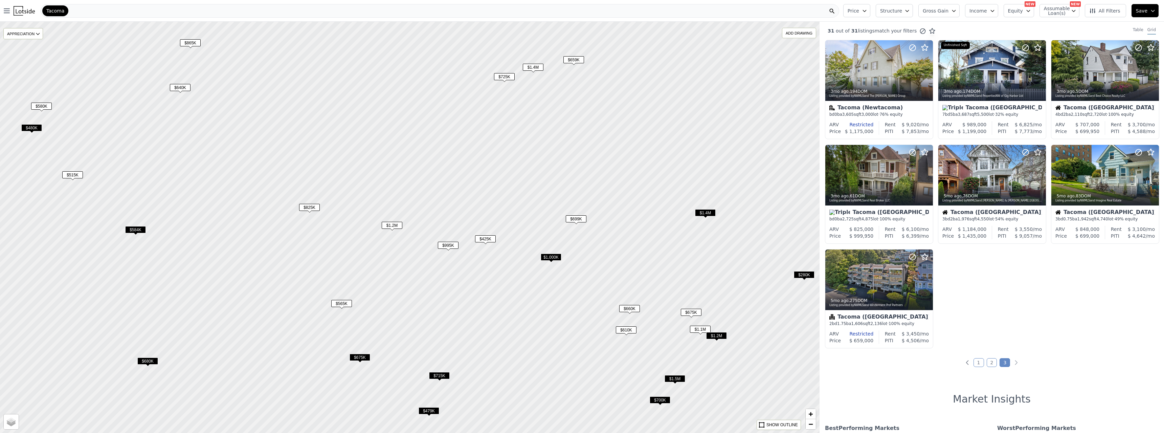
click at [347, 304] on span "$565K" at bounding box center [341, 303] width 21 height 7
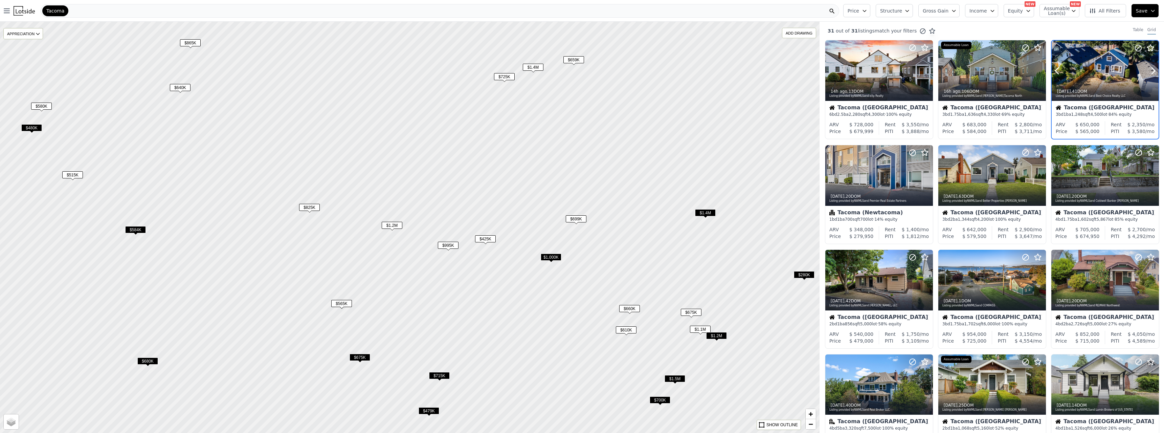
click at [1092, 65] on div at bounding box center [1104, 71] width 107 height 60
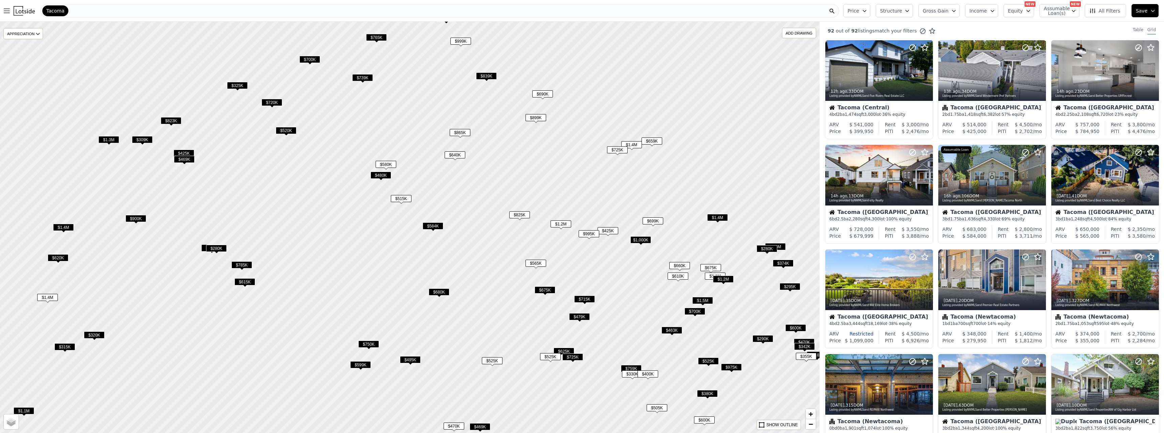
click at [545, 291] on span "$675K" at bounding box center [544, 289] width 21 height 7
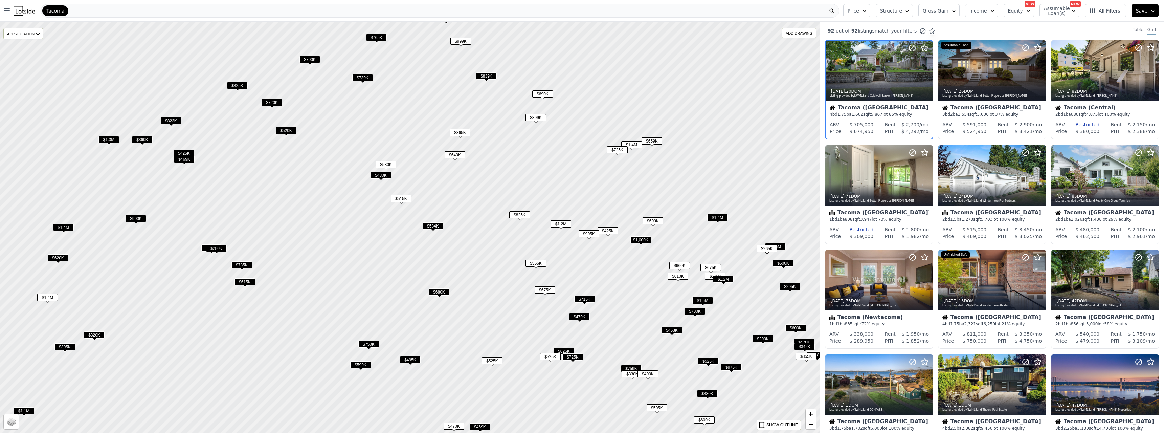
click at [581, 297] on span "$715K" at bounding box center [584, 298] width 21 height 7
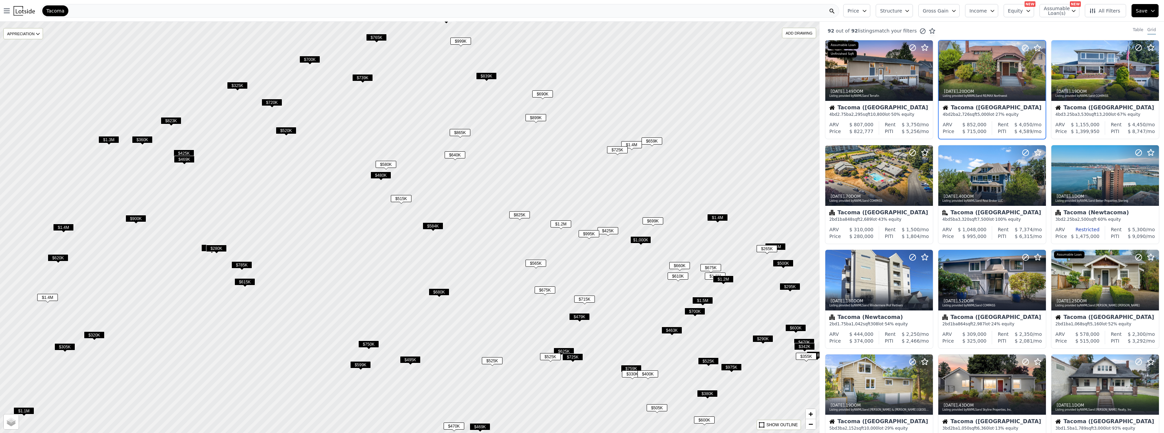
click at [519, 214] on span "$825K" at bounding box center [519, 214] width 21 height 7
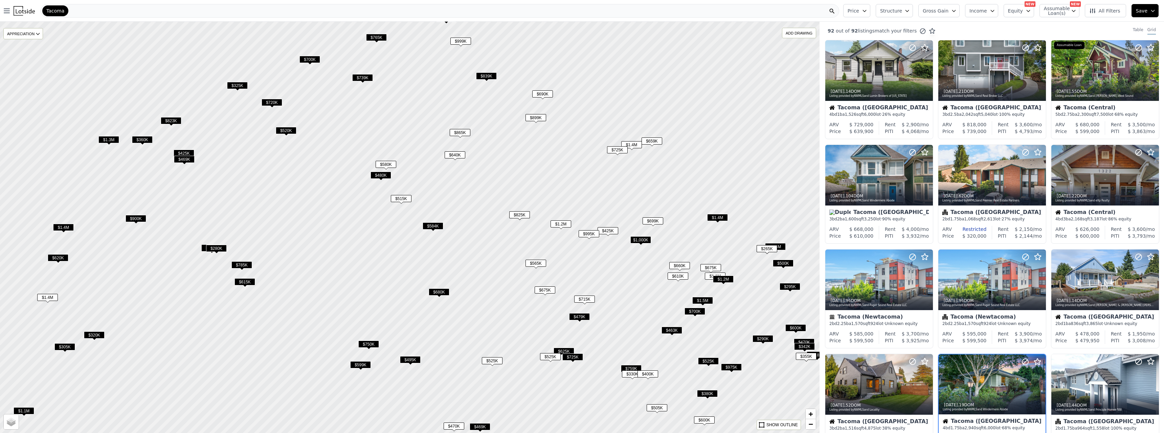
scroll to position [165, 0]
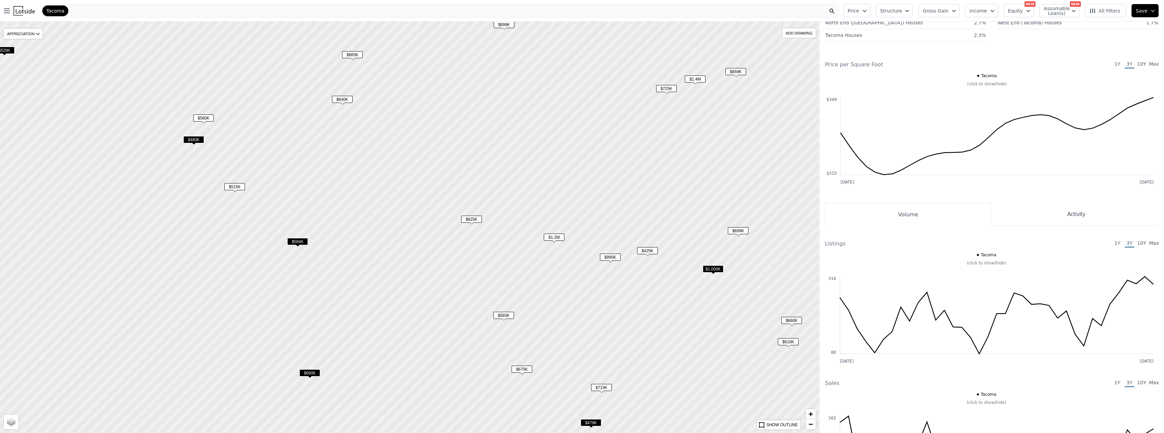
click at [508, 314] on span "$565K" at bounding box center [503, 315] width 21 height 7
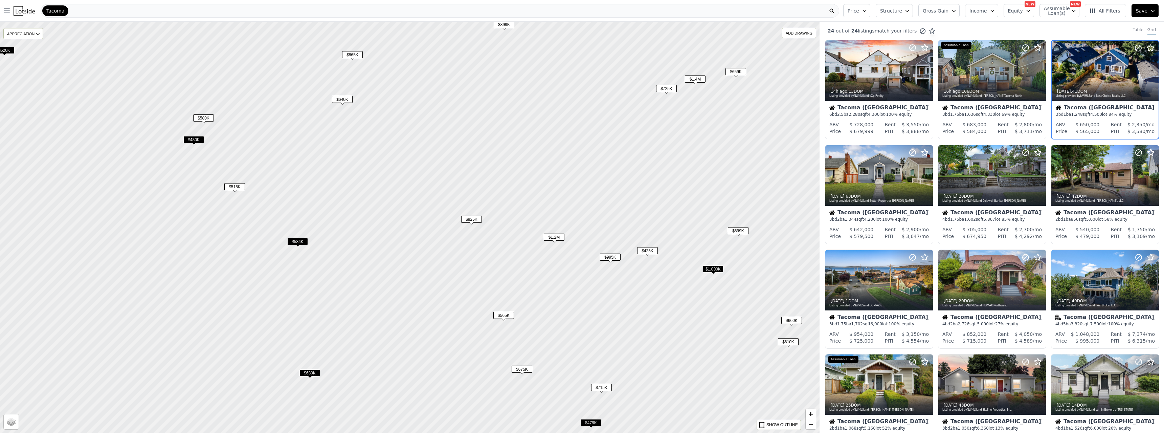
click at [523, 369] on span "$675K" at bounding box center [521, 368] width 21 height 7
click at [981, 193] on div "3d ago , 20 DOM" at bounding box center [991, 195] width 99 height 5
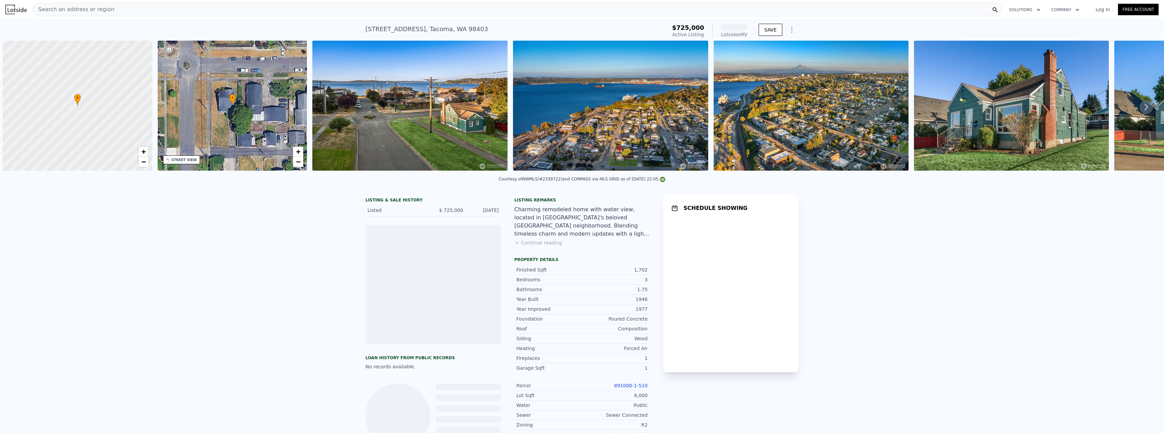
scroll to position [0, 3]
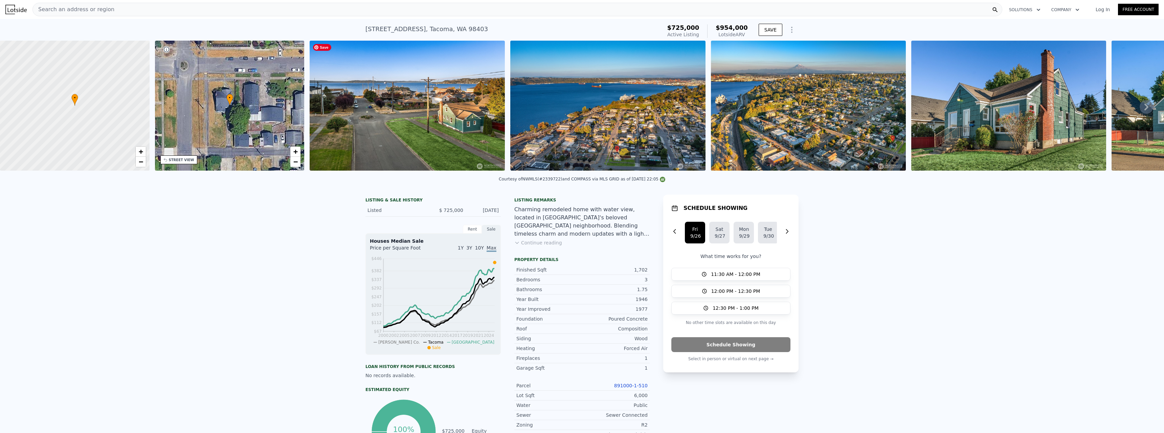
click at [429, 129] on img at bounding box center [406, 106] width 195 height 130
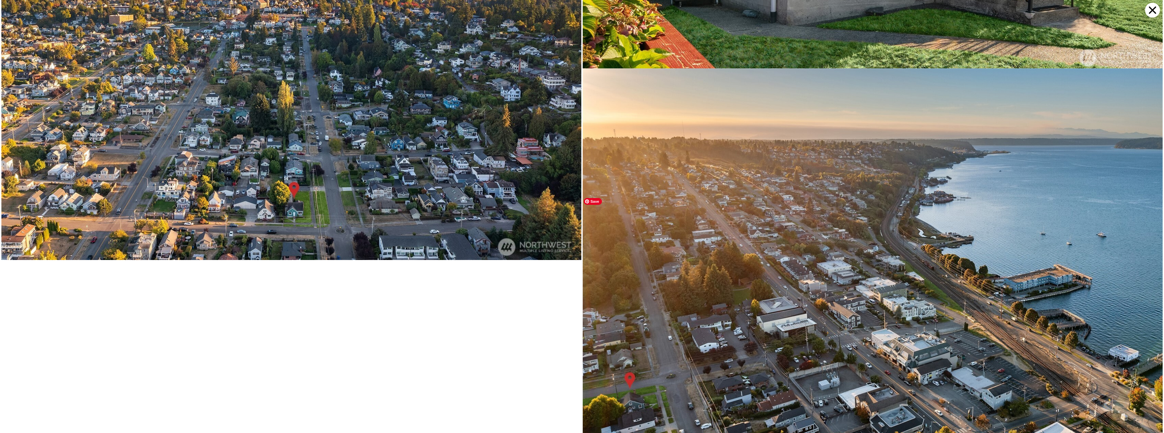
scroll to position [4837, 0]
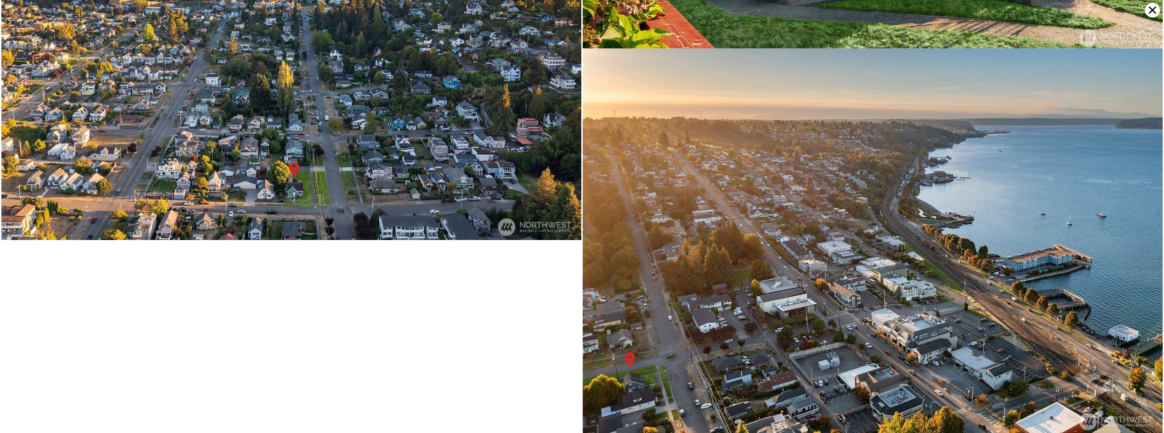
click at [1148, 6] on icon at bounding box center [1152, 10] width 15 height 15
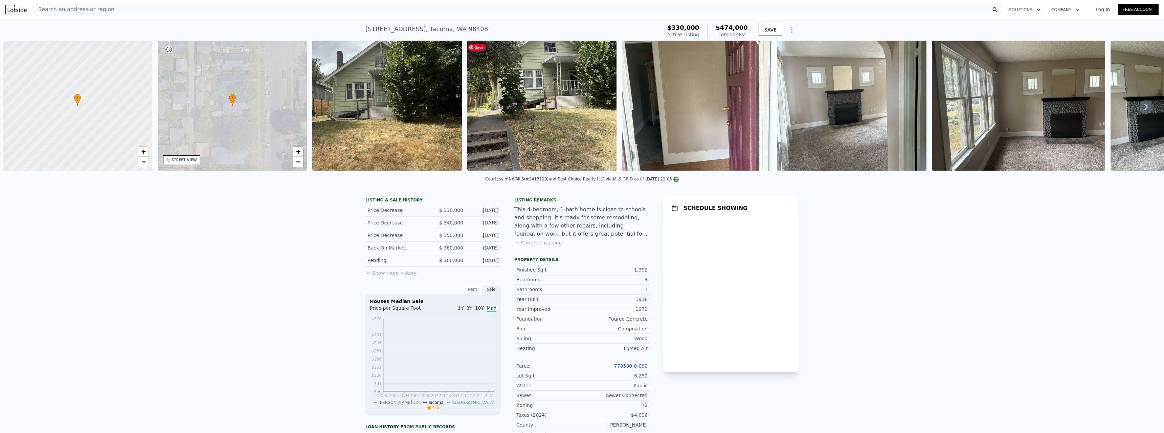
scroll to position [0, 3]
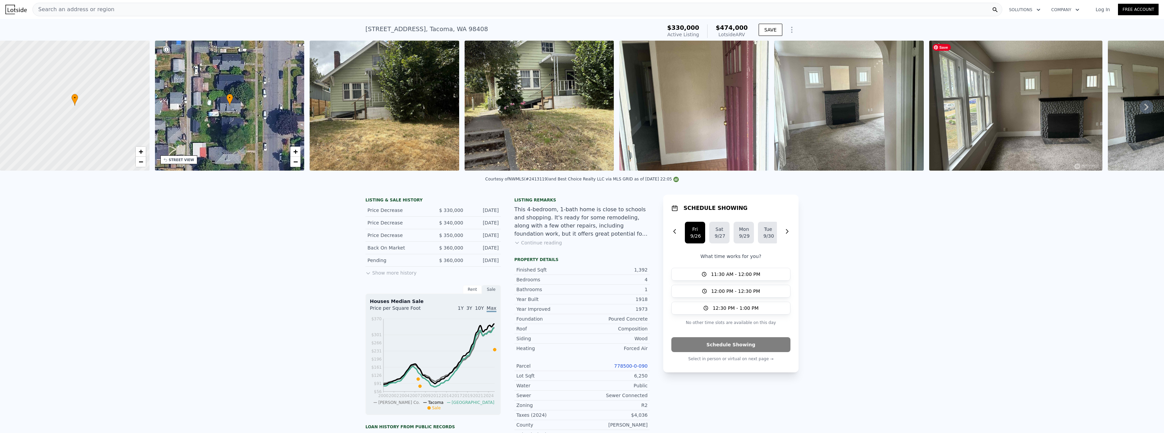
click at [1076, 125] on img at bounding box center [1015, 106] width 173 height 130
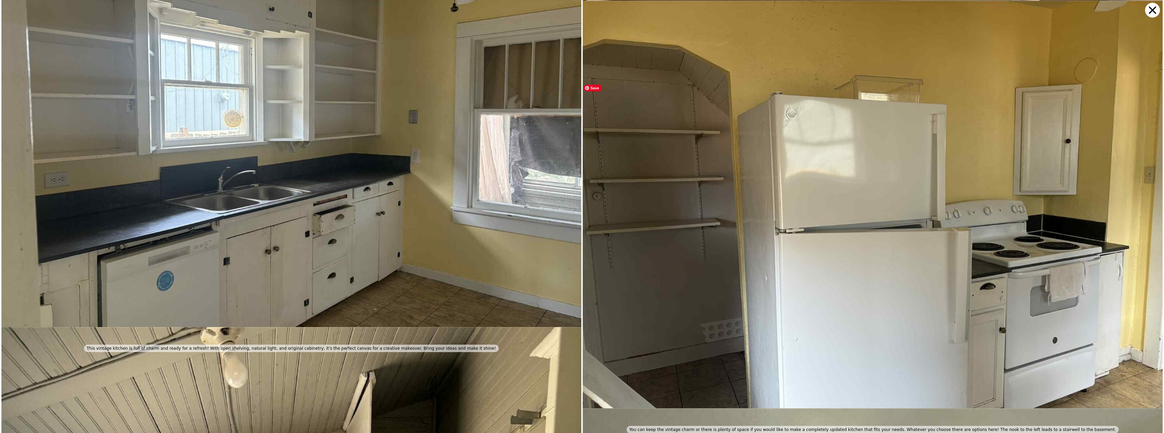
scroll to position [1873, 0]
click at [1149, 10] on icon at bounding box center [1152, 10] width 15 height 15
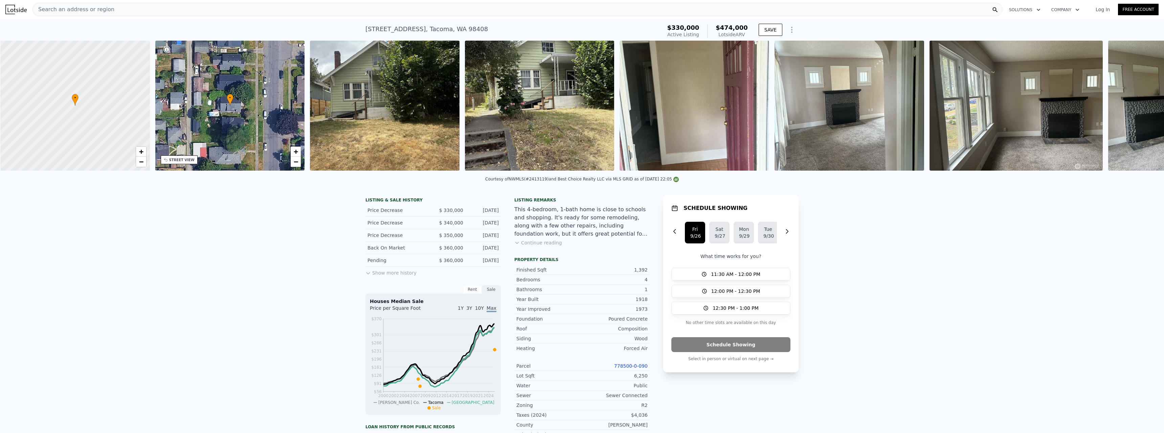
scroll to position [0, 3]
click at [226, 114] on div "• + −" at bounding box center [230, 106] width 150 height 130
click at [250, 120] on div "• + −" at bounding box center [230, 106] width 150 height 130
click at [246, 108] on div "• + −" at bounding box center [230, 106] width 150 height 130
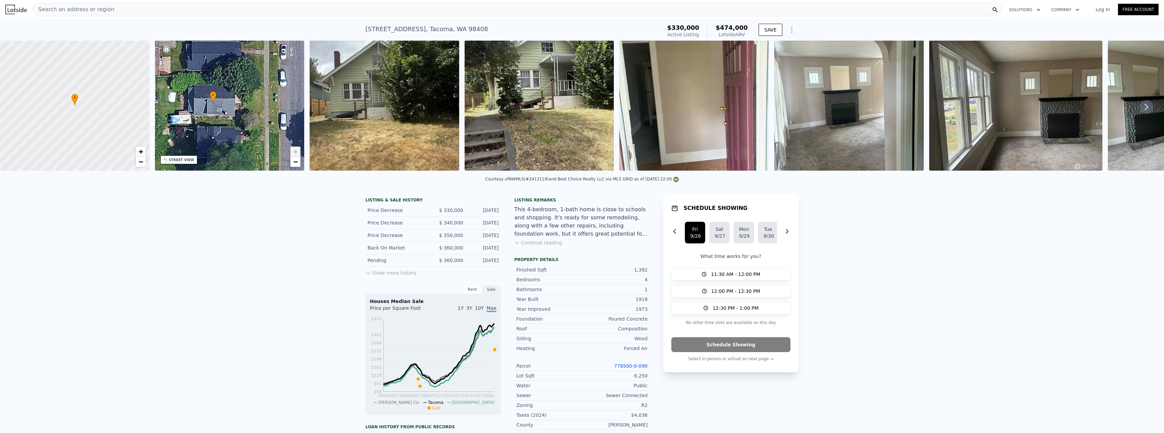
click at [246, 107] on div "• + −" at bounding box center [230, 106] width 150 height 130
click at [406, 105] on img at bounding box center [384, 106] width 150 height 130
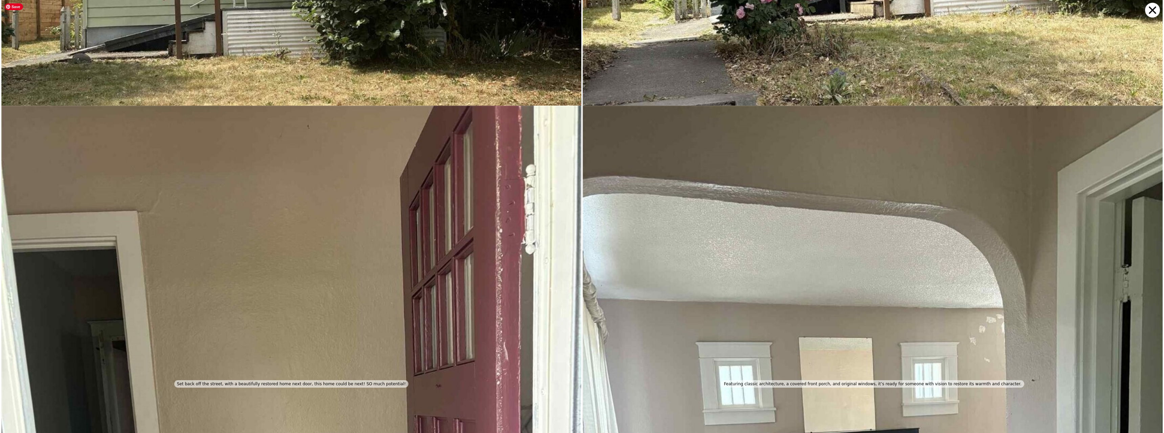
scroll to position [488, 0]
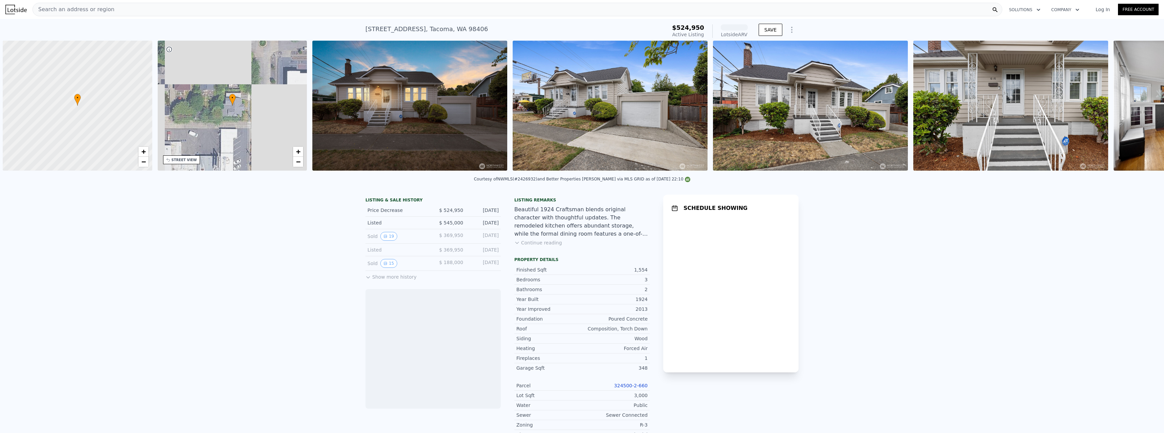
scroll to position [0, 3]
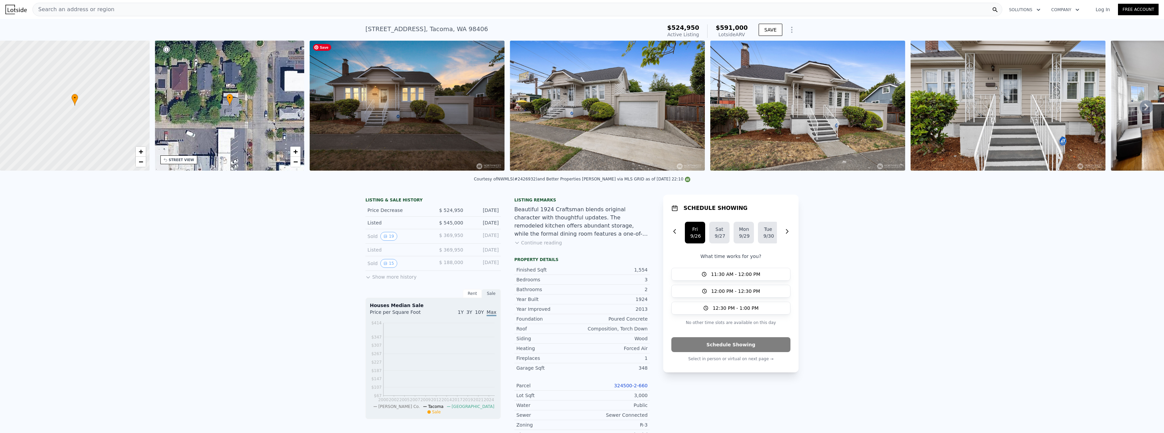
click at [392, 106] on img at bounding box center [406, 106] width 195 height 130
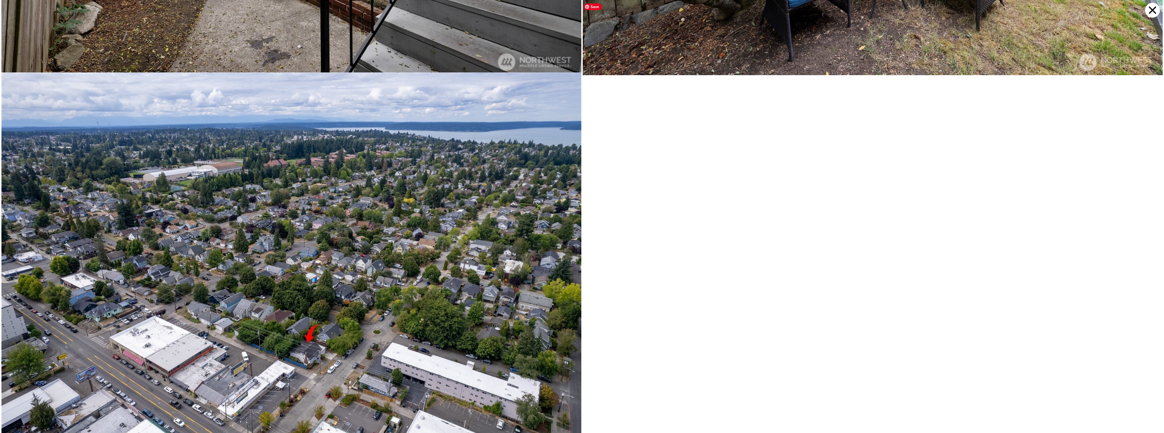
scroll to position [6478, 0]
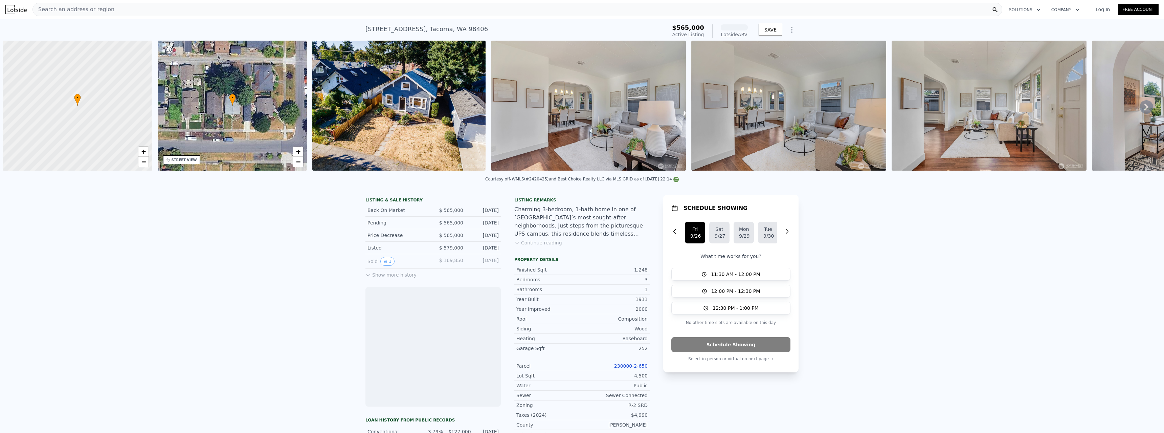
scroll to position [0, 3]
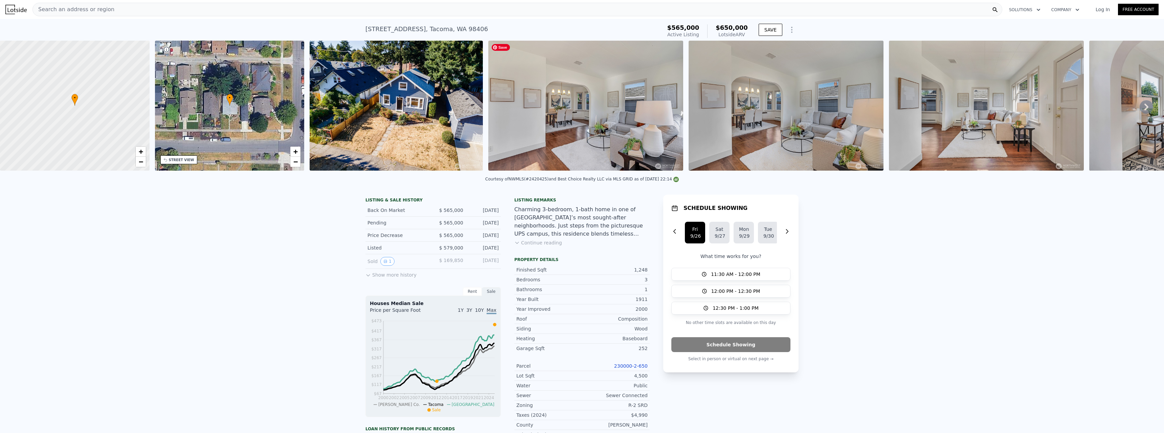
click at [651, 147] on img at bounding box center [585, 106] width 195 height 130
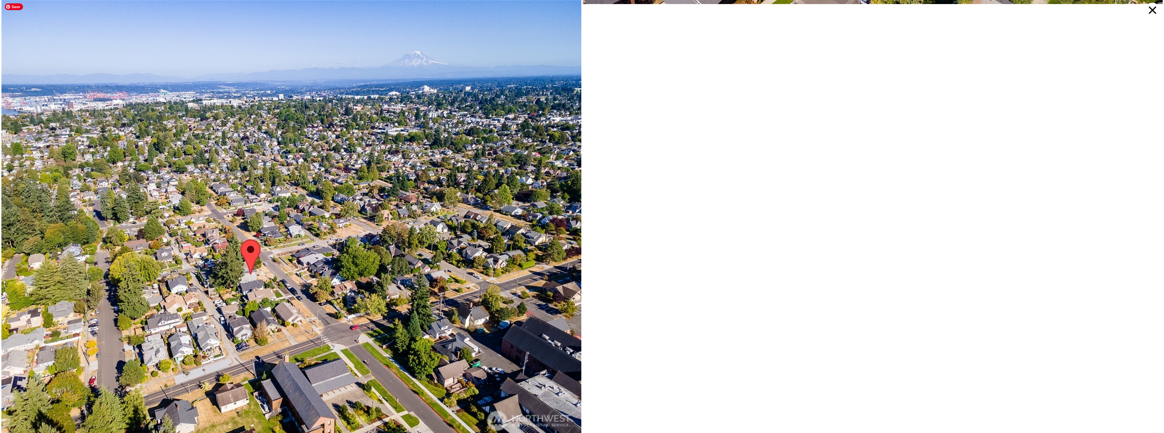
scroll to position [6957, 0]
click at [1153, 11] on icon at bounding box center [1151, 9] width 7 height 7
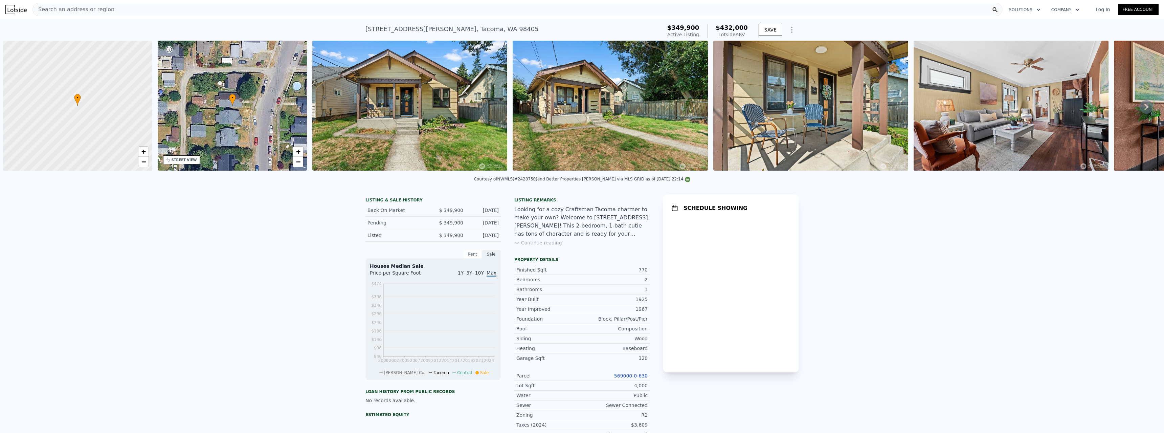
scroll to position [0, 3]
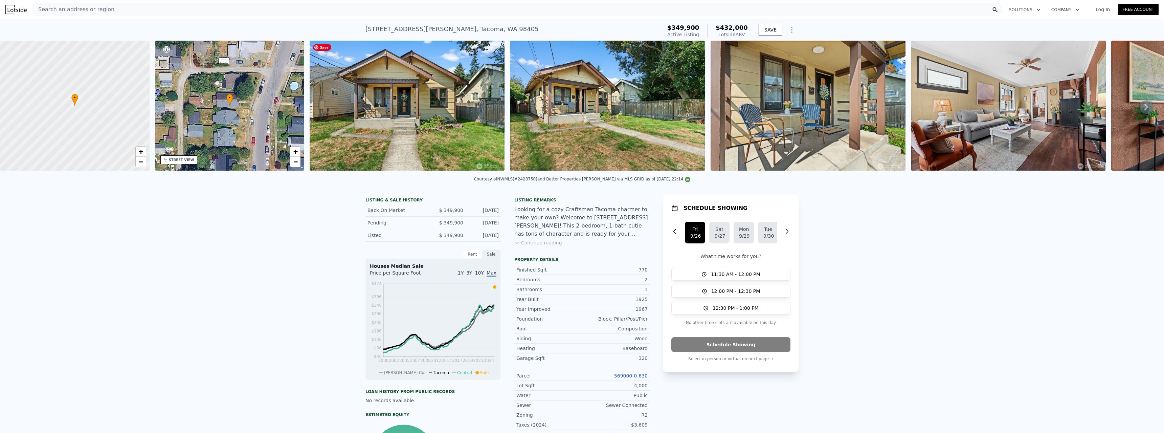
click at [434, 104] on img at bounding box center [406, 106] width 195 height 130
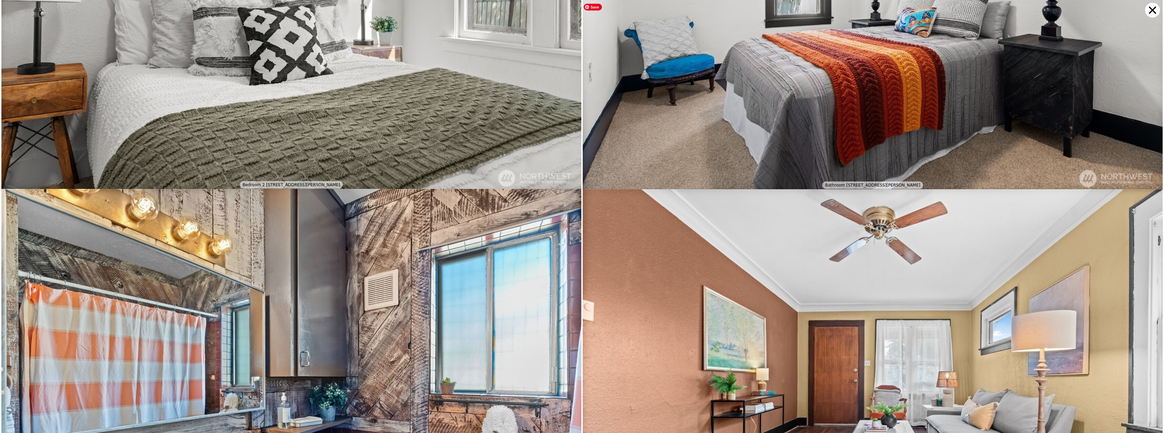
scroll to position [1535, 0]
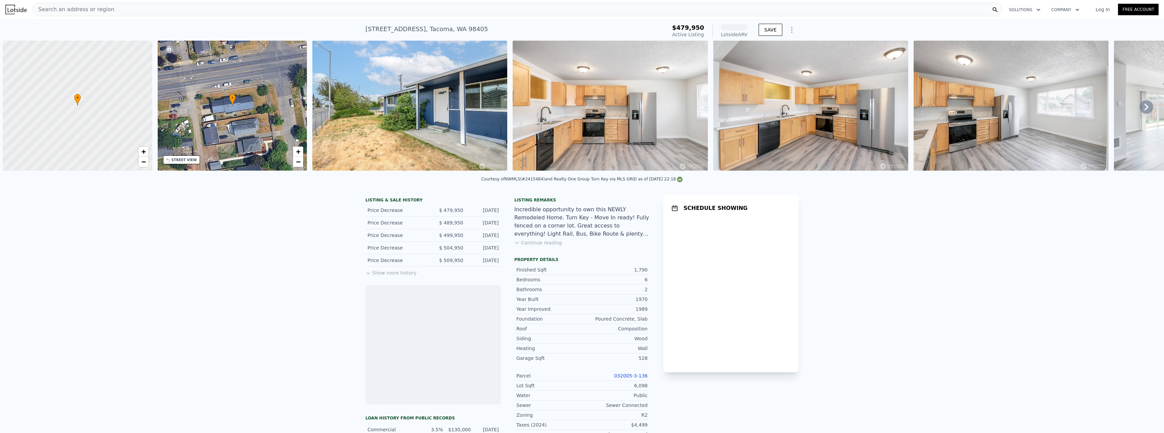
scroll to position [0, 3]
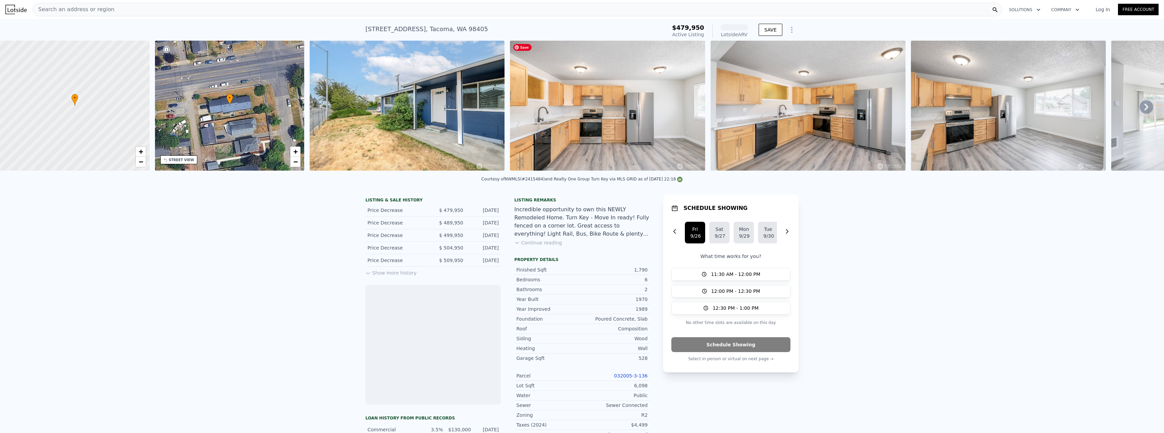
click at [565, 98] on img at bounding box center [607, 106] width 195 height 130
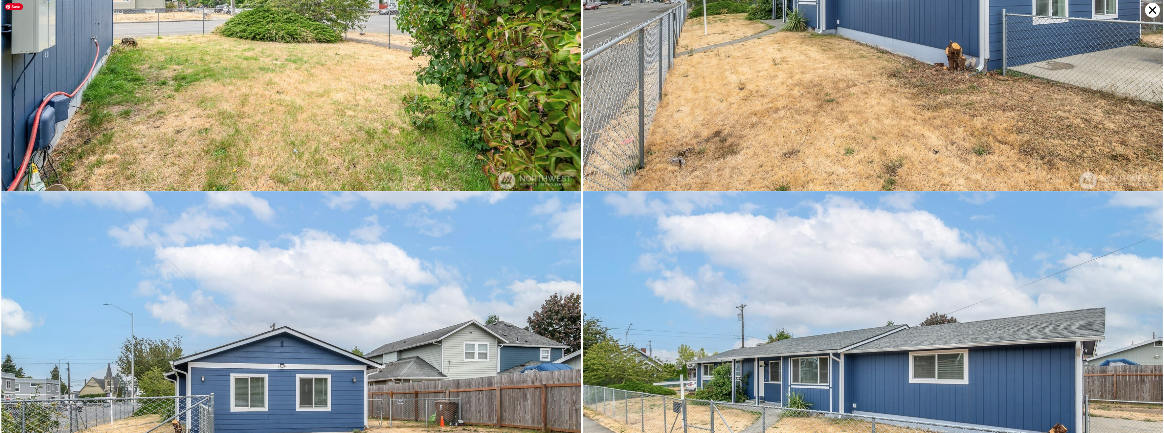
scroll to position [4559, 0]
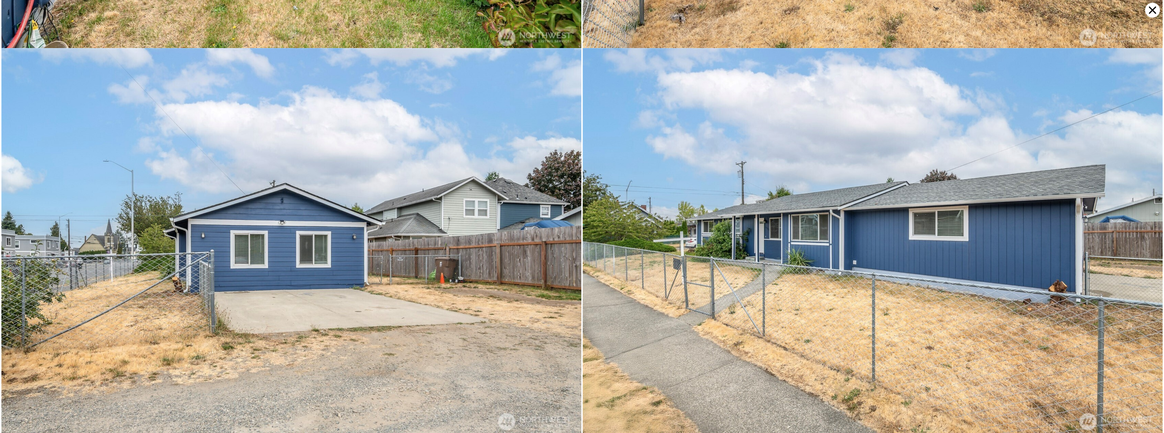
click at [1147, 10] on icon at bounding box center [1152, 10] width 15 height 15
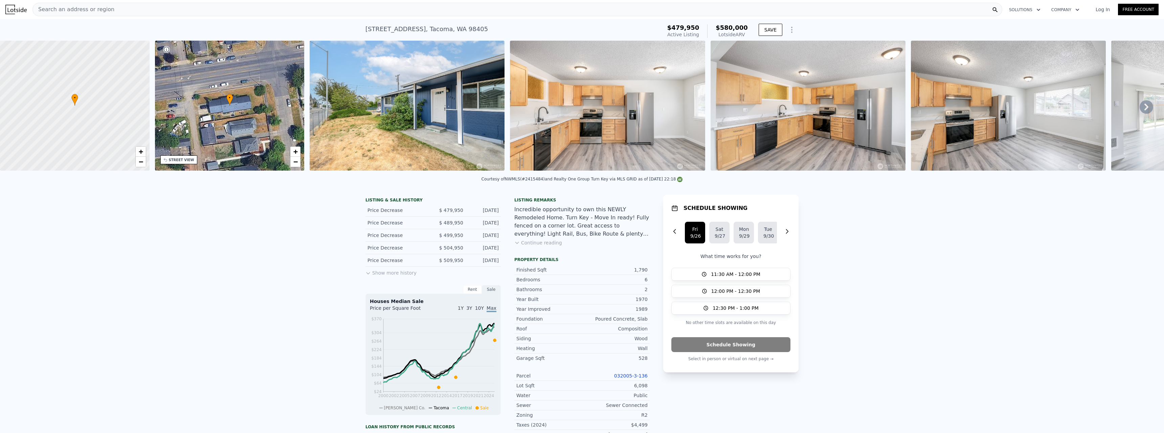
click at [399, 276] on button "Show more history" at bounding box center [390, 271] width 51 height 9
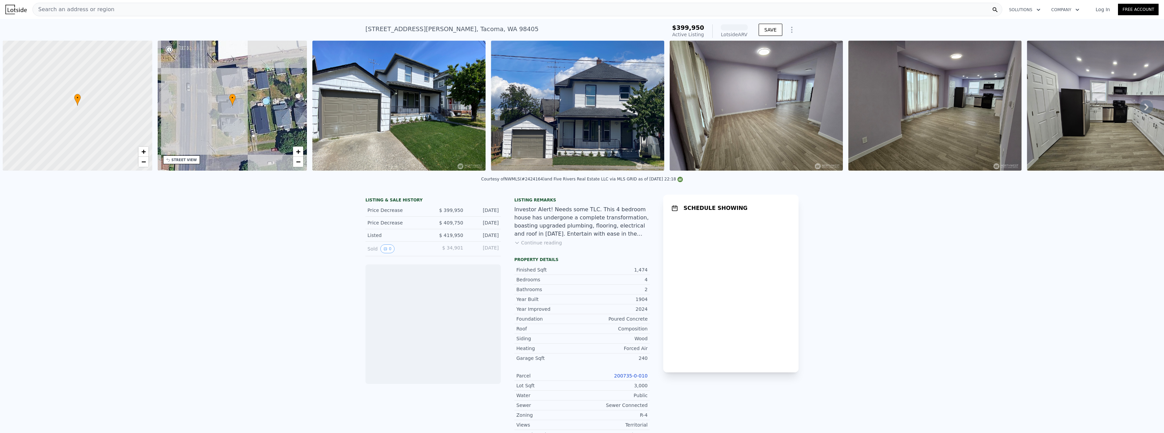
scroll to position [0, 3]
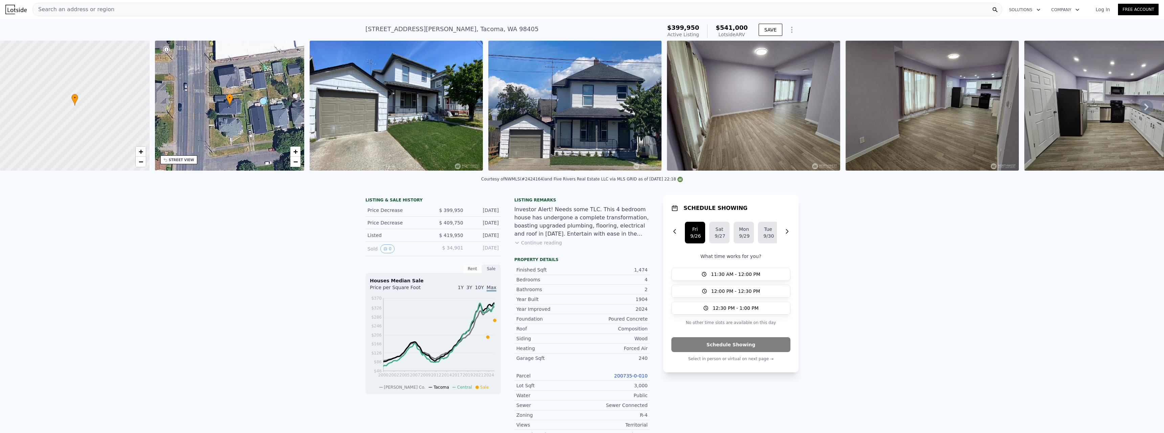
click at [1139, 108] on icon at bounding box center [1146, 107] width 14 height 14
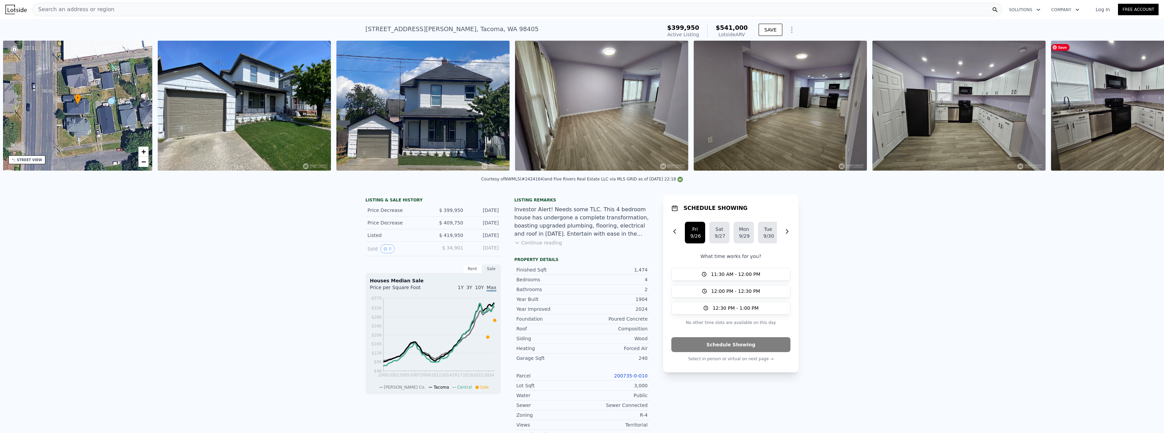
scroll to position [0, 158]
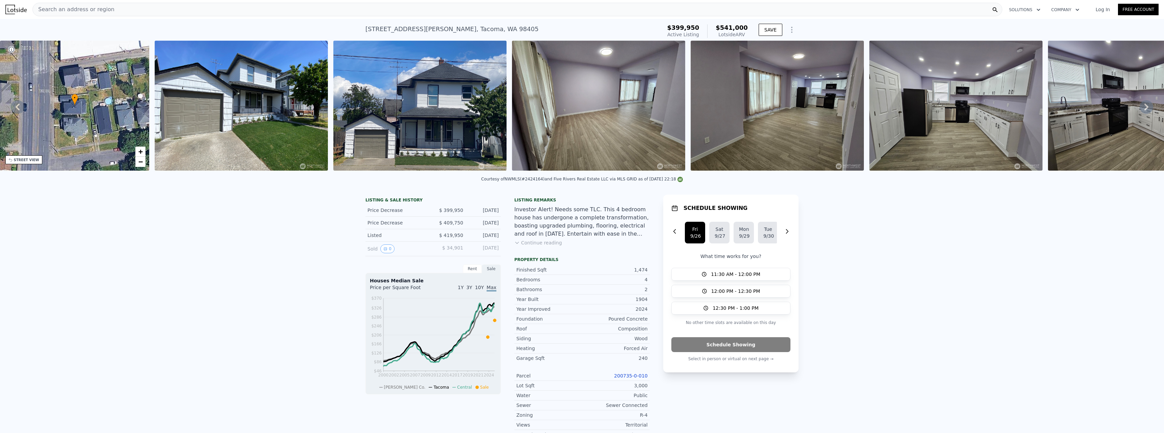
click at [1144, 109] on icon at bounding box center [1146, 107] width 4 height 7
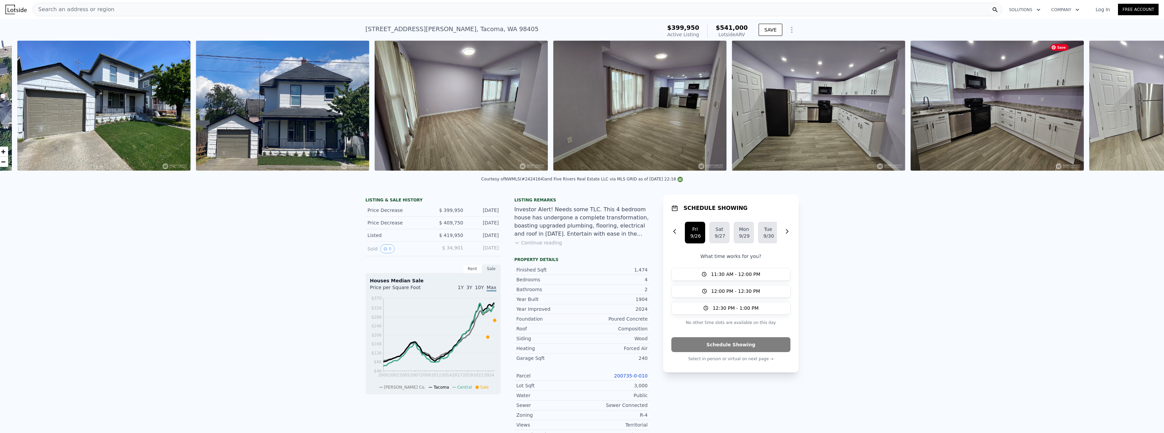
click at [1142, 109] on img at bounding box center [1175, 106] width 173 height 130
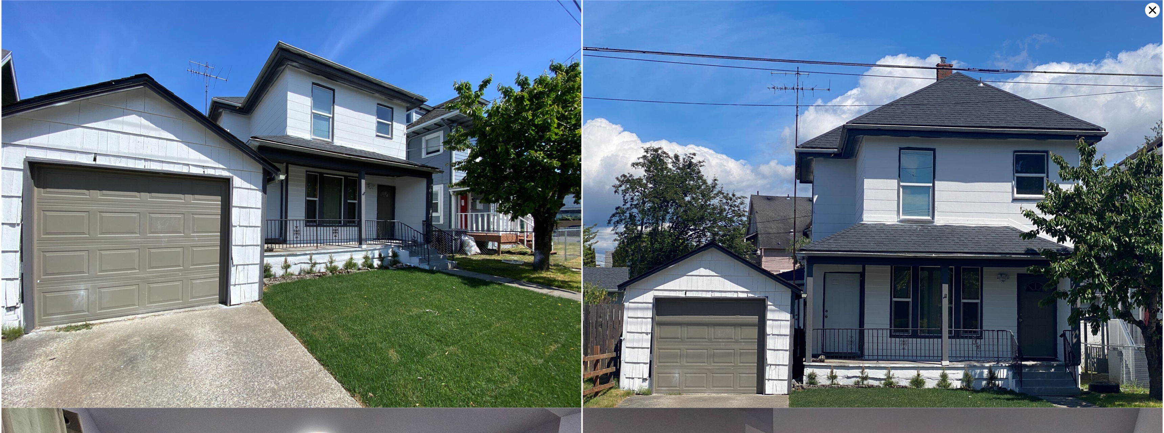
scroll to position [0, 309]
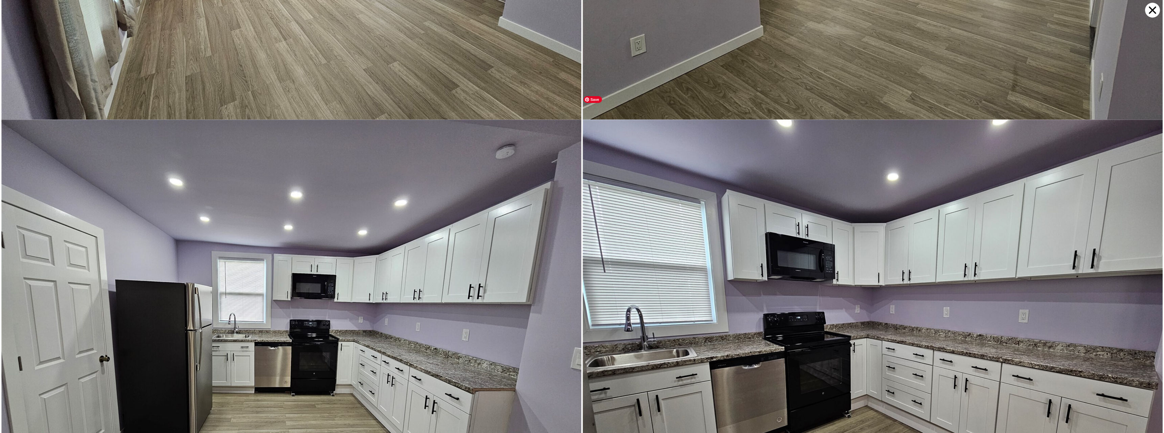
click at [1142, 119] on img at bounding box center [872, 336] width 580 height 435
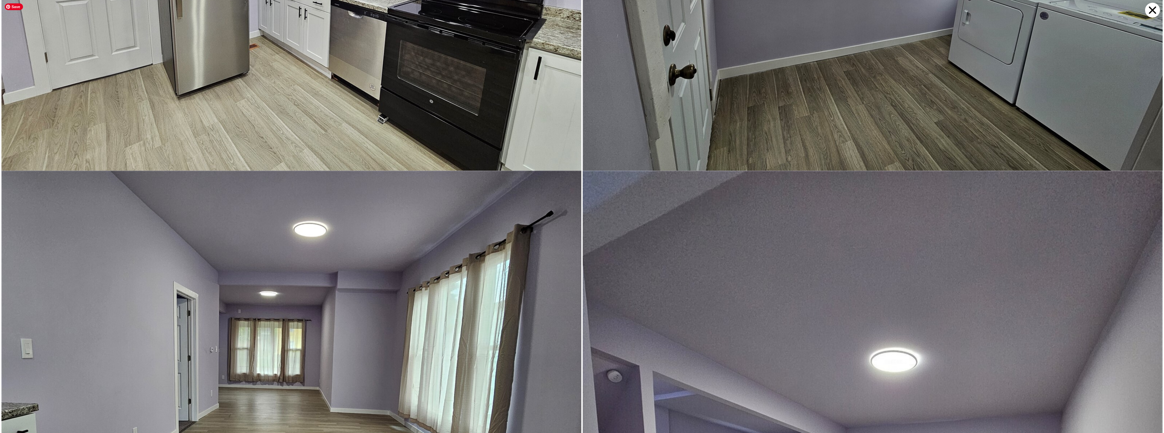
scroll to position [1629, 0]
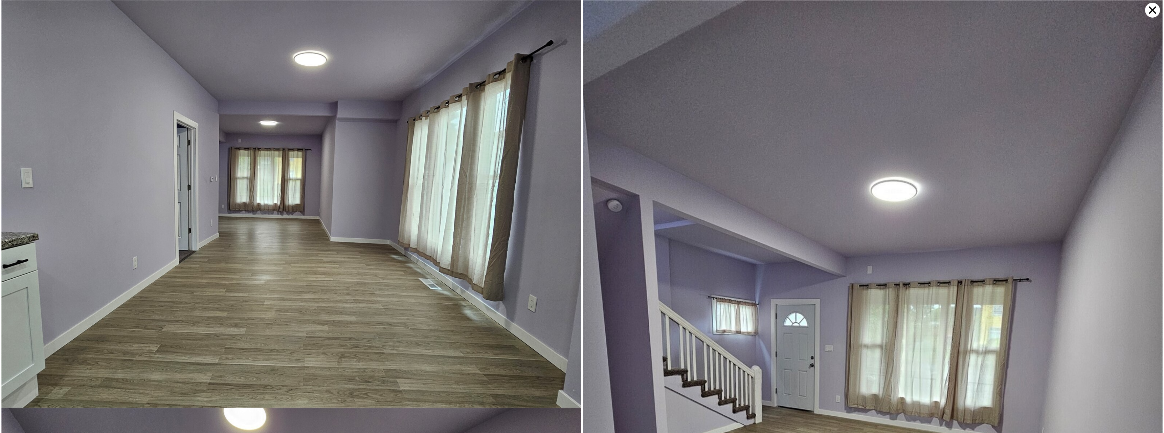
click at [1151, 13] on icon at bounding box center [1152, 10] width 15 height 15
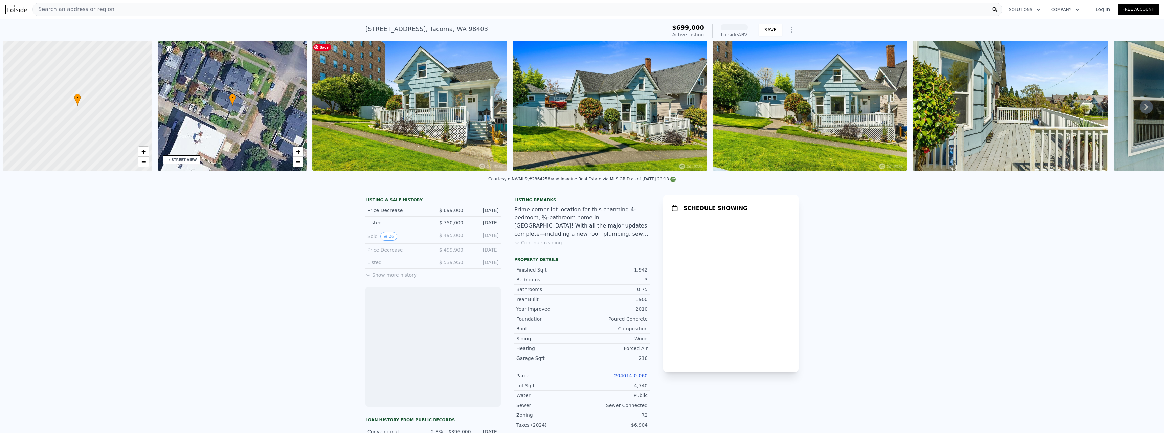
scroll to position [0, 3]
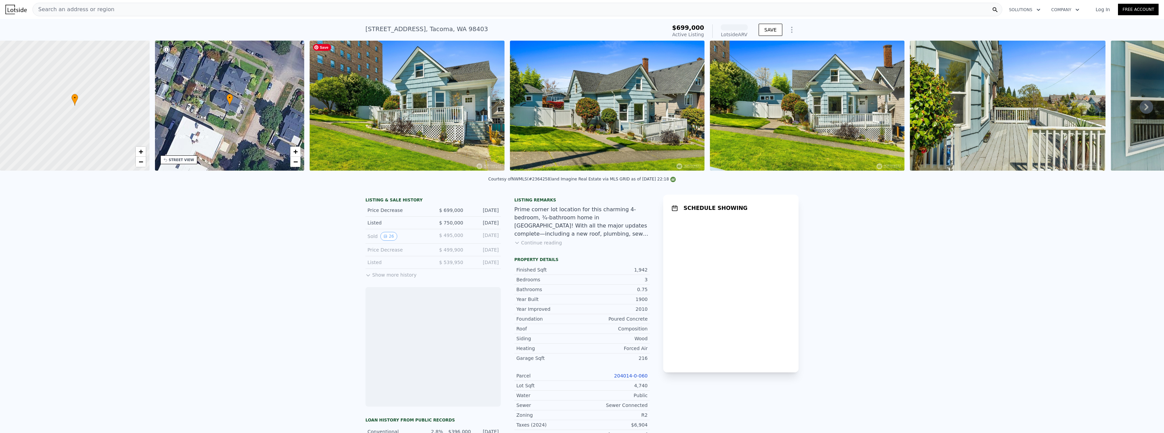
click at [457, 113] on img at bounding box center [406, 106] width 195 height 130
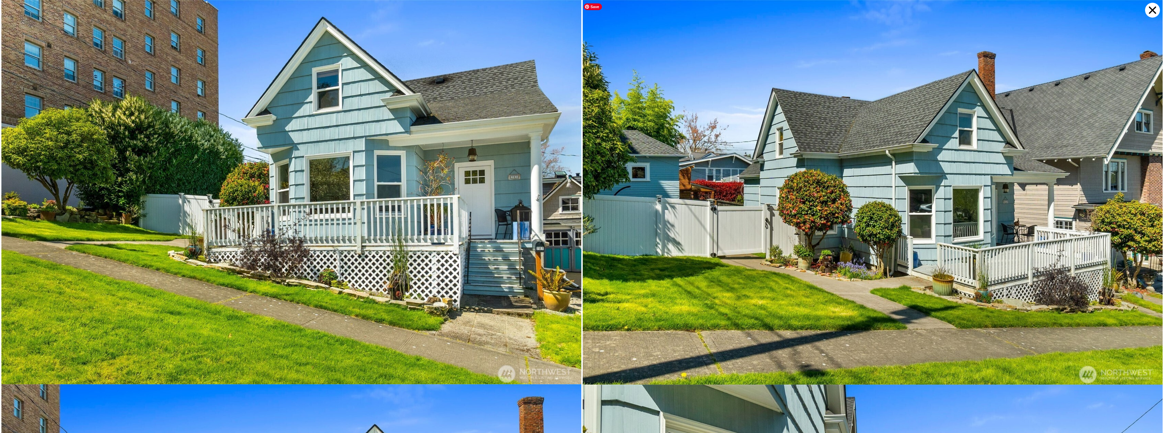
click at [840, 228] on img at bounding box center [872, 193] width 580 height 387
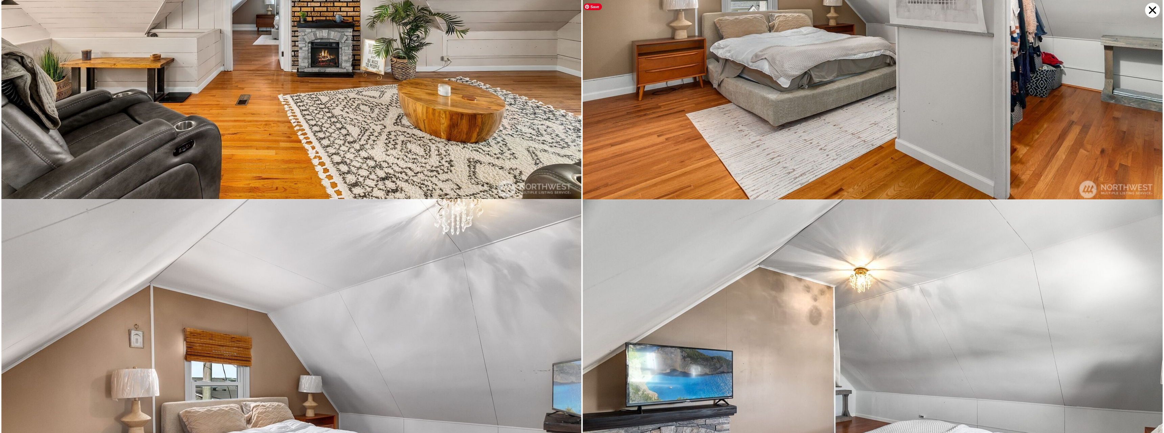
scroll to position [3456, 0]
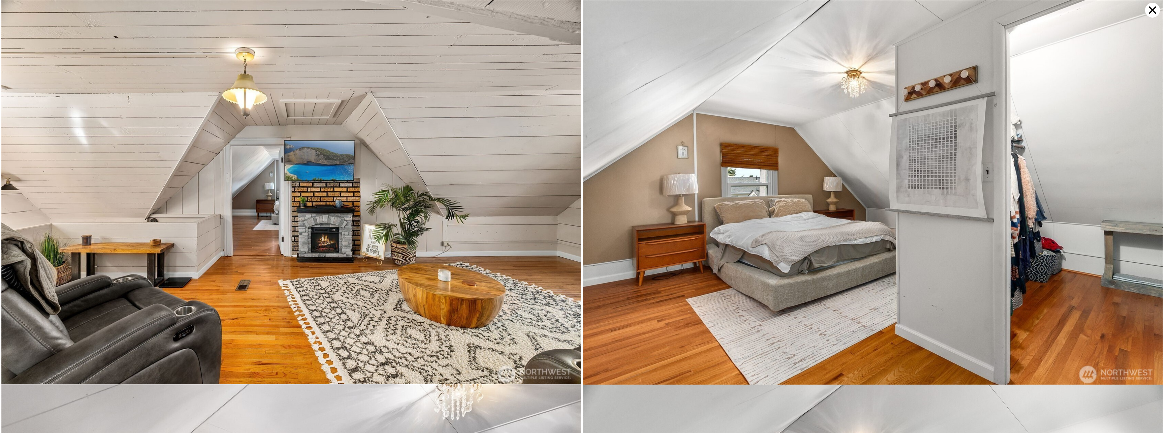
click at [1149, 12] on icon at bounding box center [1152, 10] width 15 height 15
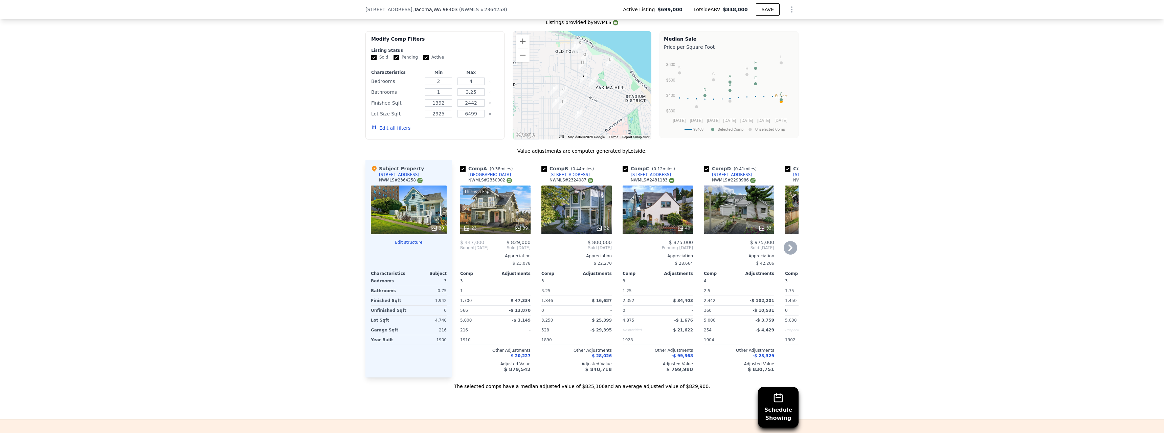
scroll to position [674, 0]
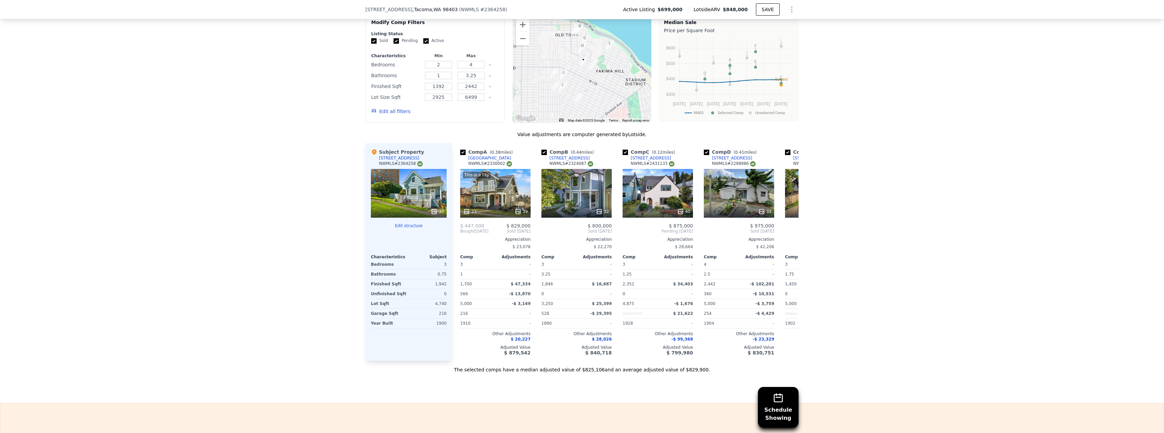
click at [419, 200] on div "30" at bounding box center [409, 193] width 76 height 49
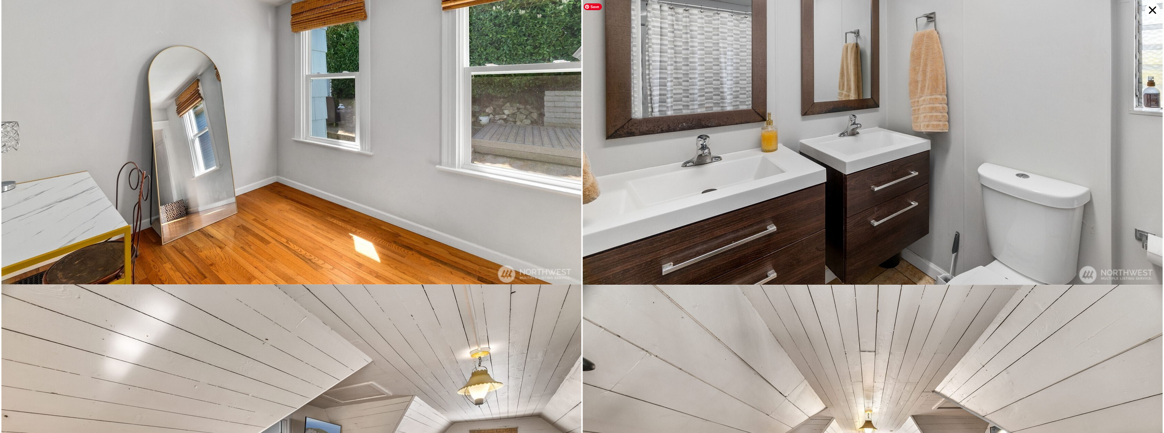
scroll to position [3072, 0]
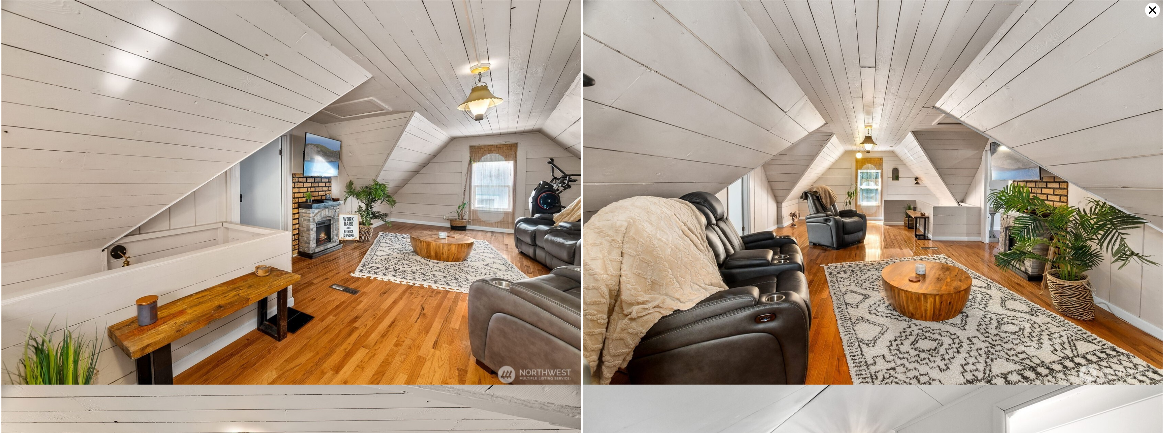
click at [1152, 10] on icon at bounding box center [1151, 9] width 7 height 7
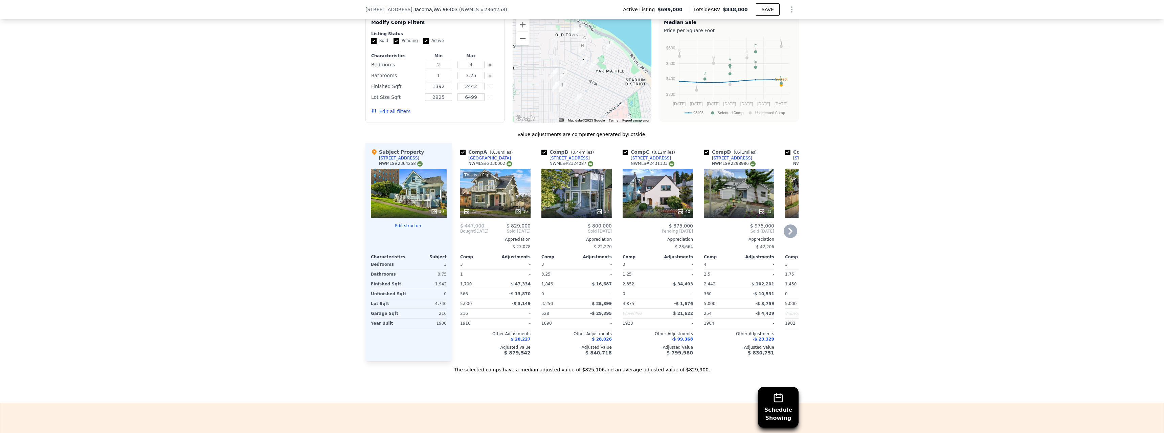
click at [479, 202] on div "This is a Flip 23 39" at bounding box center [495, 193] width 70 height 49
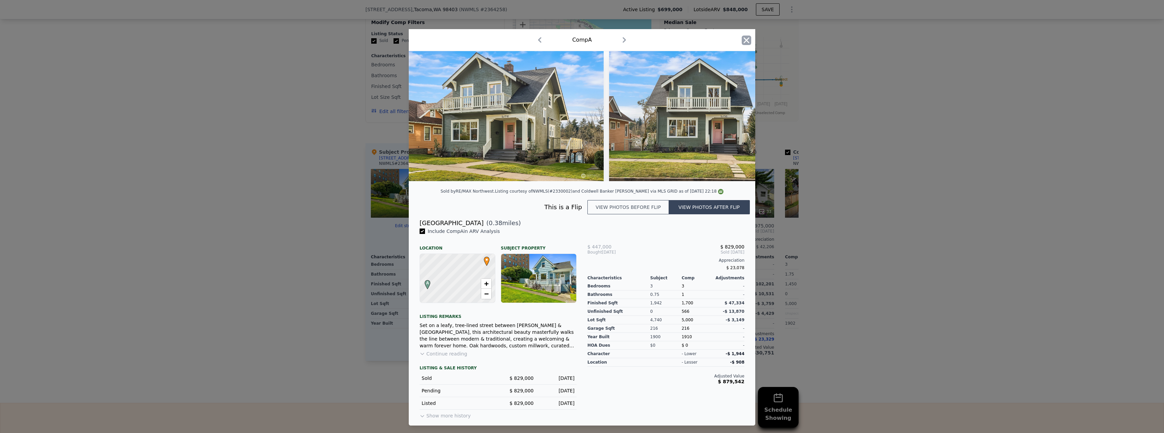
click at [743, 38] on icon "button" at bounding box center [745, 40] width 9 height 9
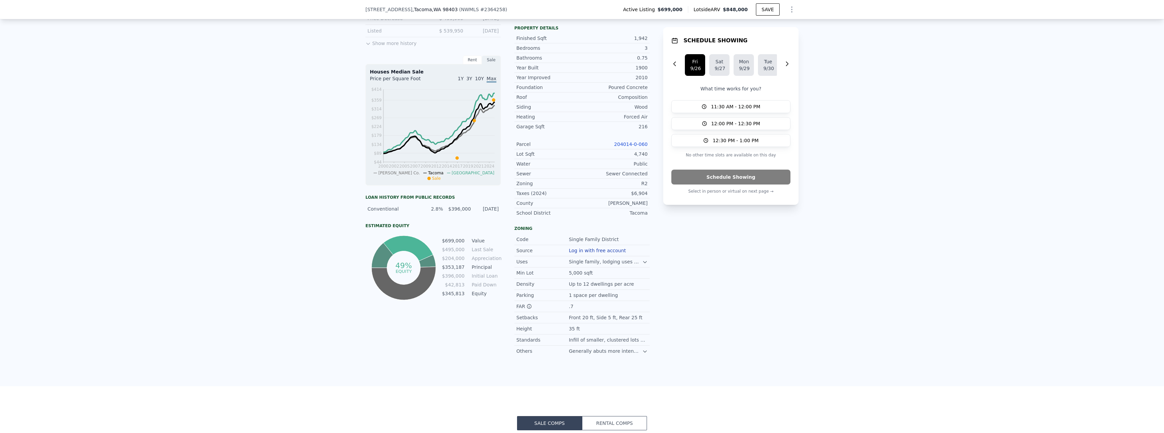
scroll to position [167, 0]
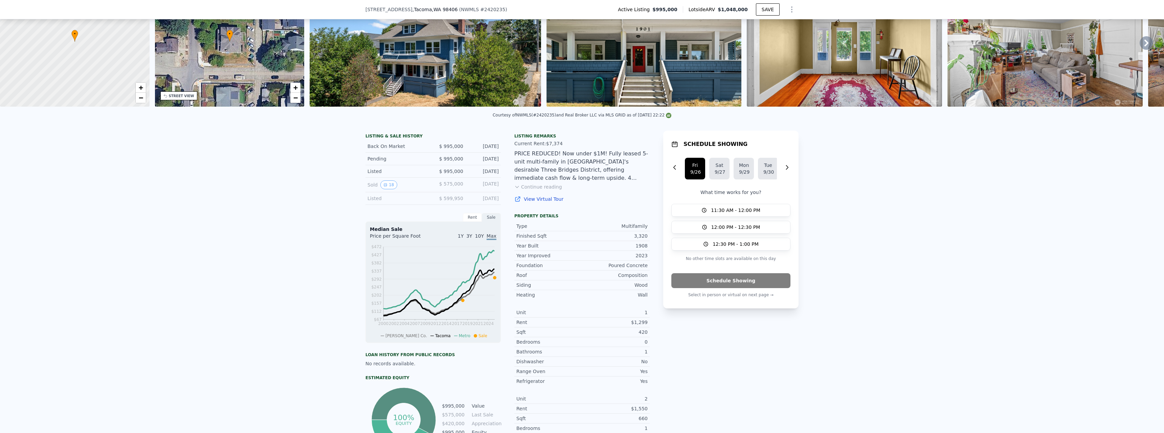
scroll to position [201, 0]
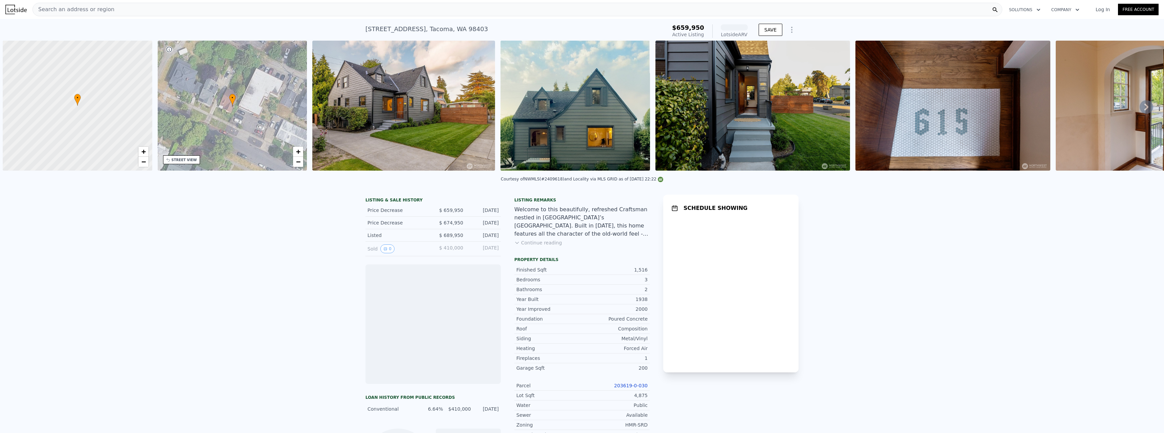
scroll to position [0, 3]
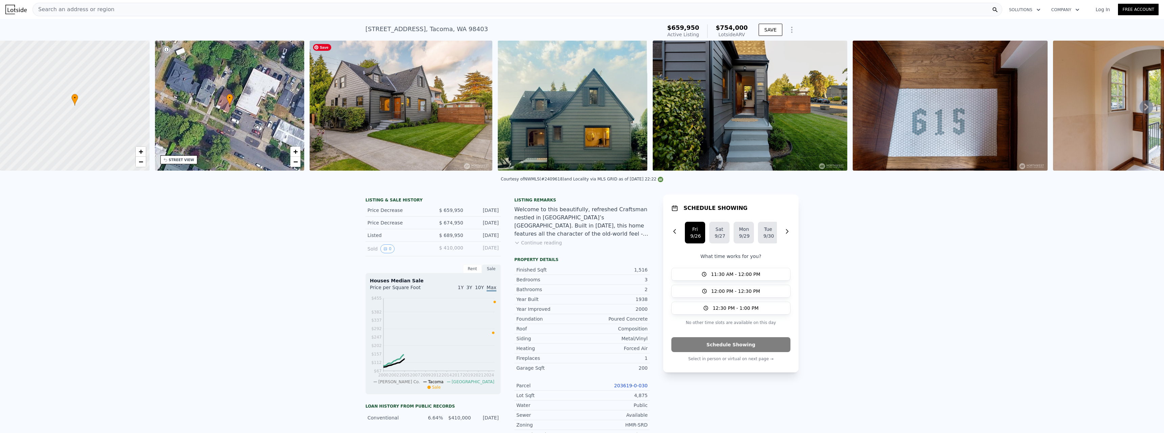
click at [395, 128] on img at bounding box center [400, 106] width 183 height 130
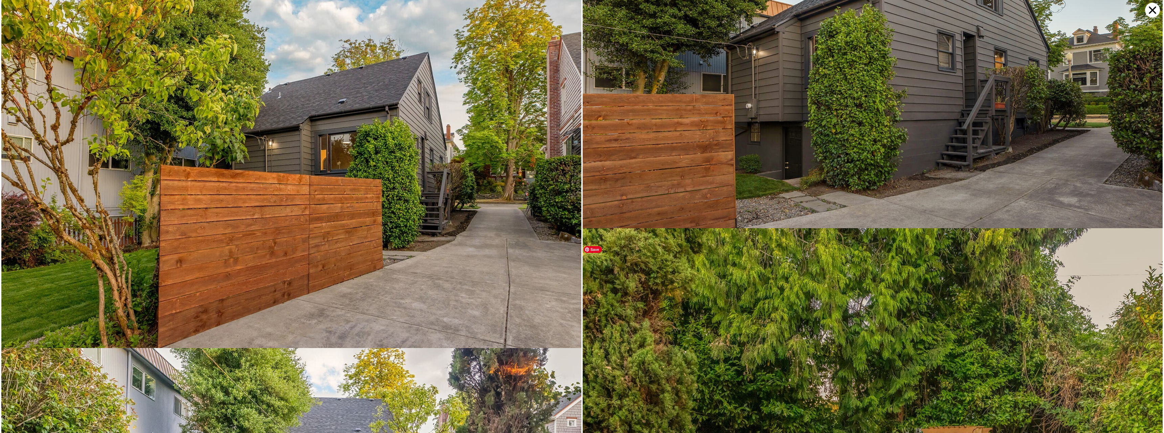
scroll to position [7530, 0]
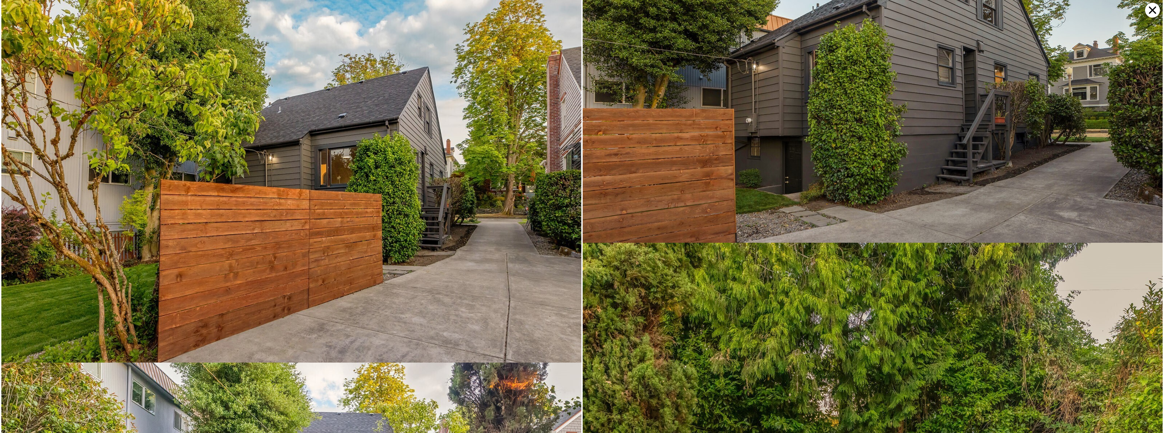
click at [1148, 10] on icon at bounding box center [1152, 10] width 15 height 15
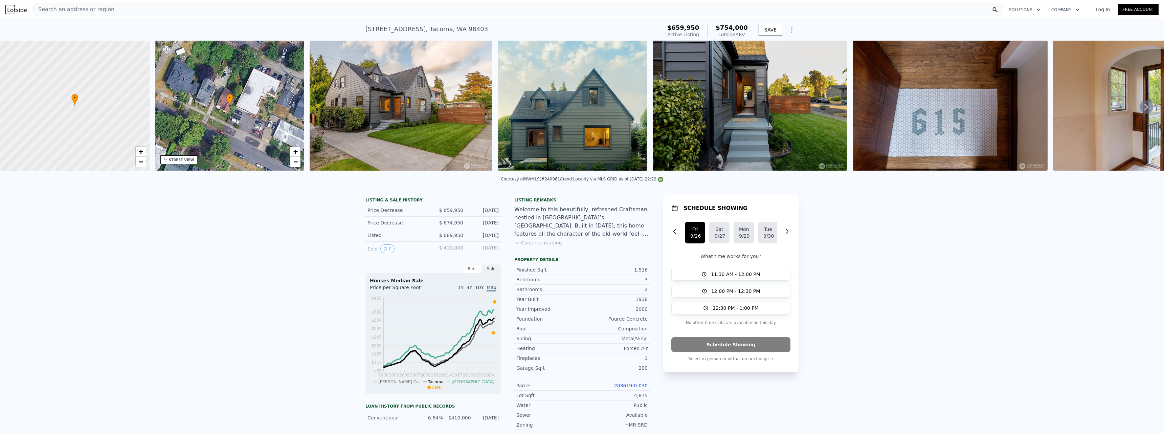
click at [537, 246] on button "Continue reading" at bounding box center [538, 242] width 48 height 7
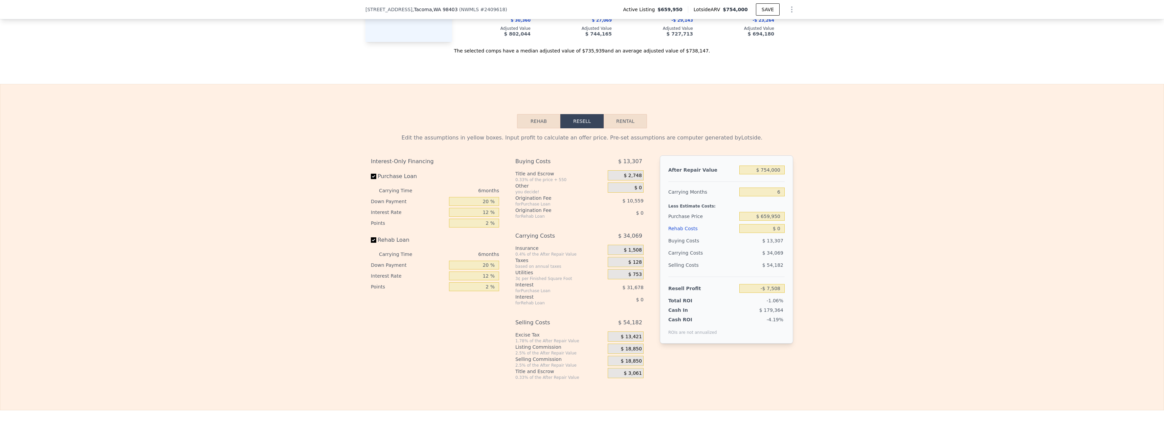
scroll to position [1184, 0]
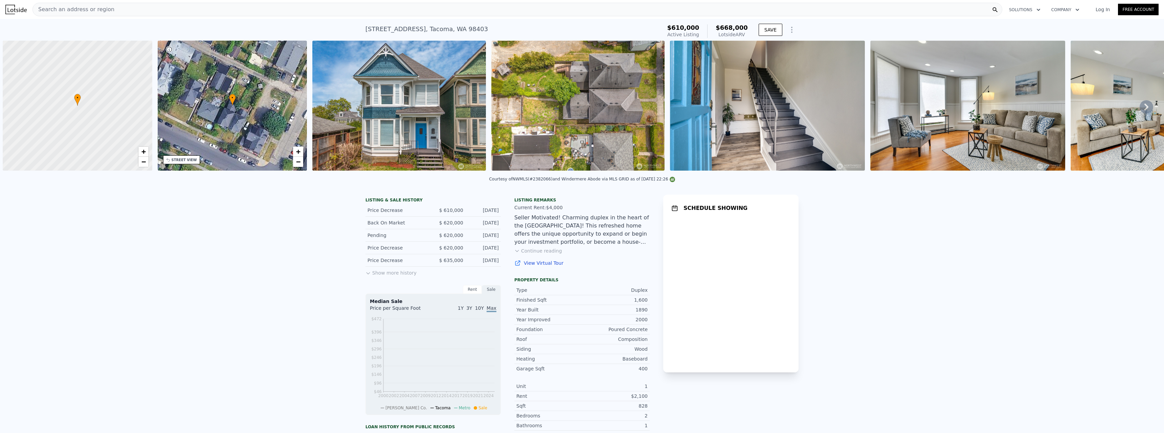
scroll to position [0, 3]
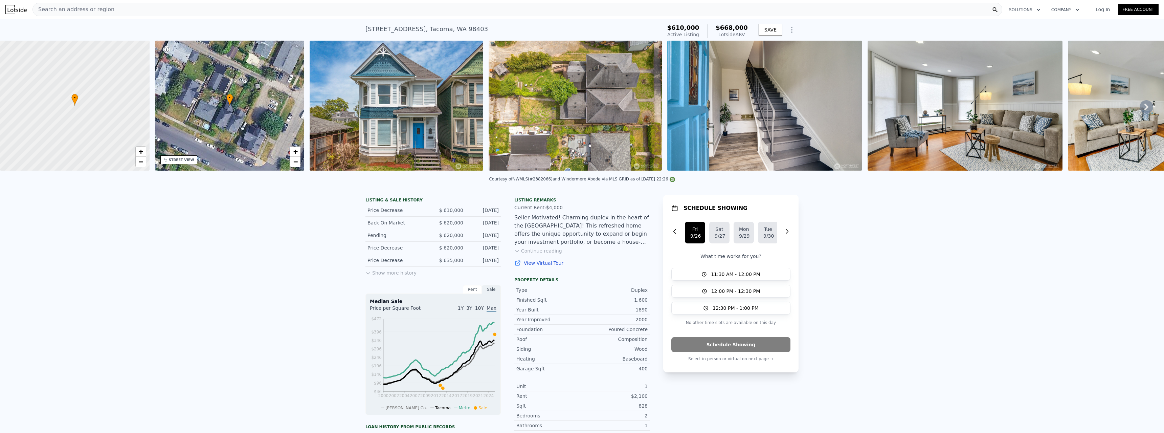
click at [544, 254] on button "Continue reading" at bounding box center [538, 250] width 48 height 7
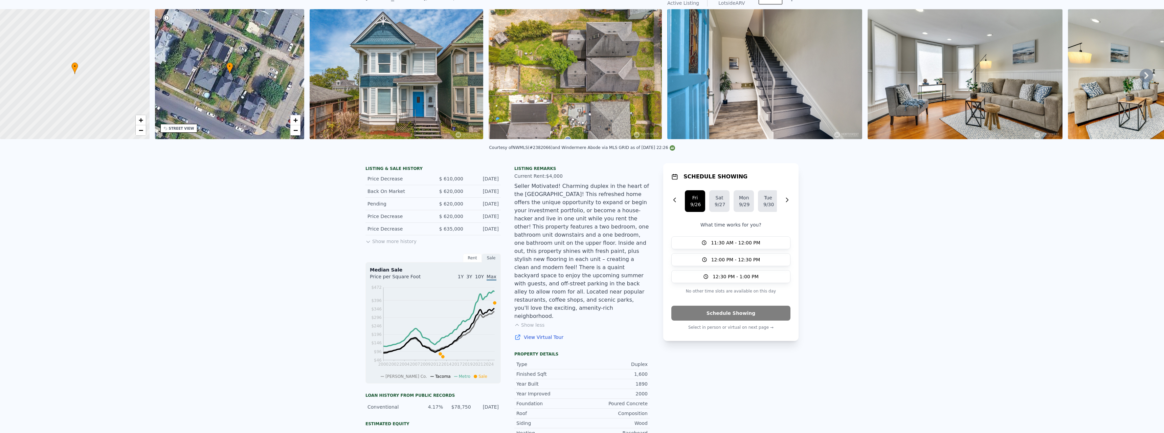
scroll to position [0, 0]
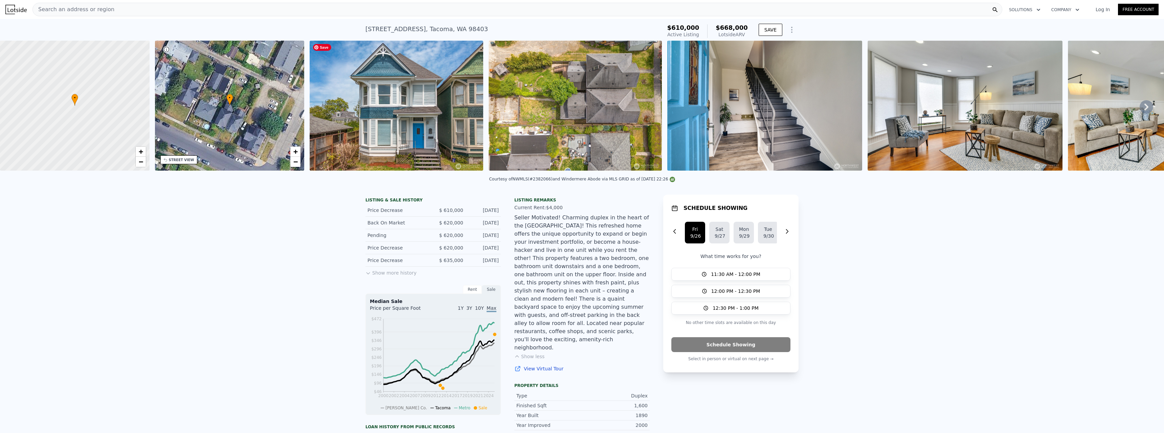
click at [426, 135] on img at bounding box center [395, 106] width 173 height 130
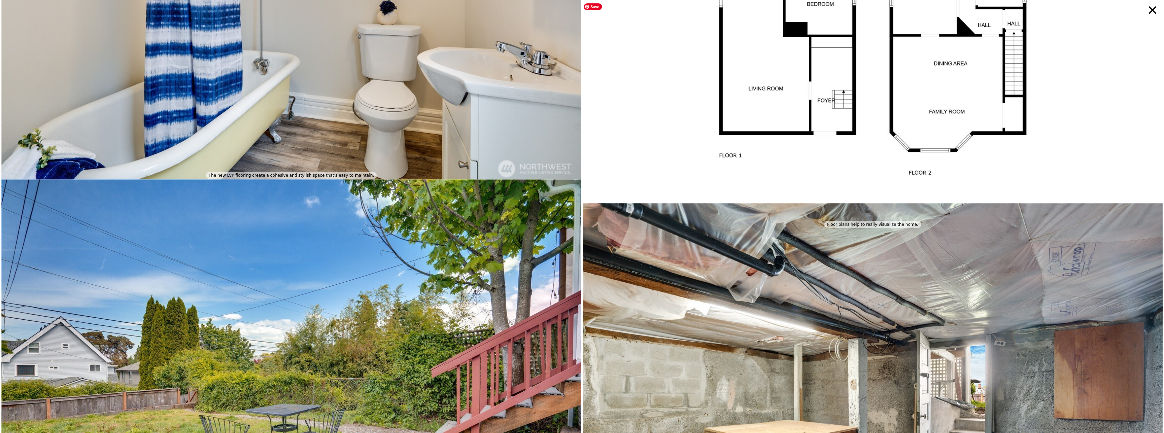
scroll to position [5013, 0]
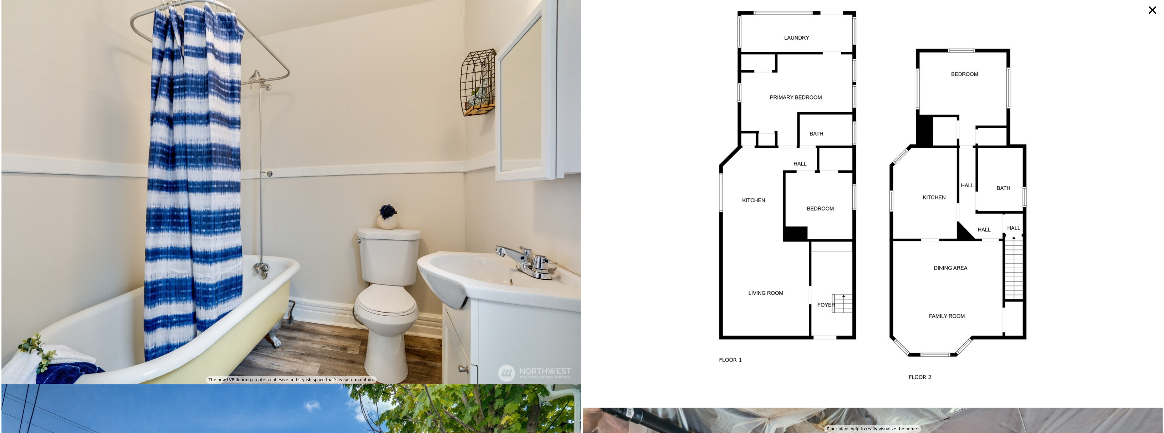
click at [1149, 12] on icon at bounding box center [1151, 9] width 7 height 7
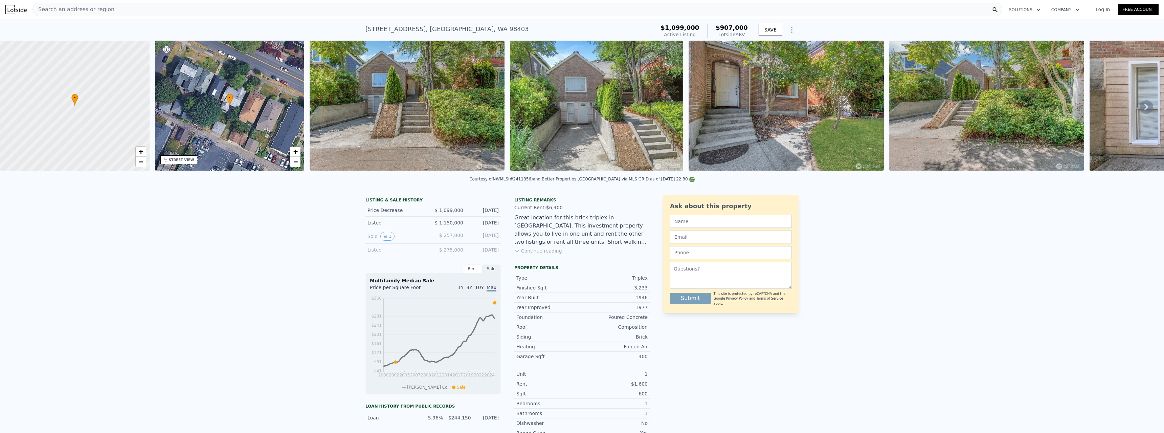
click at [1144, 109] on icon at bounding box center [1146, 107] width 4 height 7
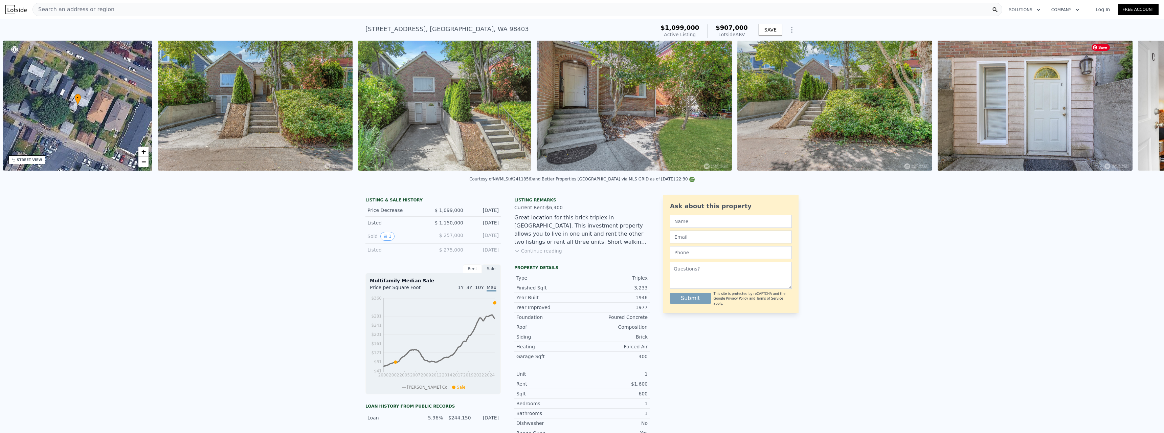
scroll to position [0, 158]
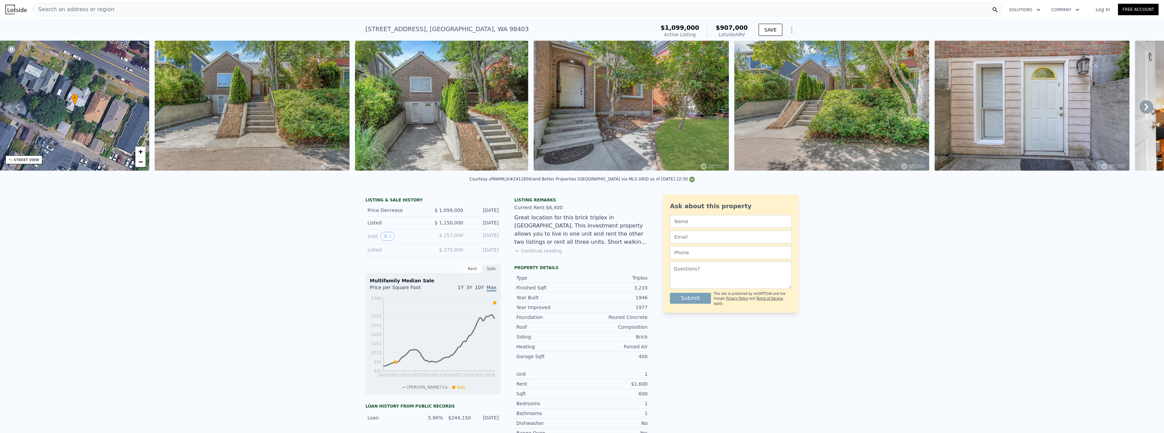
click at [1144, 109] on icon at bounding box center [1146, 107] width 4 height 7
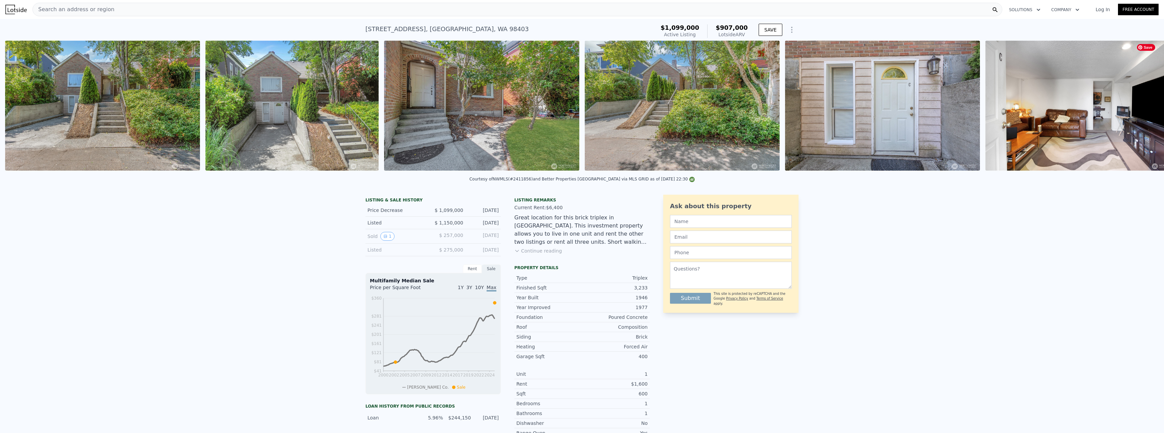
scroll to position [0, 309]
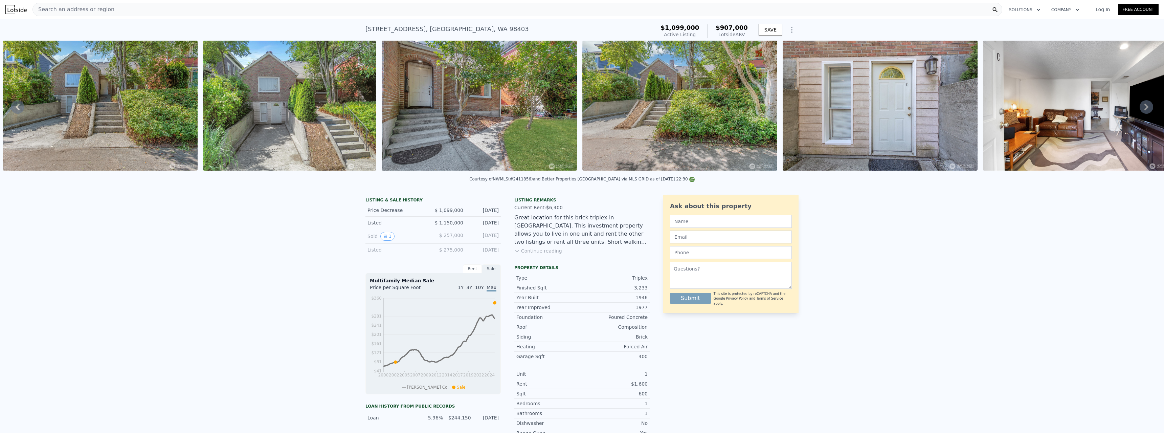
click at [1144, 109] on icon at bounding box center [1146, 107] width 4 height 7
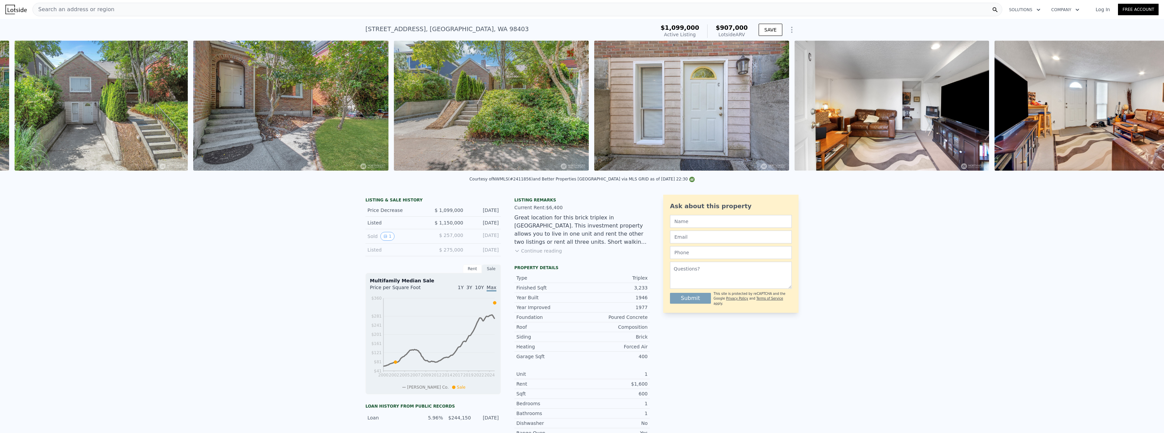
scroll to position [0, 510]
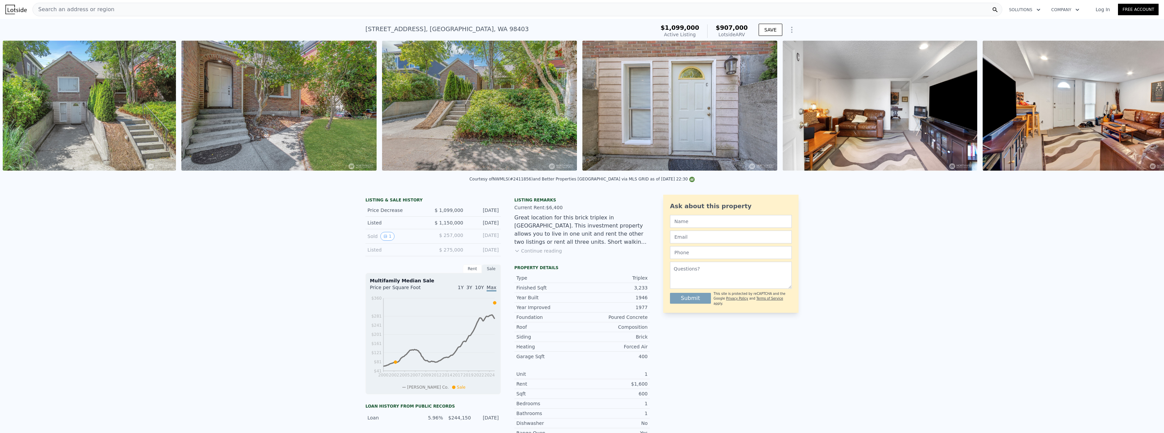
click at [1142, 109] on img at bounding box center [1079, 106] width 195 height 130
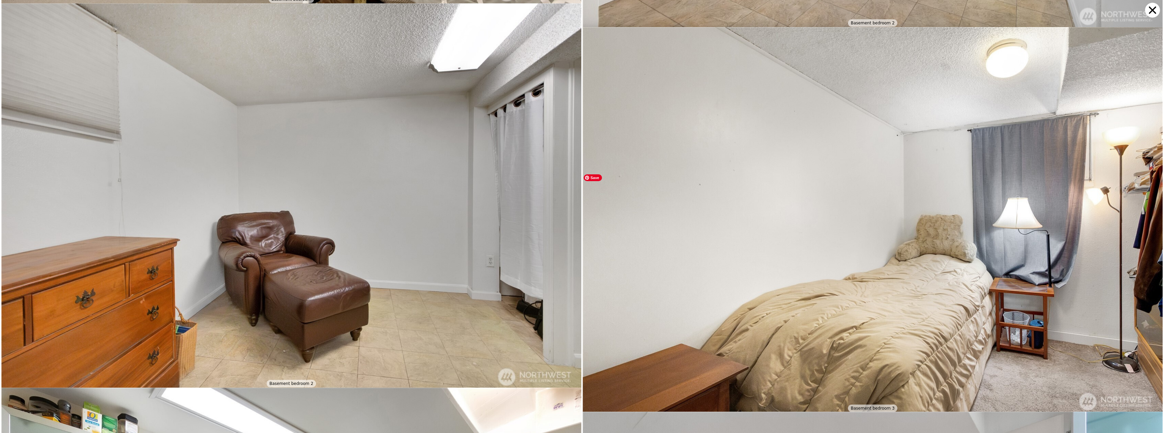
scroll to position [1919, 0]
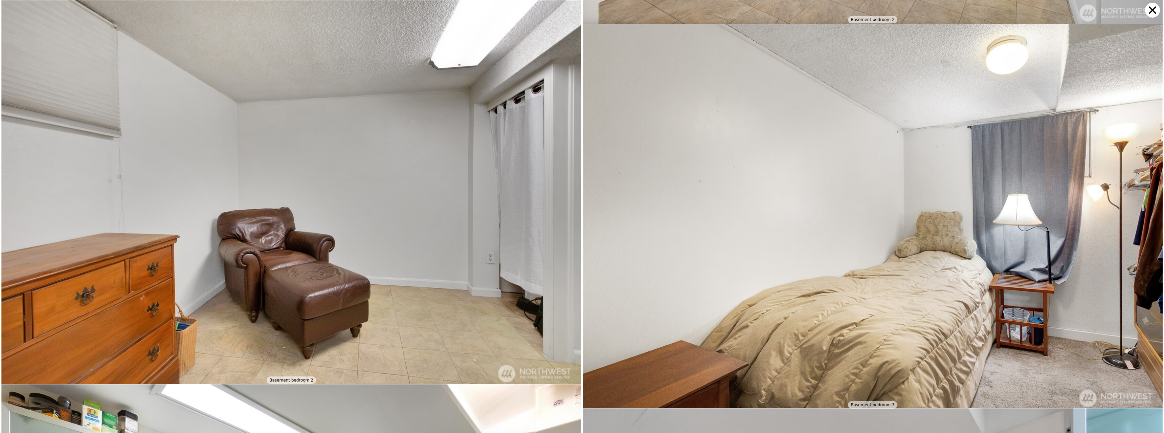
click at [1147, 12] on icon at bounding box center [1152, 10] width 15 height 15
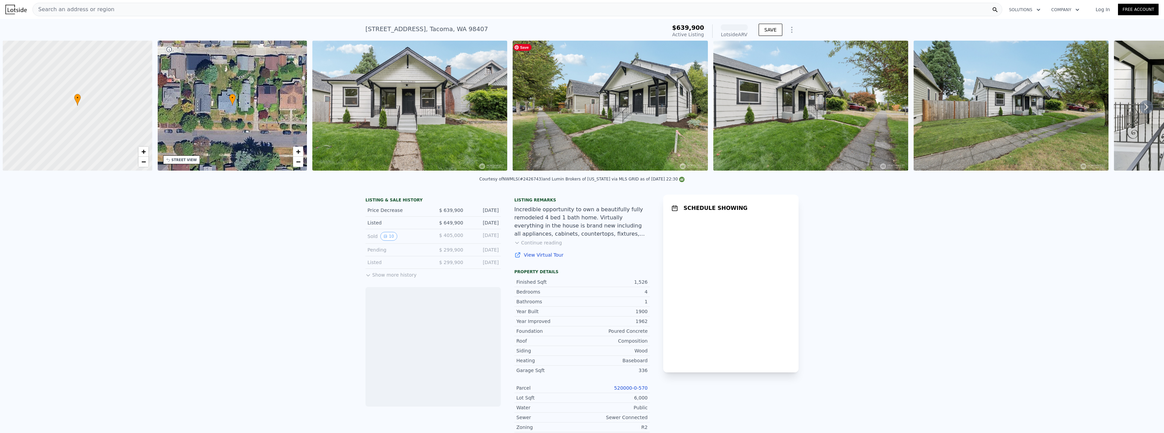
scroll to position [0, 3]
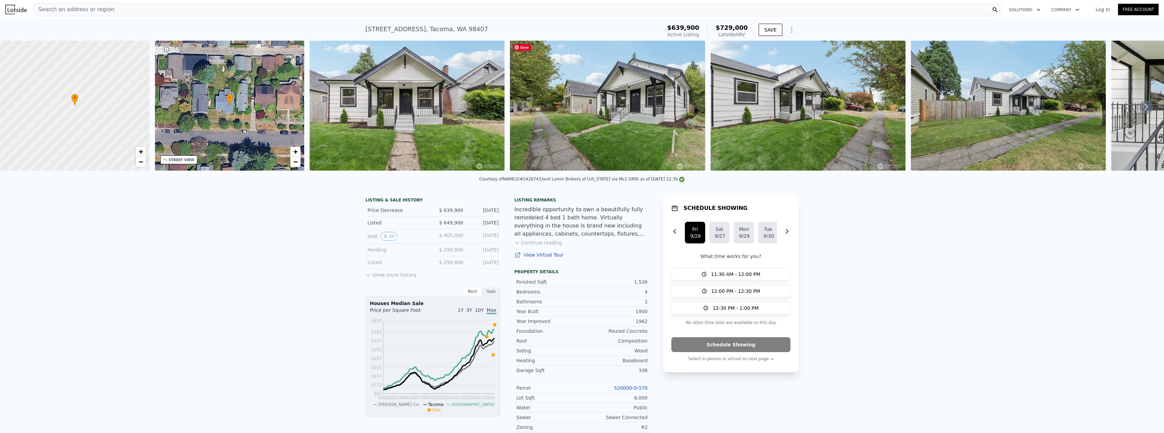
click at [609, 136] on img at bounding box center [607, 106] width 195 height 130
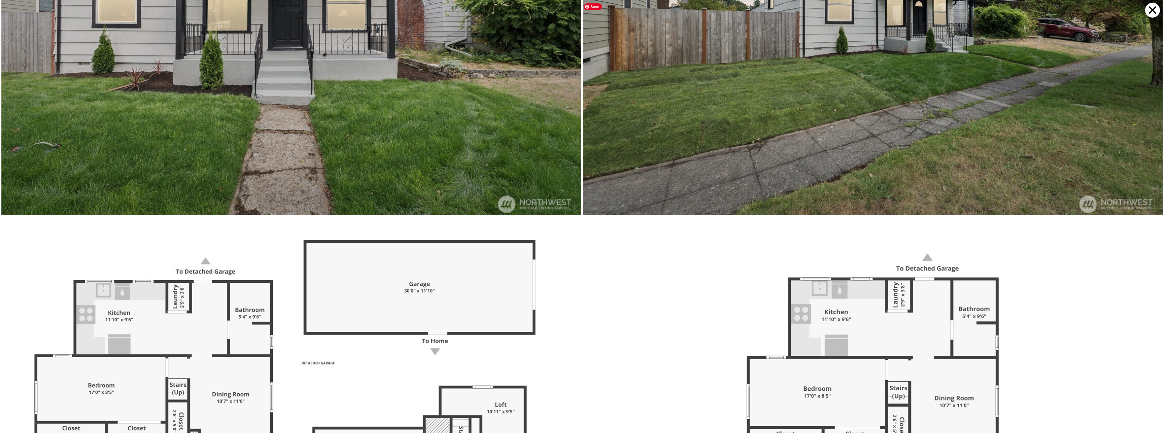
scroll to position [6910, 0]
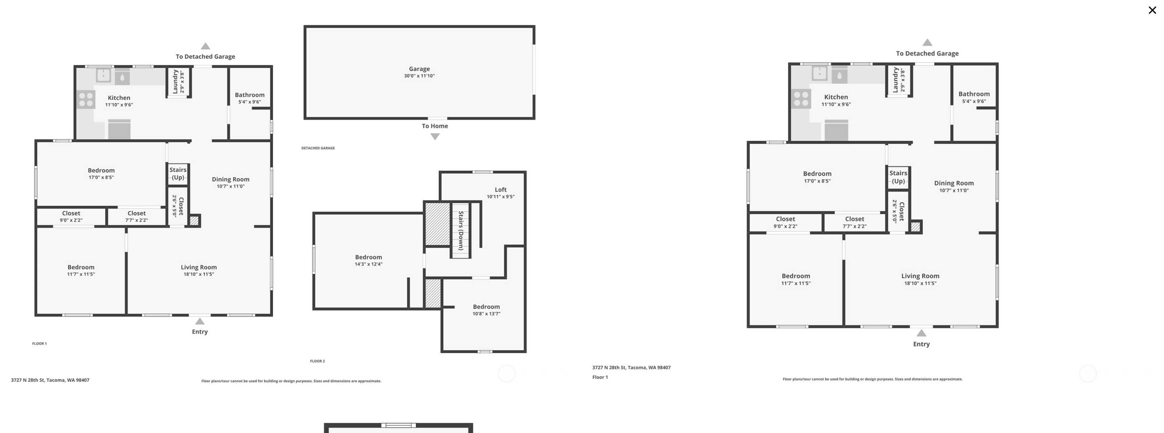
click at [1152, 11] on icon at bounding box center [1152, 10] width 15 height 15
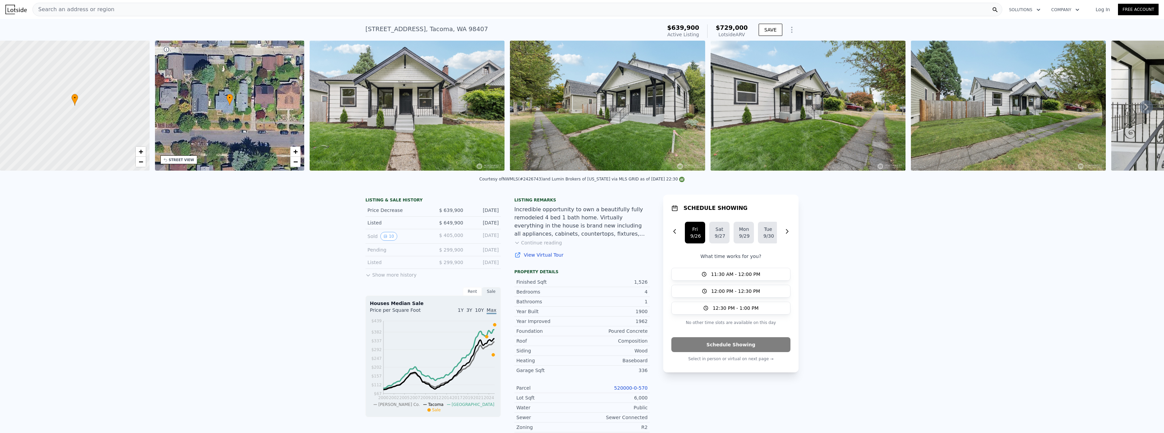
click at [550, 246] on button "Continue reading" at bounding box center [538, 242] width 48 height 7
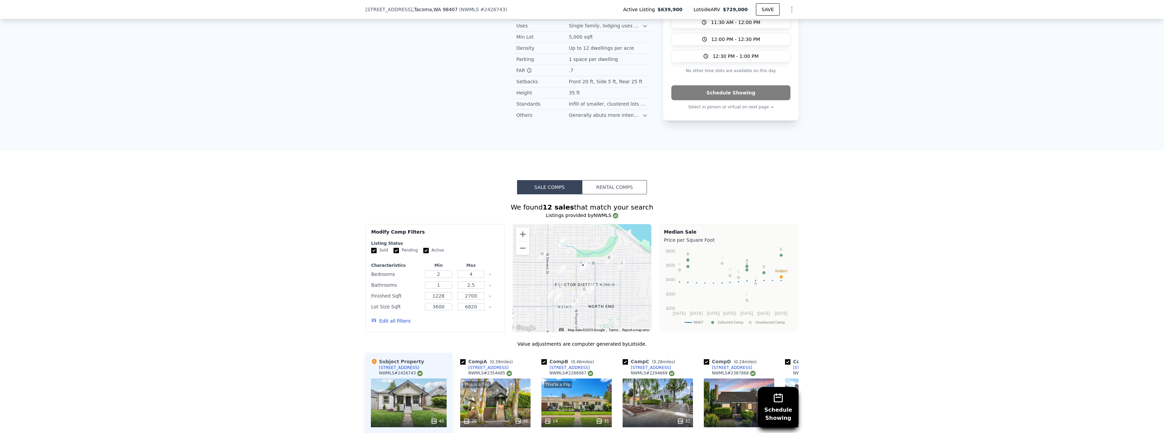
scroll to position [674, 0]
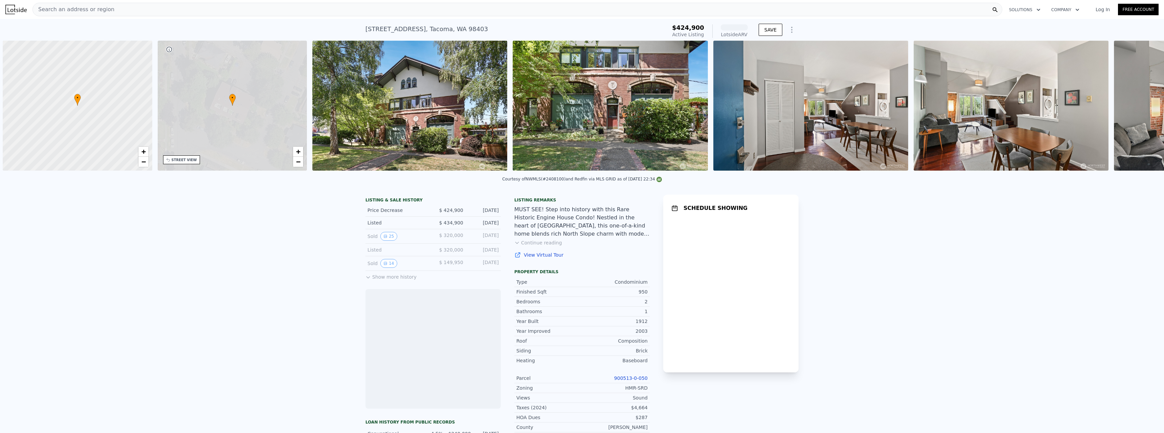
scroll to position [0, 3]
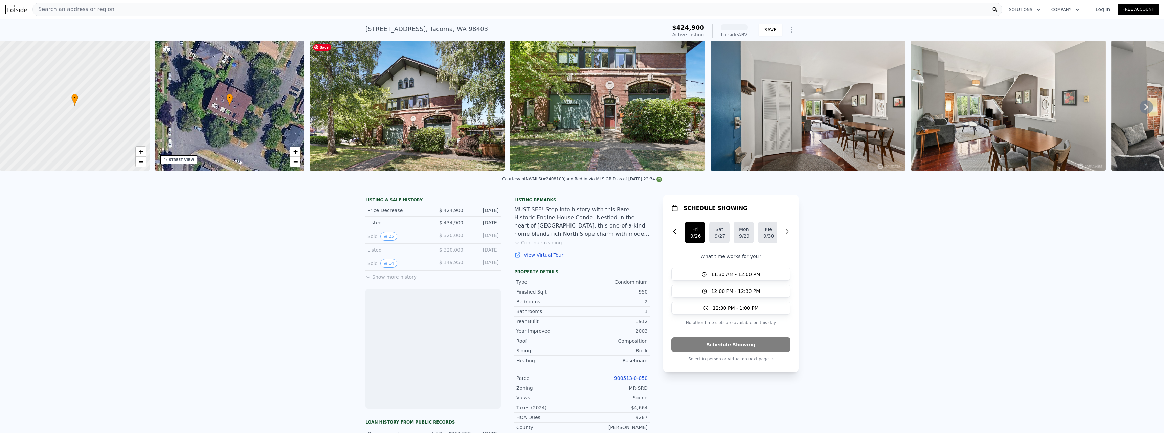
click at [443, 117] on img at bounding box center [406, 106] width 195 height 130
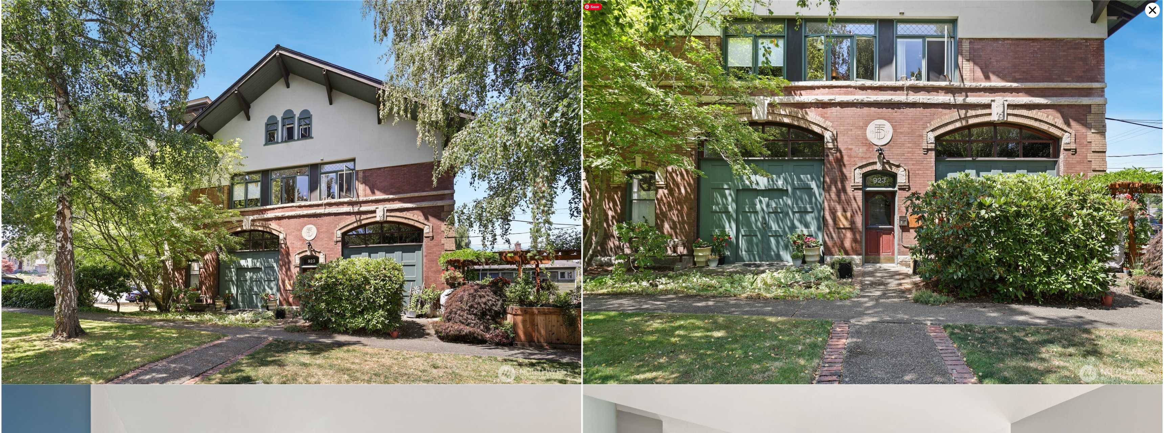
click at [931, 191] on img at bounding box center [872, 193] width 580 height 386
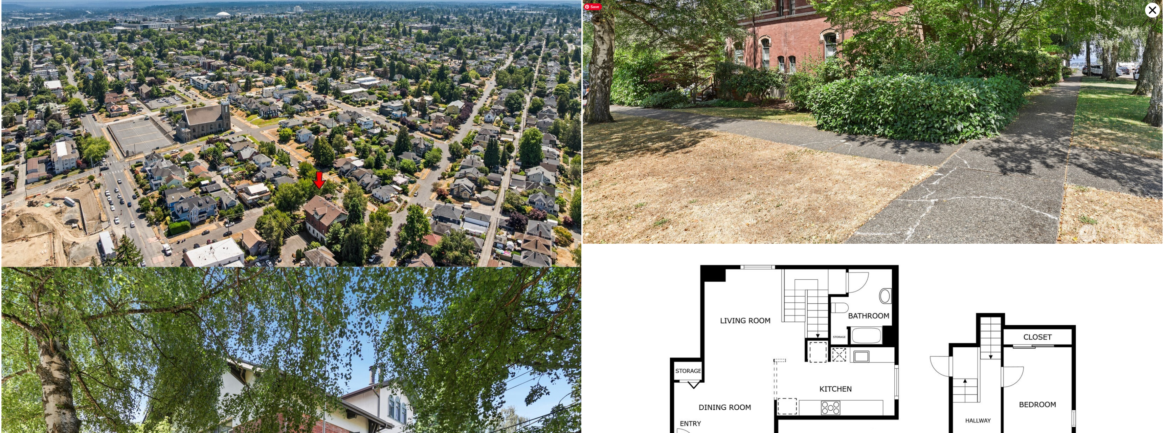
scroll to position [6163, 0]
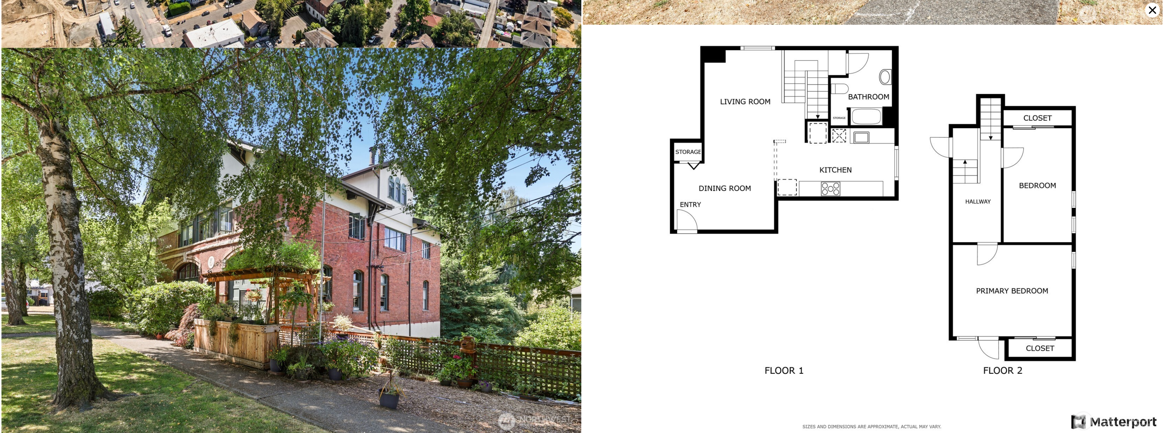
click at [1149, 7] on icon at bounding box center [1151, 9] width 7 height 7
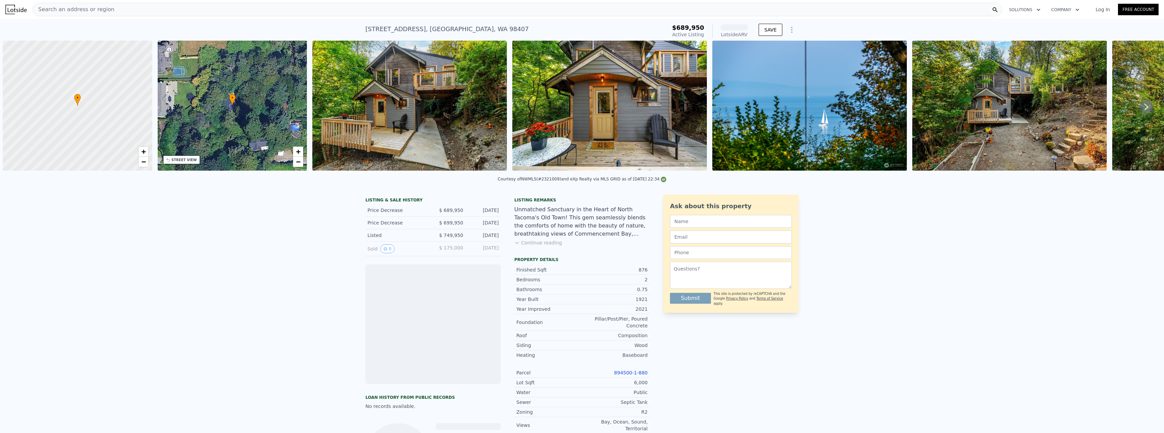
scroll to position [0, 3]
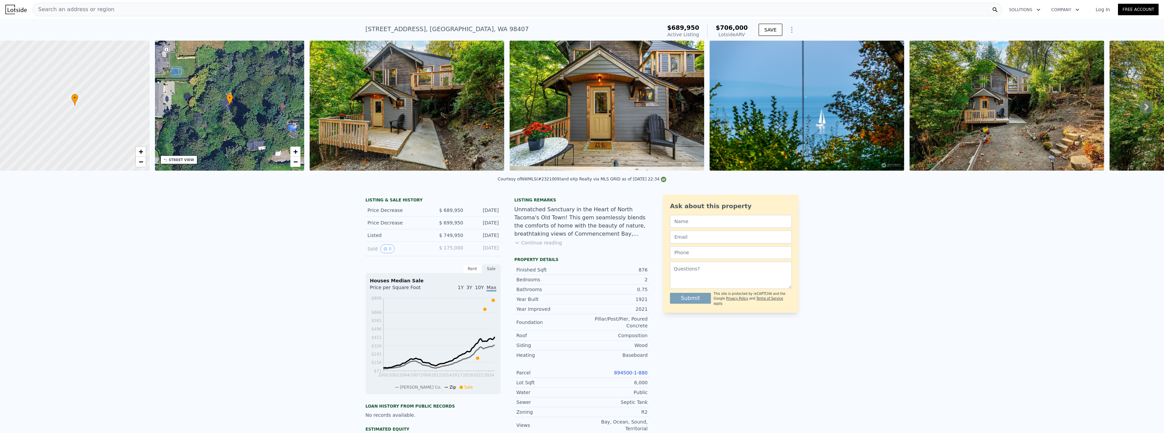
click at [534, 246] on button "Continue reading" at bounding box center [538, 242] width 48 height 7
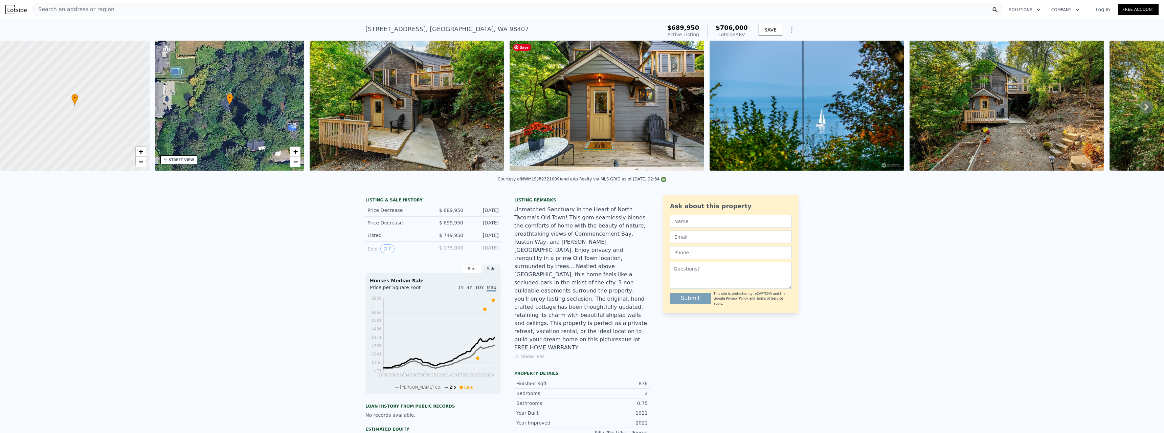
click at [575, 125] on img at bounding box center [606, 106] width 194 height 130
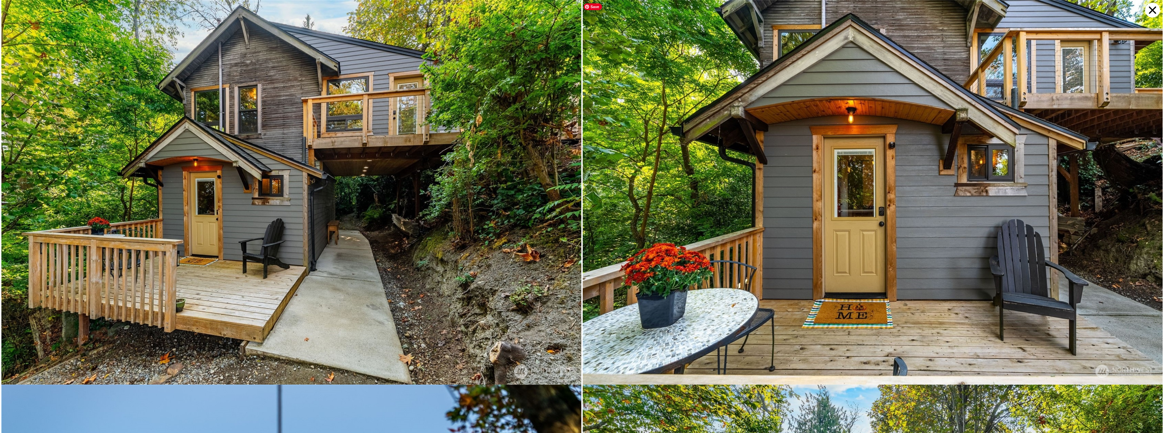
click at [1052, 220] on img at bounding box center [872, 193] width 580 height 387
click at [985, 222] on img at bounding box center [872, 193] width 580 height 387
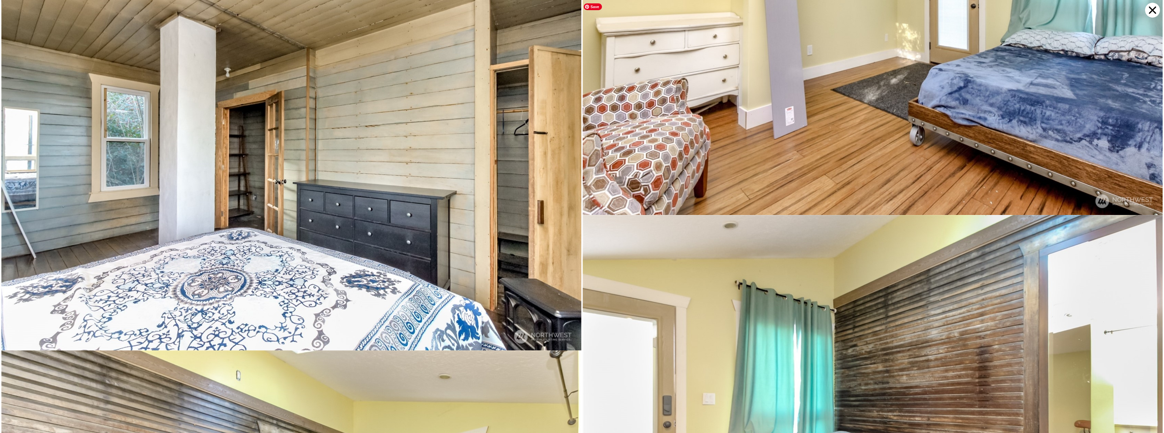
scroll to position [6914, 0]
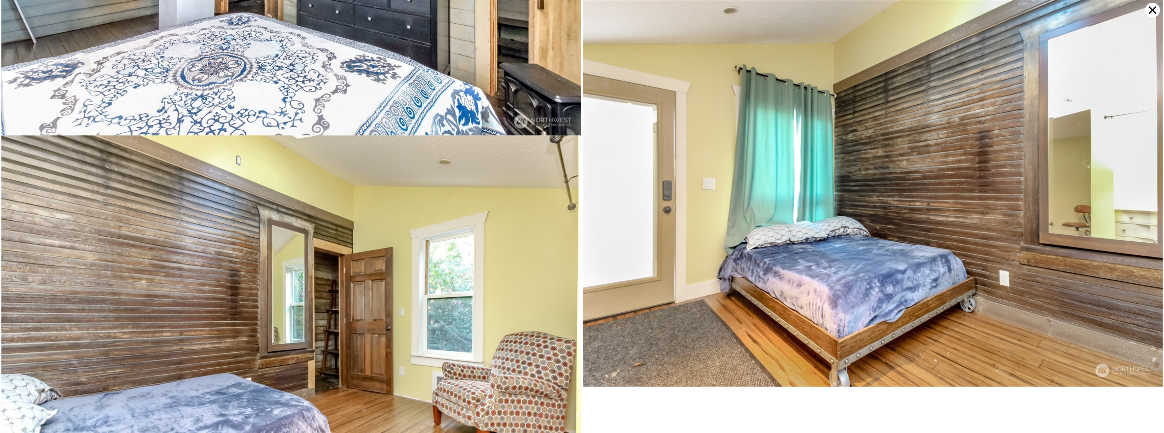
click at [1152, 9] on icon at bounding box center [1151, 9] width 7 height 7
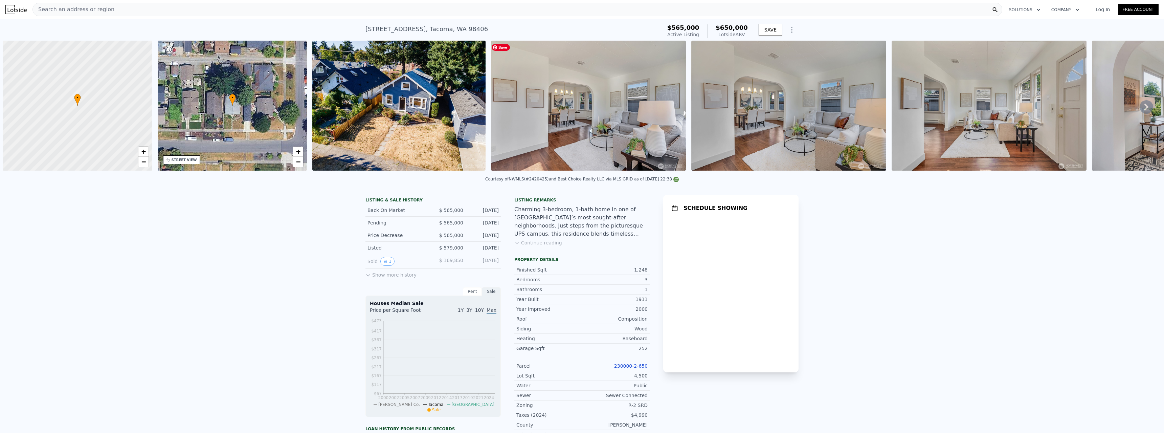
scroll to position [0, 3]
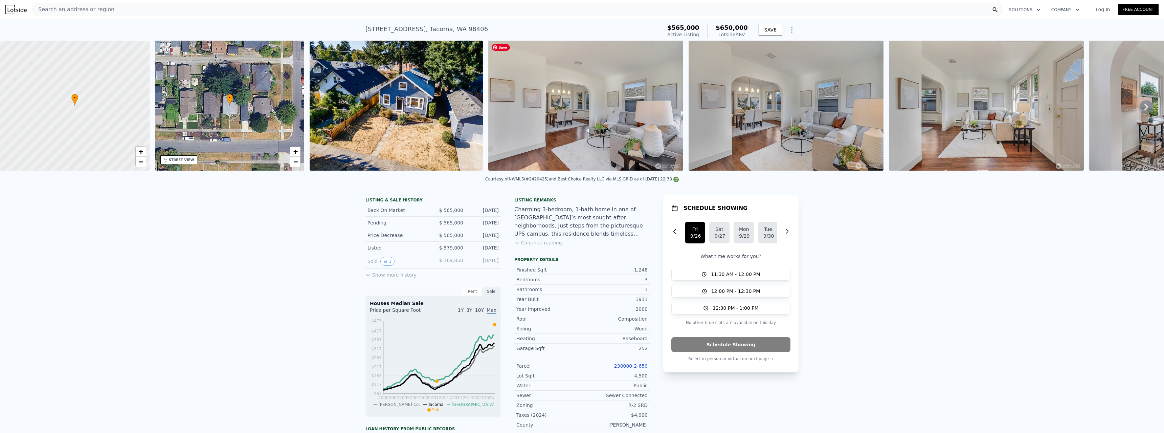
click at [642, 124] on img at bounding box center [585, 106] width 195 height 130
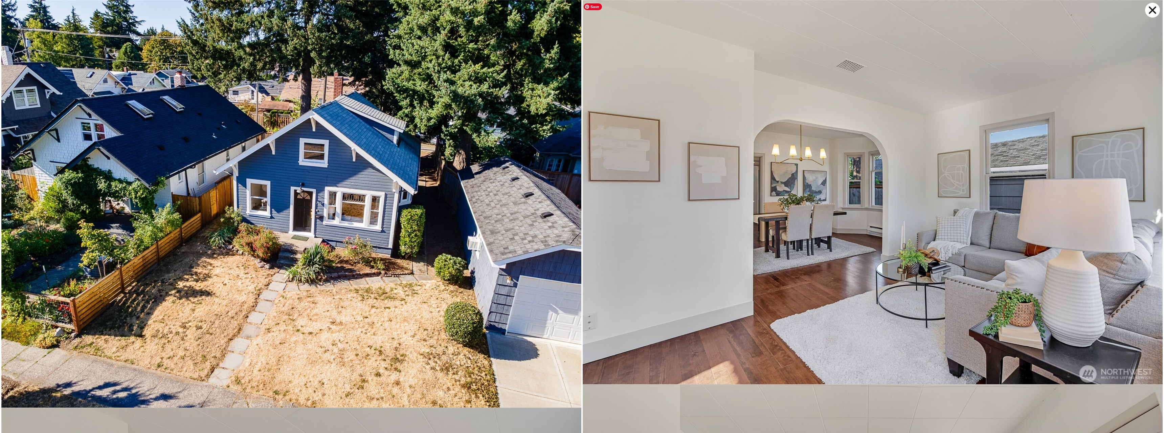
click at [919, 170] on img at bounding box center [872, 193] width 580 height 387
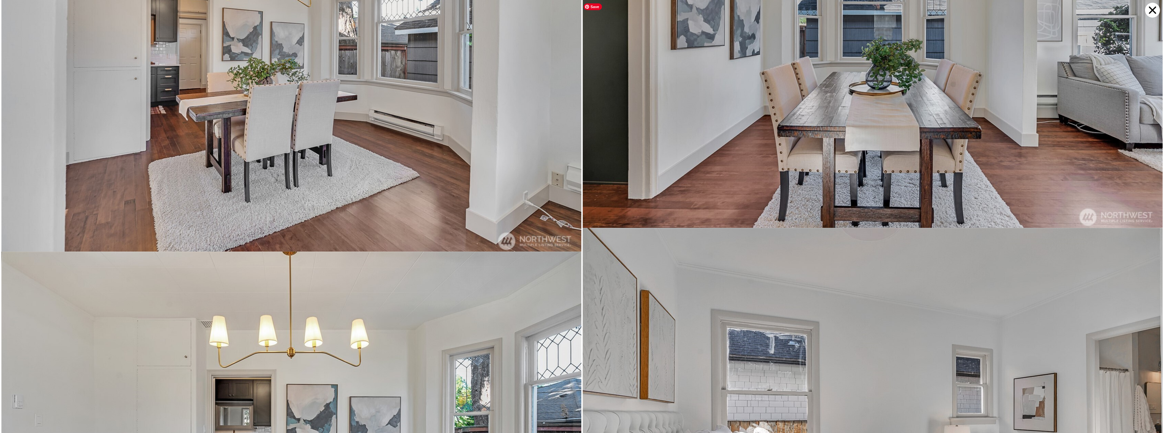
scroll to position [1919, 0]
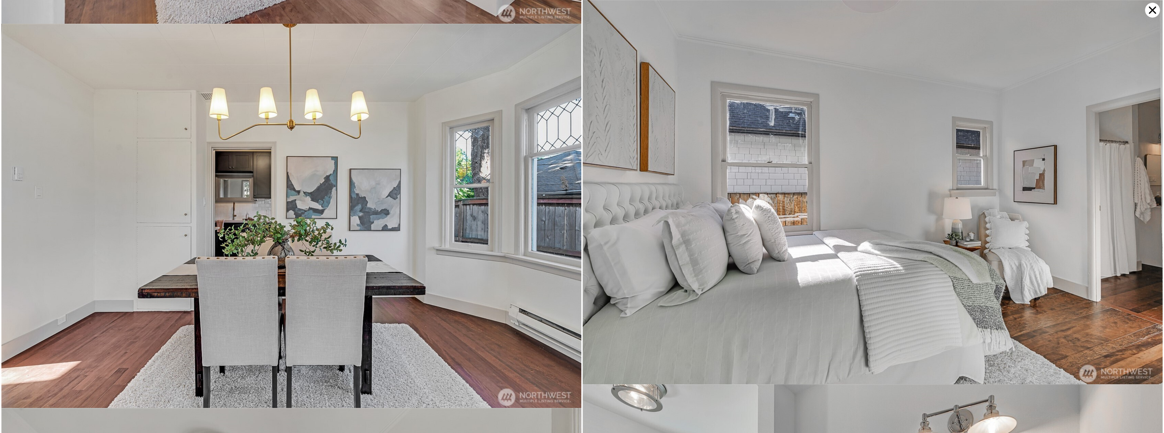
click at [1149, 5] on icon at bounding box center [1152, 10] width 15 height 15
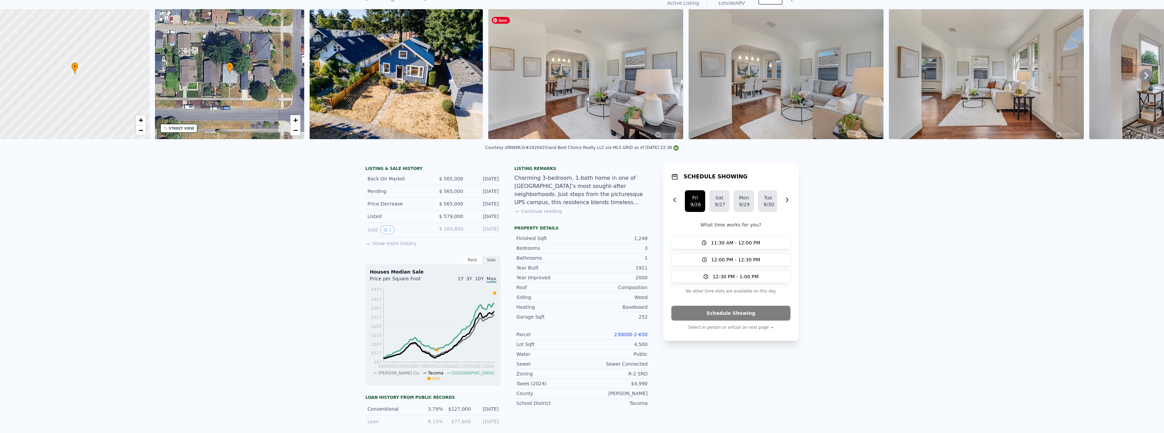
scroll to position [2, 0]
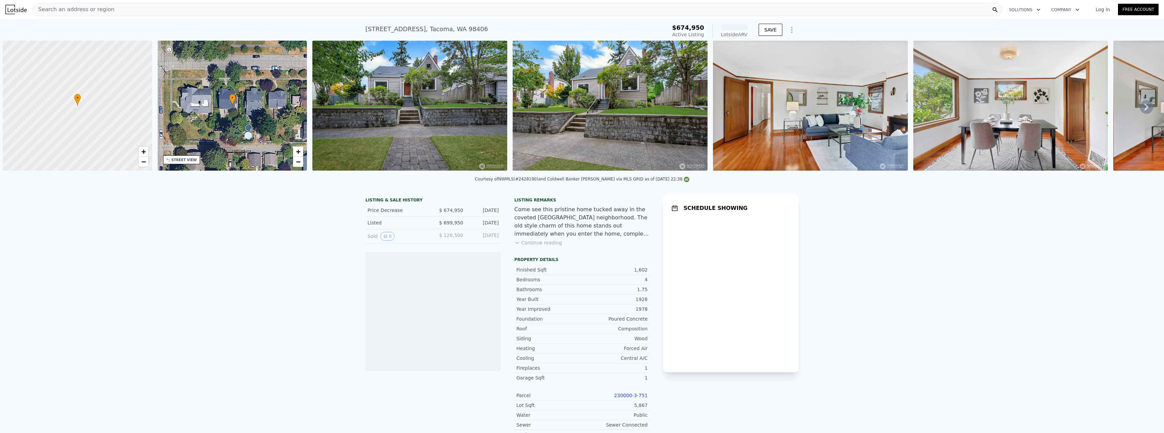
scroll to position [0, 3]
